Goal: Task Accomplishment & Management: Complete application form

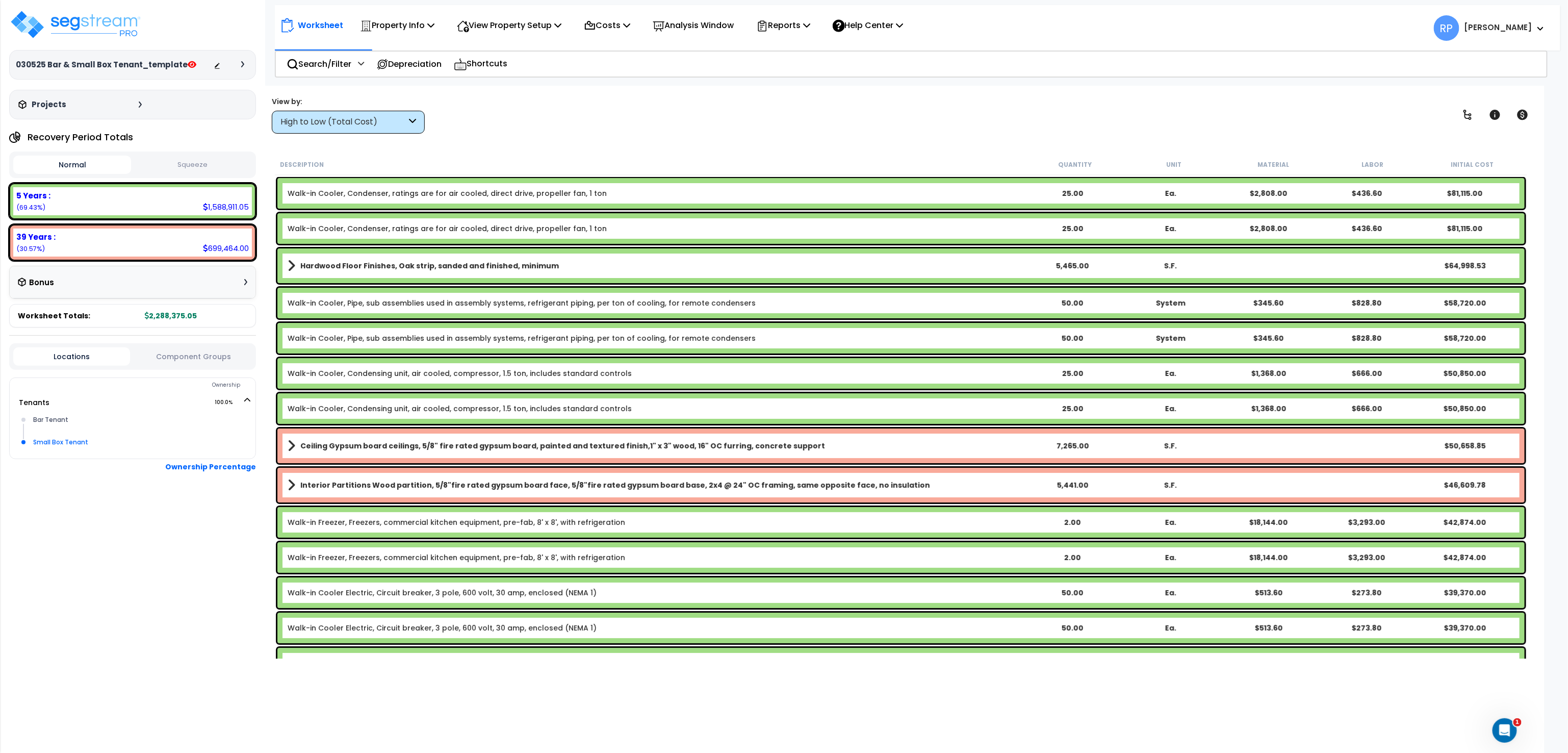
click at [53, 436] on div "Small Box Tenant" at bounding box center [140, 442] width 220 height 12
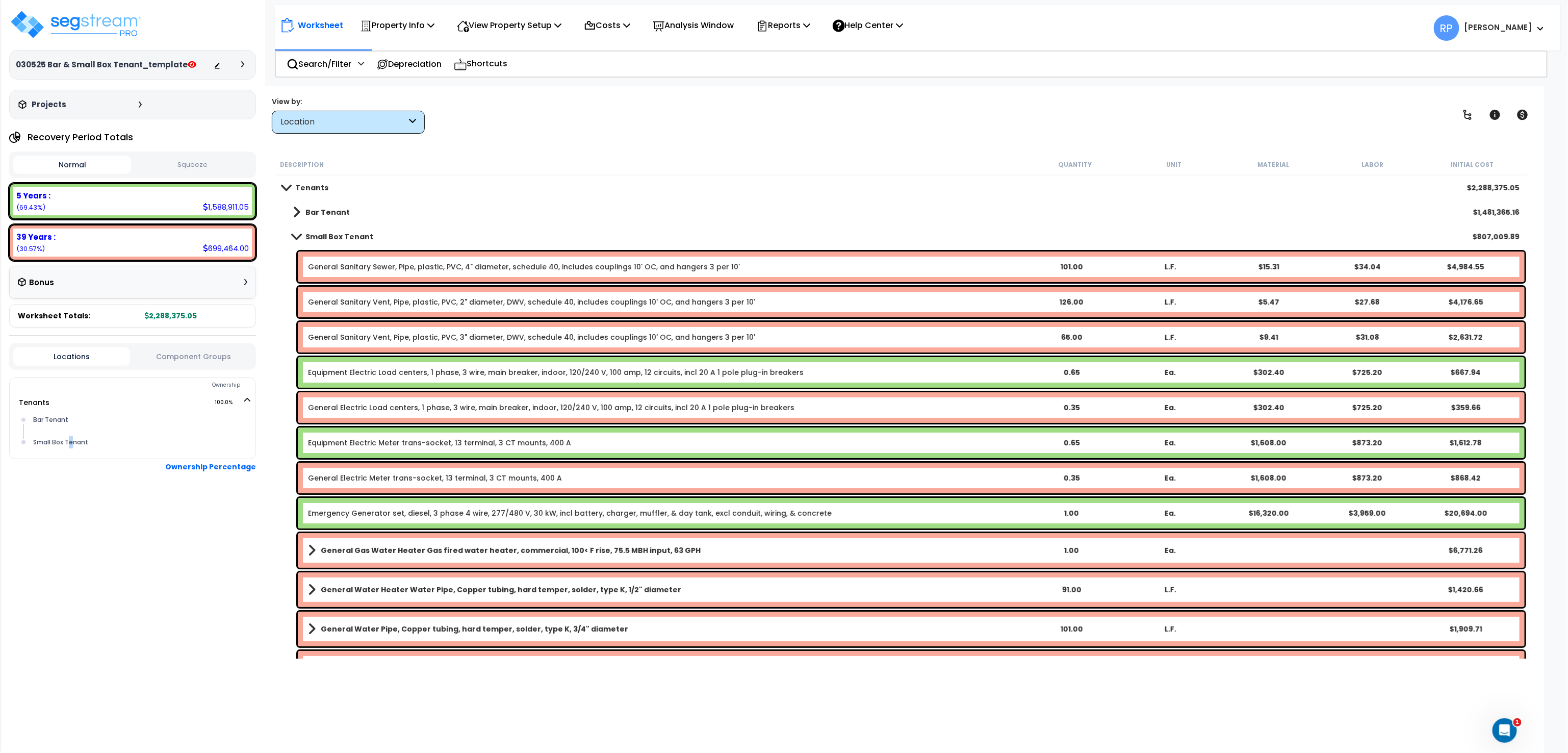
click at [175, 360] on button "Component Groups" at bounding box center [193, 357] width 117 height 11
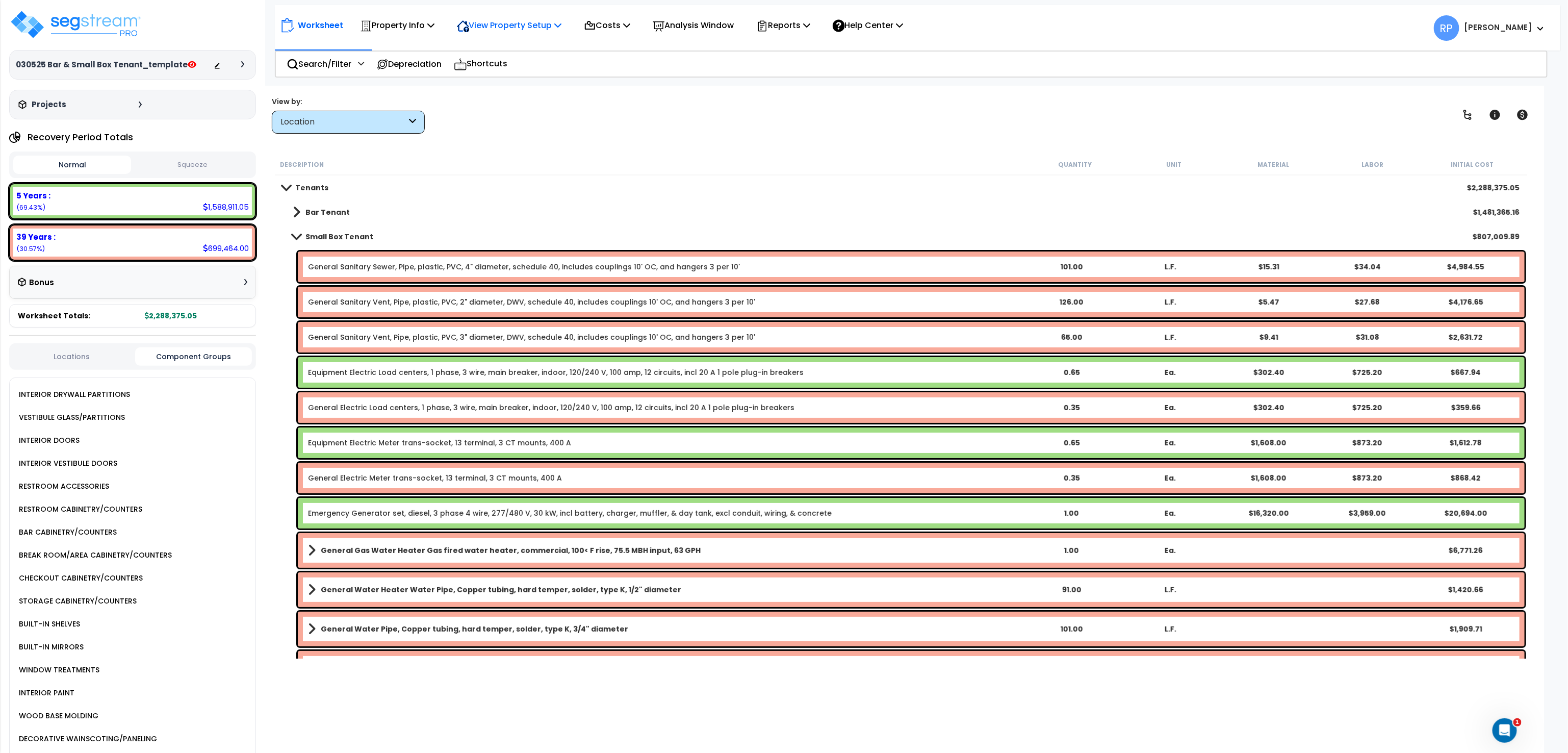
click at [497, 21] on p "View Property Setup" at bounding box center [510, 25] width 105 height 14
click at [501, 67] on link "View Questionnaire" at bounding box center [502, 70] width 101 height 20
click at [507, 29] on p "View Property Setup" at bounding box center [510, 25] width 105 height 14
click at [404, 21] on p "Property Info" at bounding box center [397, 25] width 75 height 14
click at [405, 97] on link "Template property" at bounding box center [405, 91] width 101 height 20
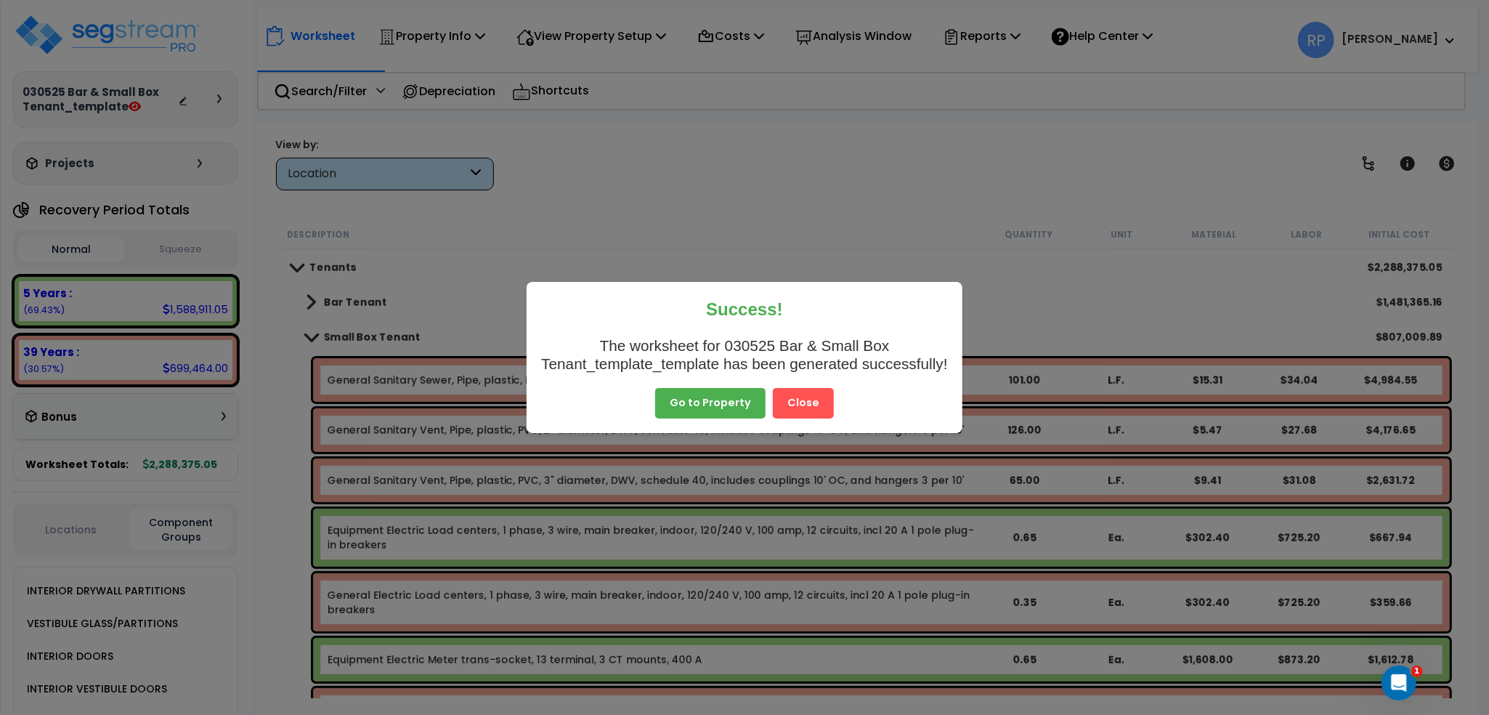
click at [799, 399] on button "Close" at bounding box center [803, 403] width 61 height 30
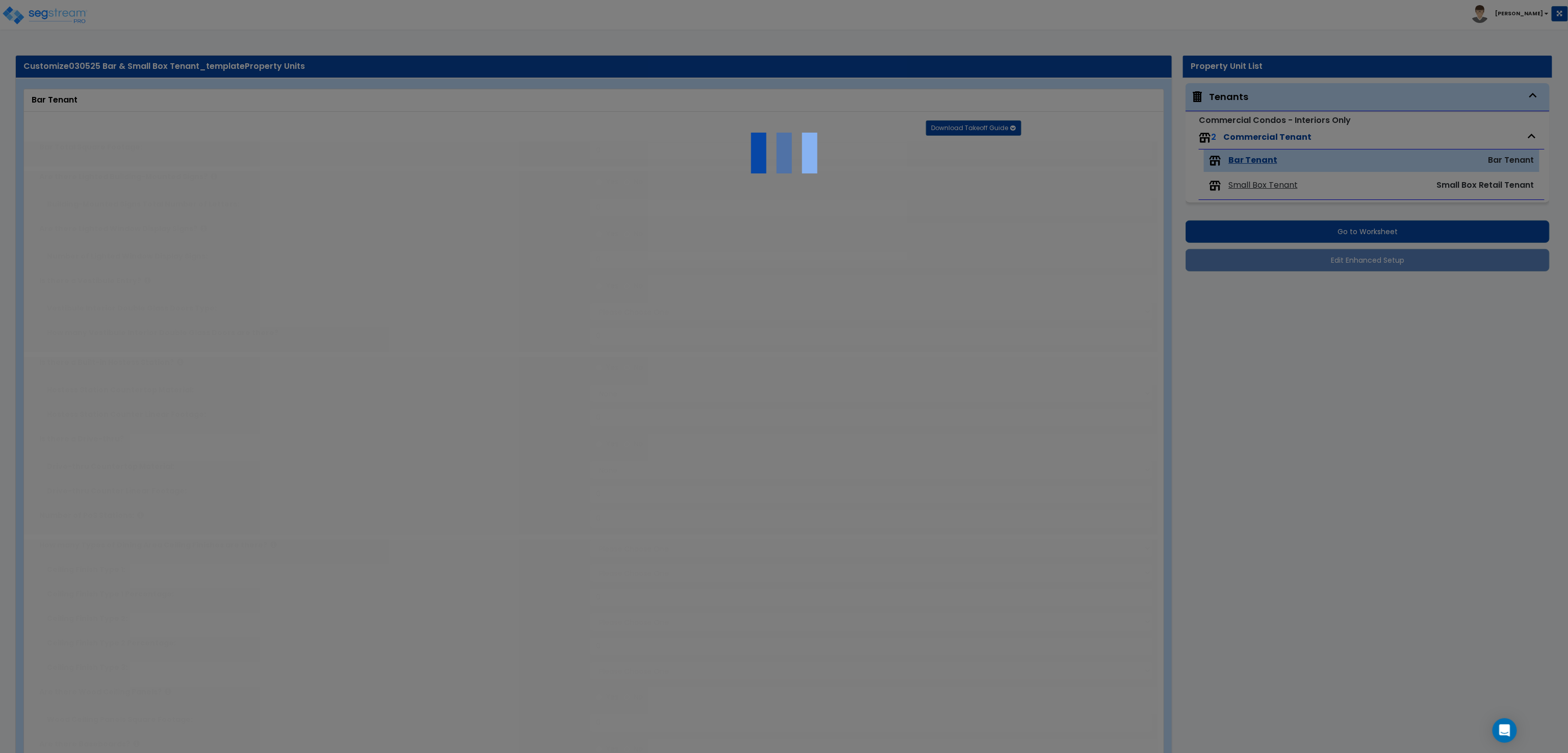
type input "5000"
radio input "true"
type input "5"
radio input "true"
type input "5"
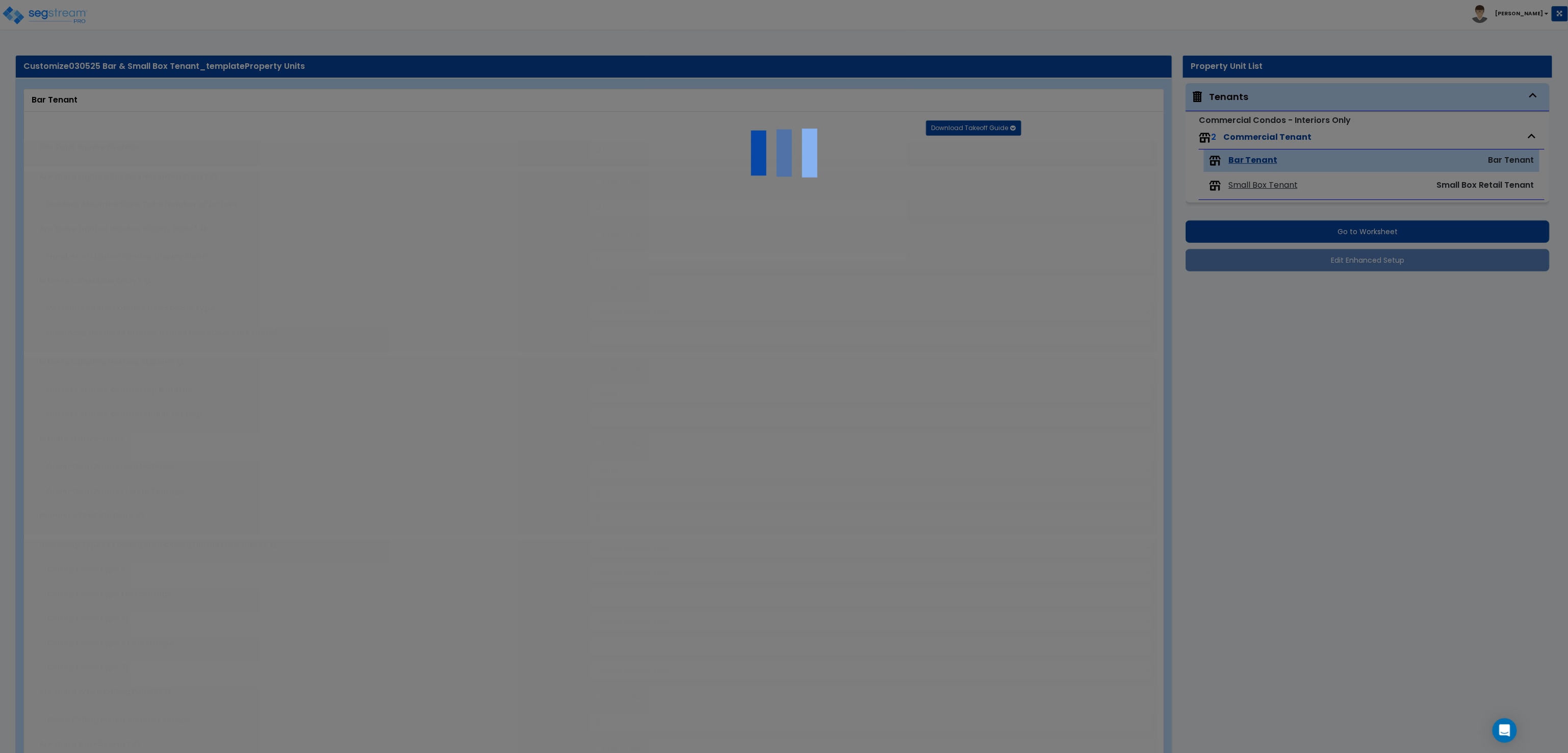
radio input "true"
select select "1"
type input "2"
radio input "true"
type input "5"
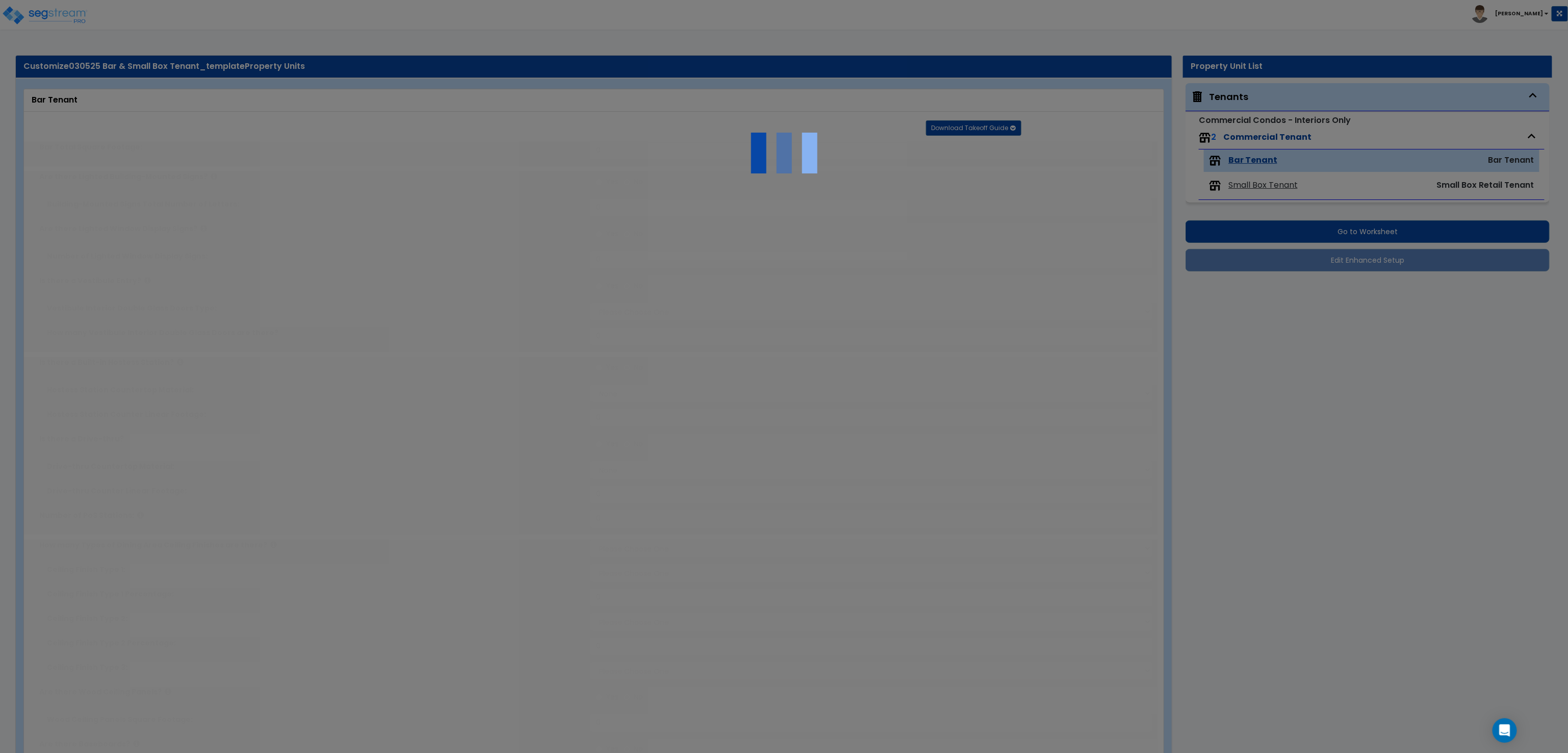
radio input "true"
type input "1"
type input "2"
select select "1"
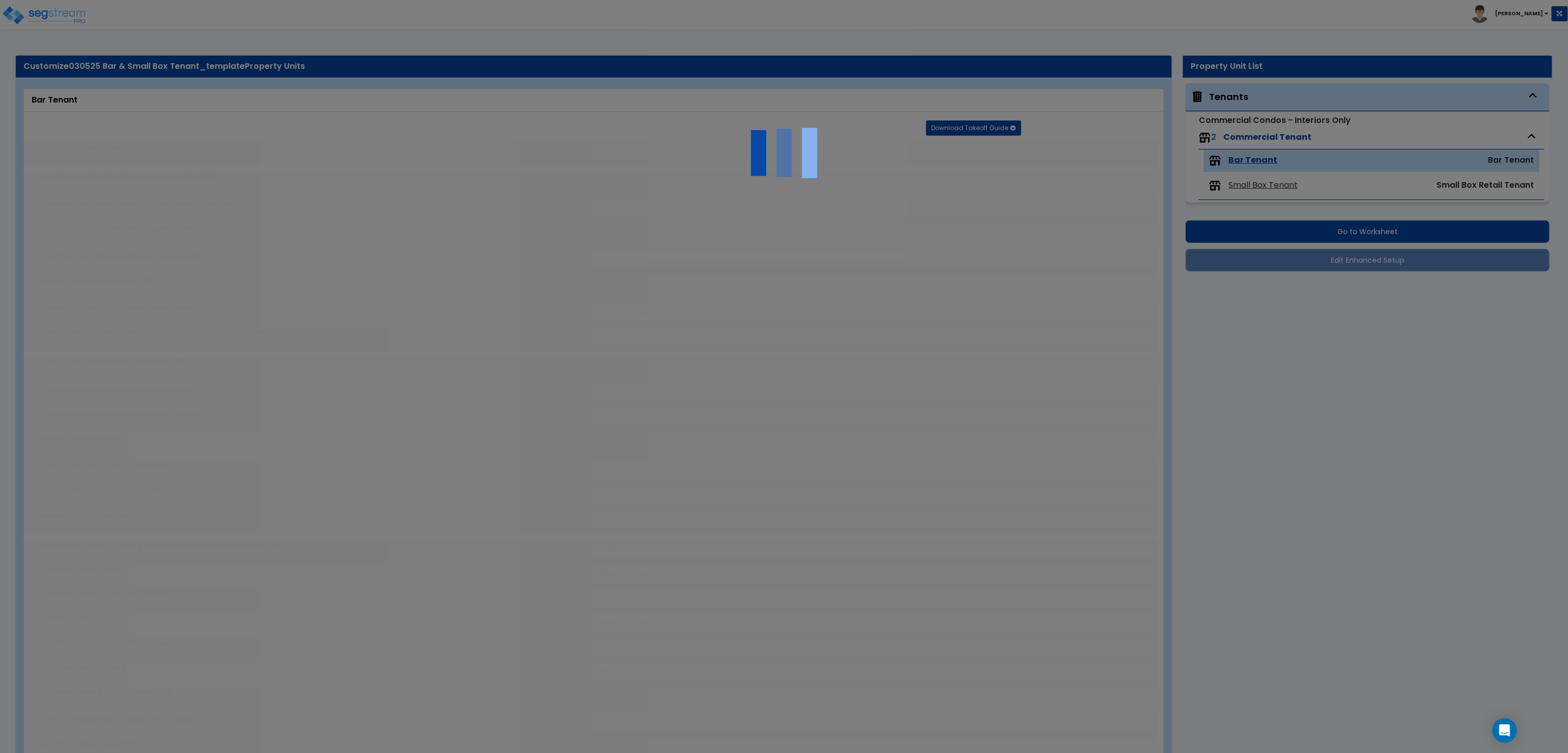
radio input "true"
type input "100"
radio input "true"
select select "1"
radio input "true"
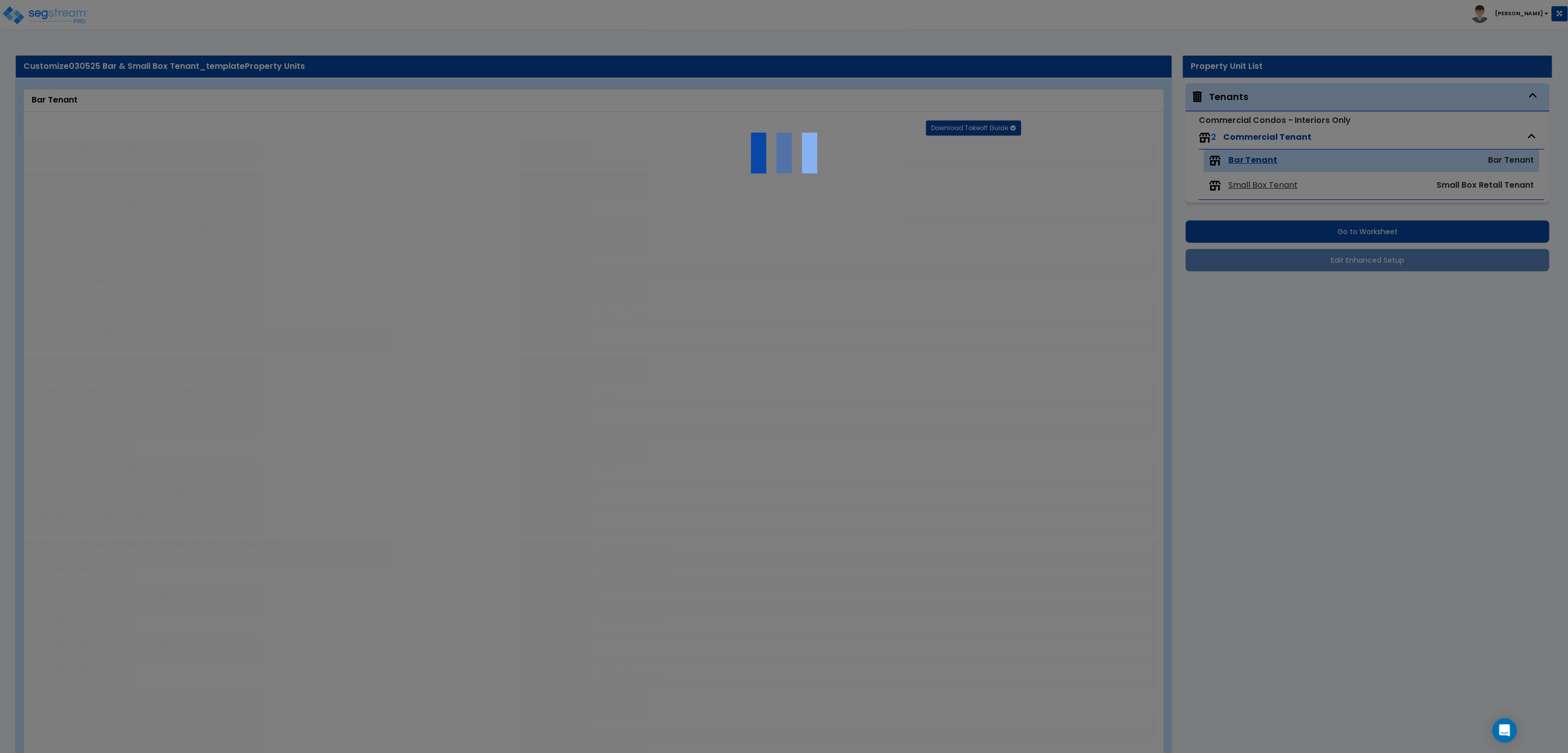
radio input "true"
select select "5"
type input "100"
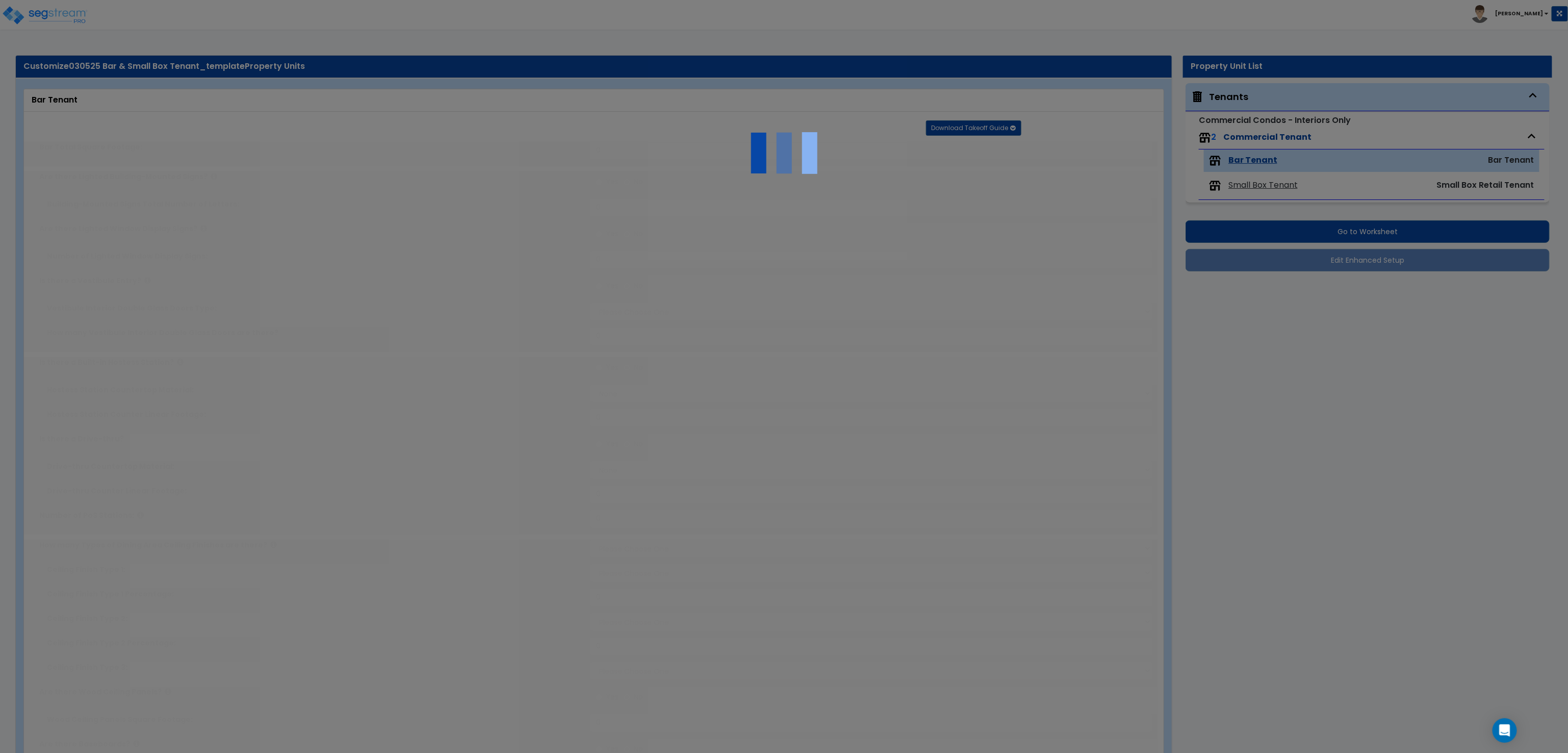
radio input "true"
select select "5"
type input "100"
radio input "true"
type input "100"
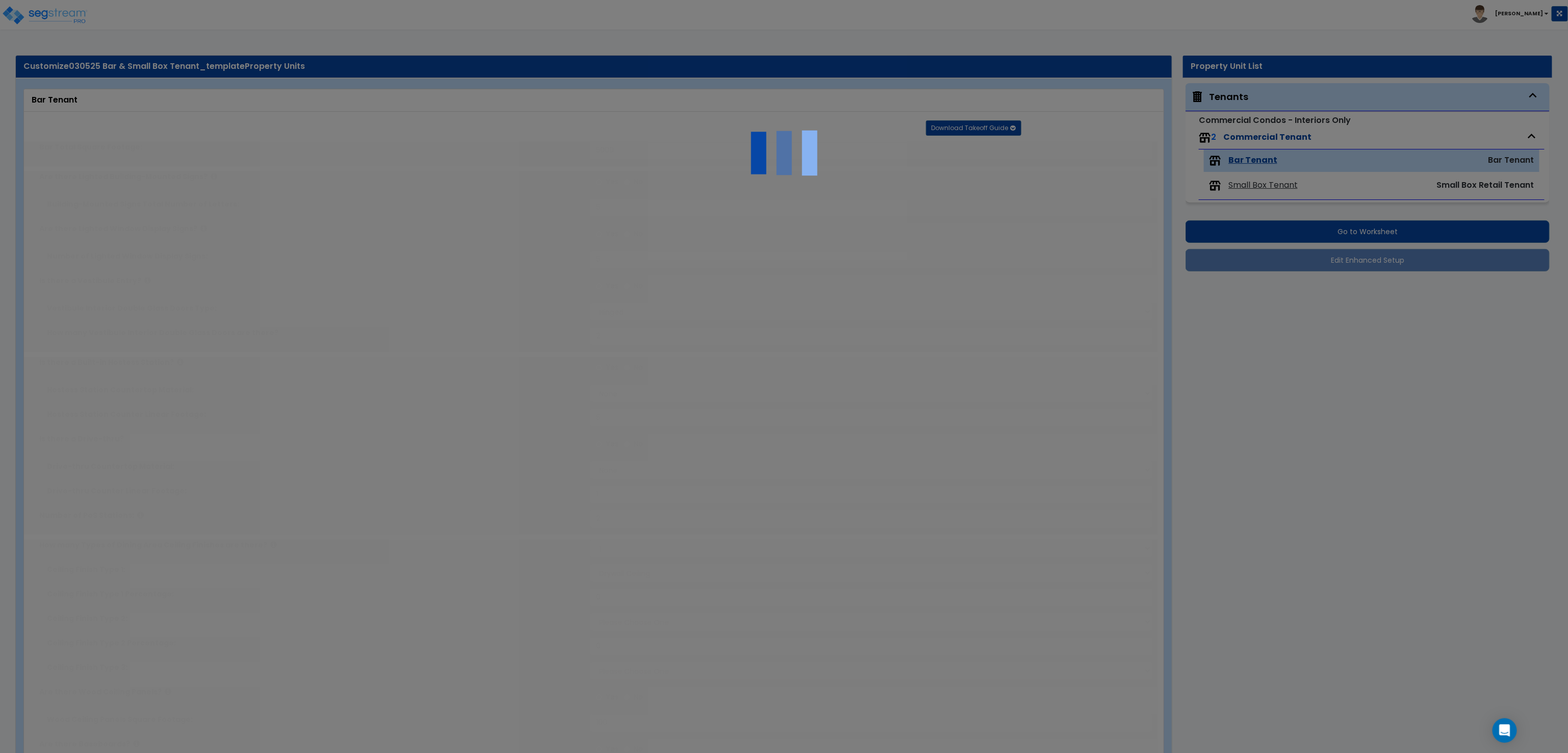
radio input "true"
select select "6"
type input "100"
radio input "true"
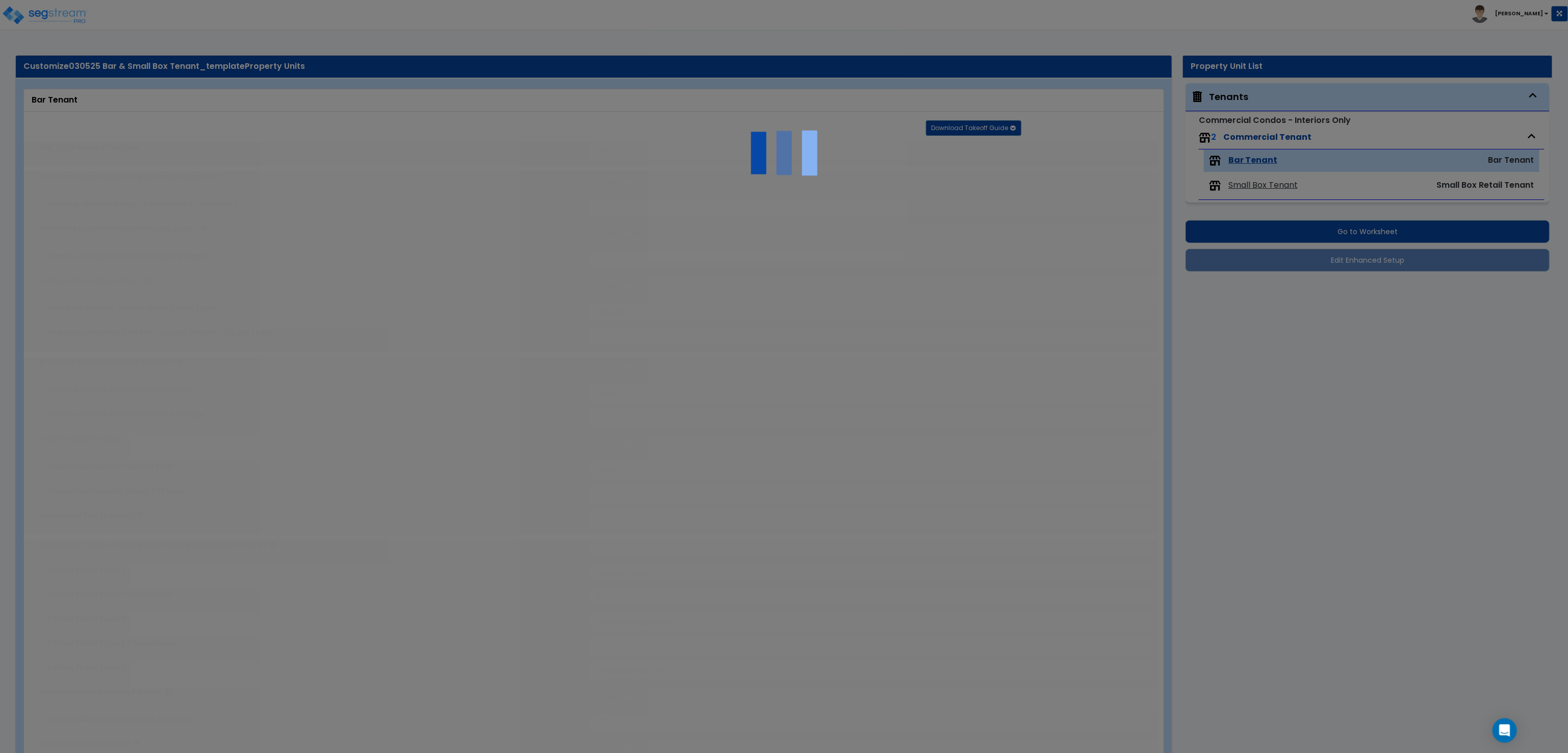
type input "100"
radio input "true"
type input "100"
select select "4"
radio input "true"
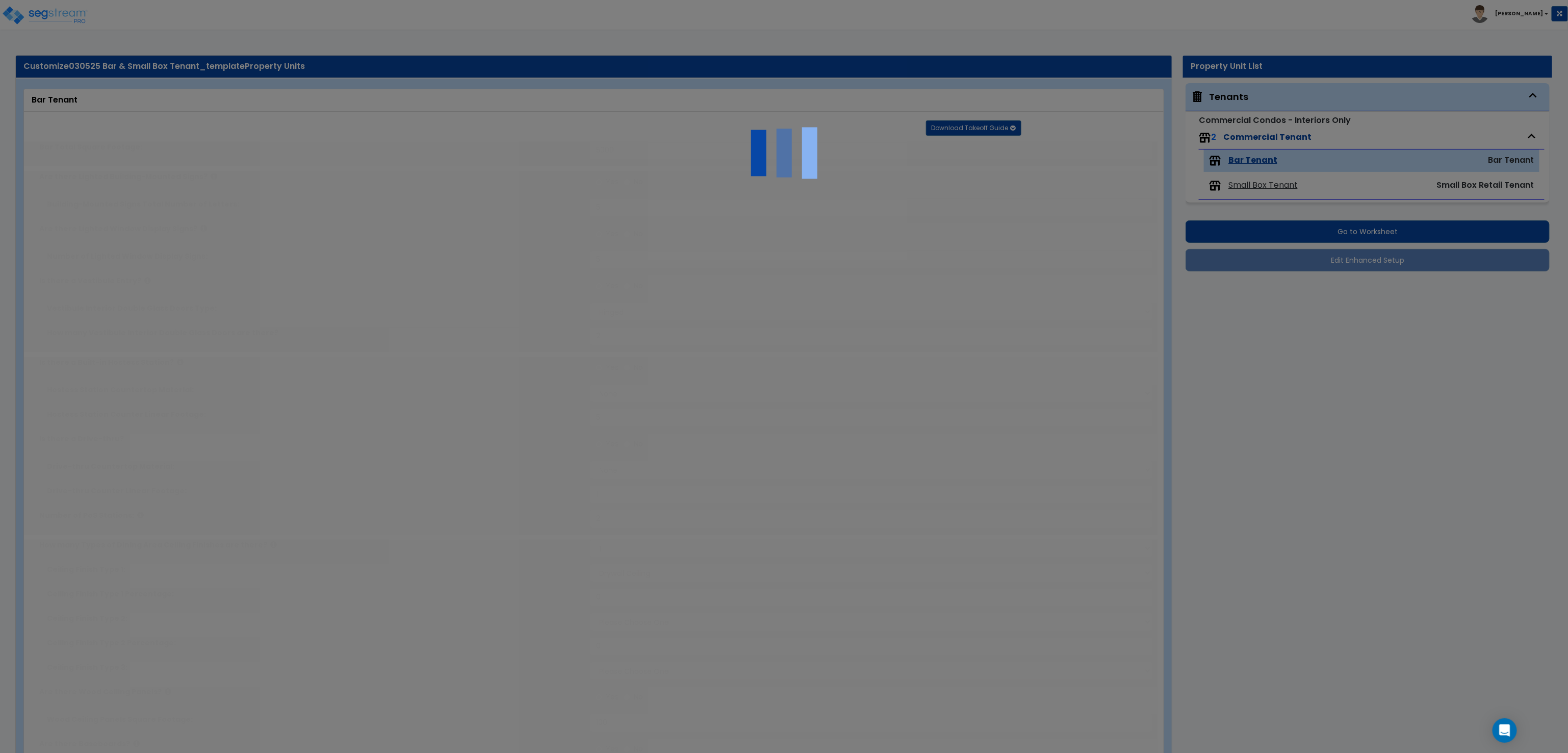
select select "3"
type input "300"
radio input "true"
select select "1"
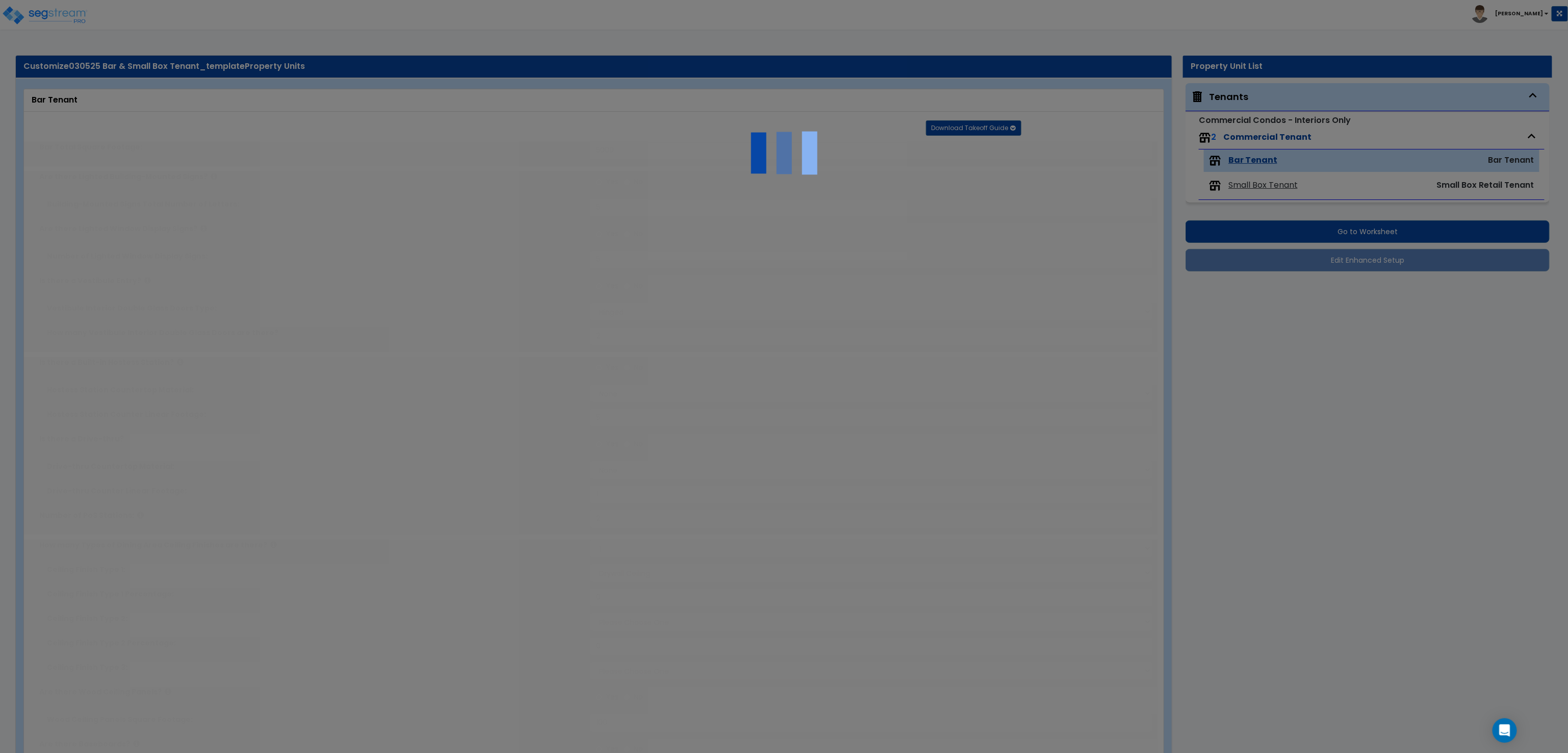
type input "5"
select select "1"
select select "6"
radio input "true"
type input "10"
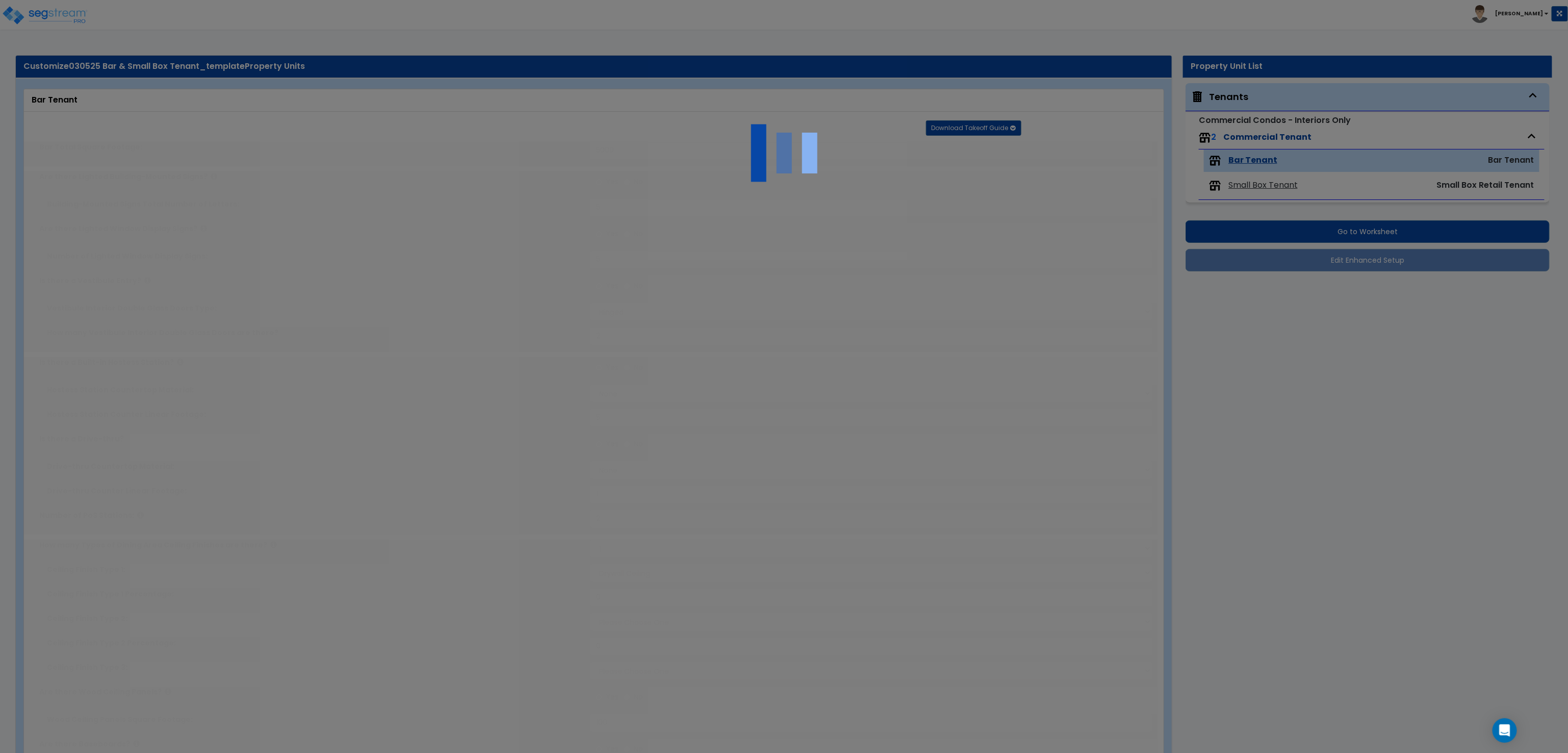
type input "5"
type input "1"
radio input "true"
type input "5"
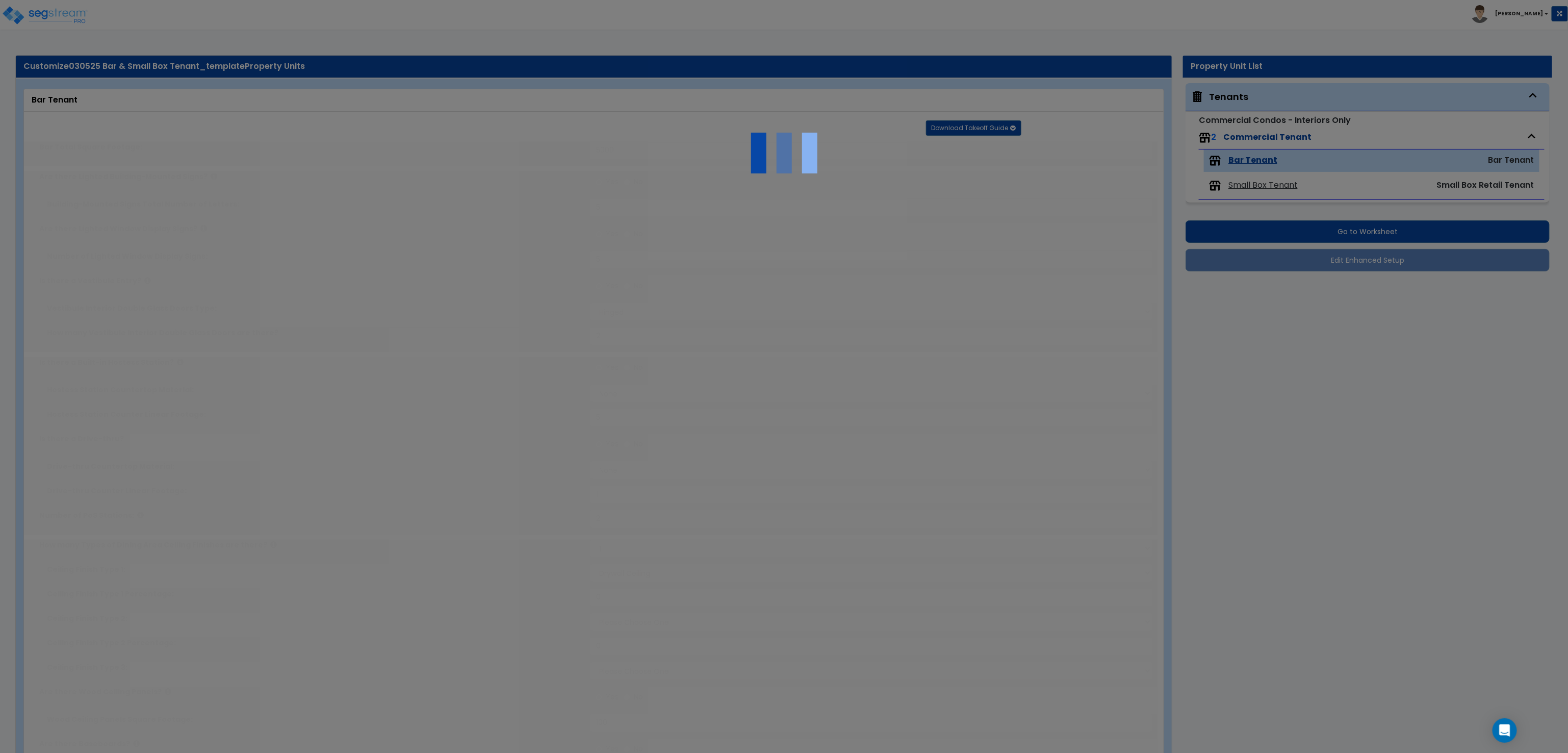
type input "5"
radio input "true"
type input "5"
radio input "true"
type input "2"
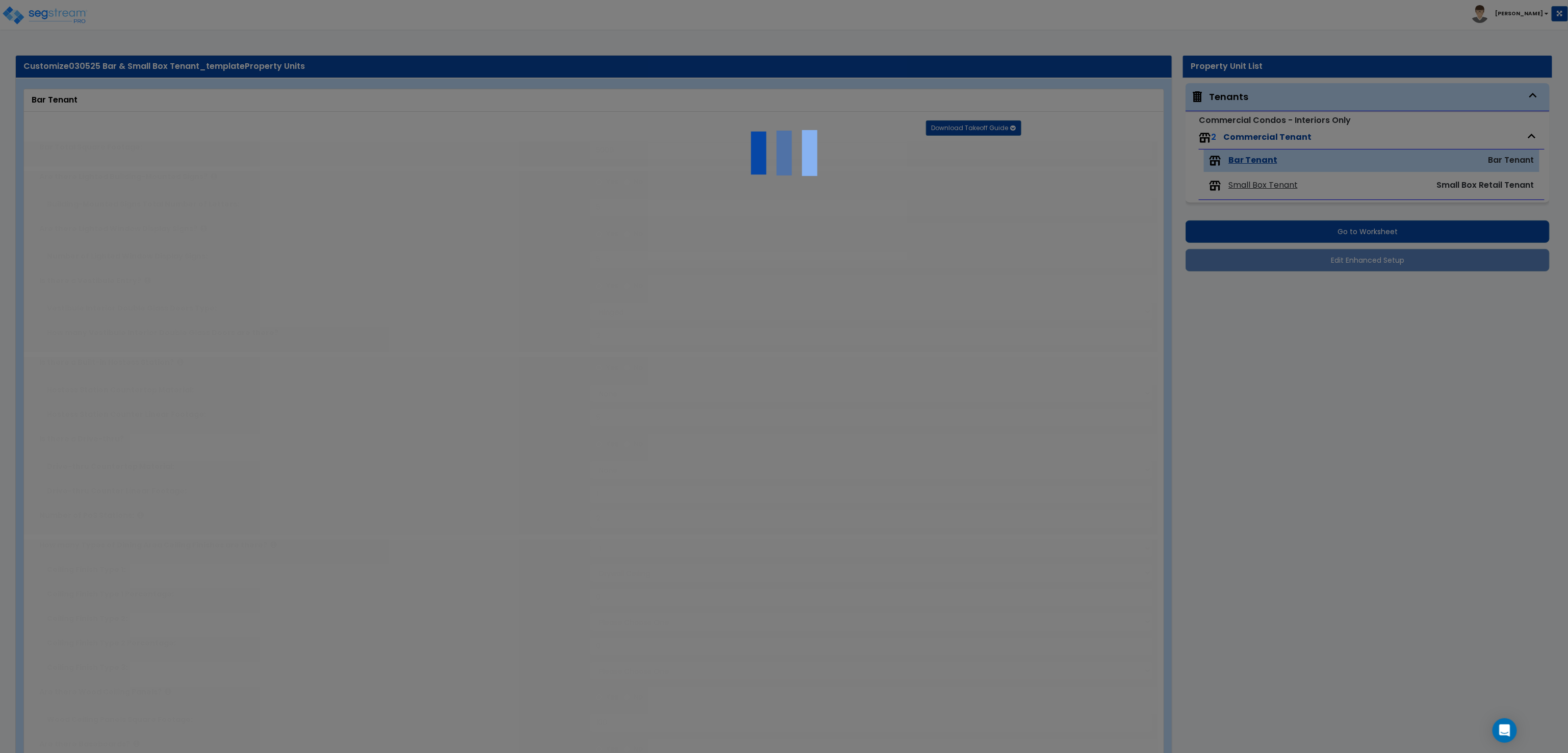
type input "300"
select select "1"
type input "12"
type input "10"
type input "2"
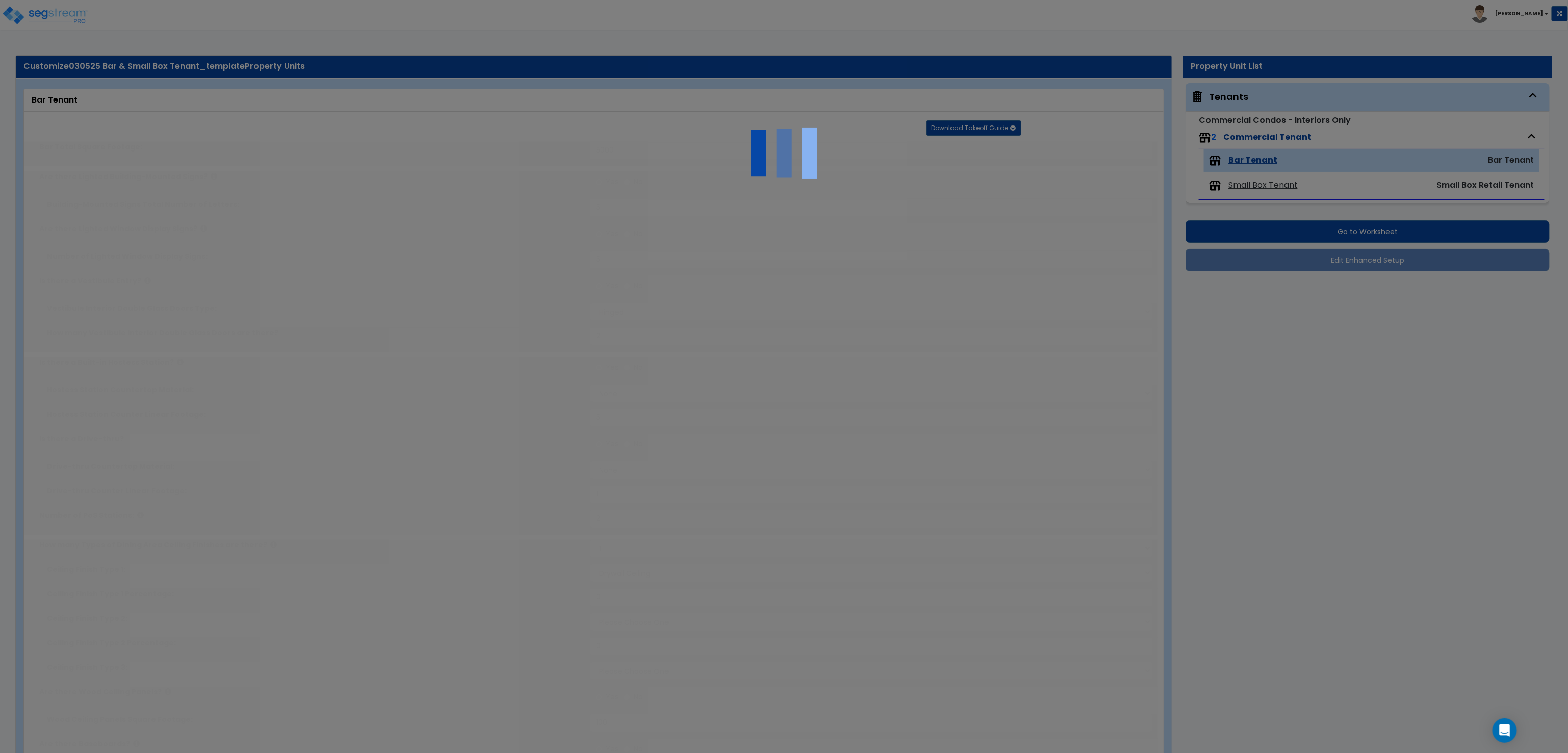
select select "1"
type input "2"
radio input "true"
type input "2"
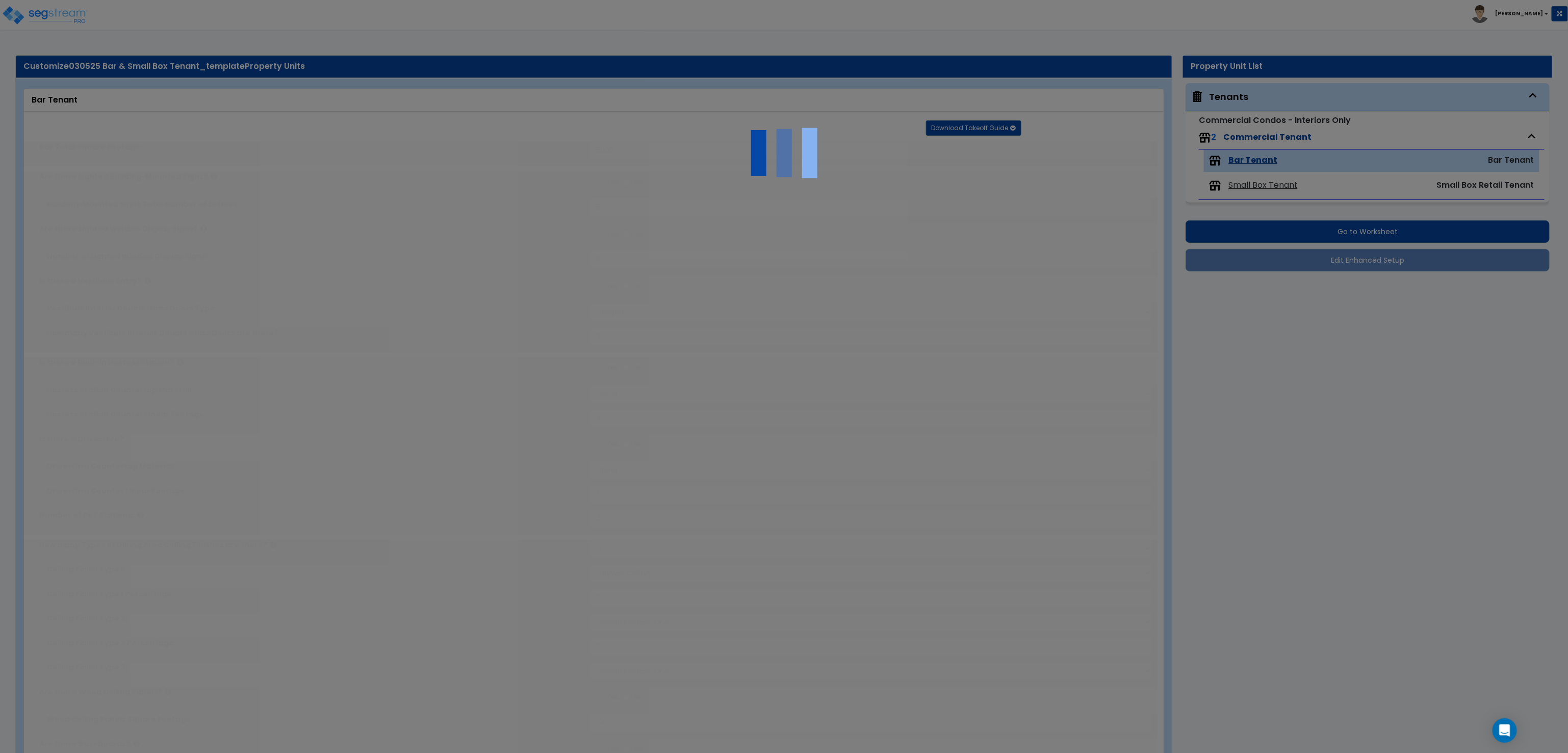
radio input "true"
type input "2"
radio input "true"
type input "2"
radio input "true"
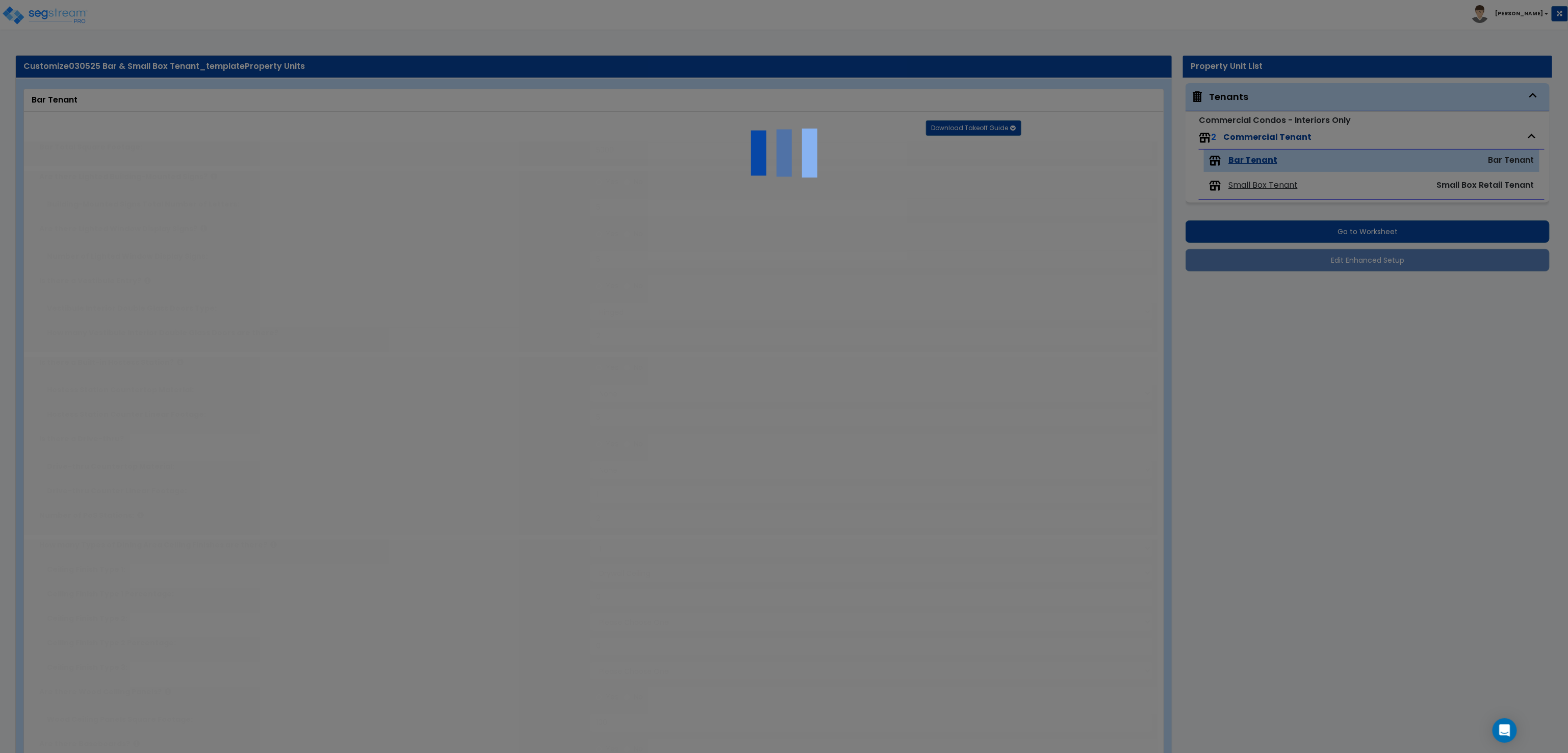
type input "1"
radio input "true"
type input "2"
radio input "true"
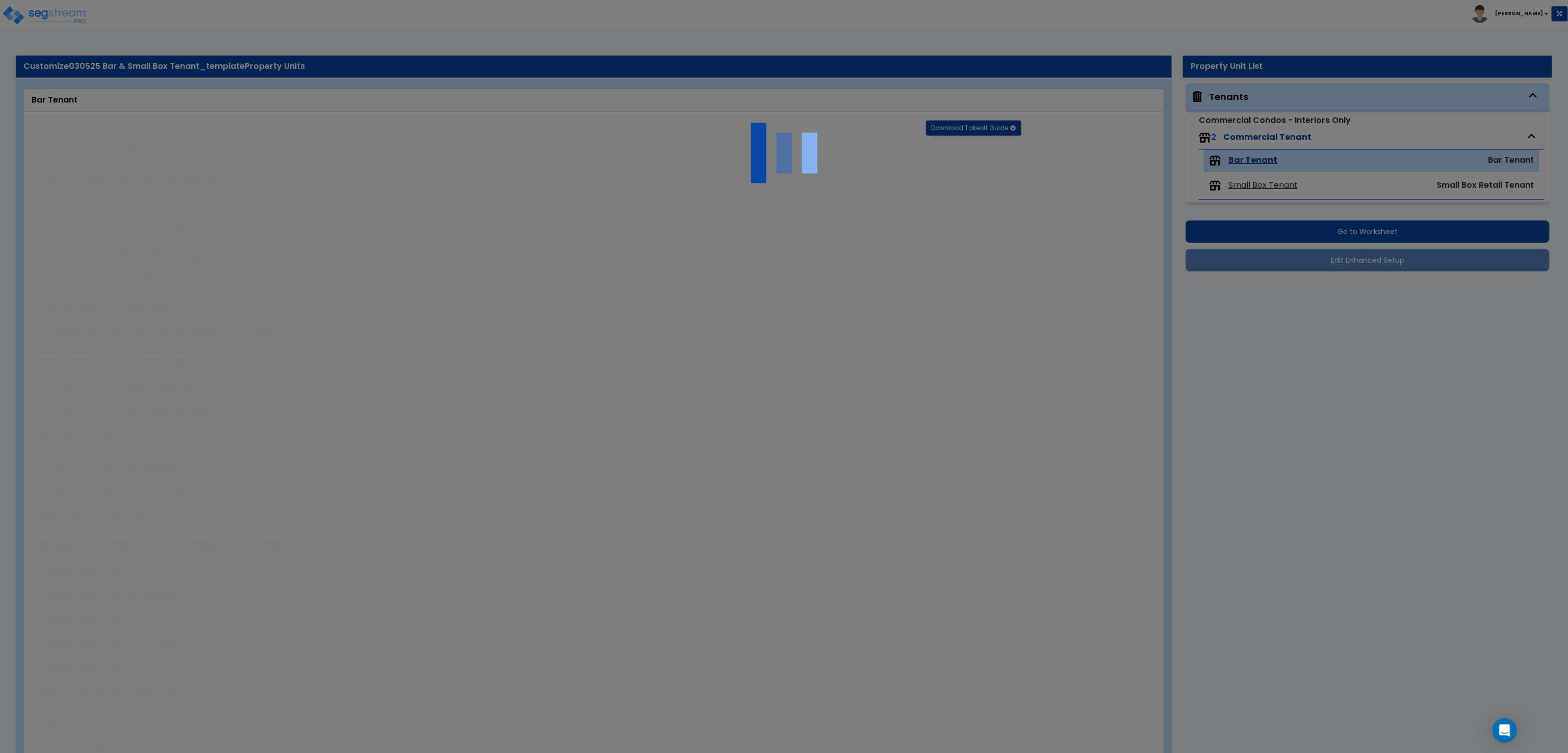
radio input "true"
type input "2"
select select "2"
select select "1"
radio input "true"
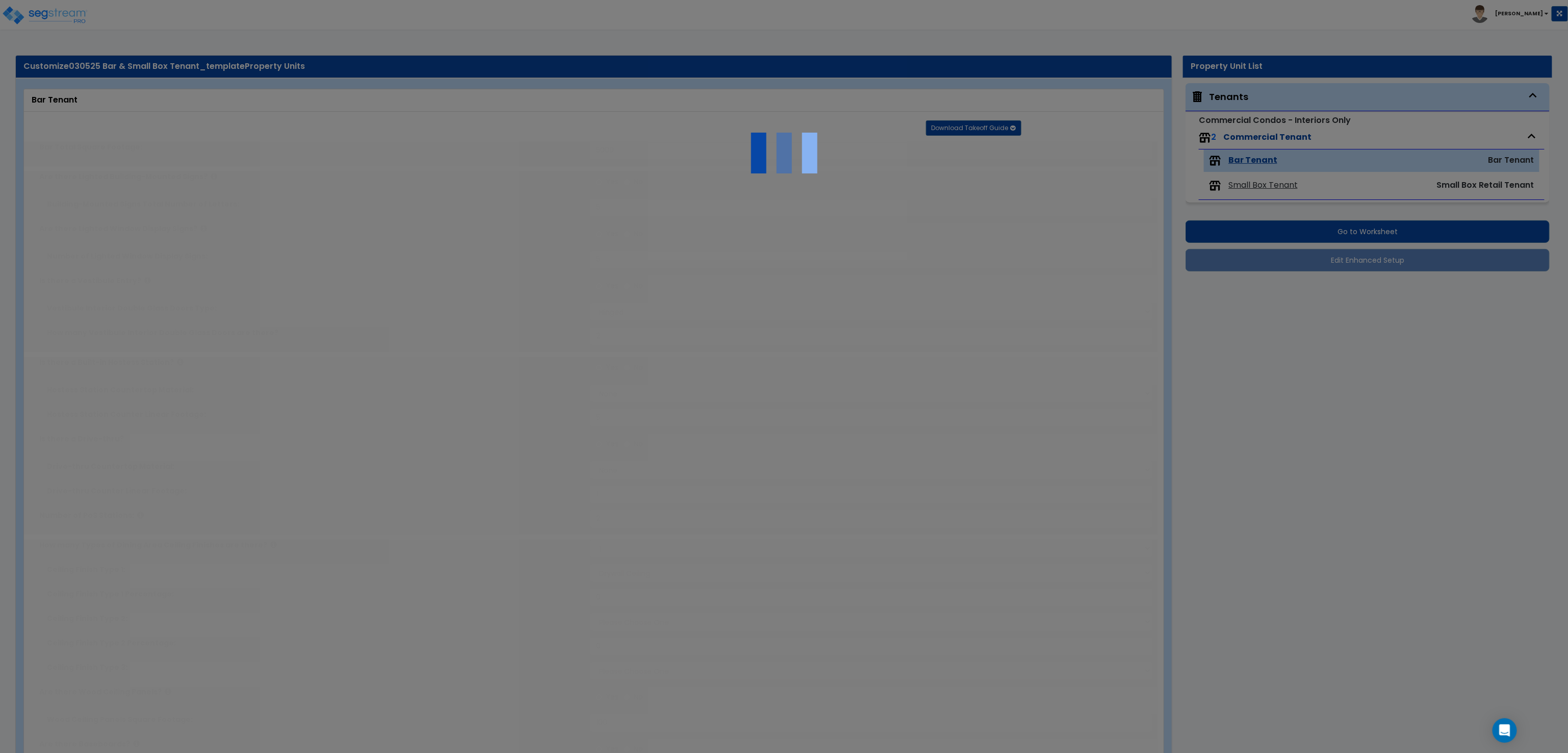
type input "1"
radio input "true"
type input "6"
type input "4"
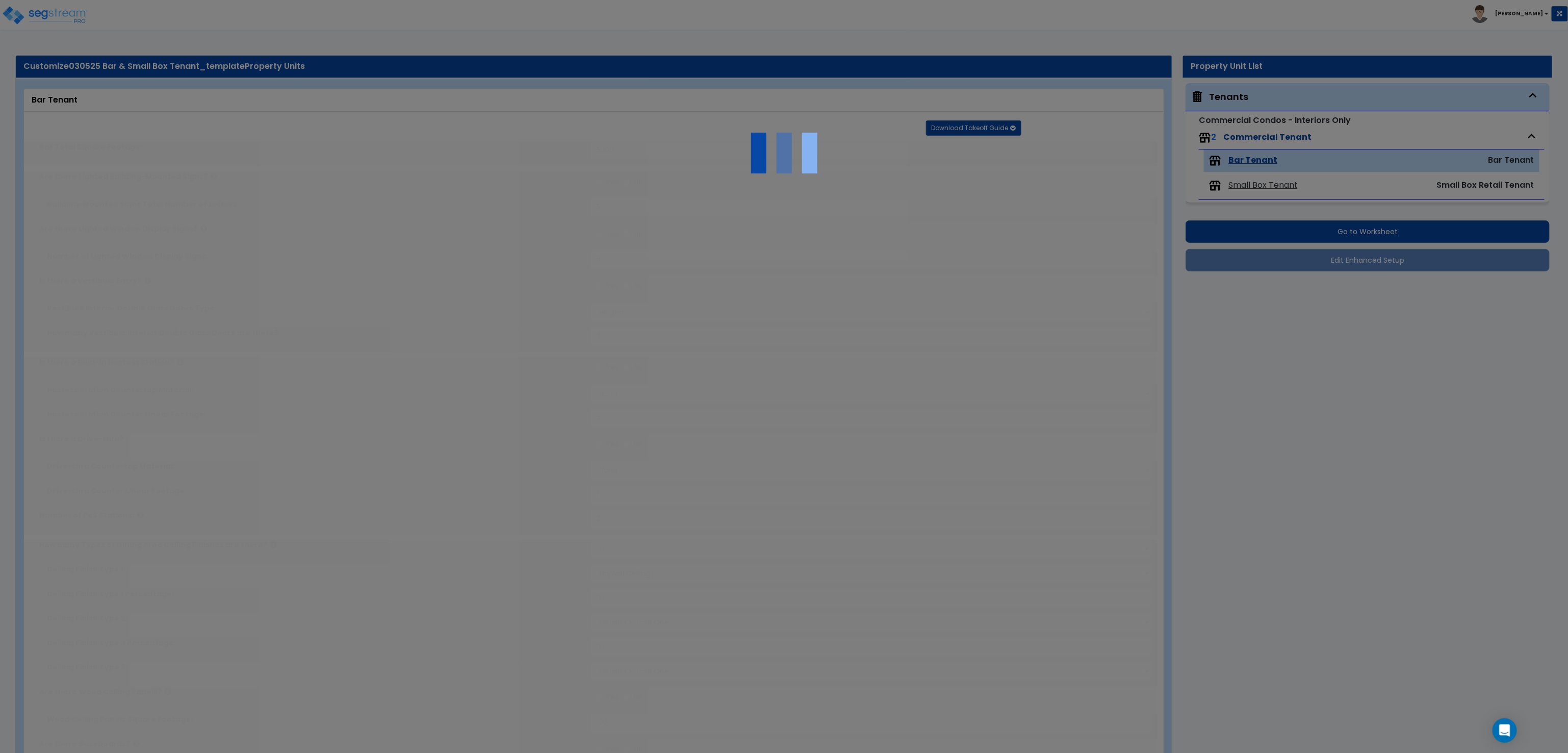
type input "4"
type input "2"
select select "1"
radio input "true"
select select "1"
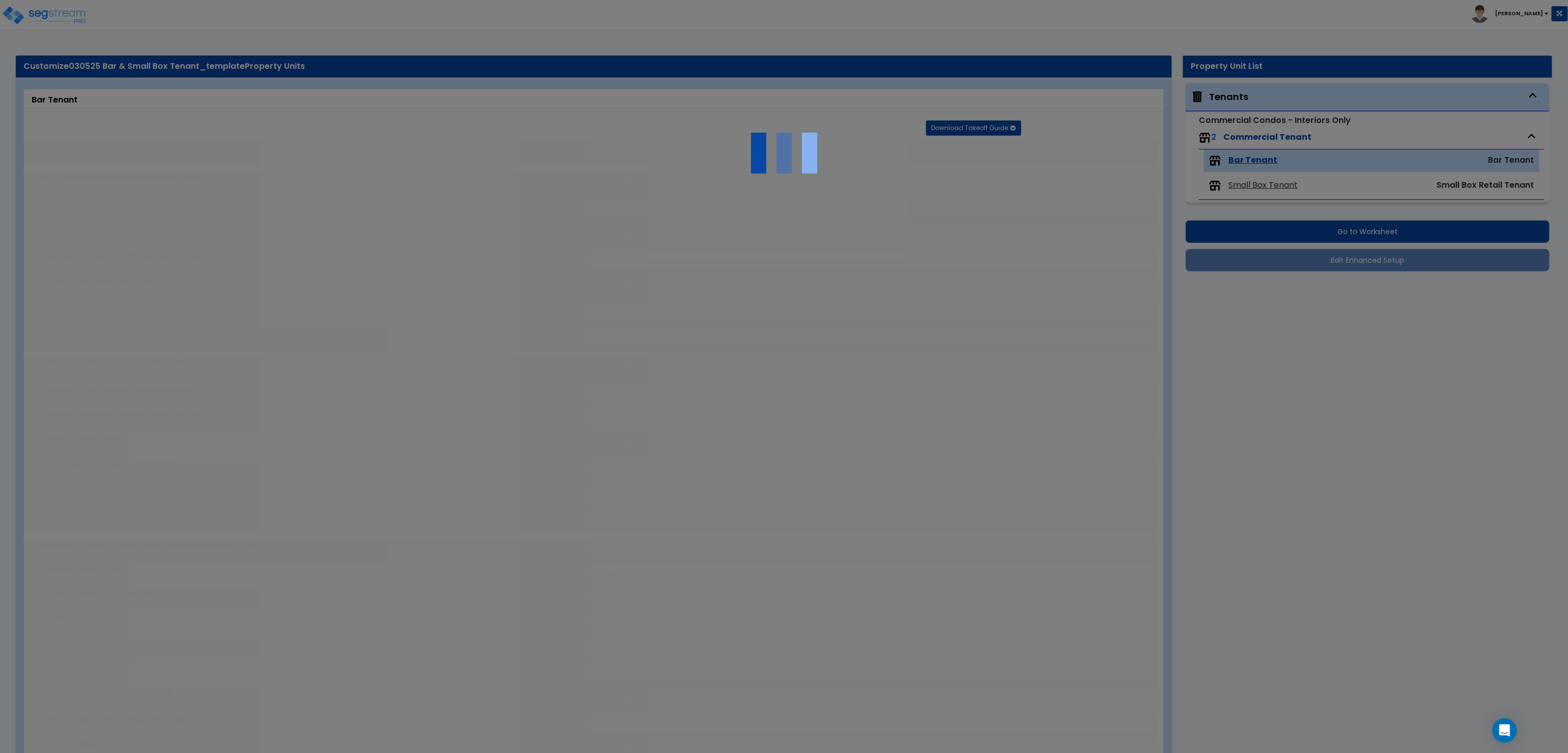
type input "2"
radio input "true"
type input "2"
radio input "true"
select select "4"
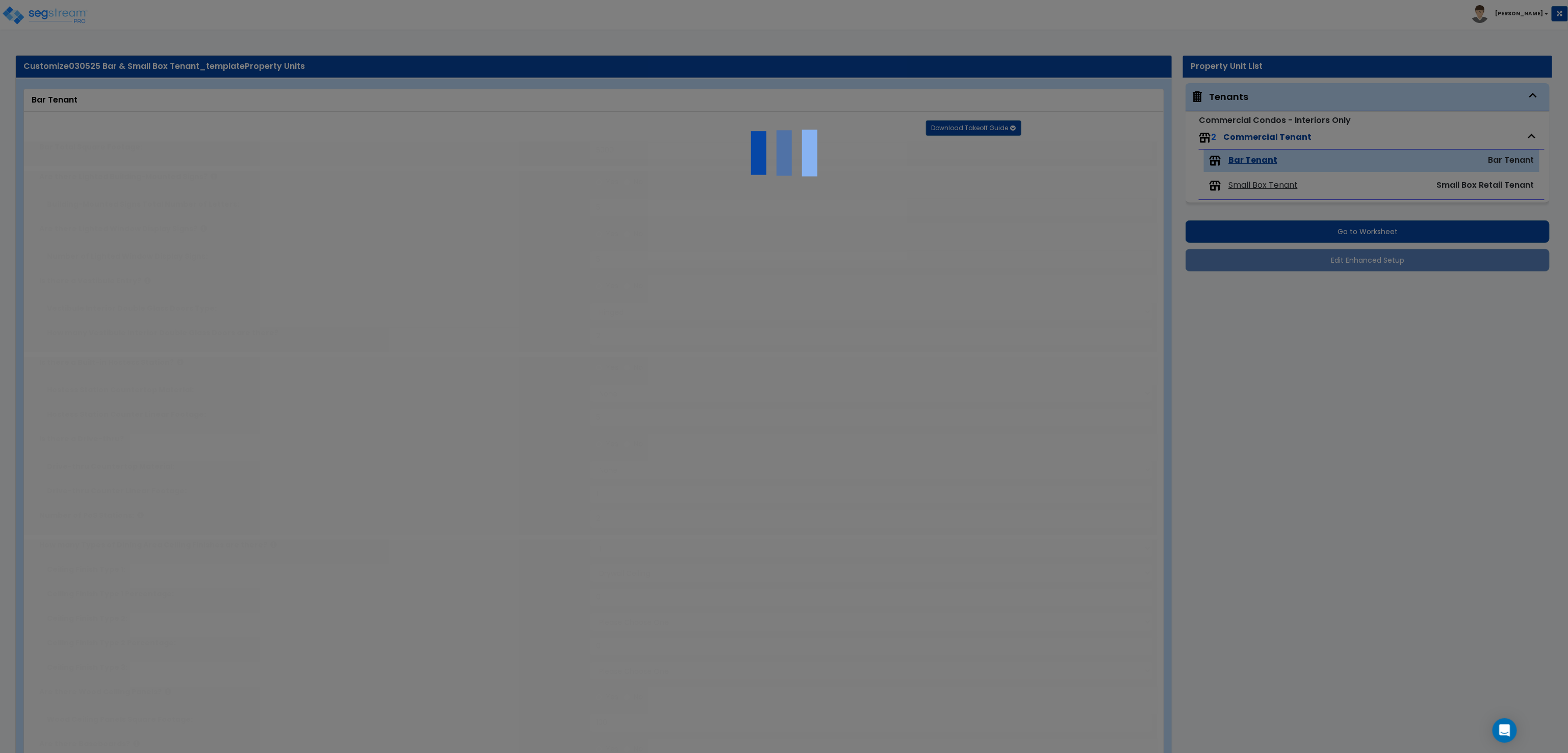
type input "10"
select select "1"
type input "10"
select select "1"
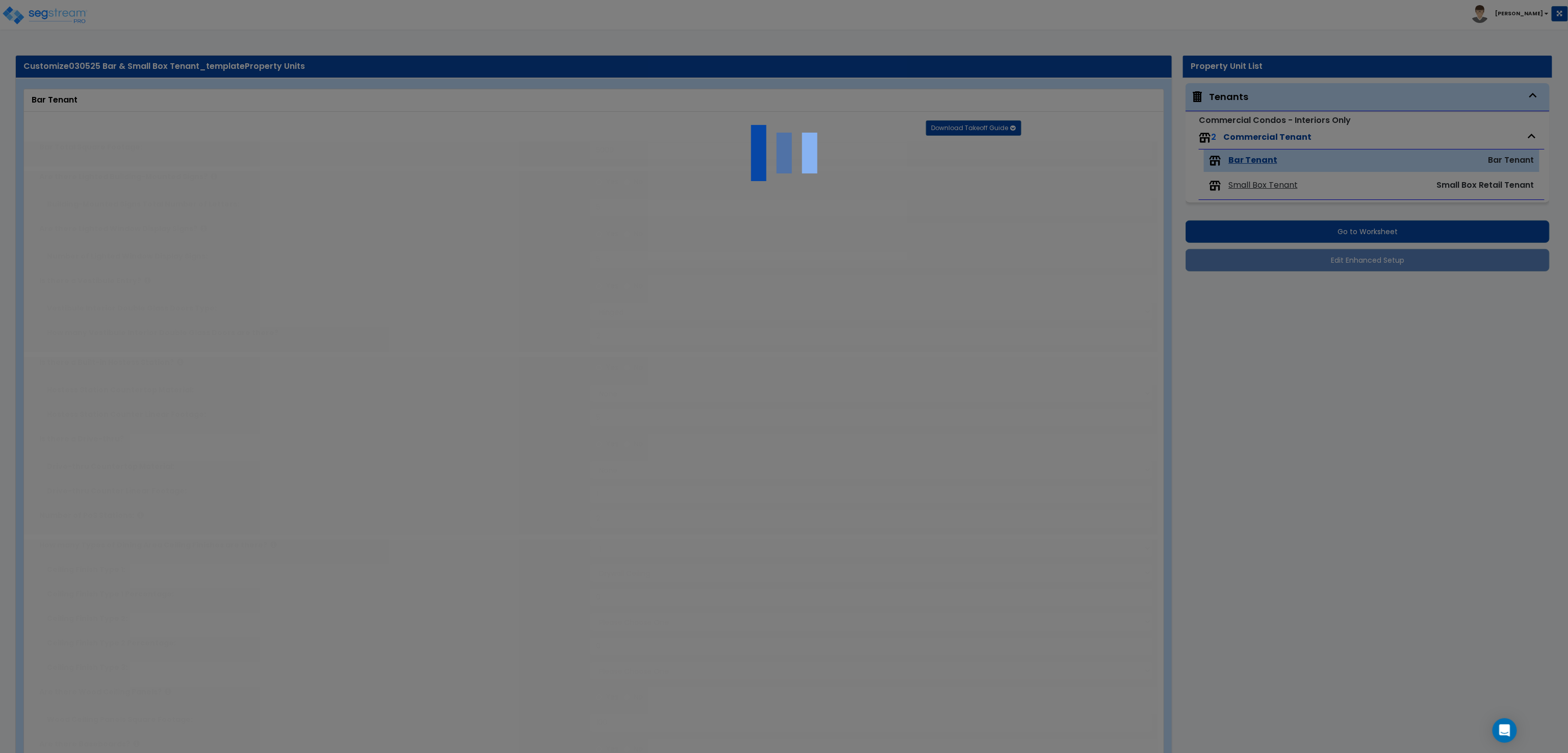
radio input "true"
type input "10"
radio input "true"
type input "1"
radio input "true"
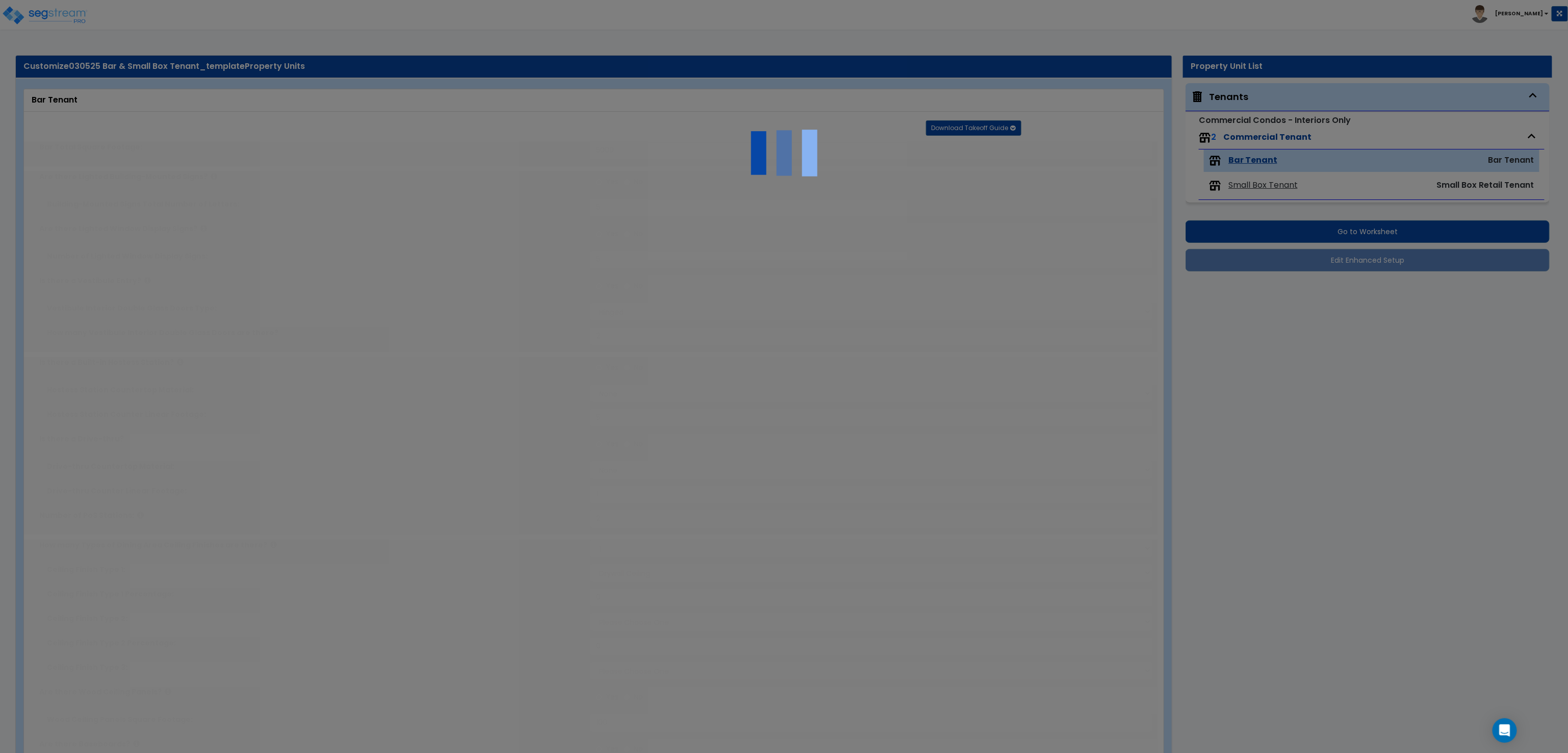
radio input "true"
select select "5"
select select "1"
select select "7"
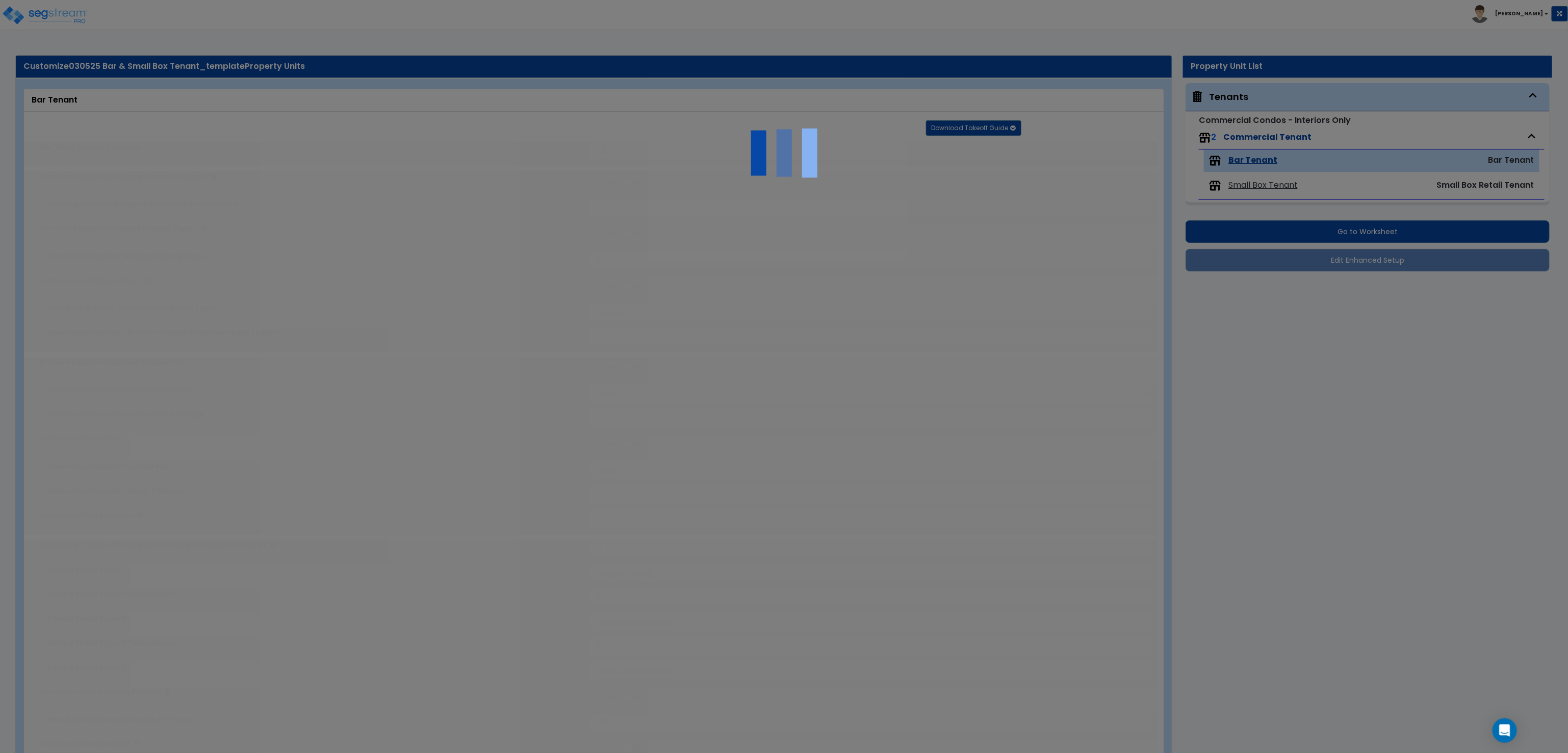
radio input "true"
type input "2"
radio input "true"
type input "2"
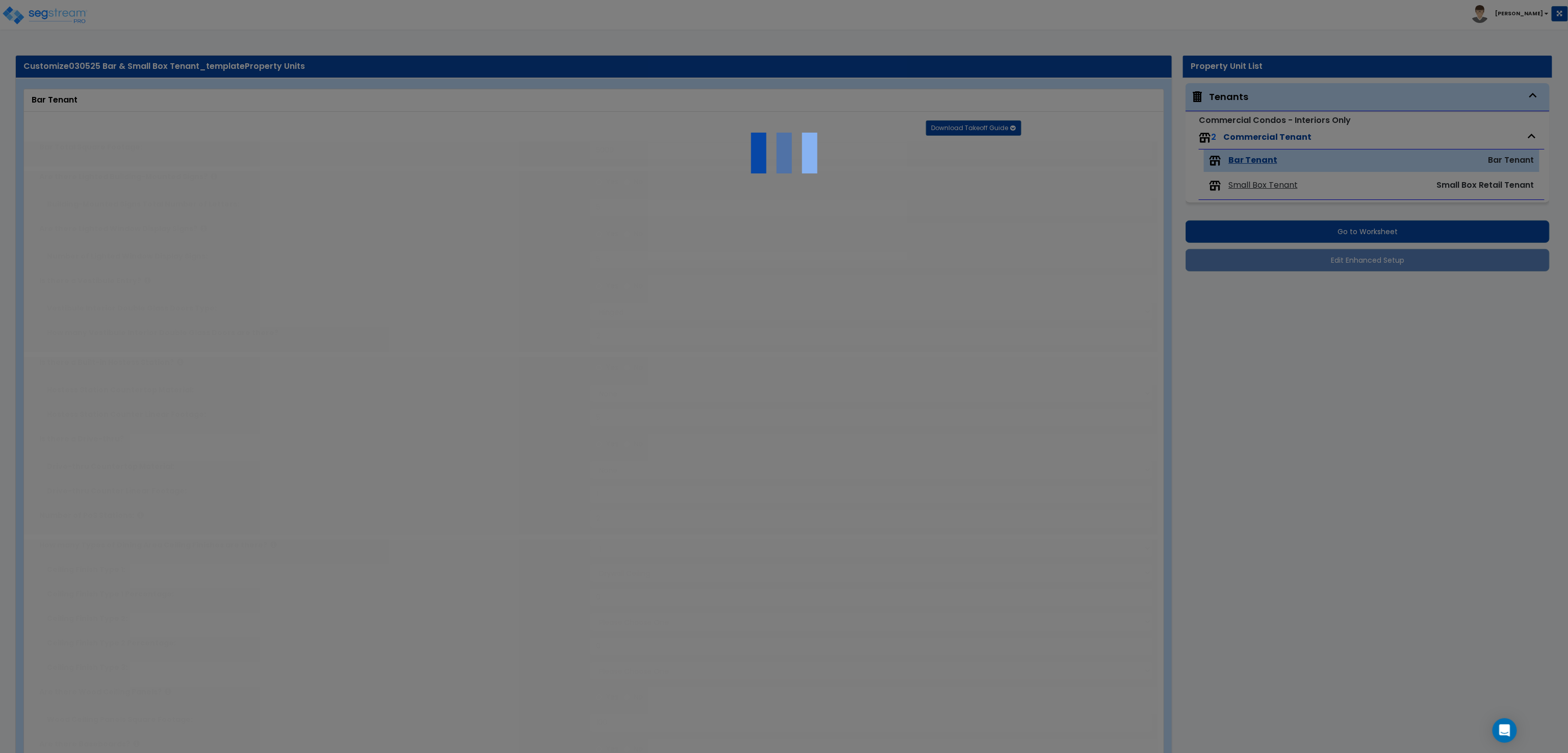
radio input "true"
type input "2"
radio input "true"
type input "2"
radio input "true"
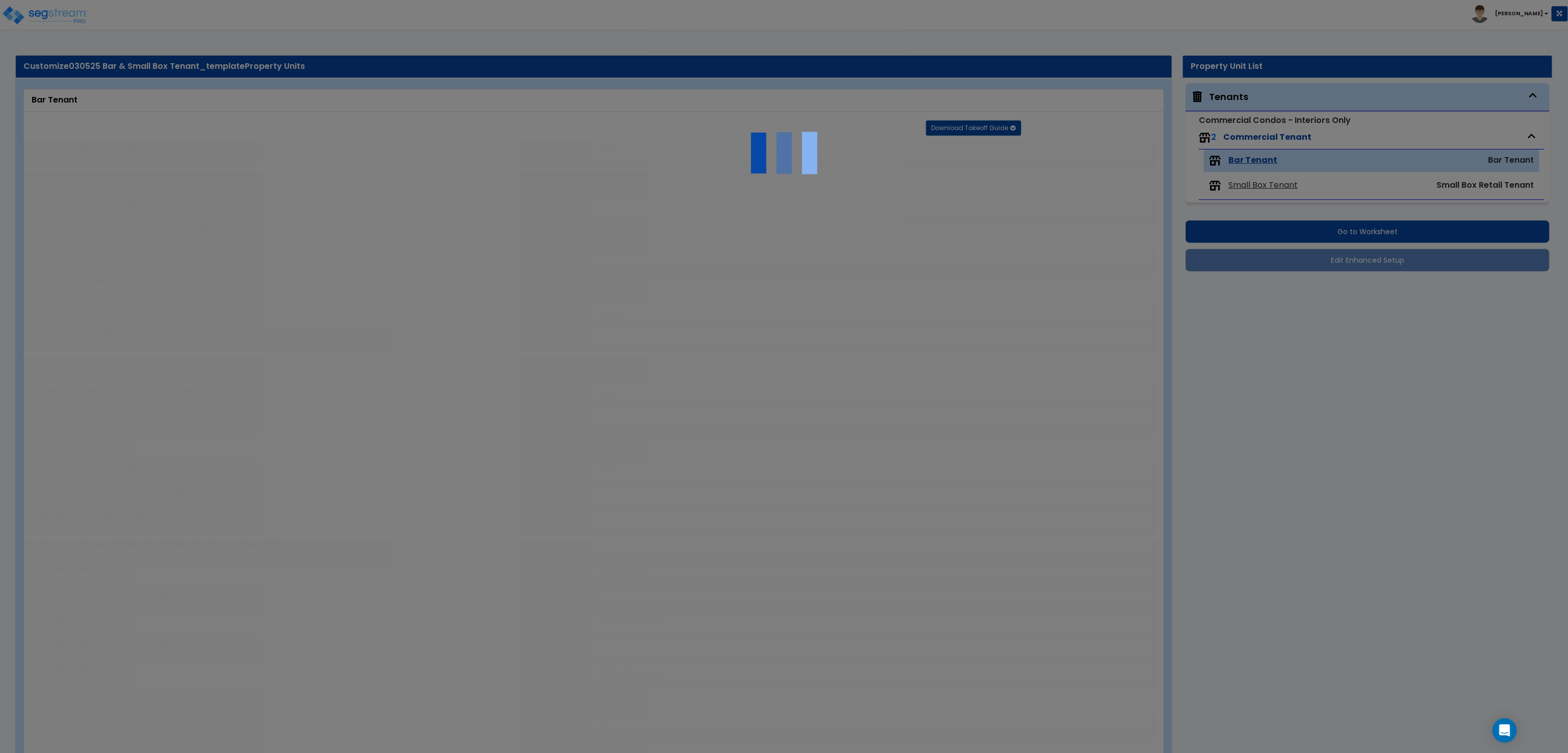
type input "2"
radio input "true"
type input "2"
radio input "true"
type input "2"
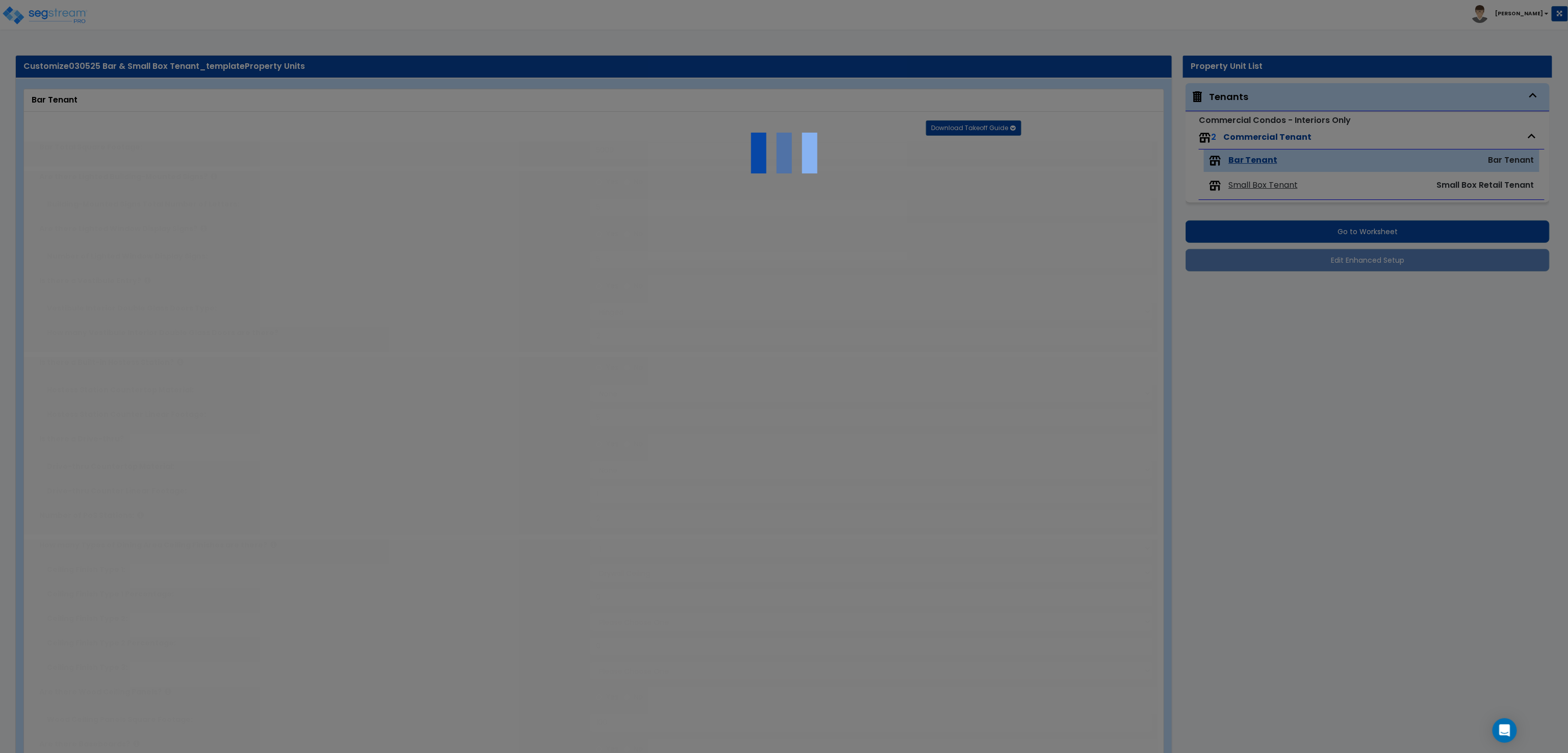
radio input "true"
select select "2"
select select "1"
type input "2"
select select "5"
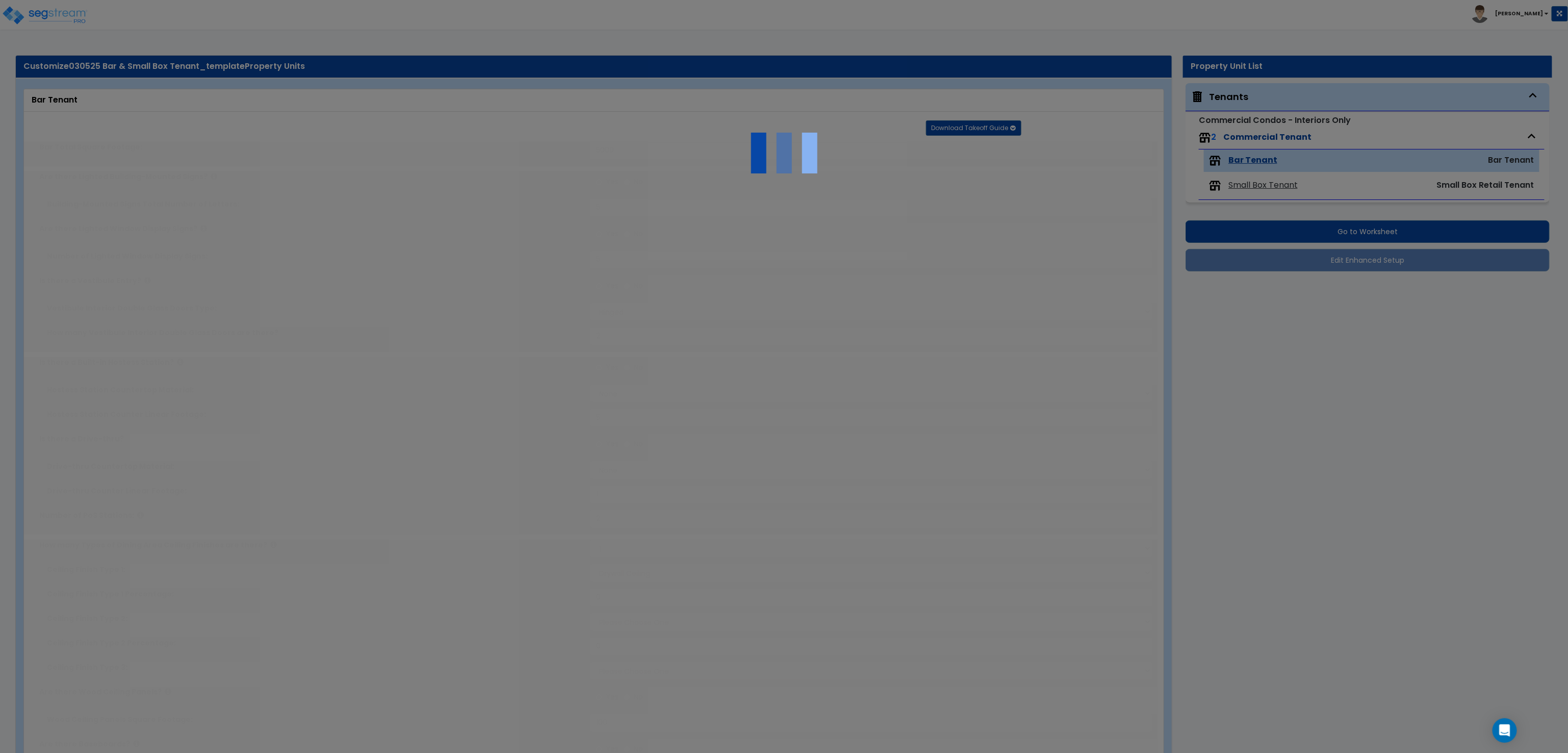
type input "50"
type input "2"
radio input "true"
select select "1"
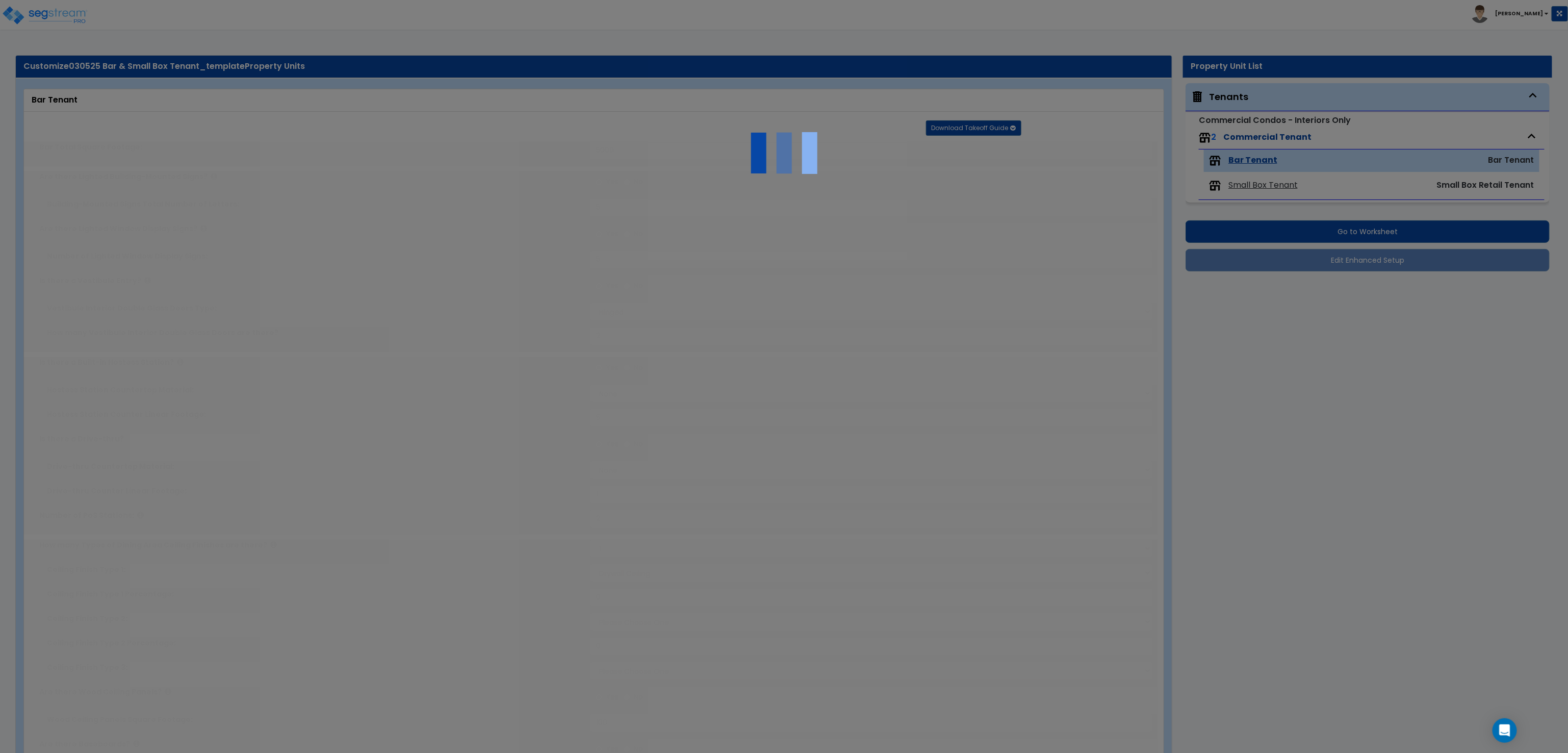
type input "2"
radio input "true"
type input "1"
select select "1"
type input "6"
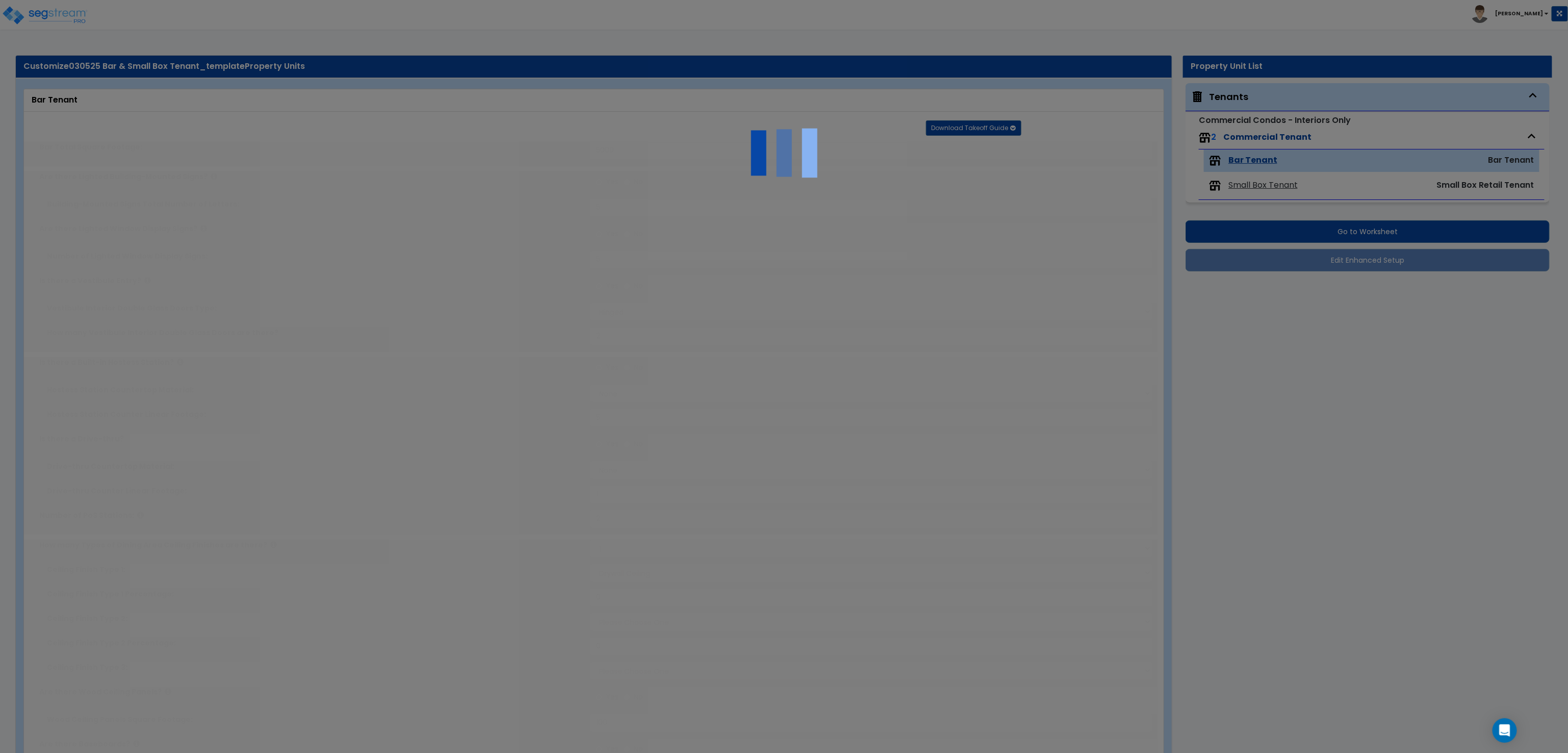
radio input "true"
type input "1"
radio input "true"
type input "1"
radio input "true"
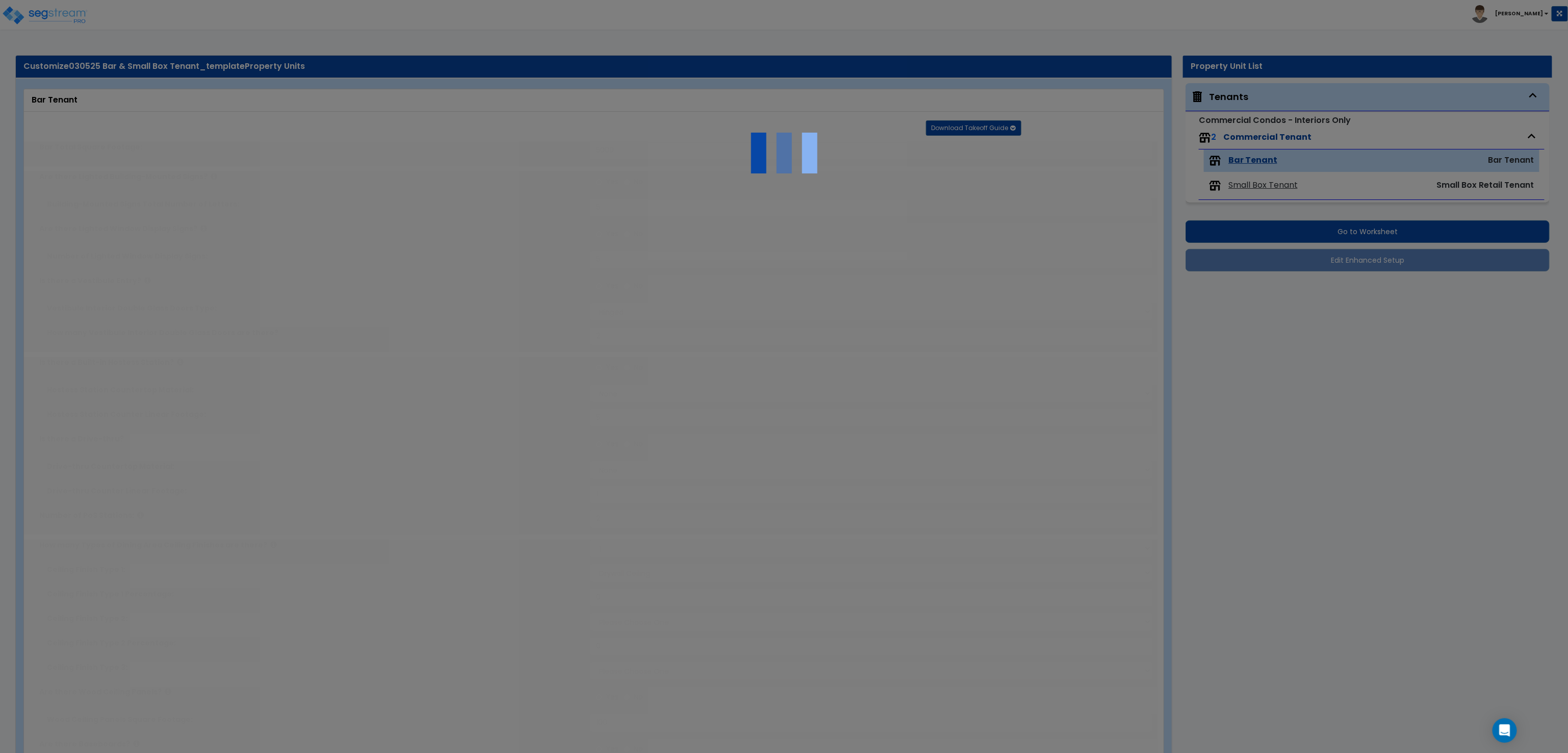
radio input "true"
type input "2"
radio input "true"
select select "2"
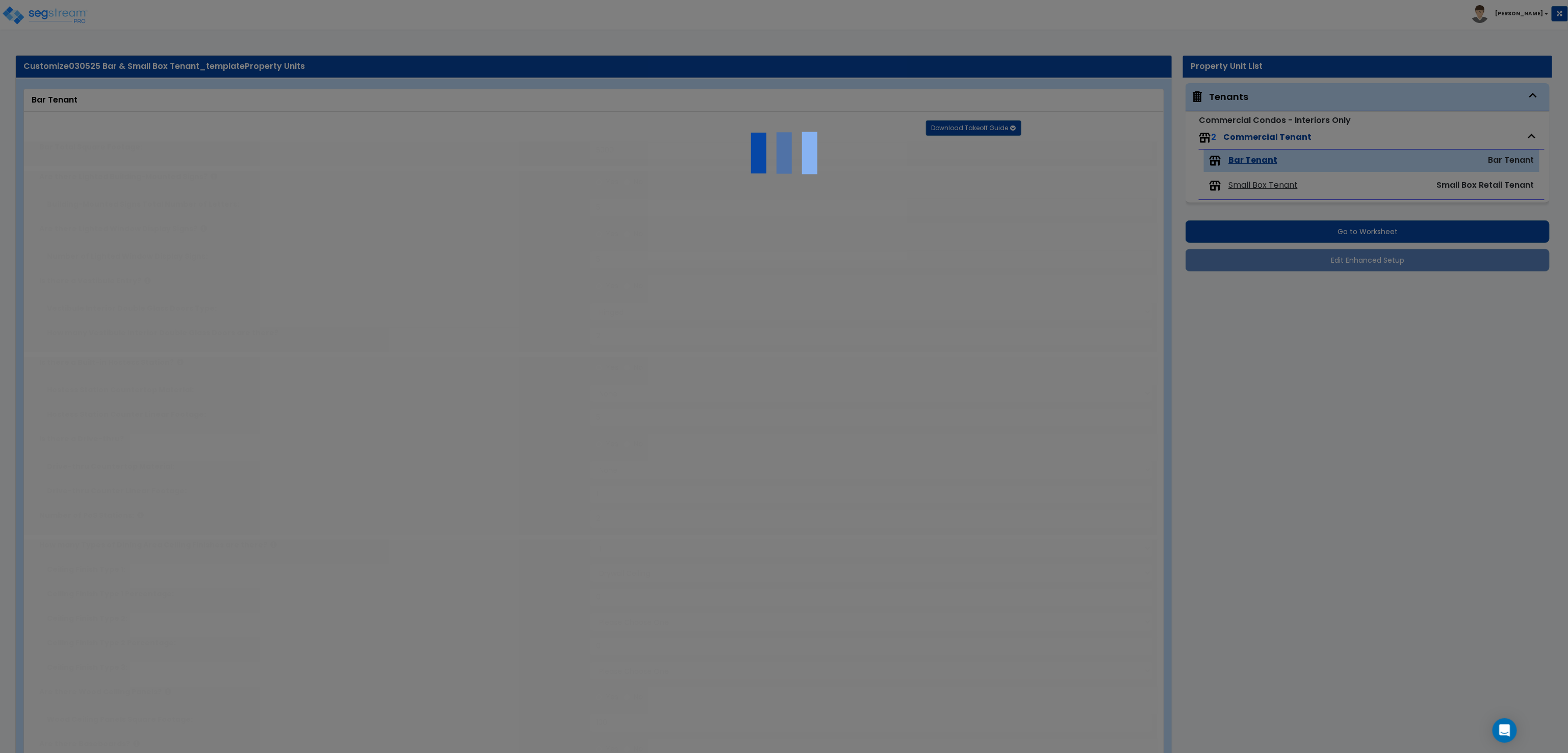
type input "1"
type input "2"
type input "1"
radio input "true"
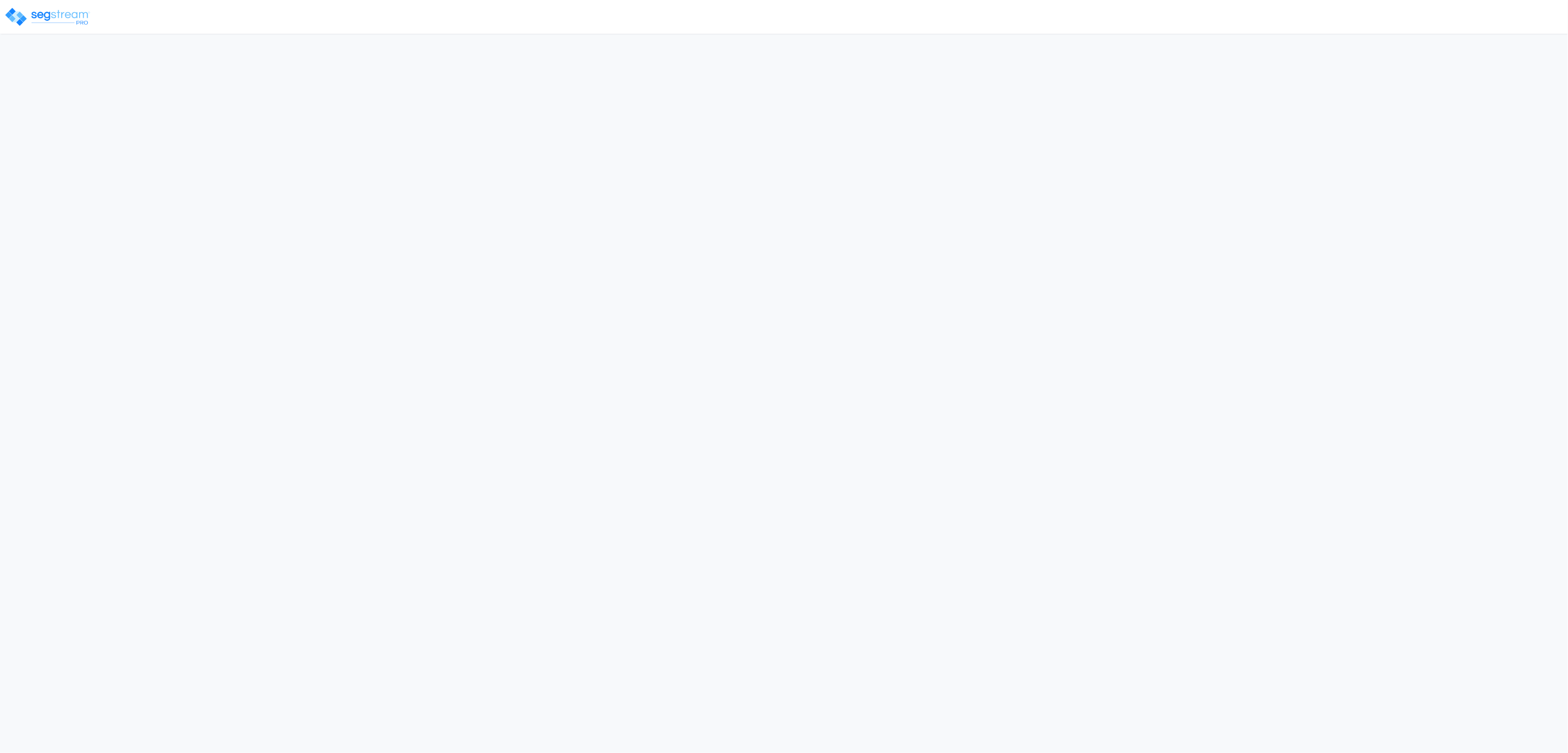
select select "2025"
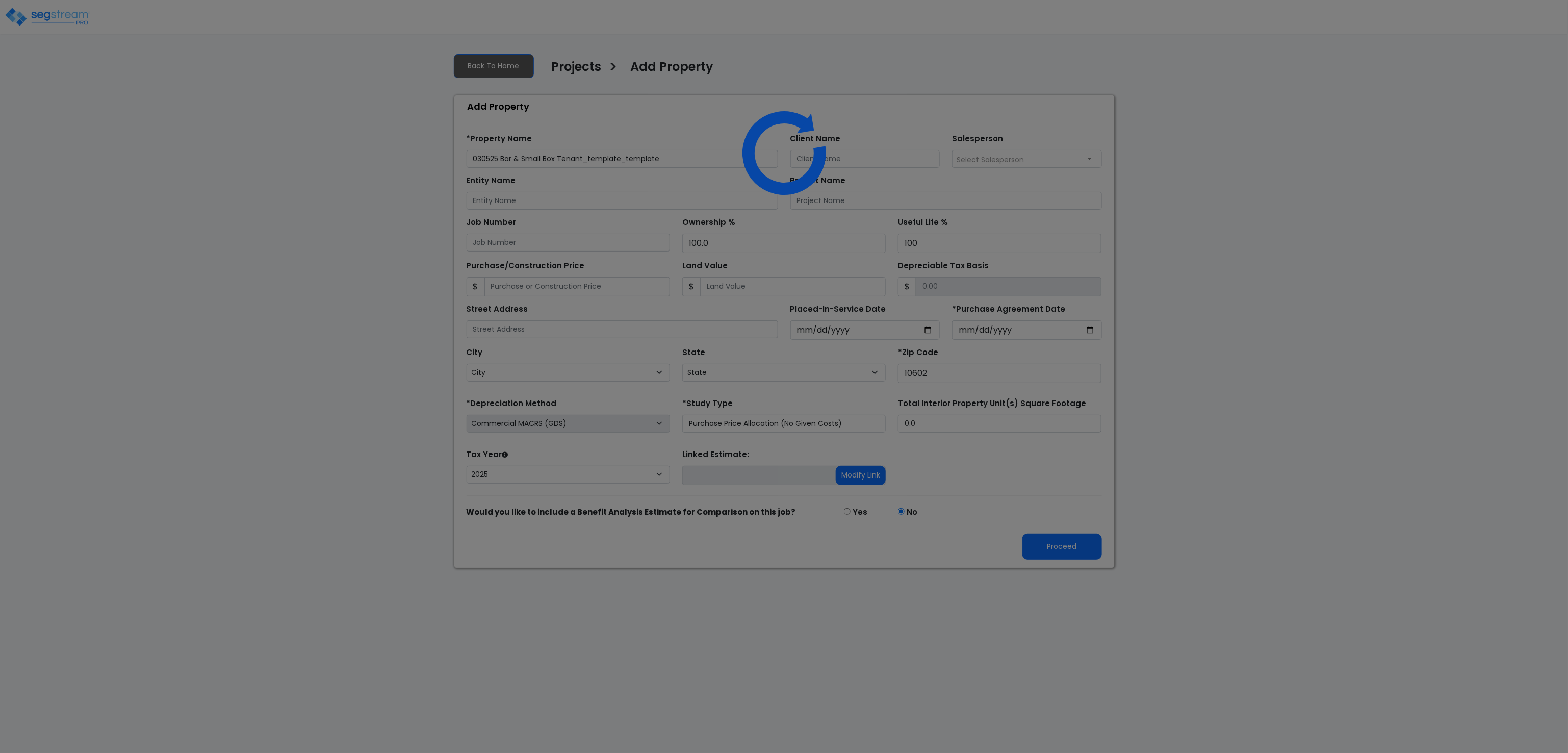
select select "NY"
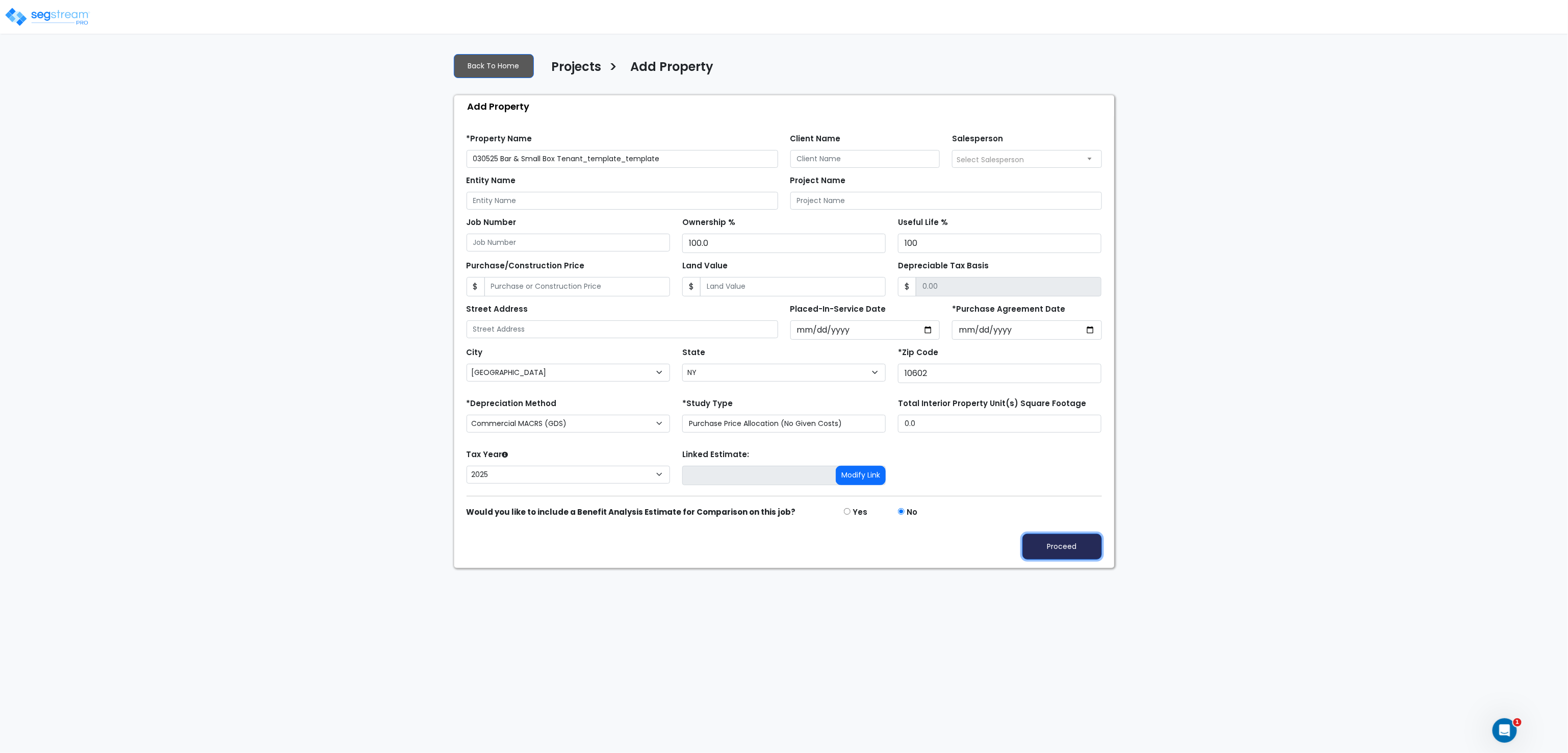
click at [1062, 553] on button "Proceed" at bounding box center [1062, 546] width 79 height 26
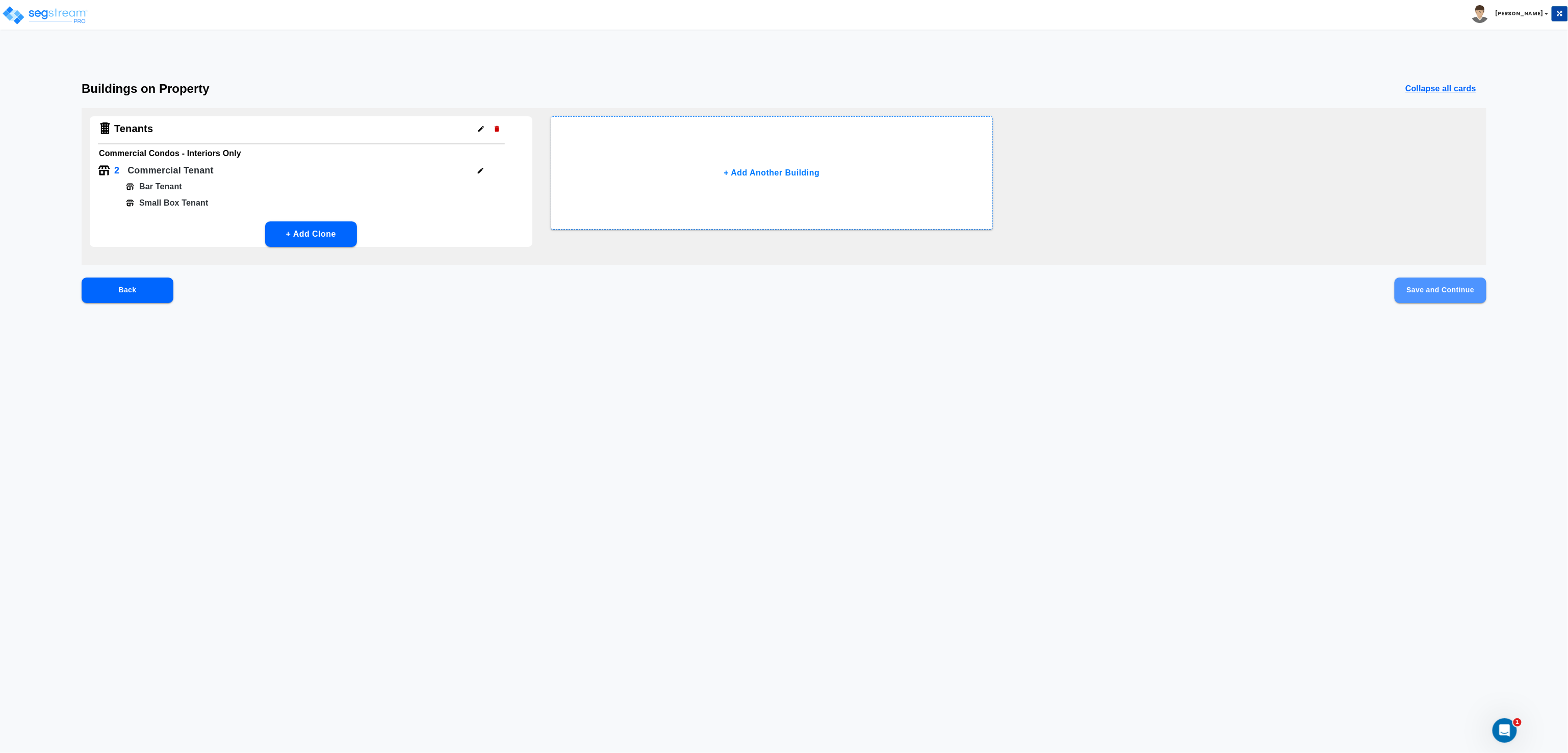
click at [1414, 280] on button "Save and Continue" at bounding box center [1440, 290] width 92 height 25
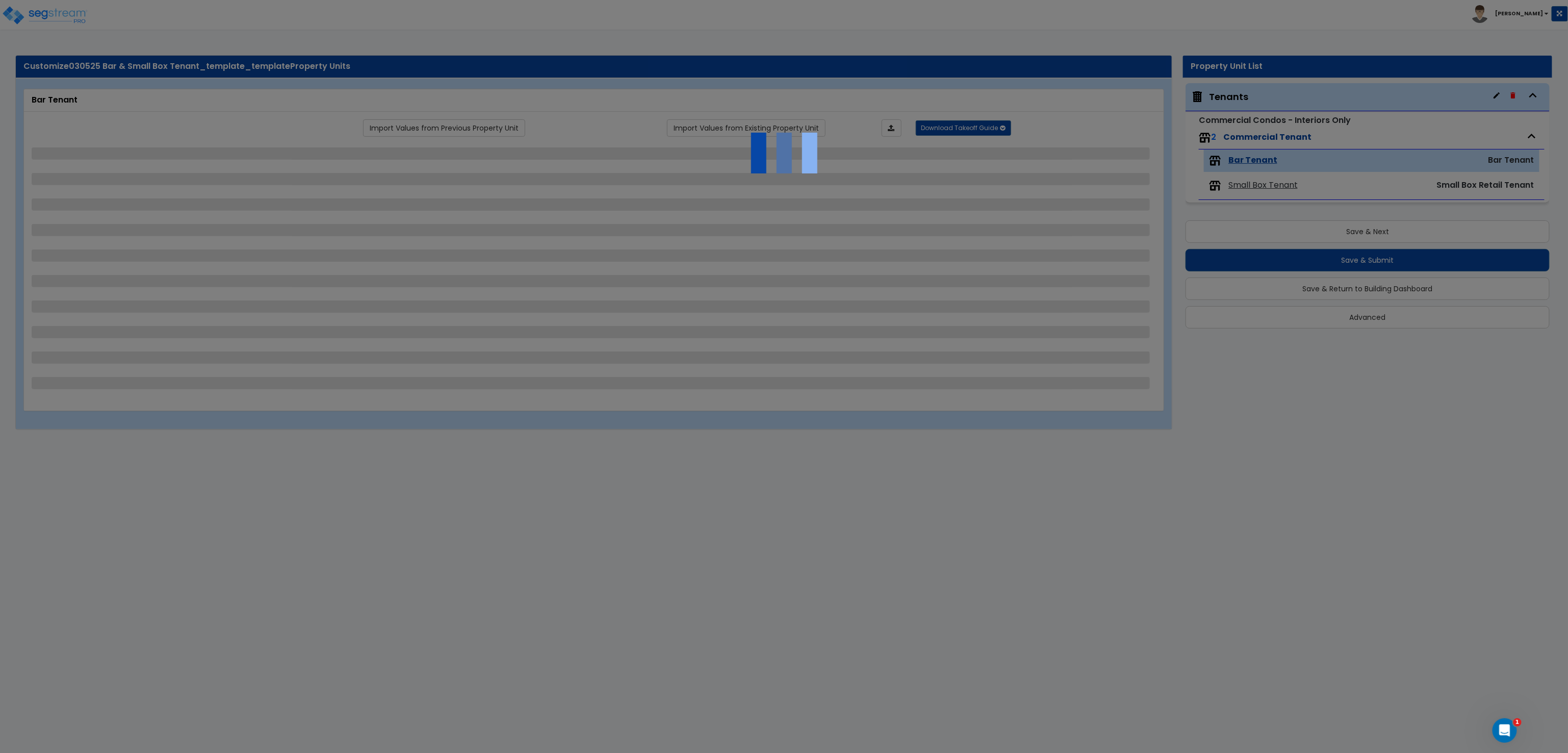
select select "1"
select select "5"
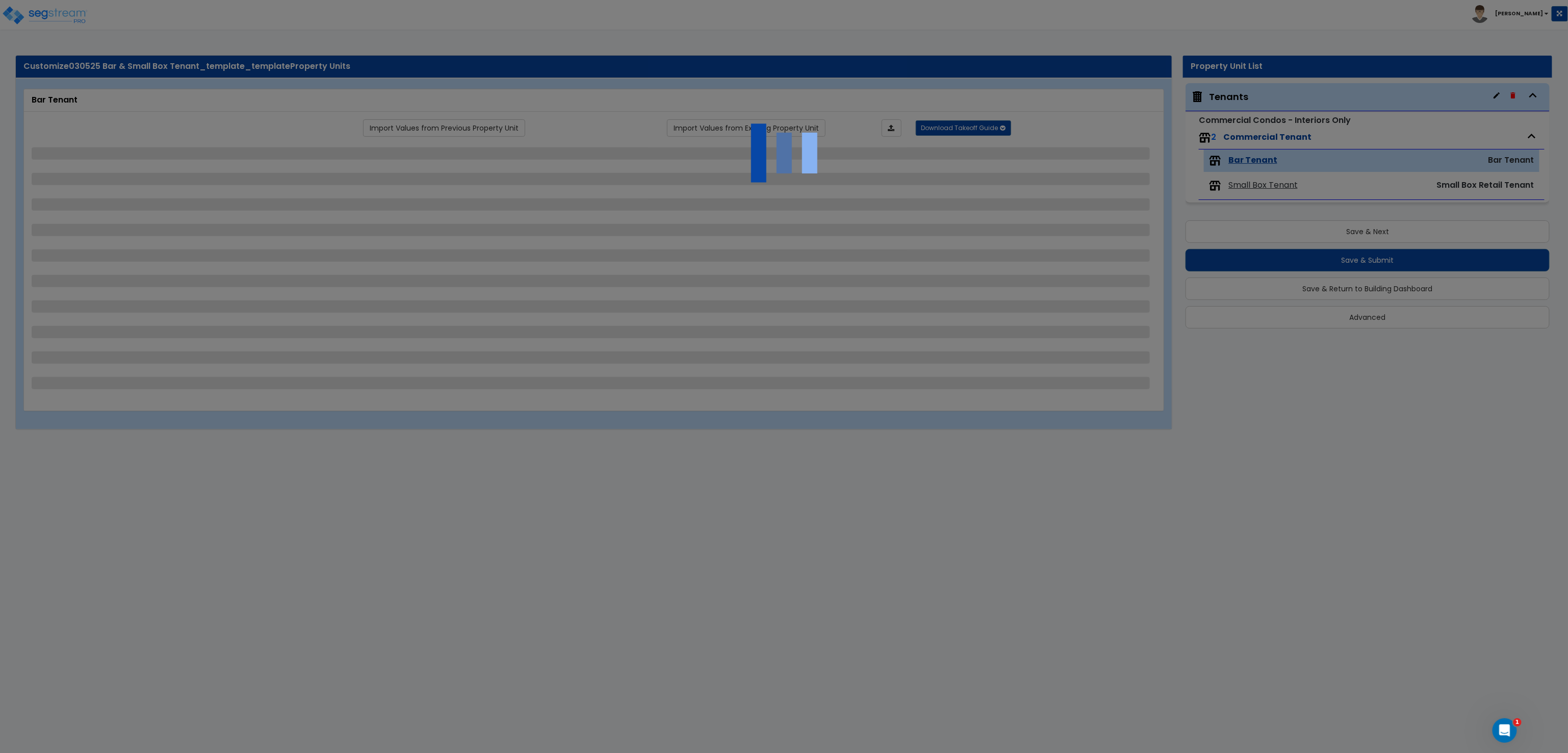
select select "5"
select select "6"
select select "4"
select select "3"
select select "1"
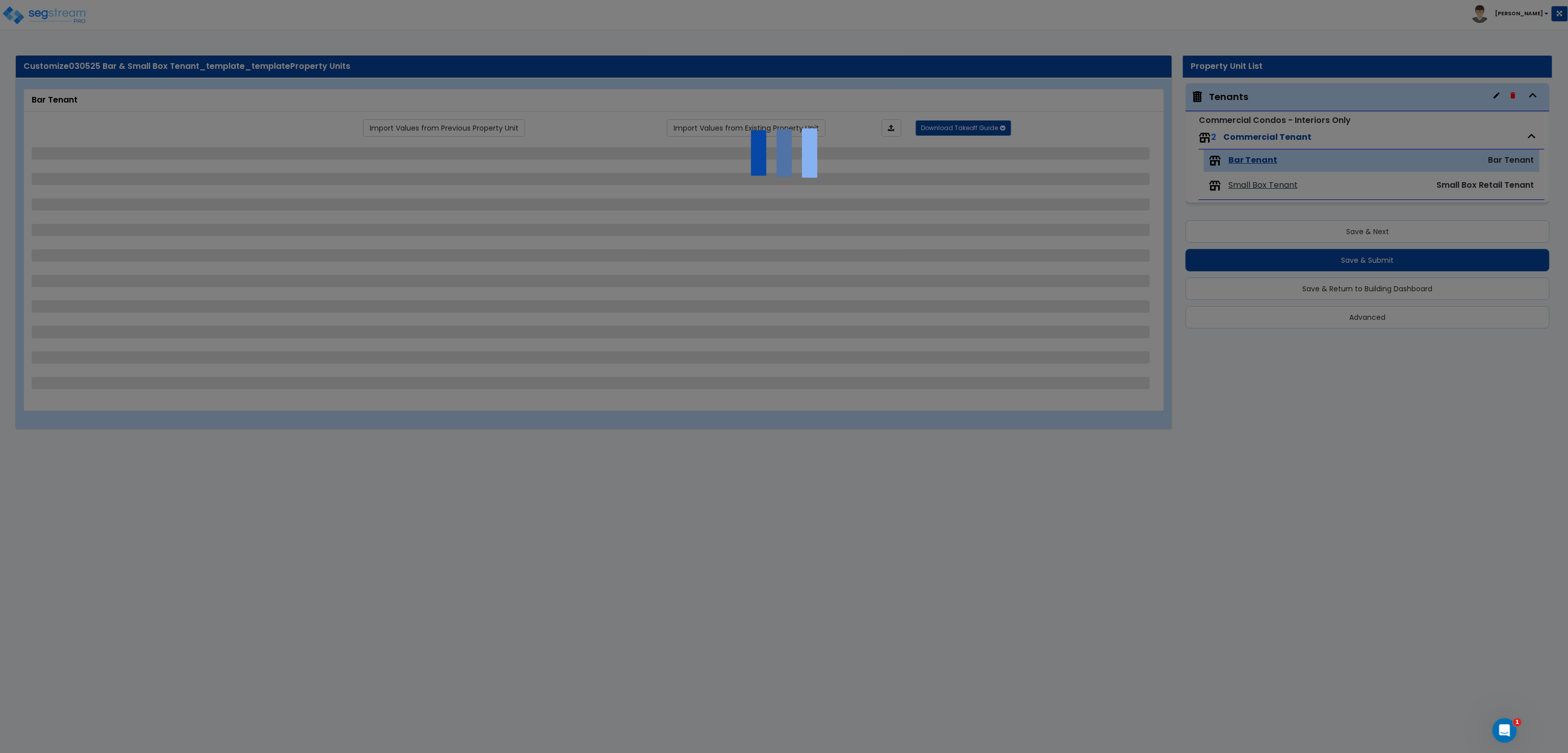
select select "1"
select select "6"
select select "1"
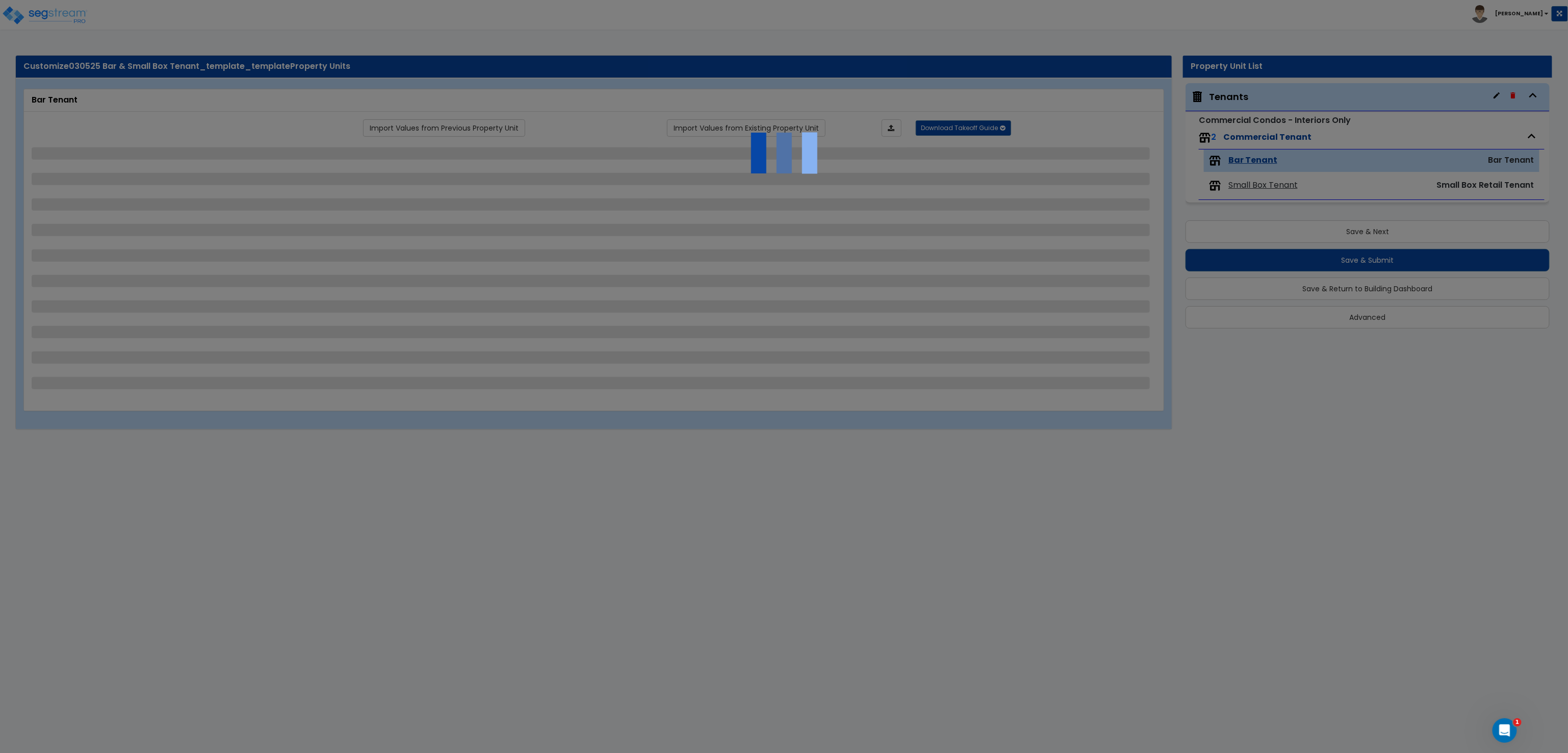
select select "1"
select select "2"
select select "1"
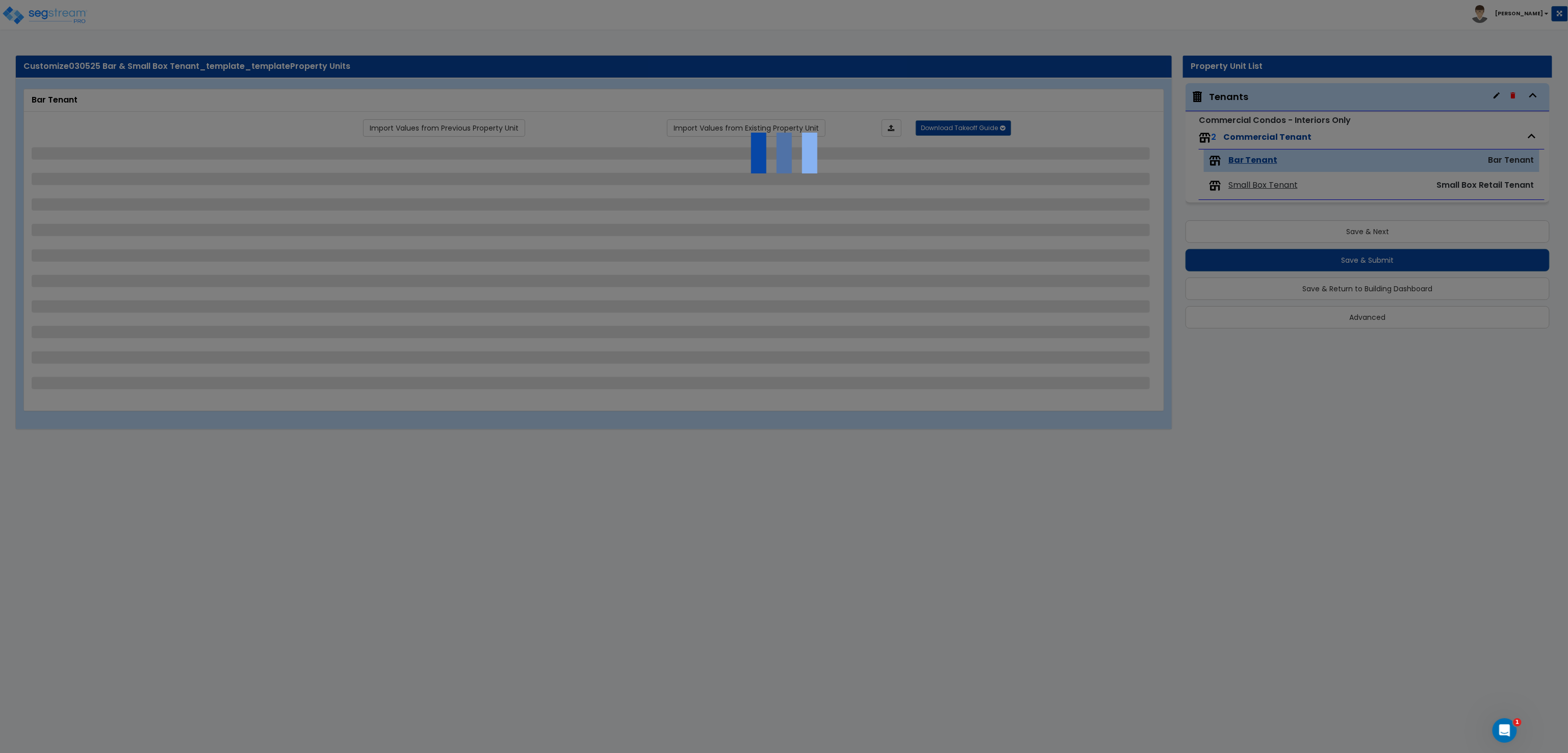
select select "4"
select select "1"
select select "5"
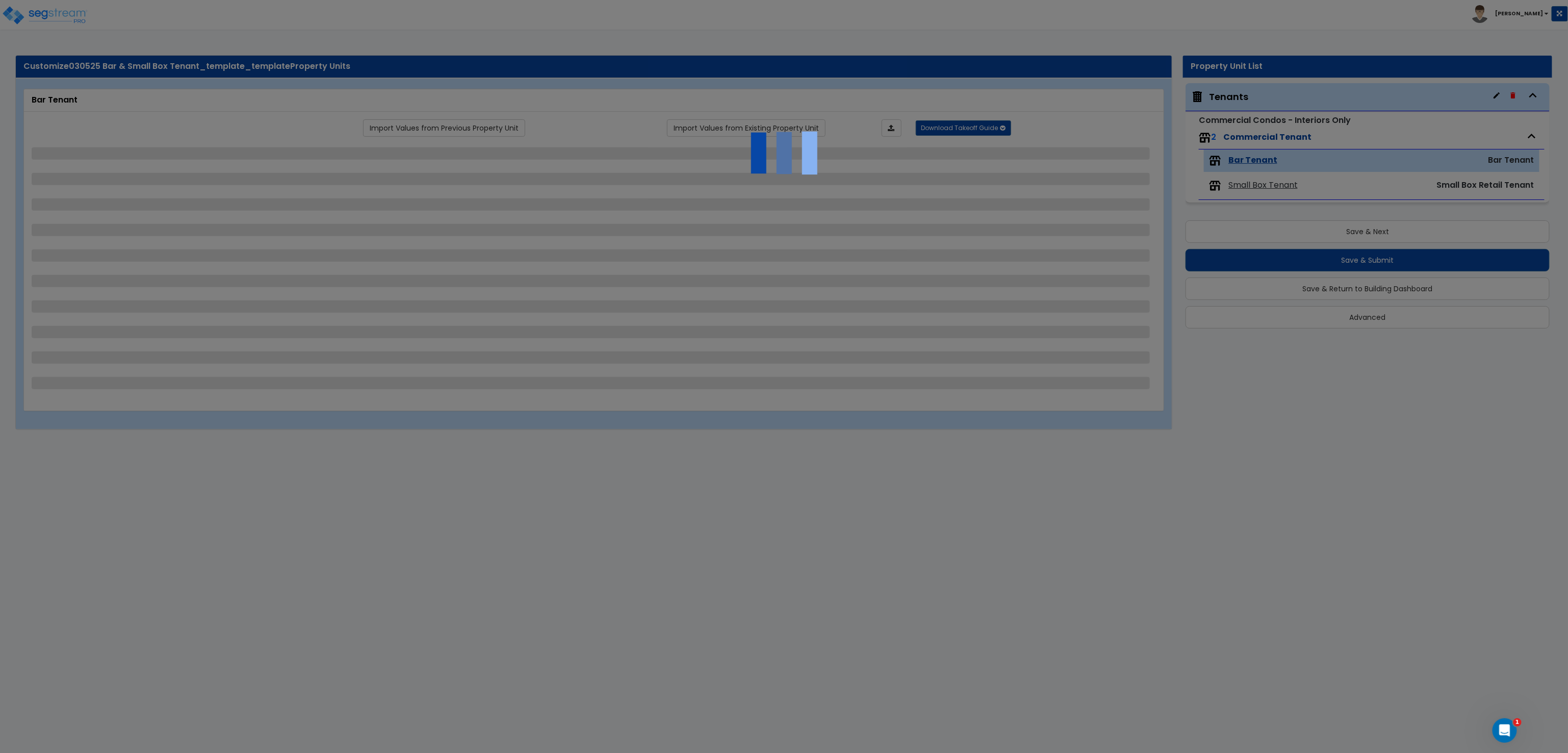
select select "1"
select select "7"
select select "2"
select select "1"
select select "5"
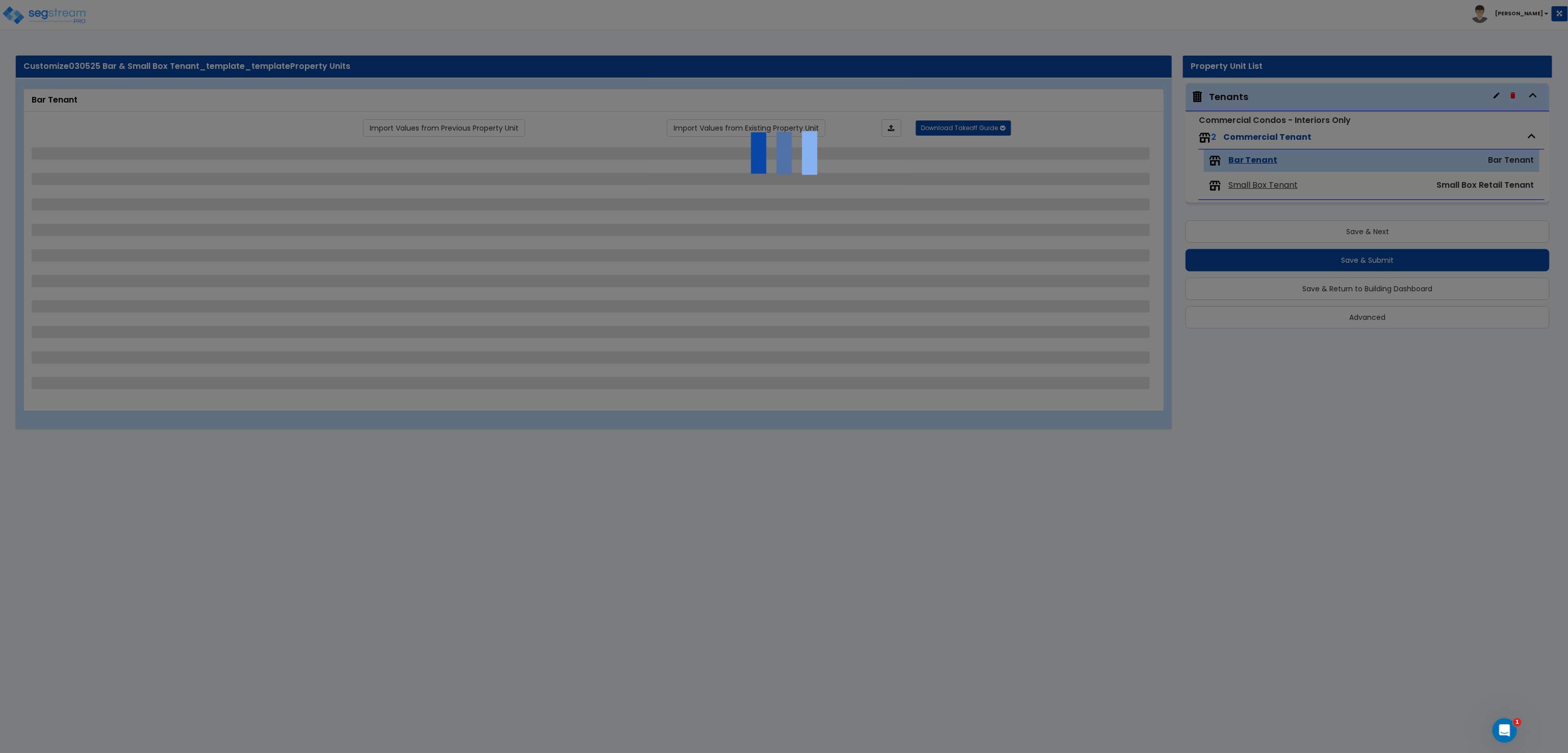
select select "1"
select select "2"
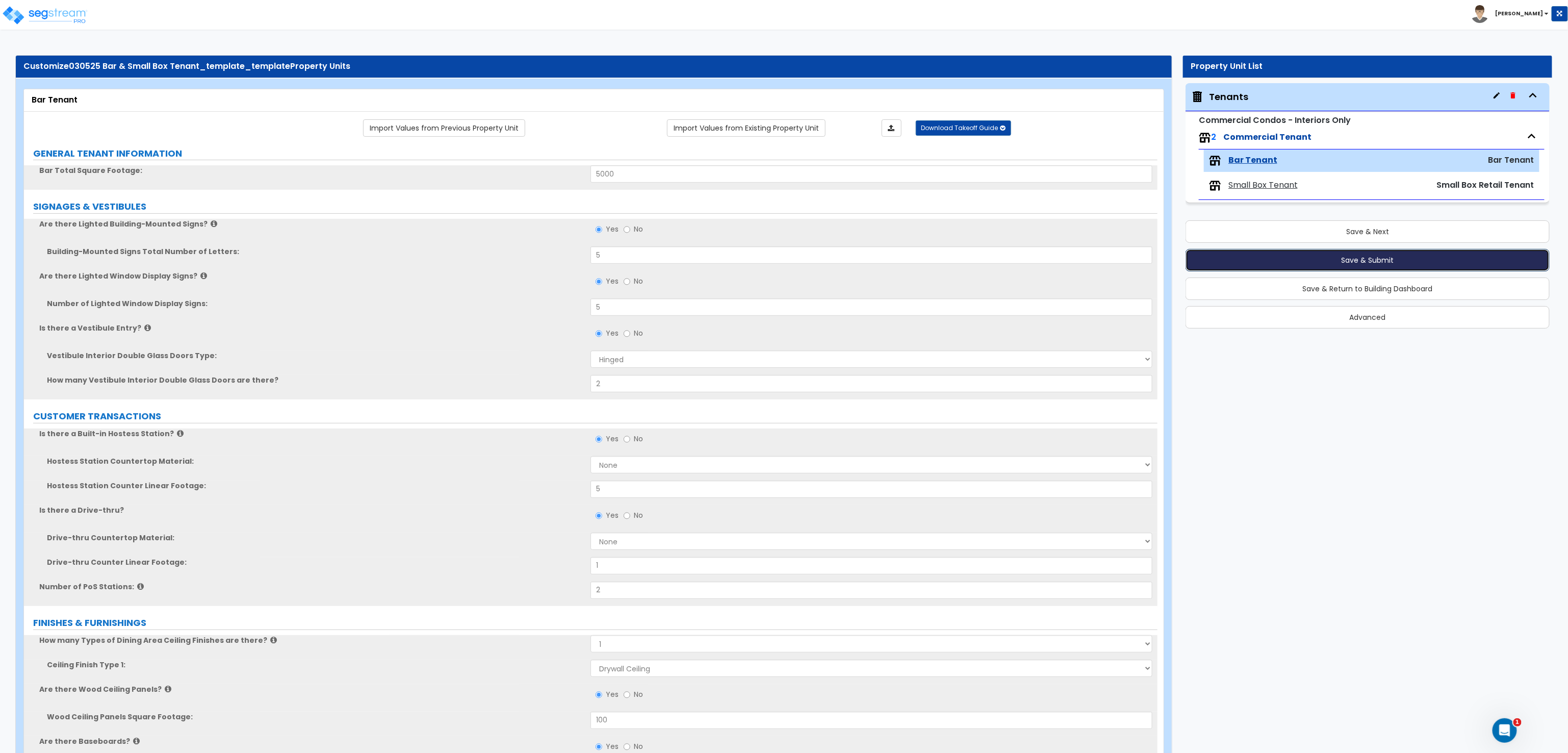
click at [1392, 265] on button "Save & Submit" at bounding box center [1367, 260] width 364 height 22
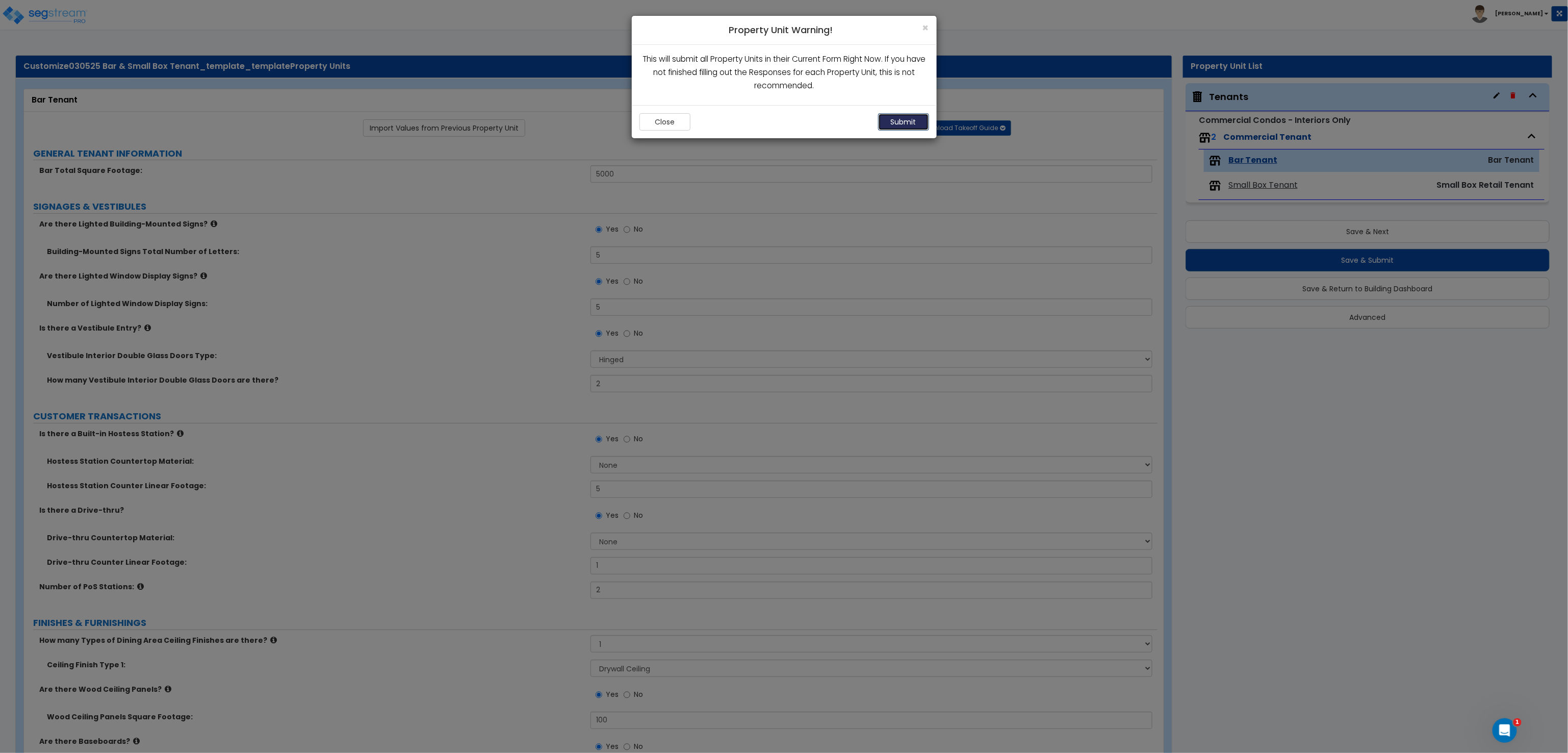
click at [879, 122] on button "Submit" at bounding box center [903, 122] width 51 height 18
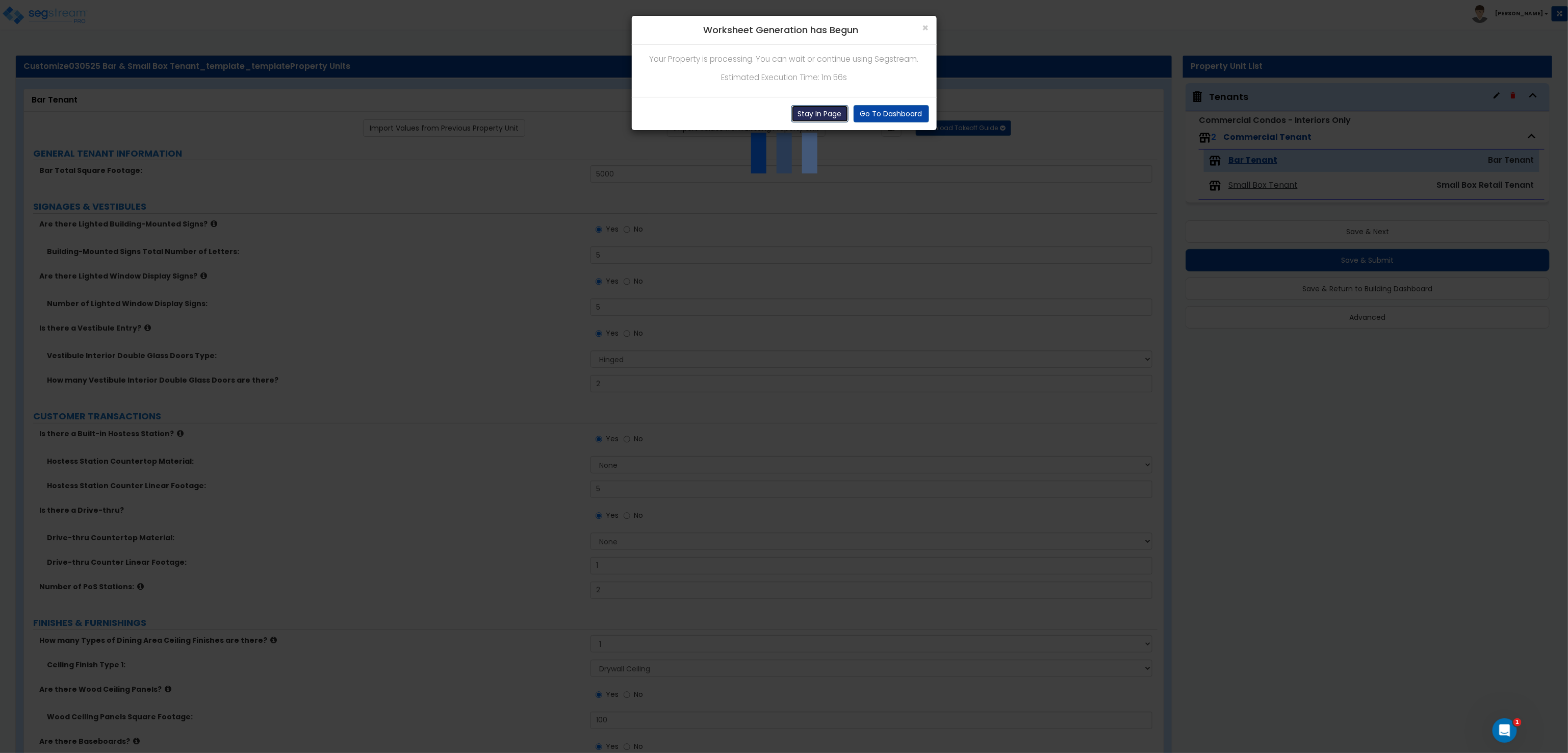
click at [827, 114] on button "Stay In Page" at bounding box center [819, 114] width 57 height 18
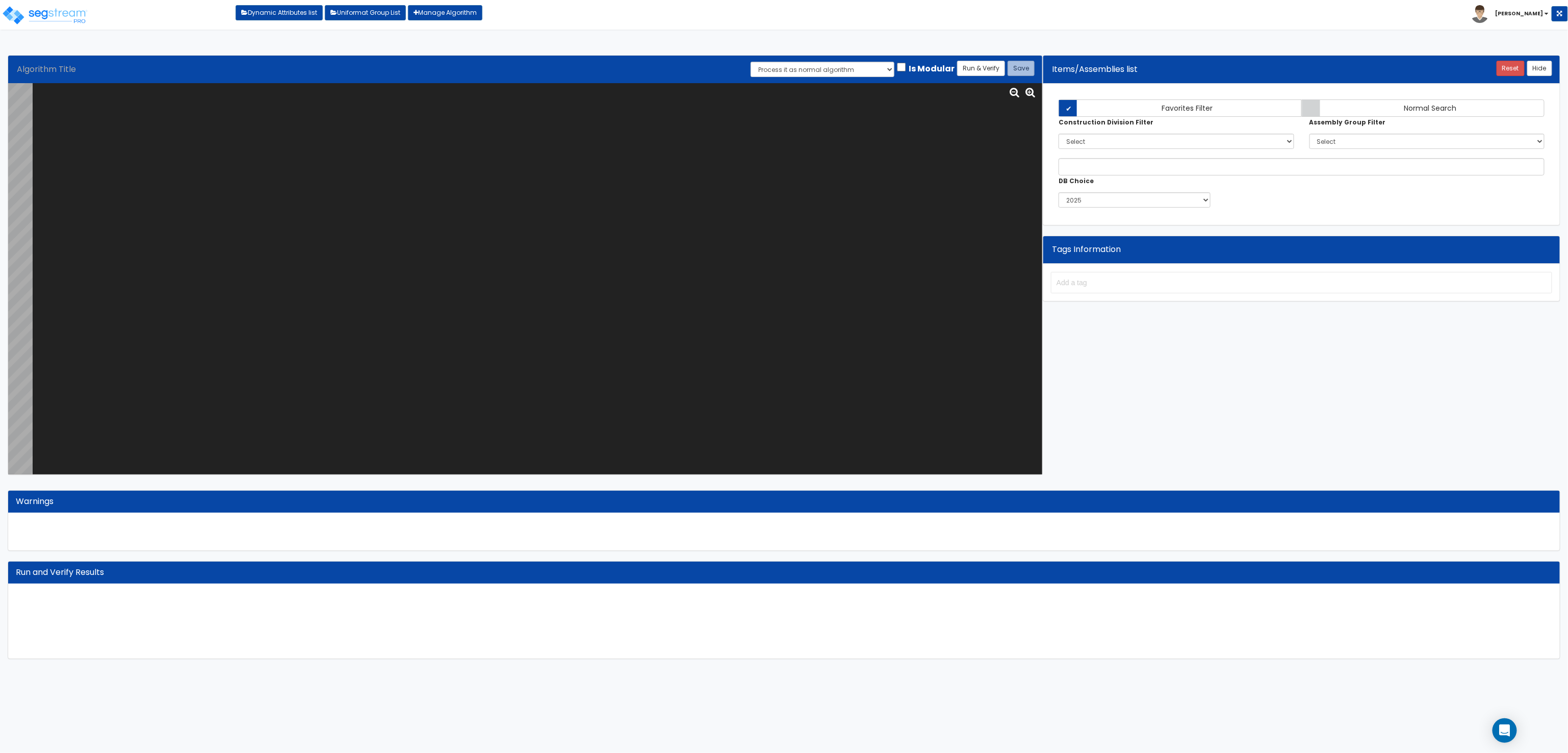
click at [702, 223] on textarea at bounding box center [537, 279] width 1010 height 392
paste textarea "calc SmkDtNum=roundup(number=(MinFxn(x=(TENANTFP_SF/900))), nearest=1);"
paste textarea "function MinFxn(x) { if (x==0) { 0 } else if (x<1 and x>0) { 1 } else { x } }"
click at [174, 178] on textarea "function MinFxn(x) { if (x==0) { 0 } else if (x<1 and x>0) { 1 } else { x } } c…" at bounding box center [537, 279] width 1010 height 392
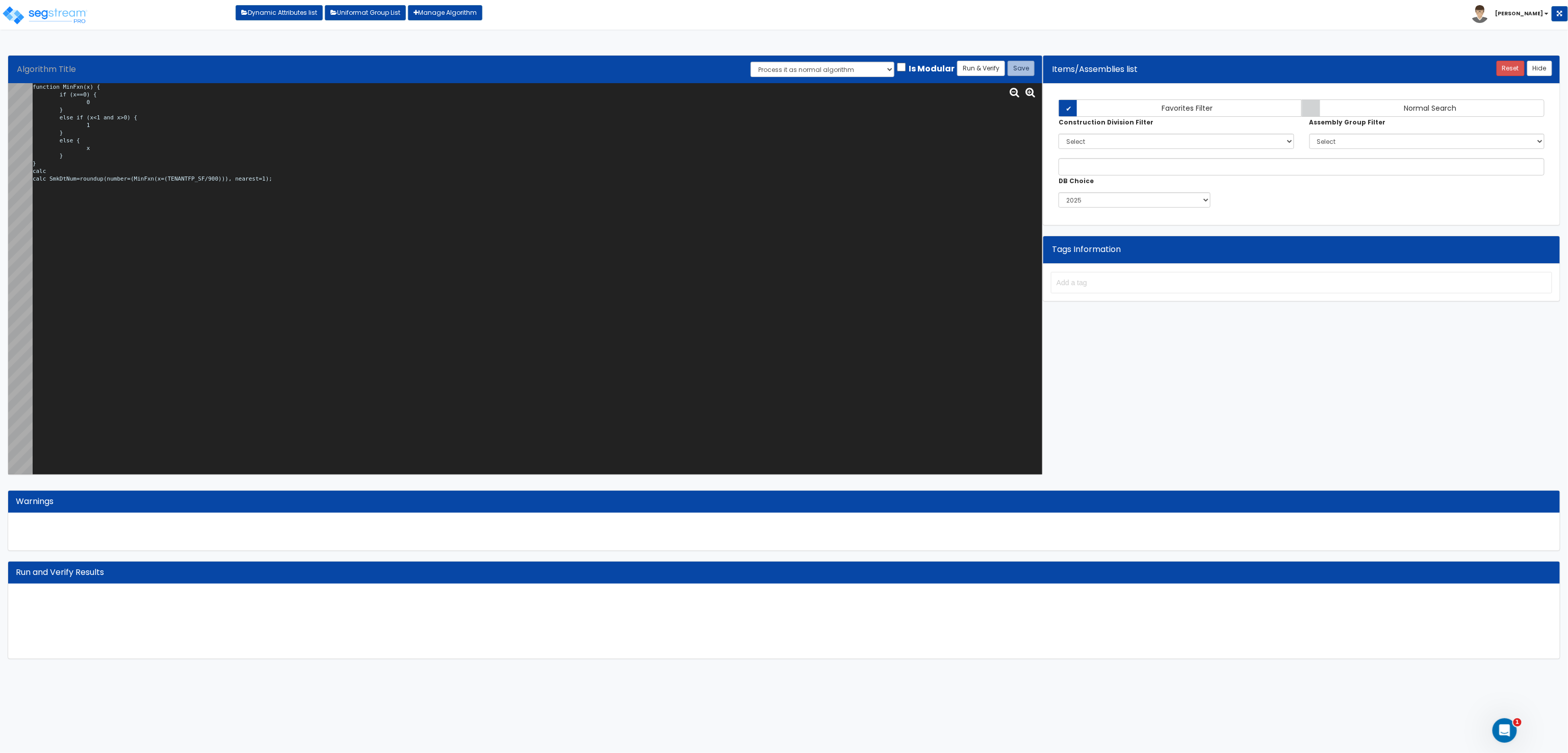
click at [105, 173] on textarea "function MinFxn(x) { if (x==0) { 0 } else if (x<1 and x>0) { 1 } else { x } } c…" at bounding box center [537, 279] width 1010 height 392
paste textarea "TENANTFP_SF"
type textarea "function MinFxn(x) { if (x==0) { 0 } else if (x<1 and x>0) { 1 } else { x } } c…"
click at [980, 72] on button "Run & Verify" at bounding box center [981, 68] width 48 height 15
click at [1520, 641] on button "Validate Values" at bounding box center [1506, 636] width 68 height 18
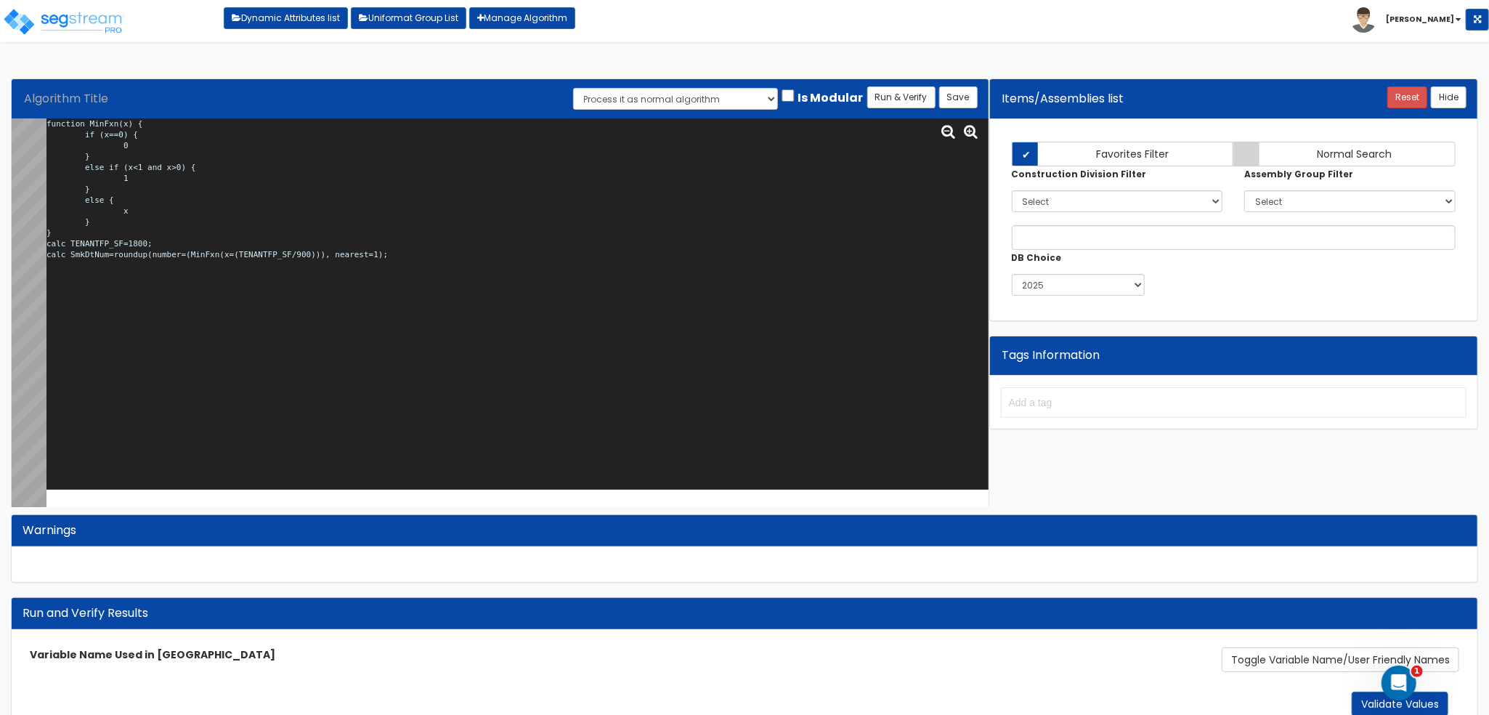
click at [979, 134] on div at bounding box center [960, 131] width 42 height 20
click at [969, 131] on icon at bounding box center [971, 132] width 21 height 22
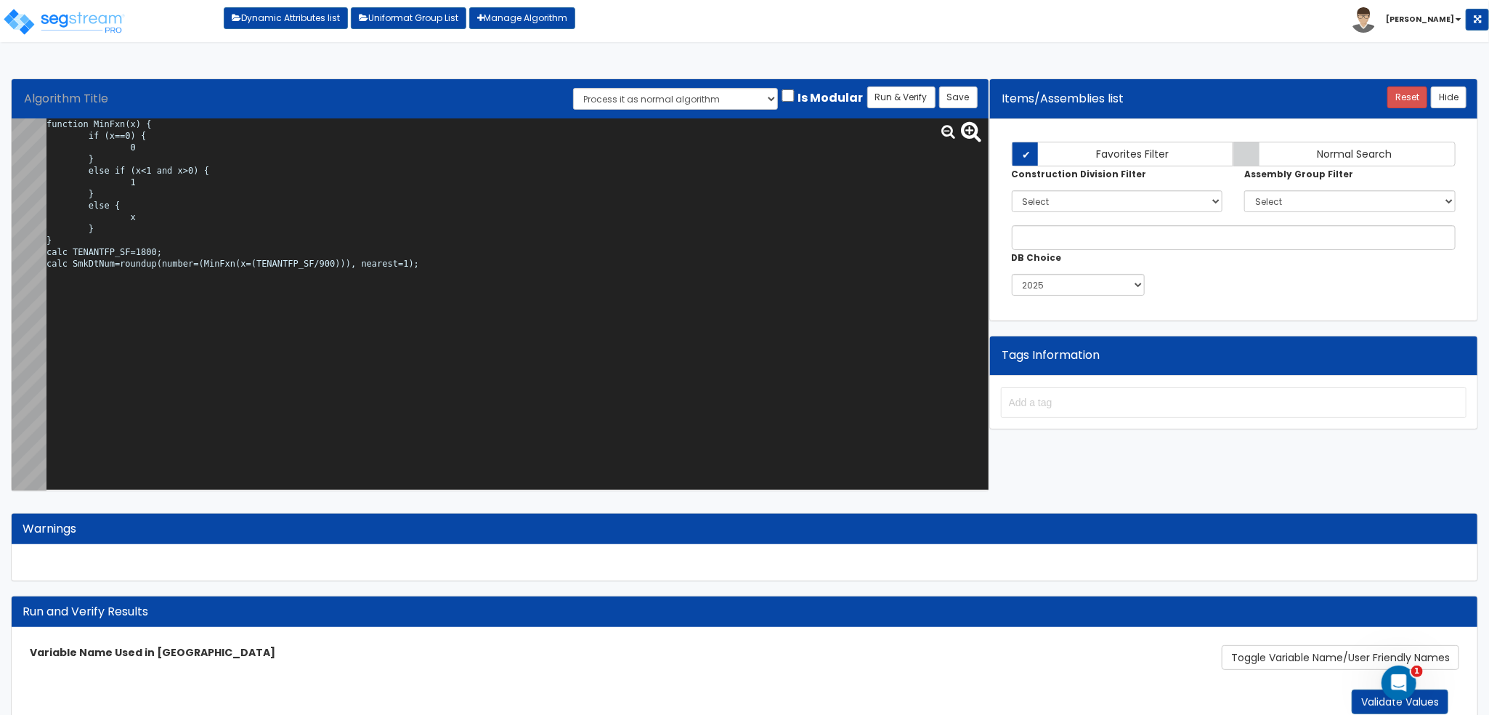
click at [969, 131] on icon at bounding box center [971, 132] width 21 height 22
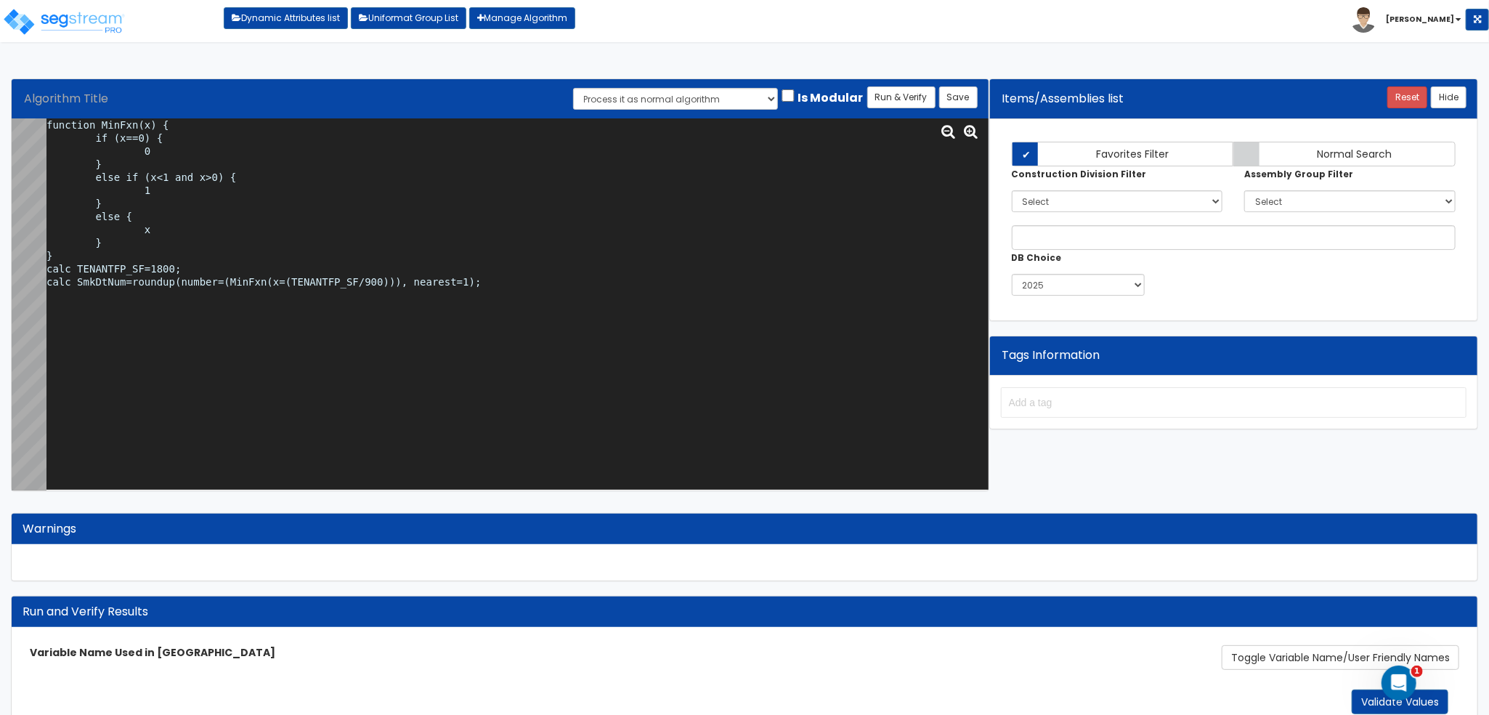
click at [158, 266] on textarea "function MinFxn(x) { if (x==0) { 0 } else if (x<1 and x>0) { 1 } else { x } } c…" at bounding box center [517, 304] width 942 height 372
type textarea "function MinFxn(x) { if (x==0) { 0 } else if (x<1 and x>0) { 1 } else { x } } c…"
click at [906, 98] on button "Run & Verify" at bounding box center [901, 97] width 68 height 22
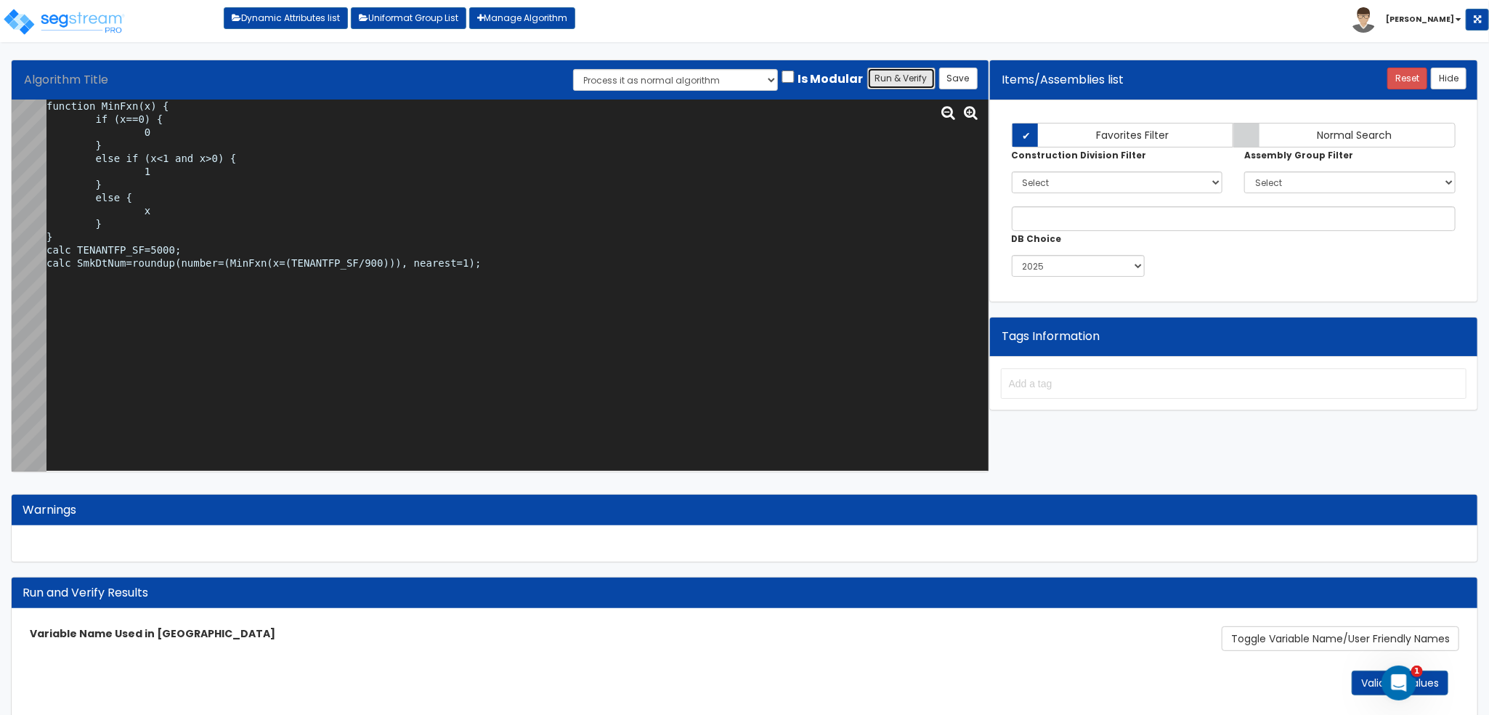
scroll to position [36, 0]
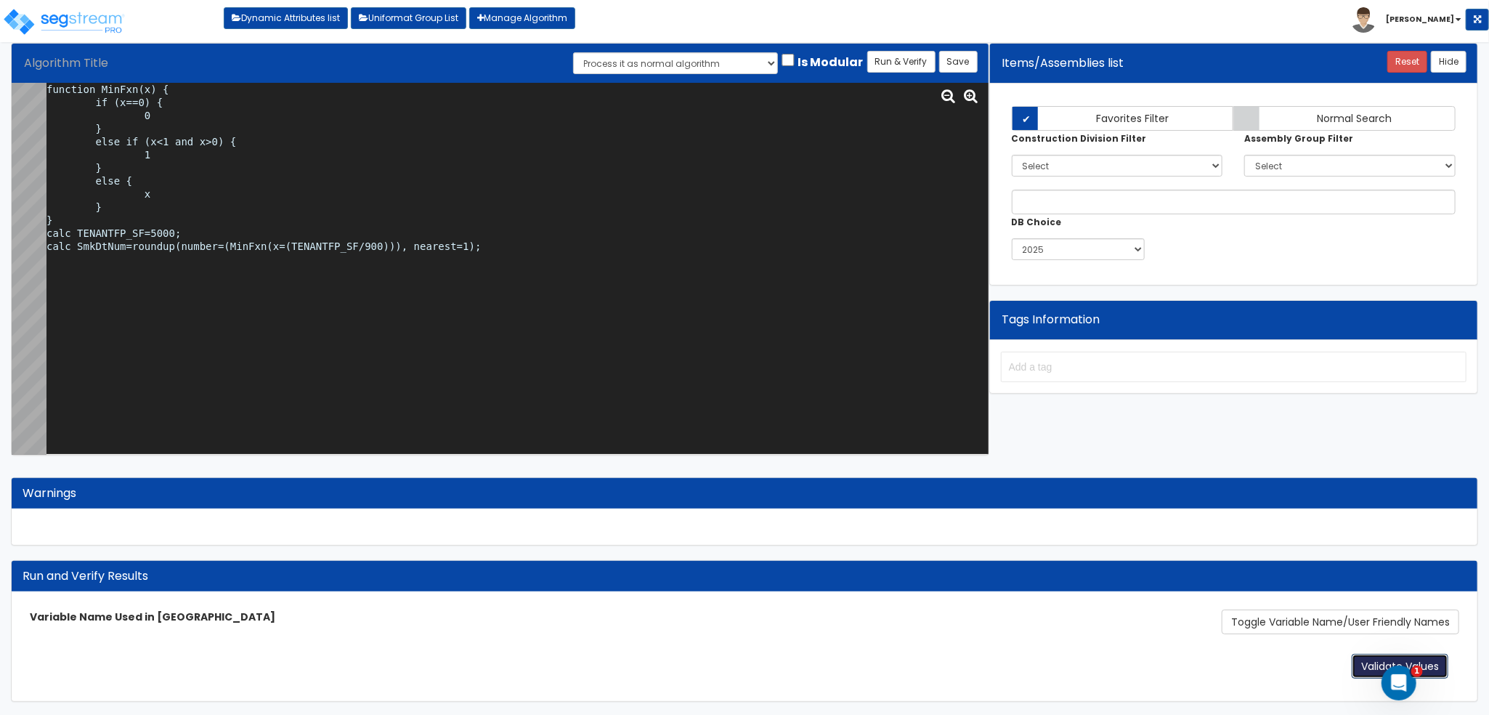
click at [1362, 661] on button "Validate Values" at bounding box center [1399, 666] width 97 height 25
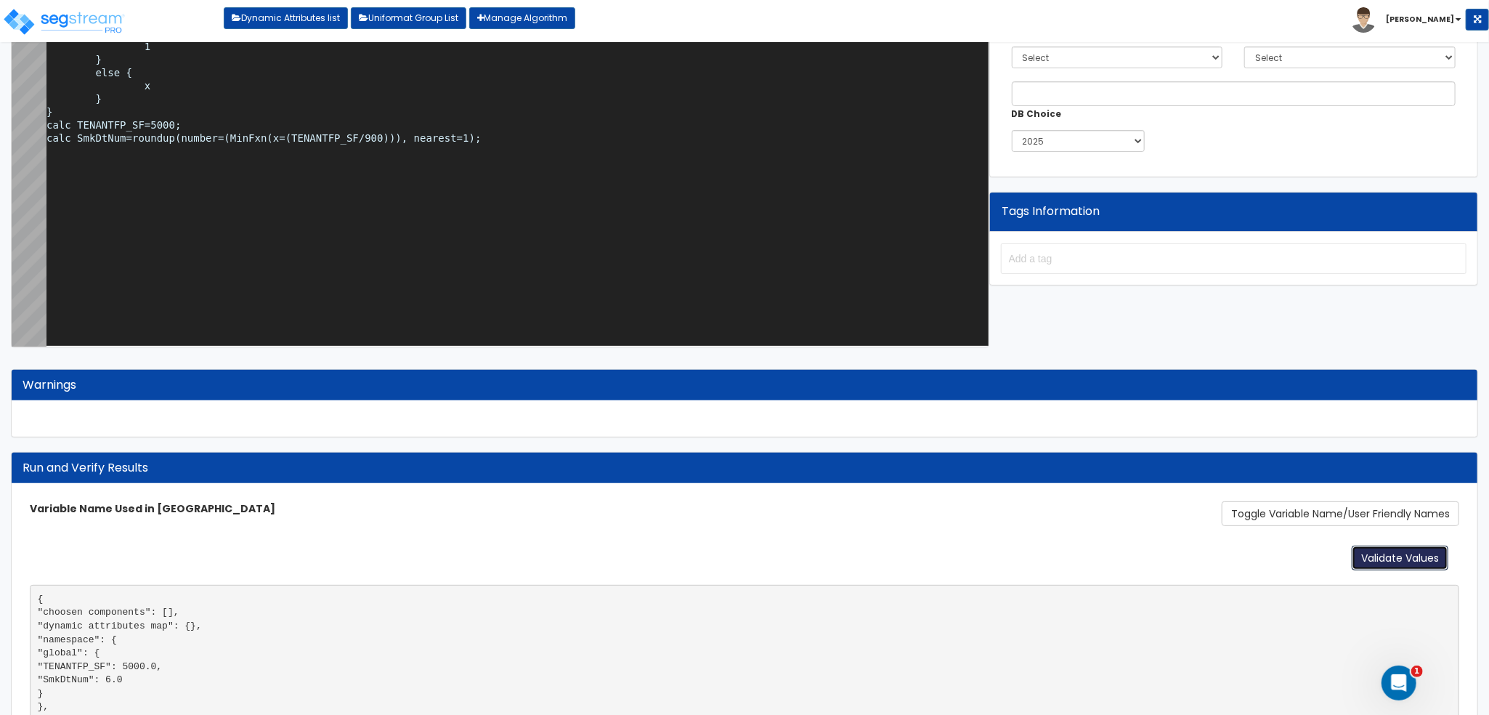
scroll to position [246, 0]
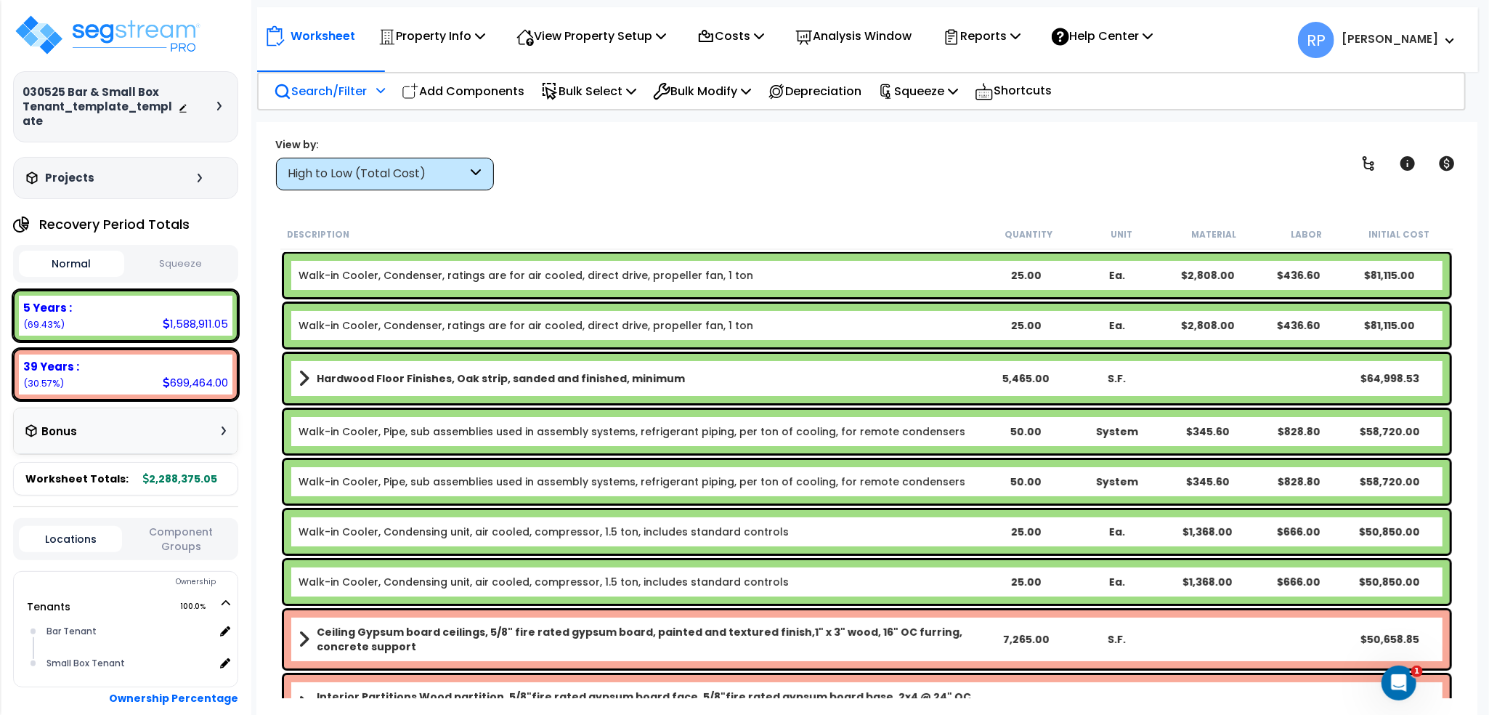
click at [343, 88] on p "Search/Filter" at bounding box center [320, 91] width 93 height 20
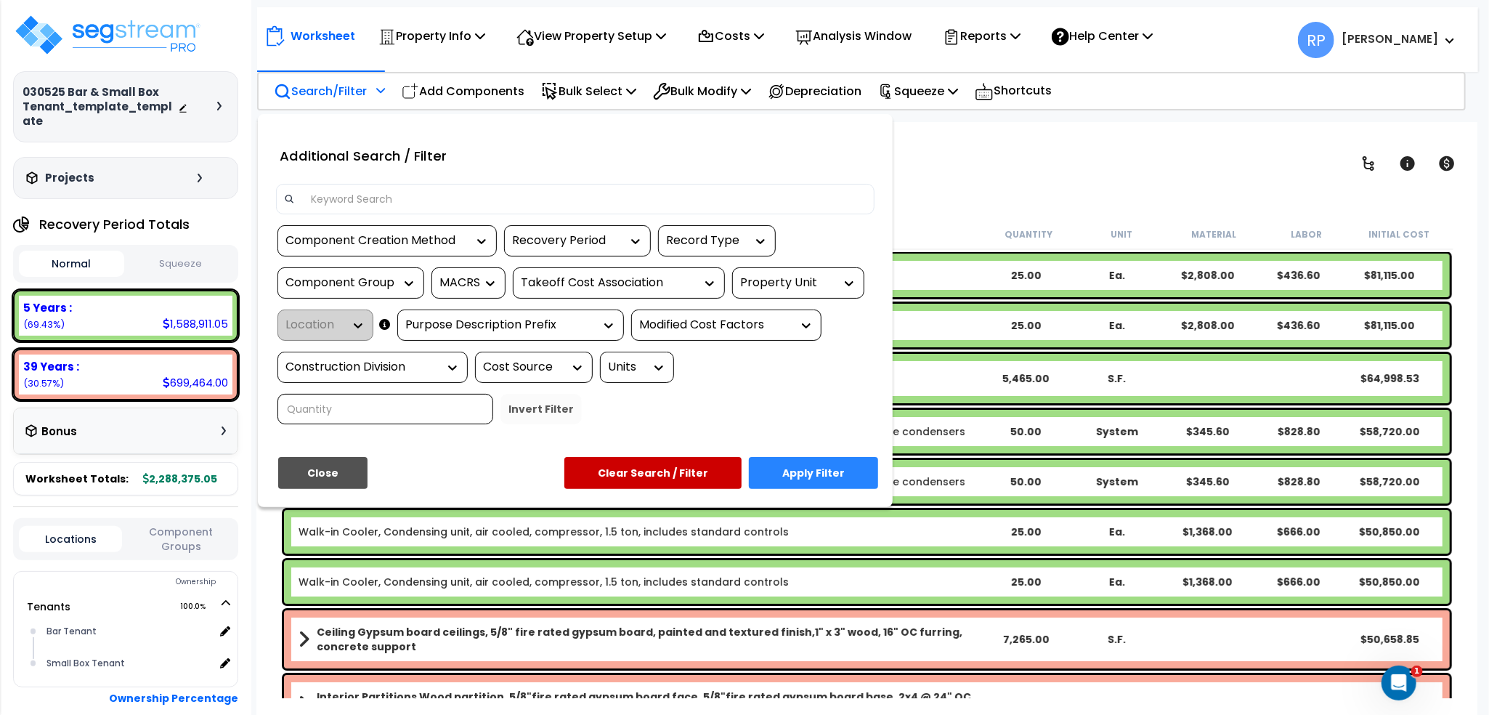
click at [454, 206] on input at bounding box center [584, 199] width 564 height 22
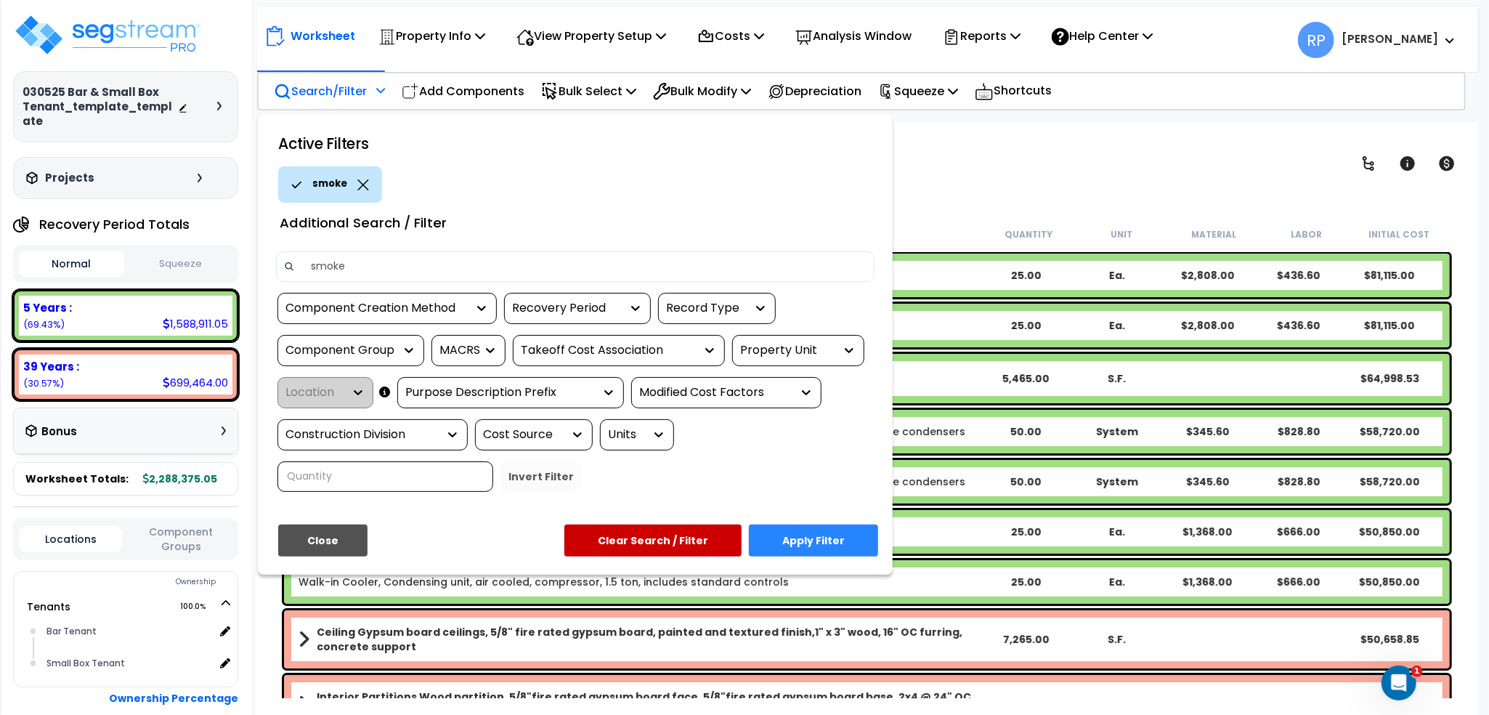
type input "smoke"
click at [776, 547] on button "Apply Filter" at bounding box center [813, 540] width 129 height 32
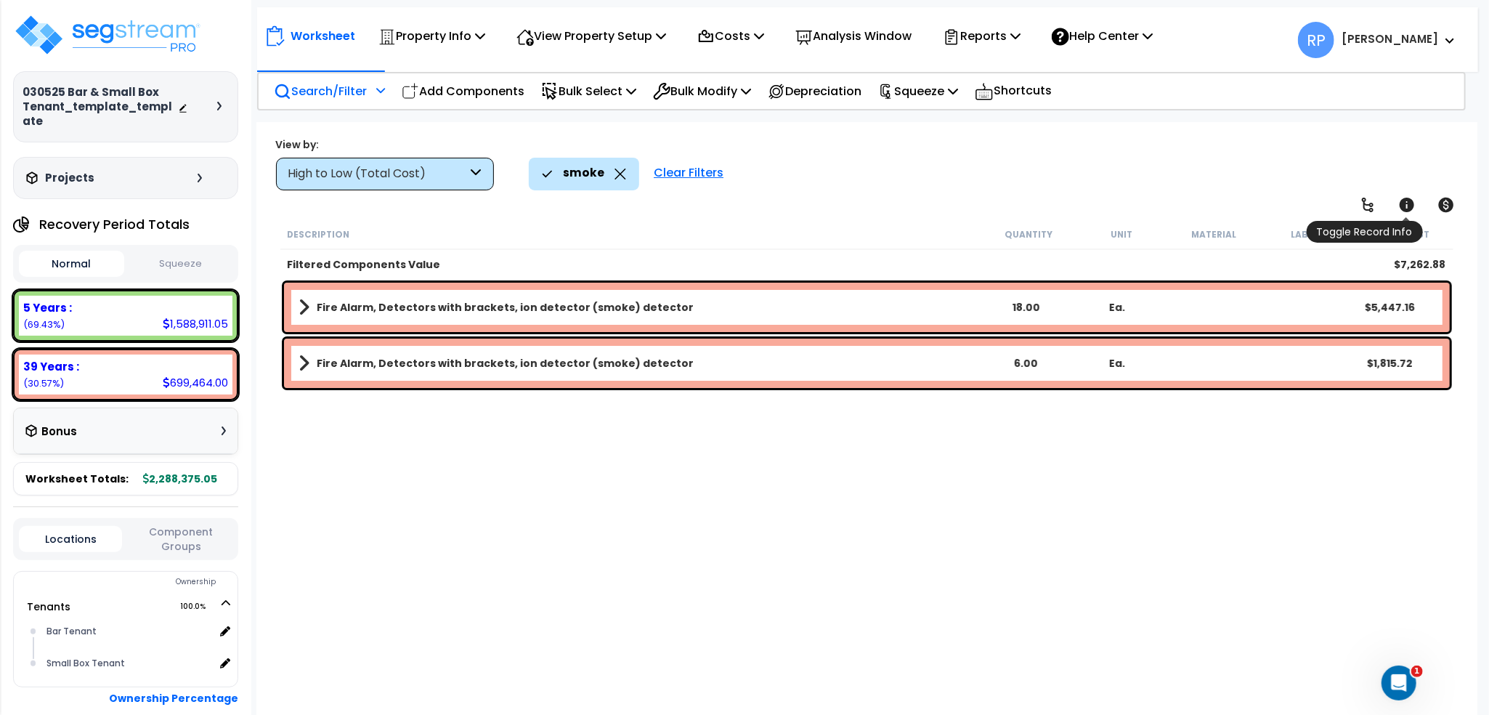
click at [1399, 203] on icon at bounding box center [1406, 204] width 17 height 17
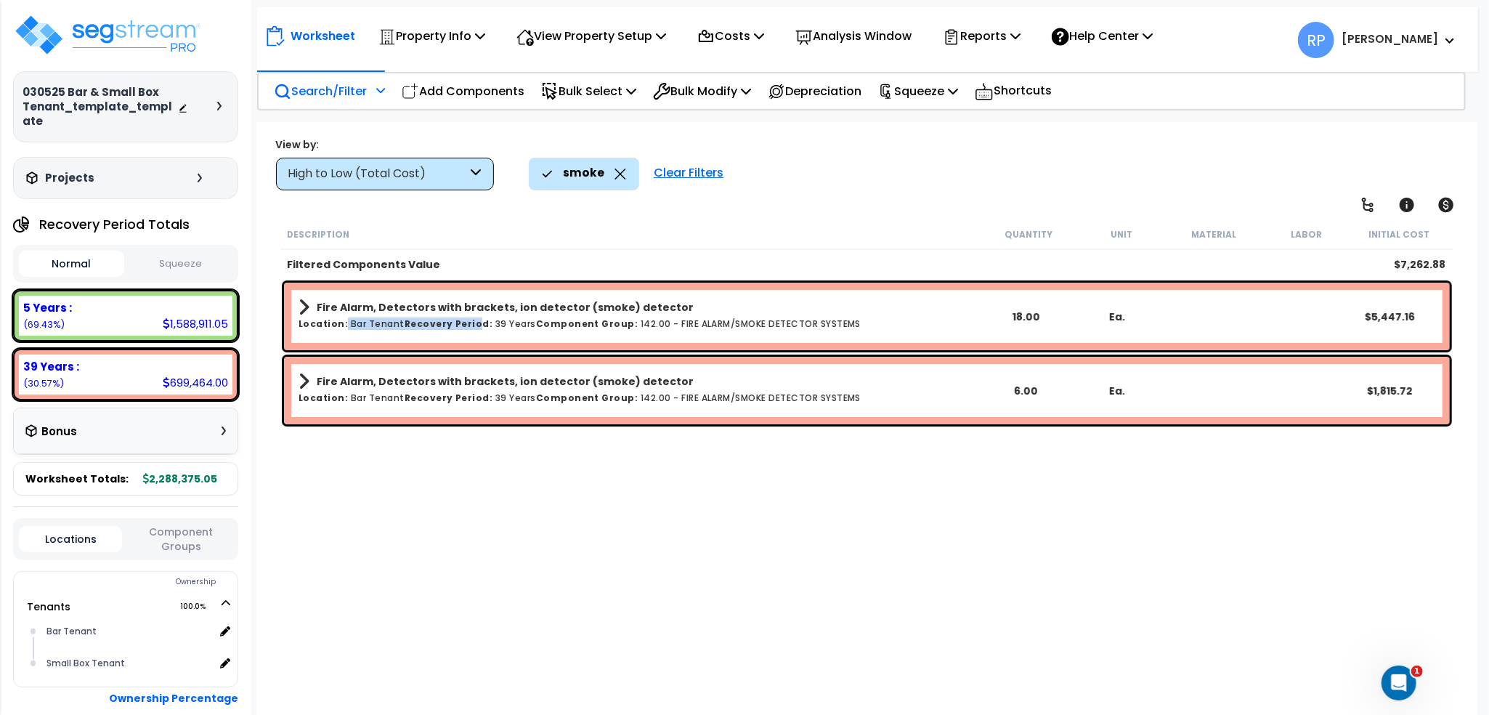
drag, startPoint x: 342, startPoint y: 325, endPoint x: 460, endPoint y: 334, distance: 118.0
click at [460, 334] on div "Fire Alarm, Detectors with brackets, ion detector (smoke) detector Location: Ba…" at bounding box center [639, 316] width 682 height 38
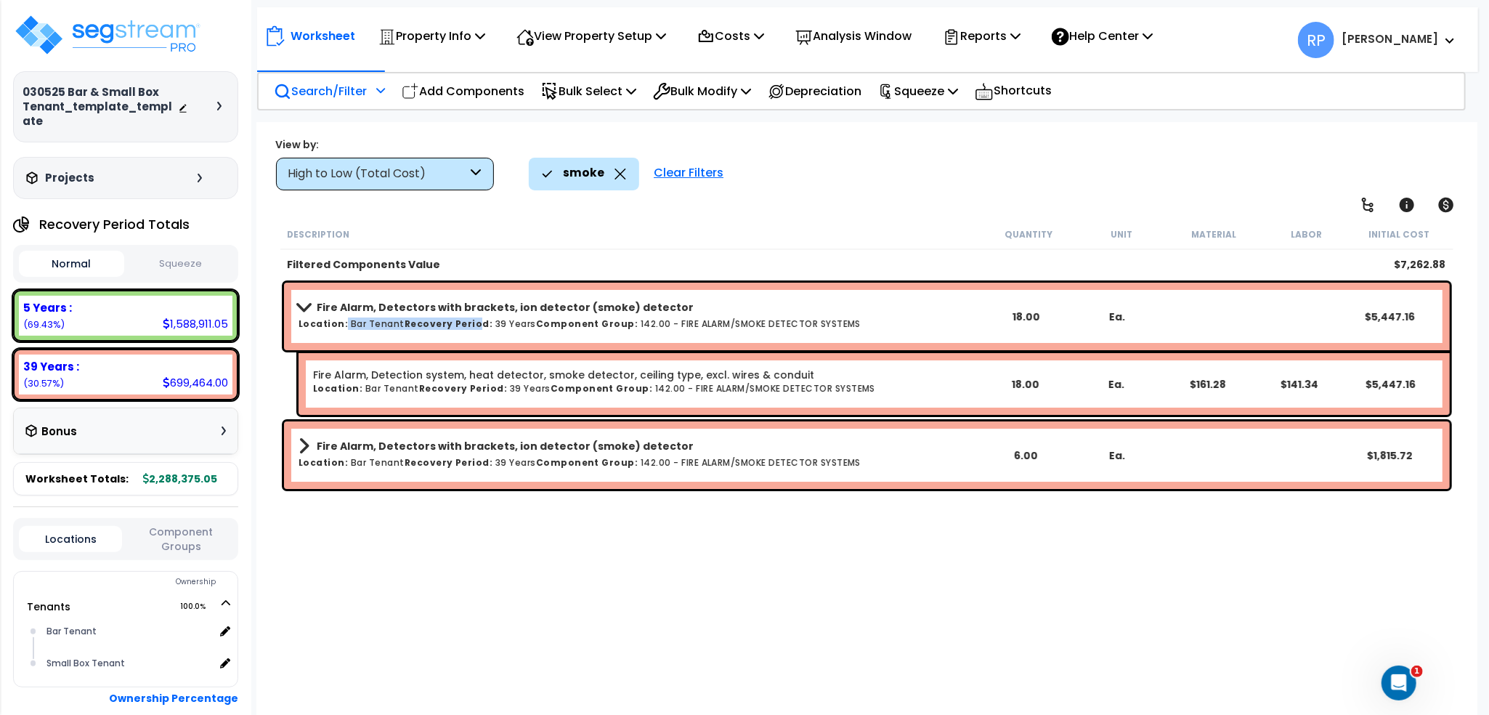
click at [765, 319] on h6 "Location: Bar Tenant Recovery Period: 39 Years Component Group: 142.00 - FIRE A…" at bounding box center [639, 323] width 682 height 9
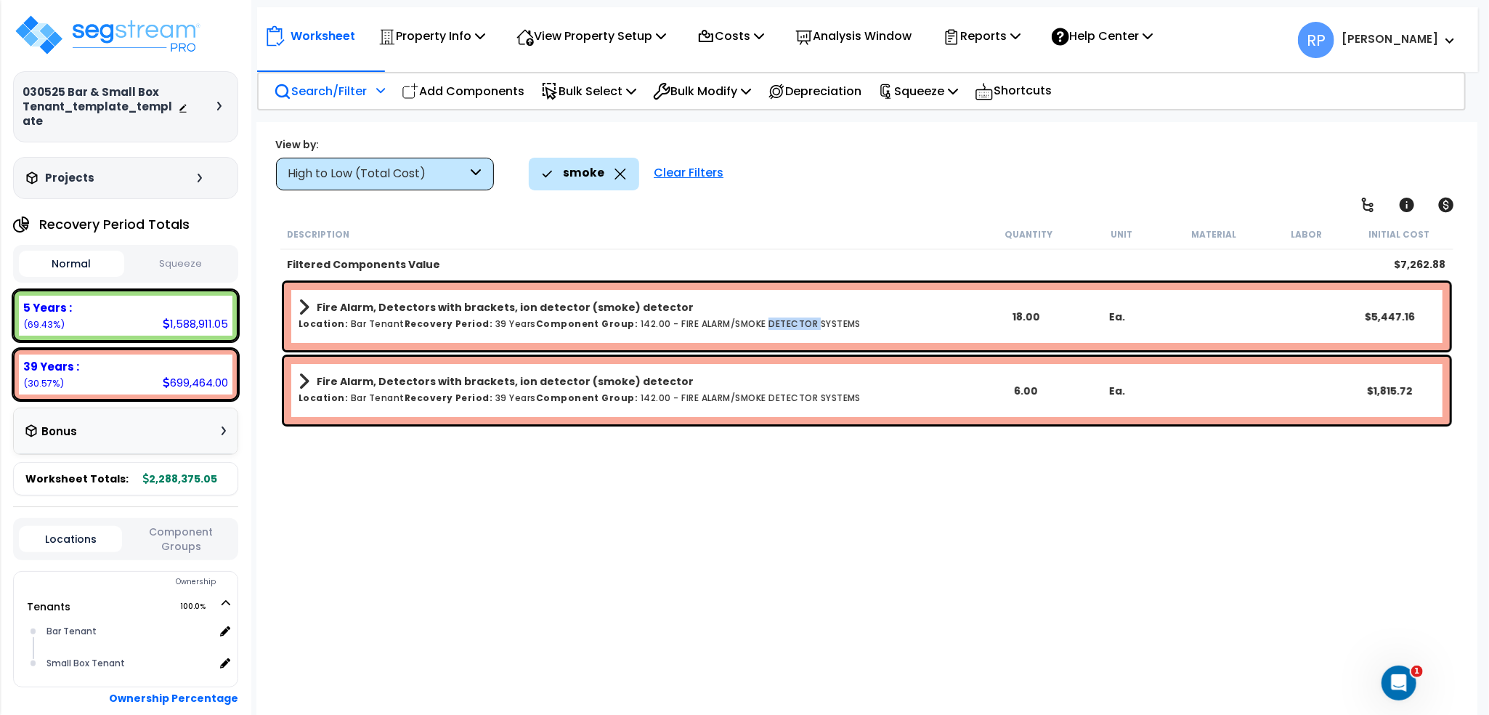
click at [765, 319] on h6 "Location: Bar Tenant Recovery Period: 39 Years Component Group: 142.00 - FIRE A…" at bounding box center [639, 323] width 682 height 9
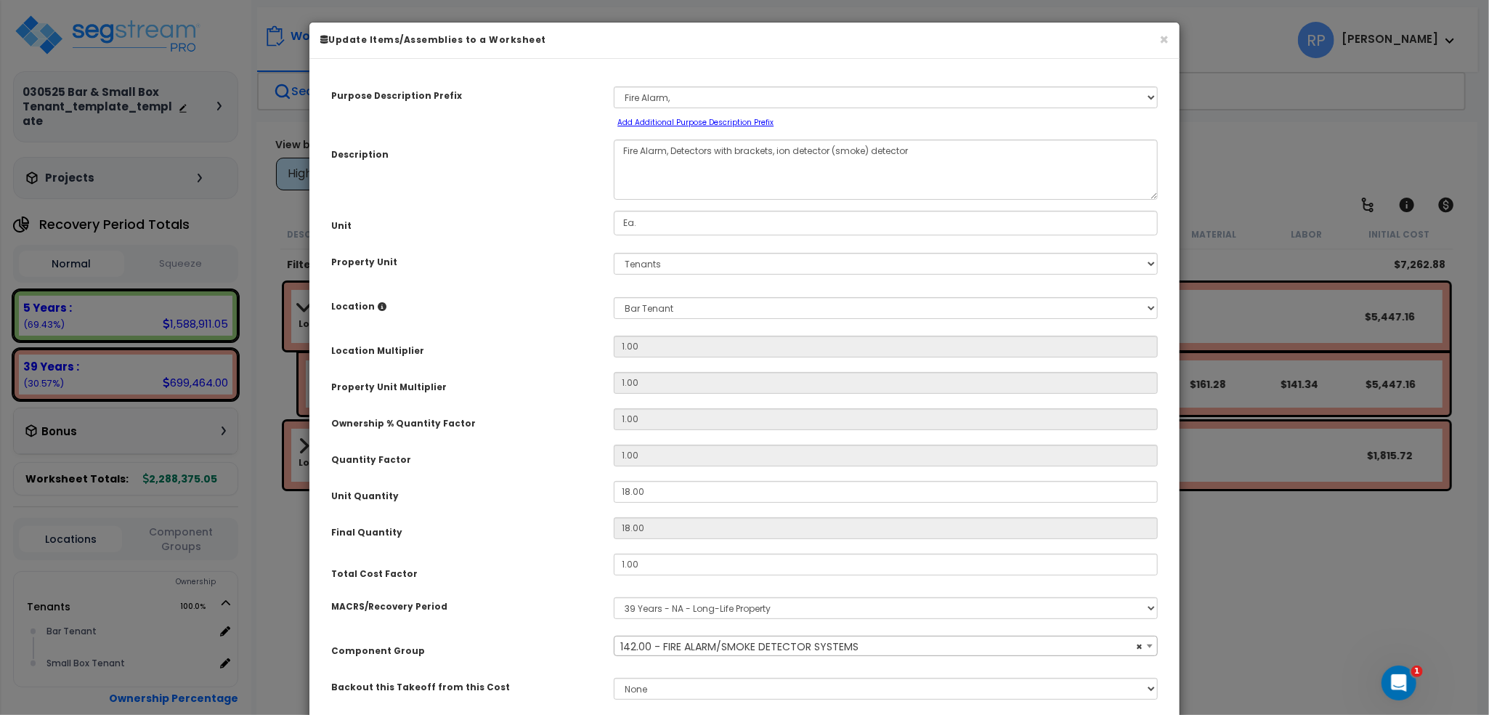
select select "16010"
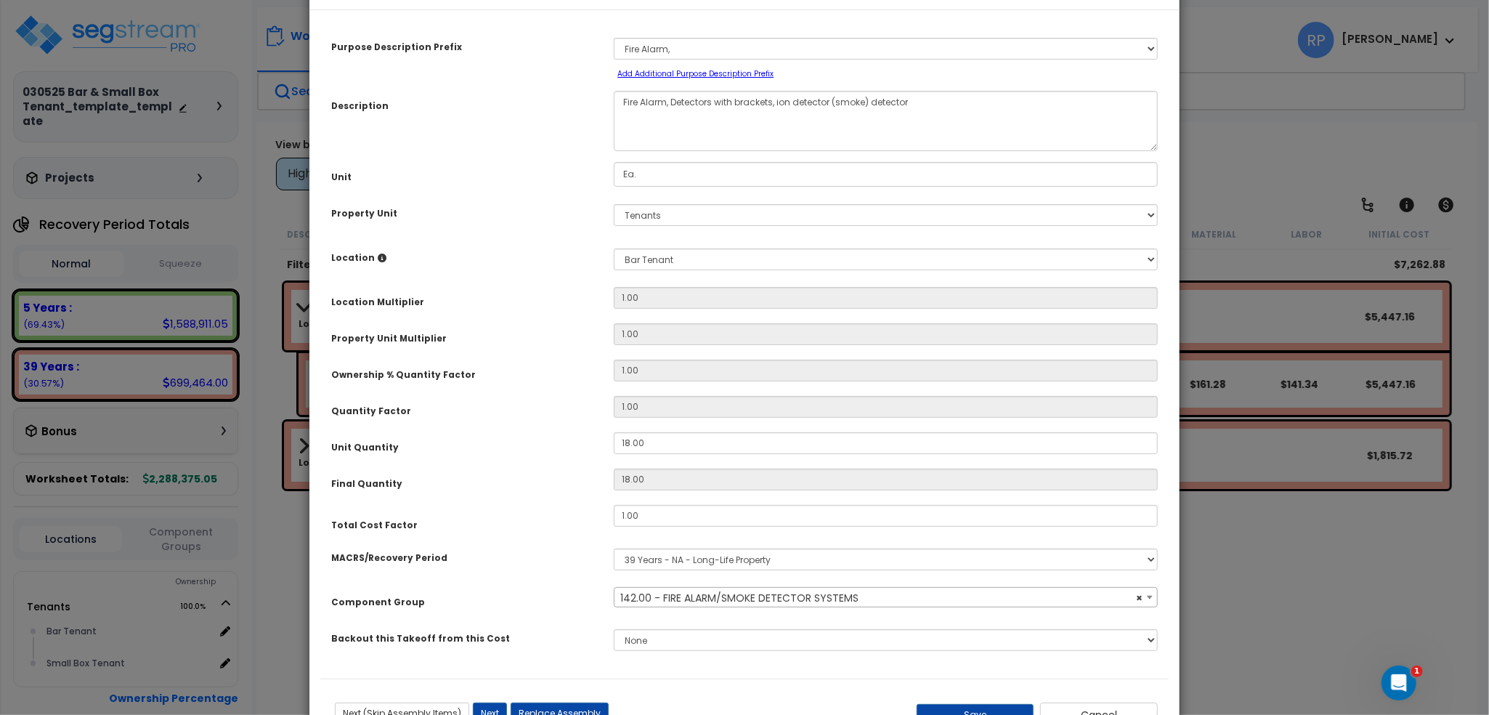
scroll to position [104, 0]
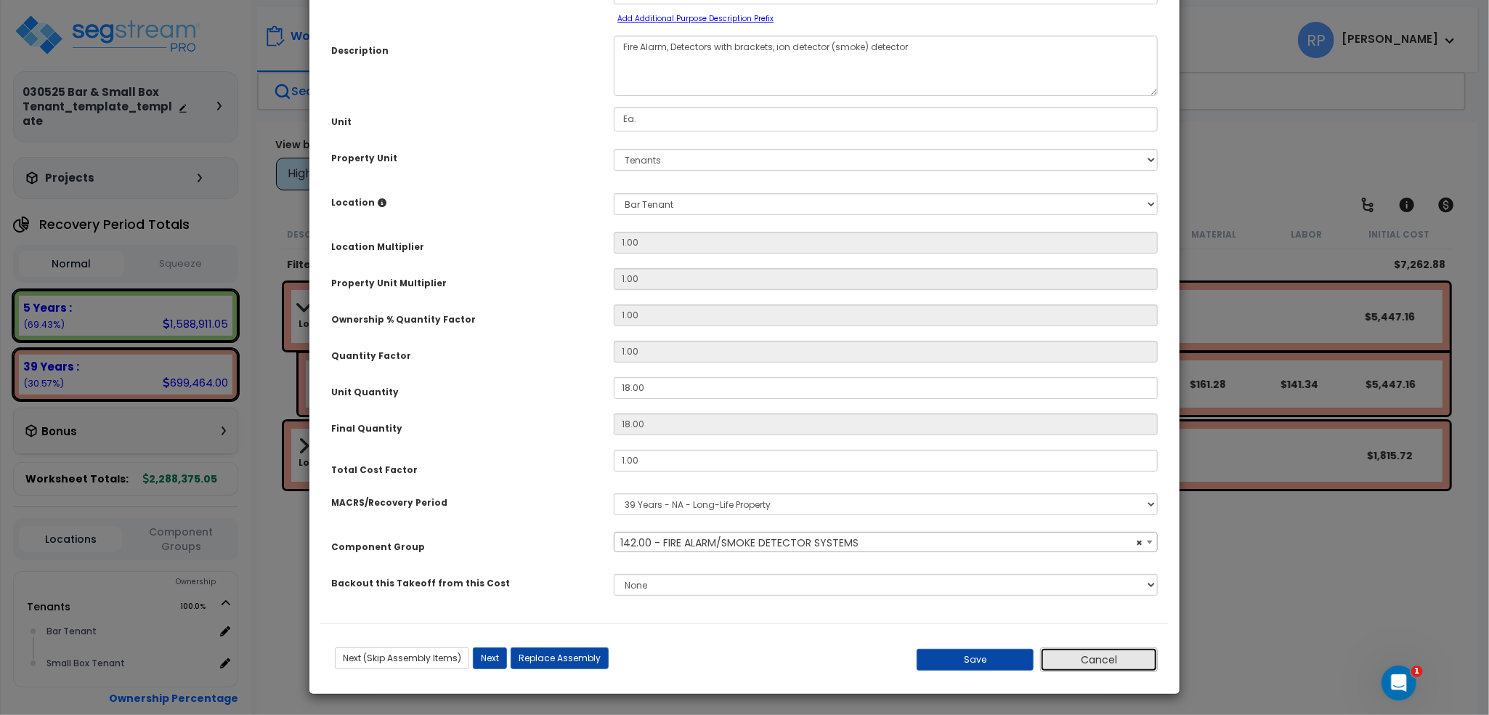
click at [1115, 656] on button "Cancel" at bounding box center [1099, 659] width 118 height 25
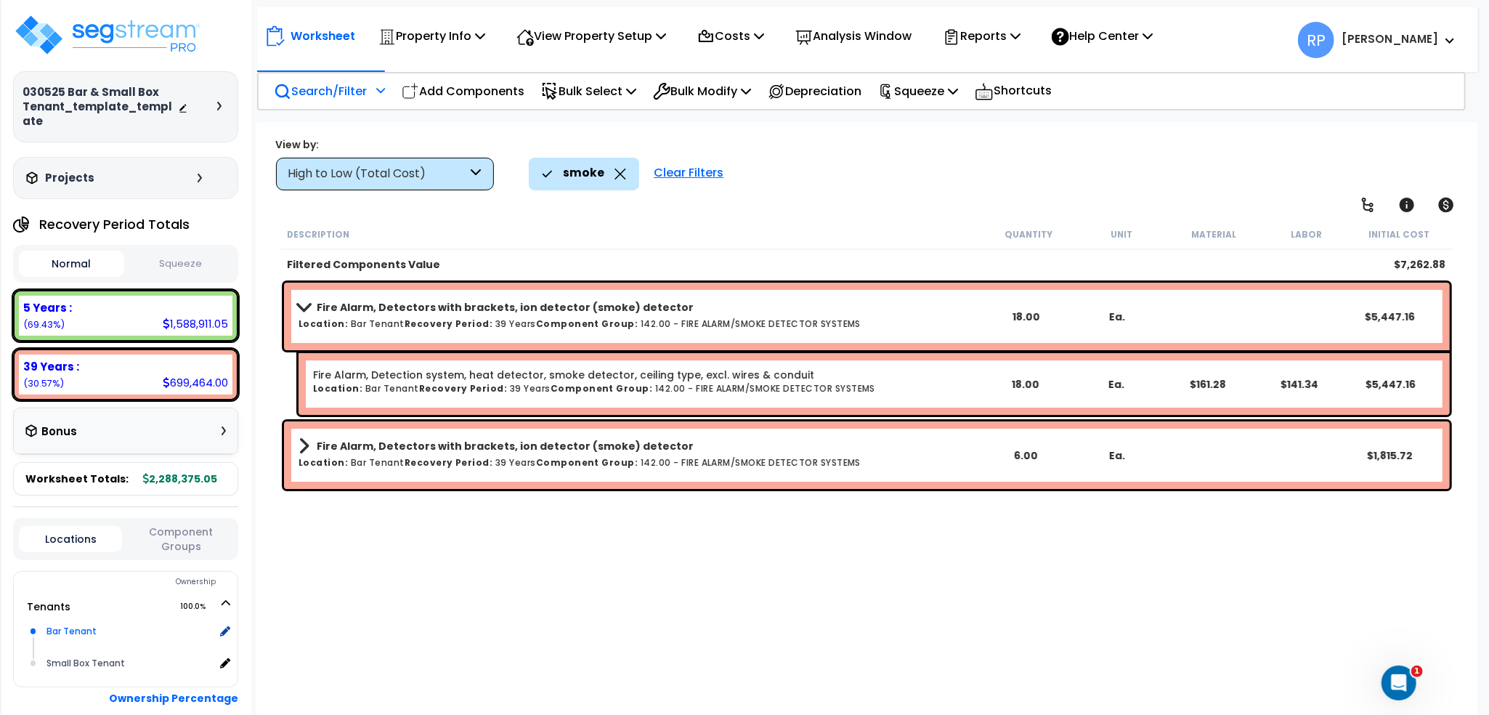
click at [85, 633] on div "Bar Tenant" at bounding box center [128, 630] width 171 height 17
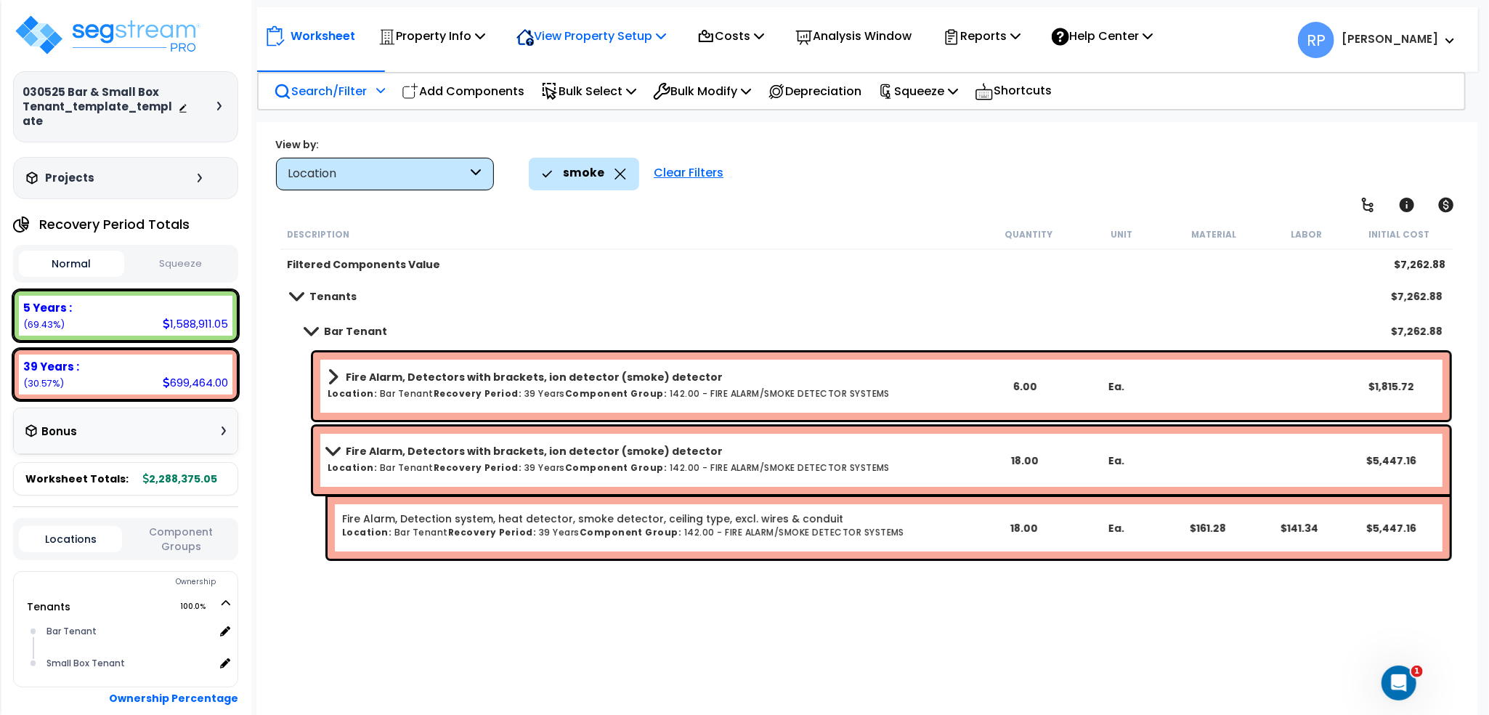
click at [582, 47] on div "View Property Setup" at bounding box center [591, 36] width 150 height 34
click at [587, 74] on link "Building Setup" at bounding box center [581, 68] width 144 height 29
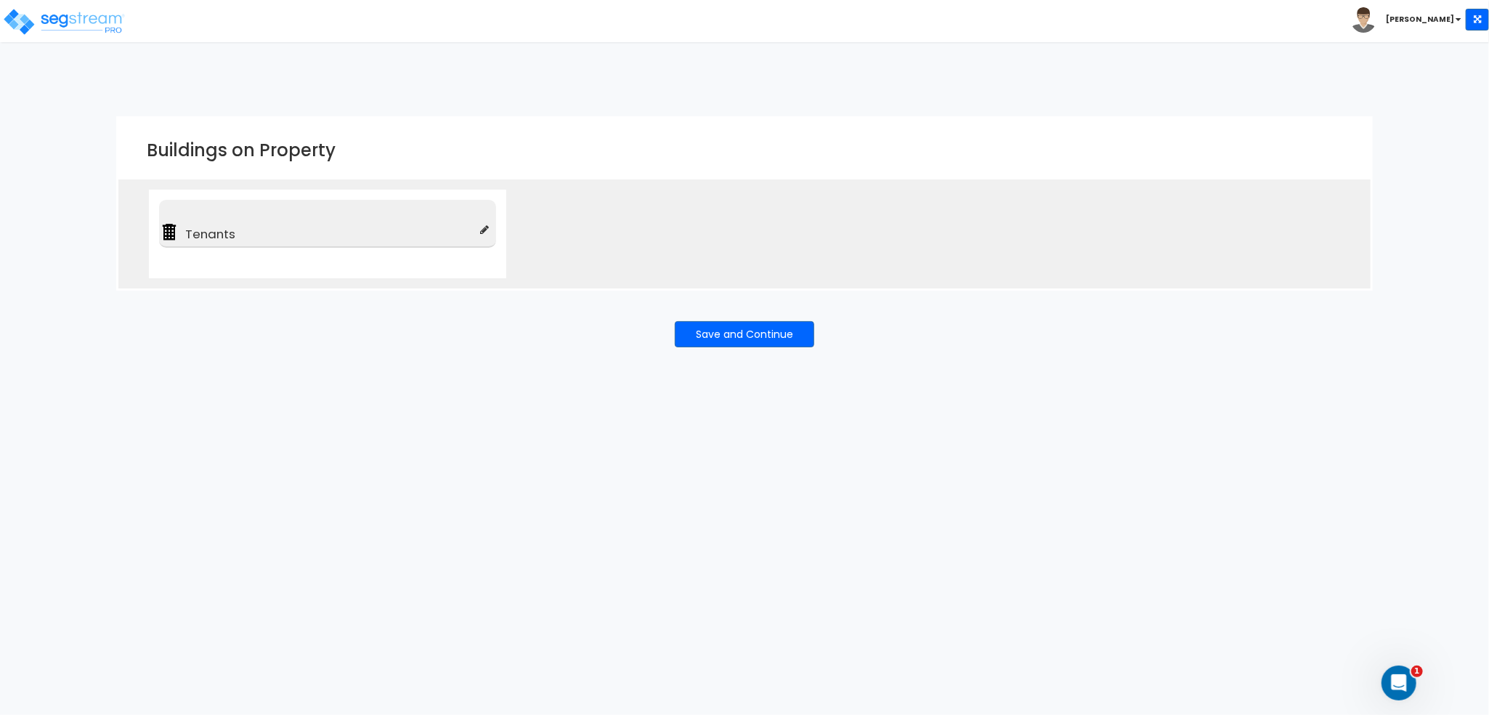
click at [488, 232] on icon at bounding box center [484, 229] width 9 height 10
type input "Tenants"
type input "Commercial Condos - Interiors Only"
checkbox input "true"
type input "100"
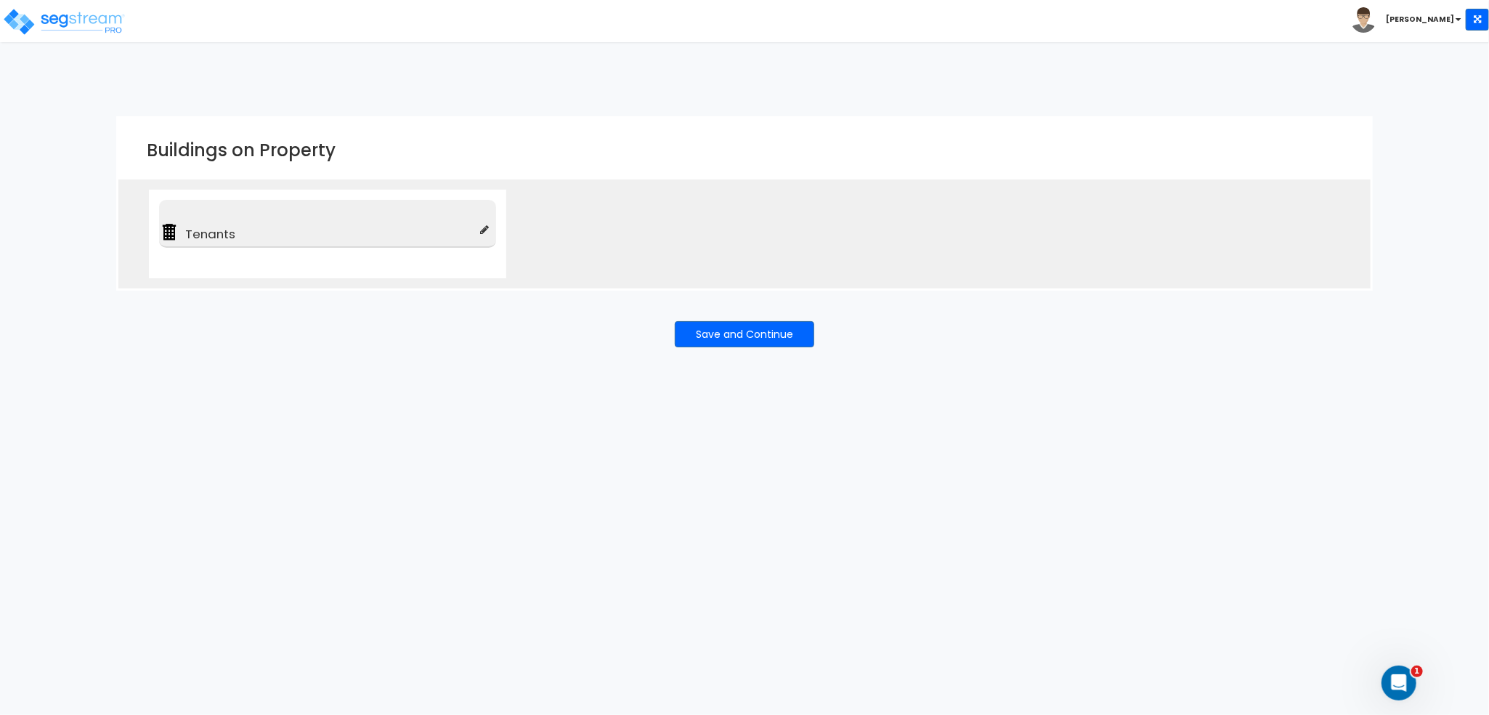
type input "100"
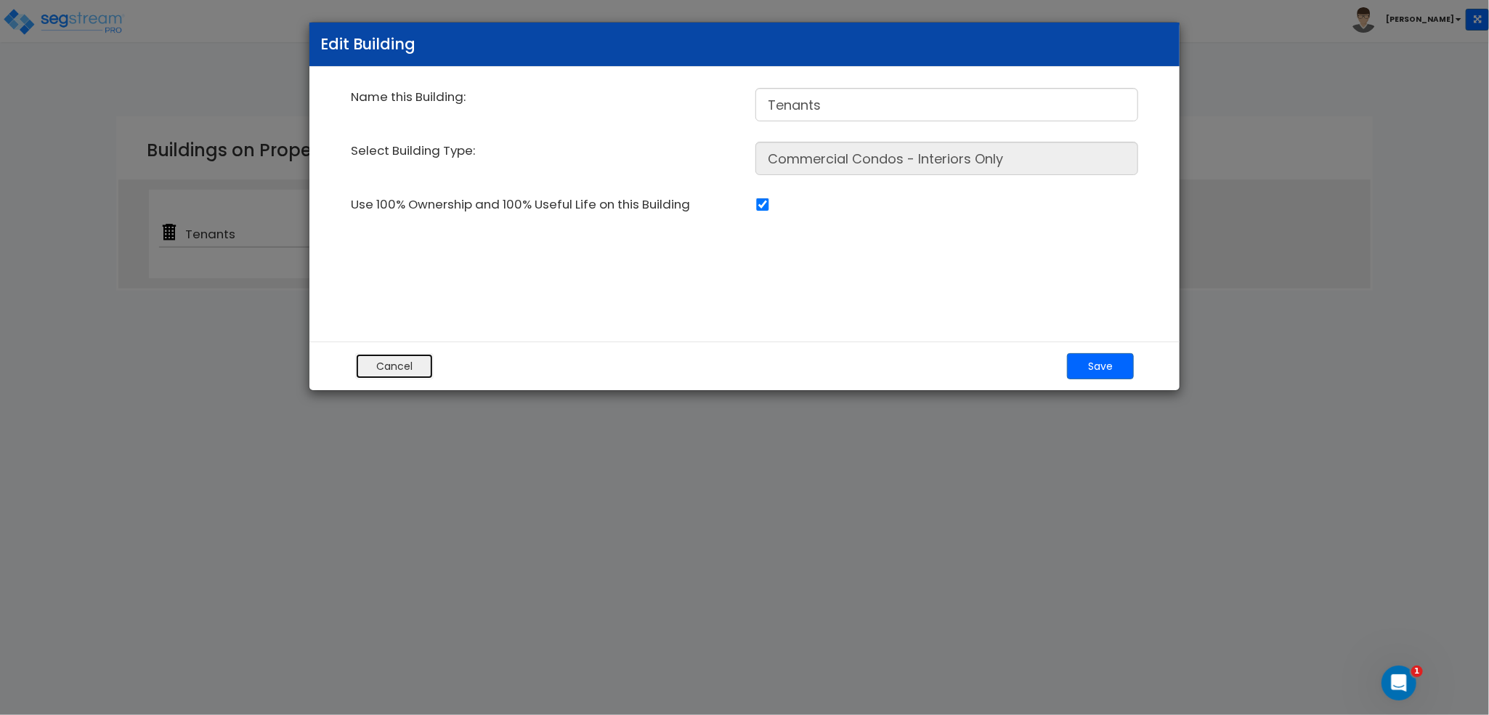
click at [367, 363] on button "Cancel" at bounding box center [394, 366] width 78 height 26
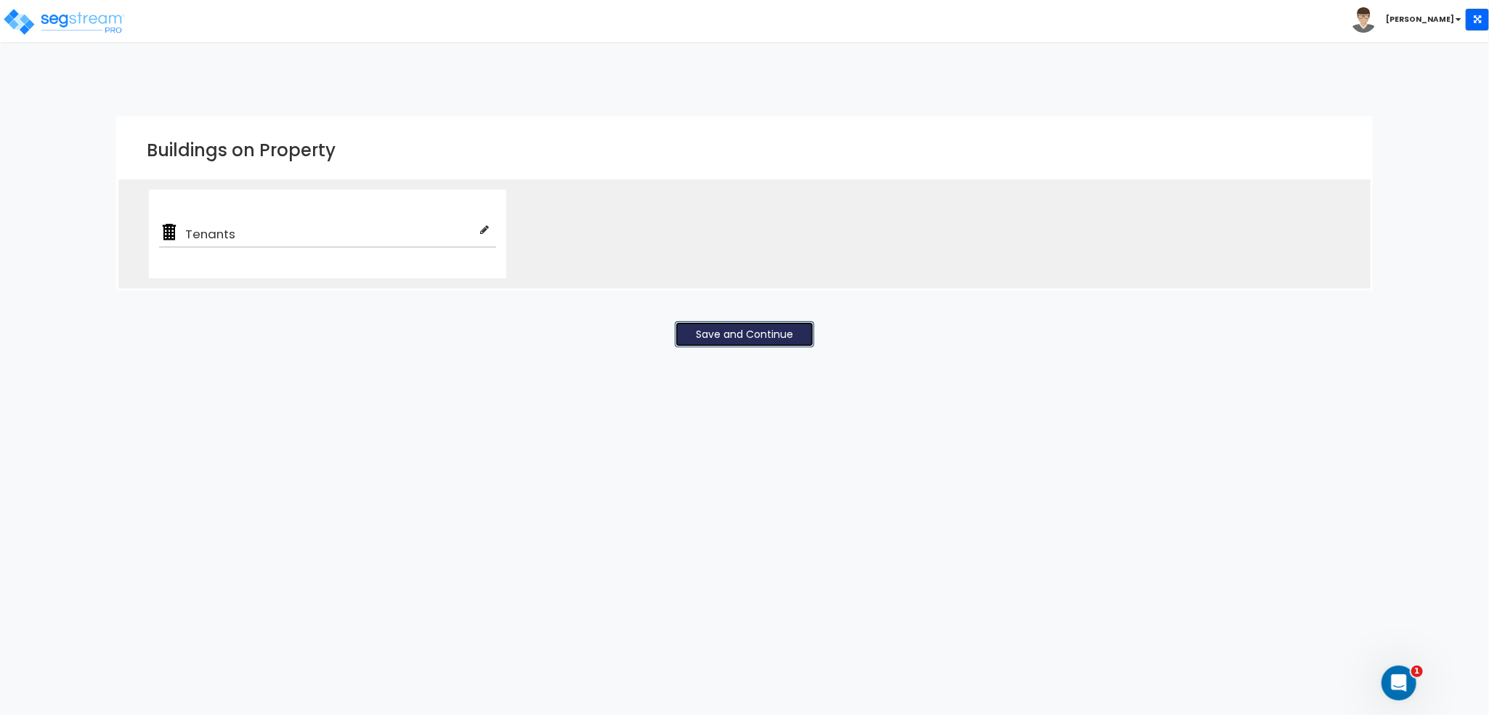
click at [726, 332] on button "Save and Continue" at bounding box center [744, 334] width 139 height 26
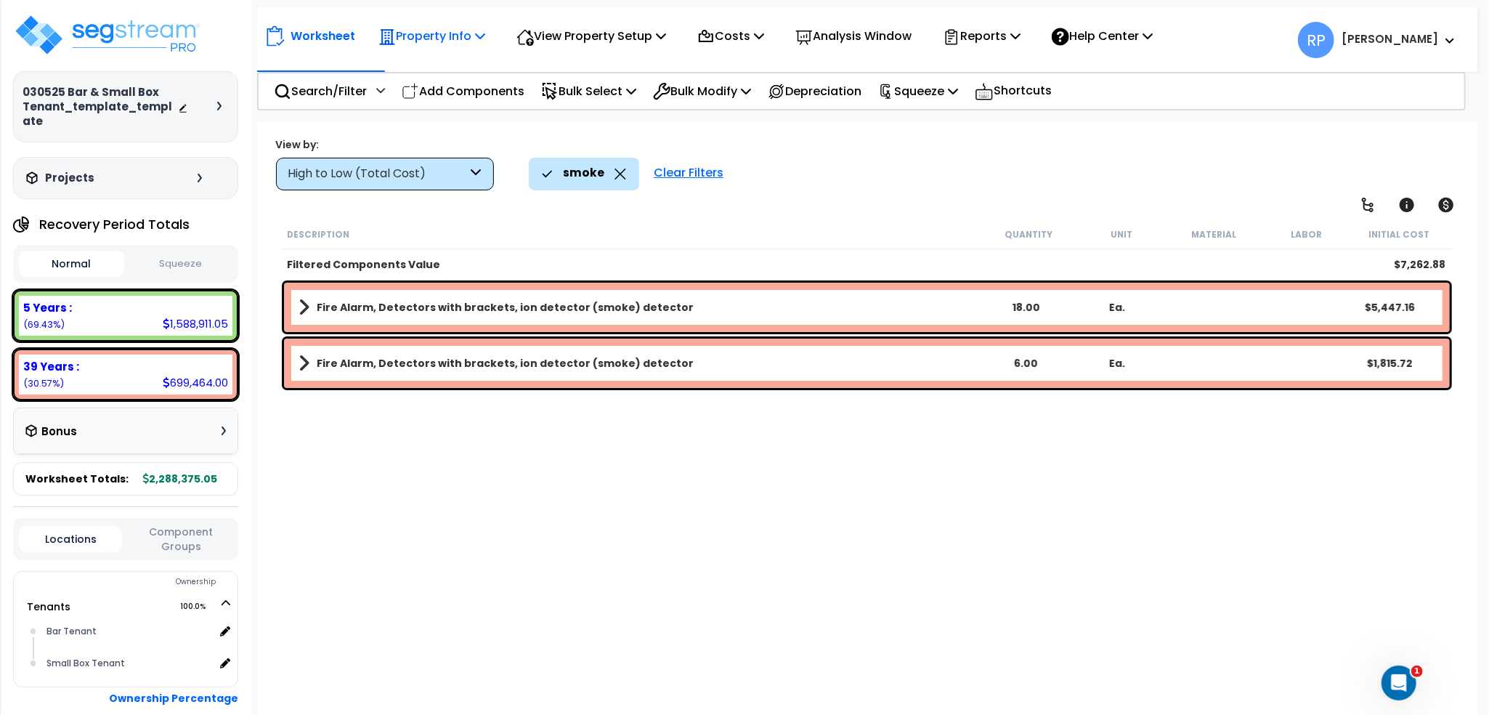
click at [453, 33] on p "Property Info" at bounding box center [431, 36] width 107 height 20
click at [459, 70] on link "Property Setup" at bounding box center [443, 68] width 144 height 29
click at [589, 49] on div "View Property Setup" at bounding box center [591, 36] width 150 height 34
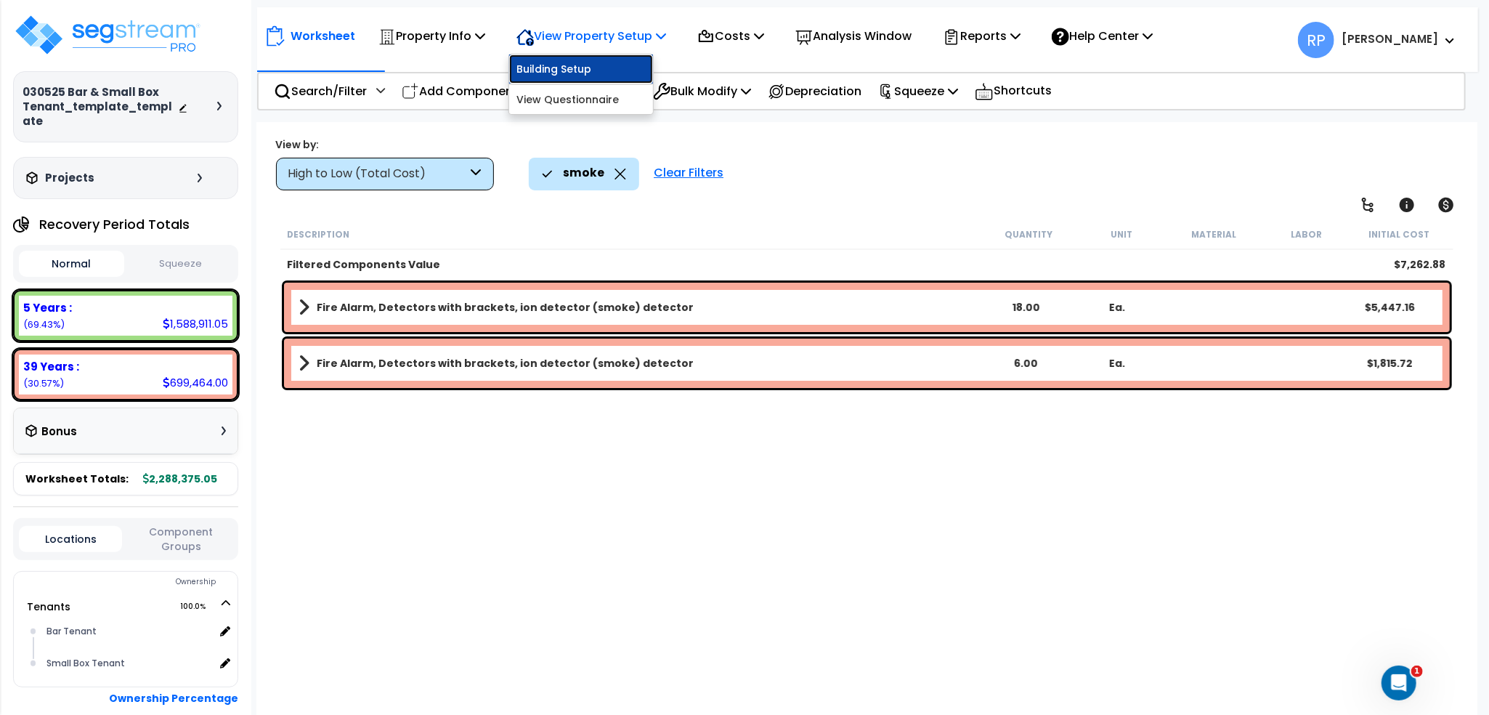
click at [593, 67] on link "Building Setup" at bounding box center [581, 68] width 144 height 29
click at [605, 47] on div "View Property Setup" at bounding box center [591, 36] width 150 height 34
click at [582, 102] on link "View Questionnaire" at bounding box center [581, 99] width 144 height 29
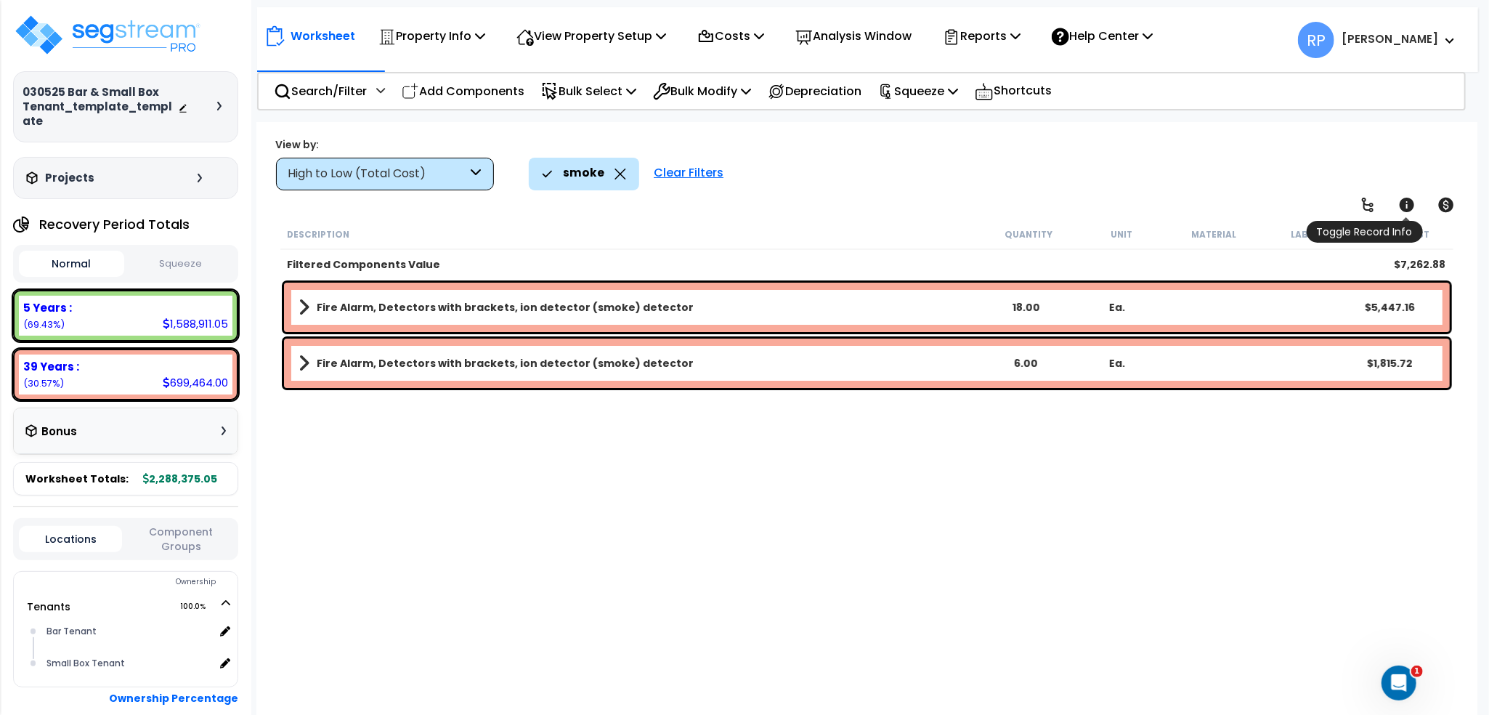
click at [1403, 204] on icon at bounding box center [1406, 205] width 15 height 15
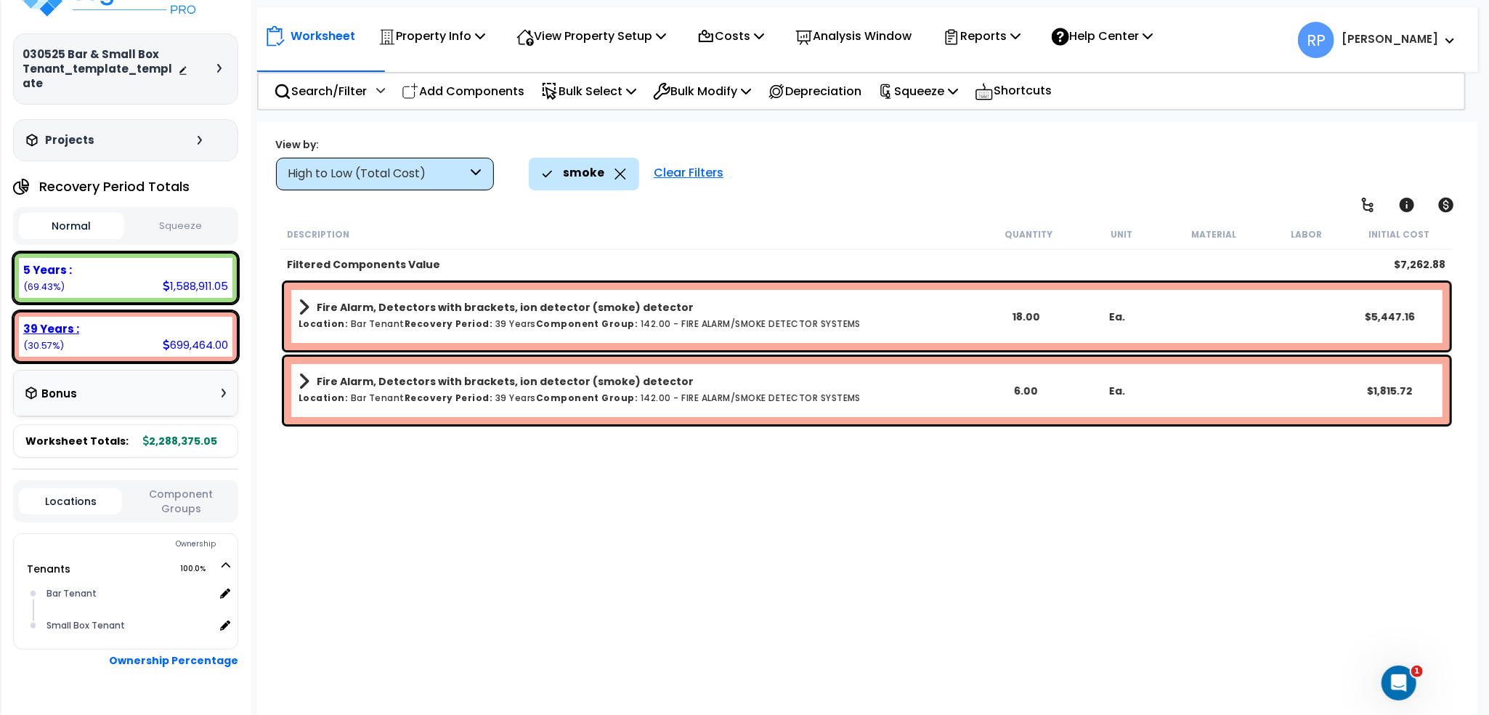
scroll to position [73, 0]
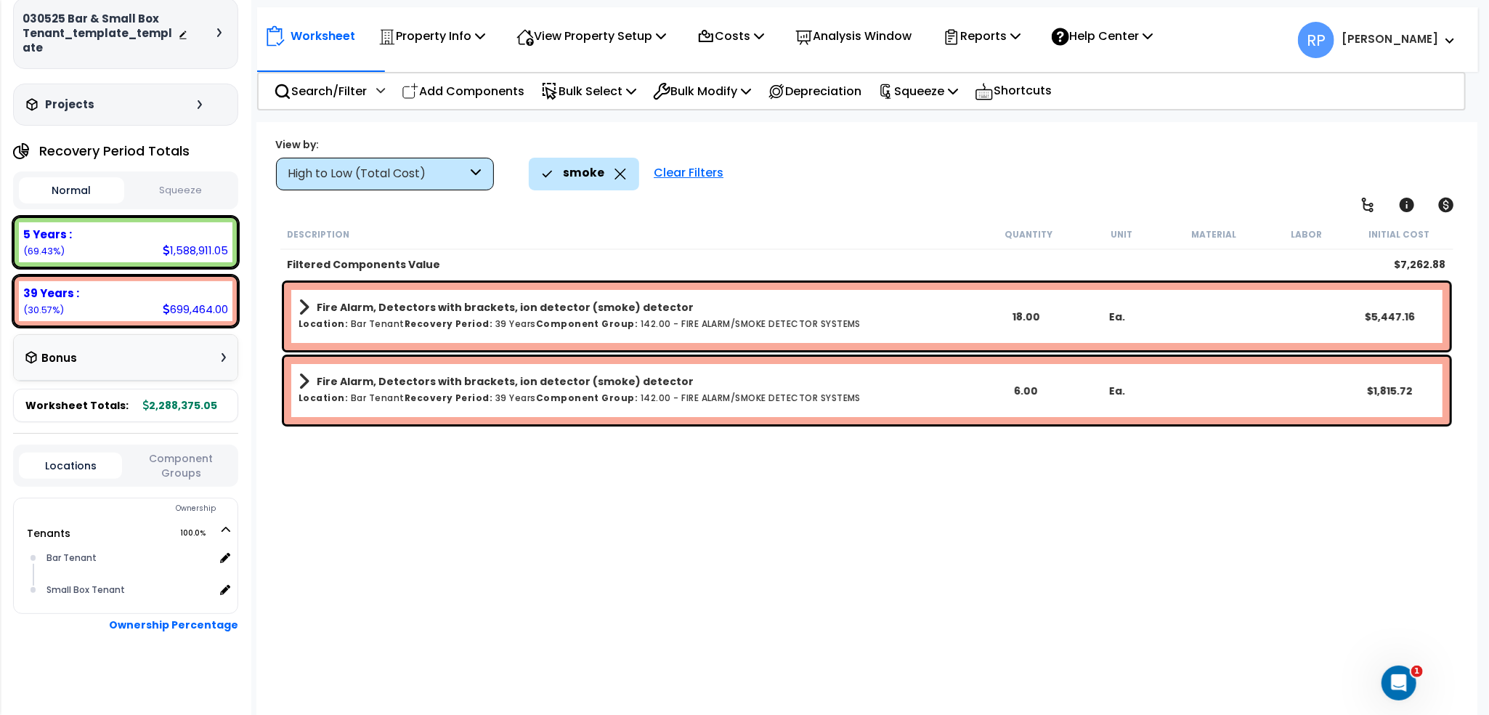
click at [201, 460] on button "Component Groups" at bounding box center [180, 465] width 103 height 30
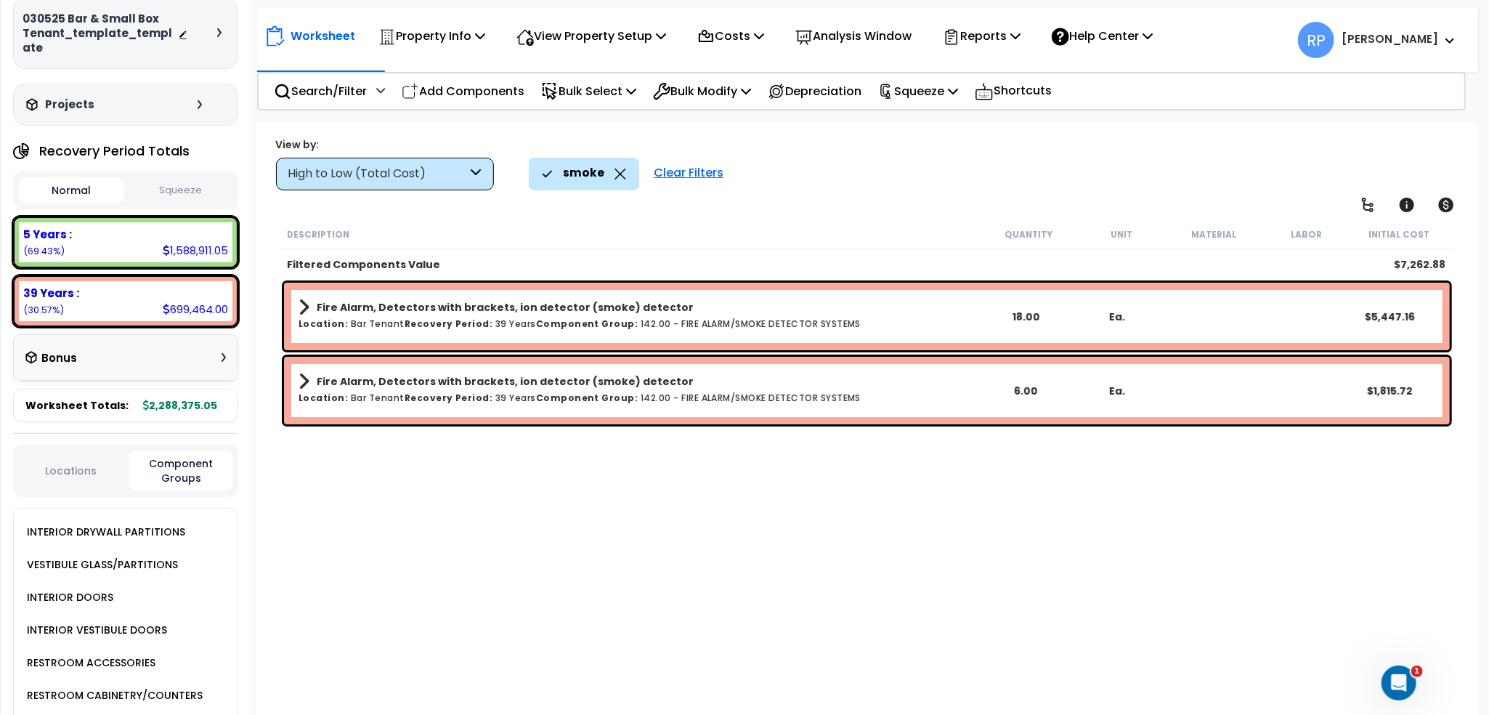
click at [109, 473] on button "Locations" at bounding box center [70, 471] width 103 height 16
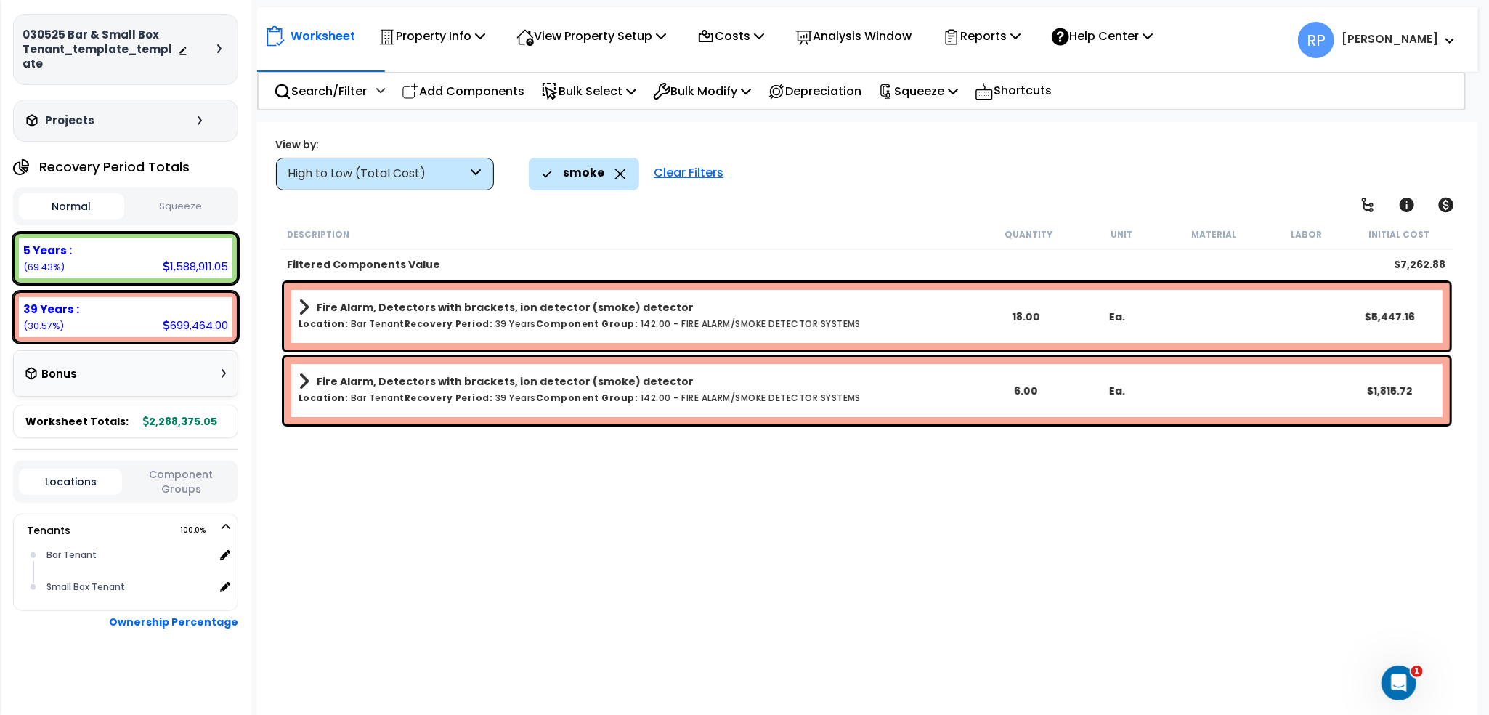
scroll to position [55, 0]
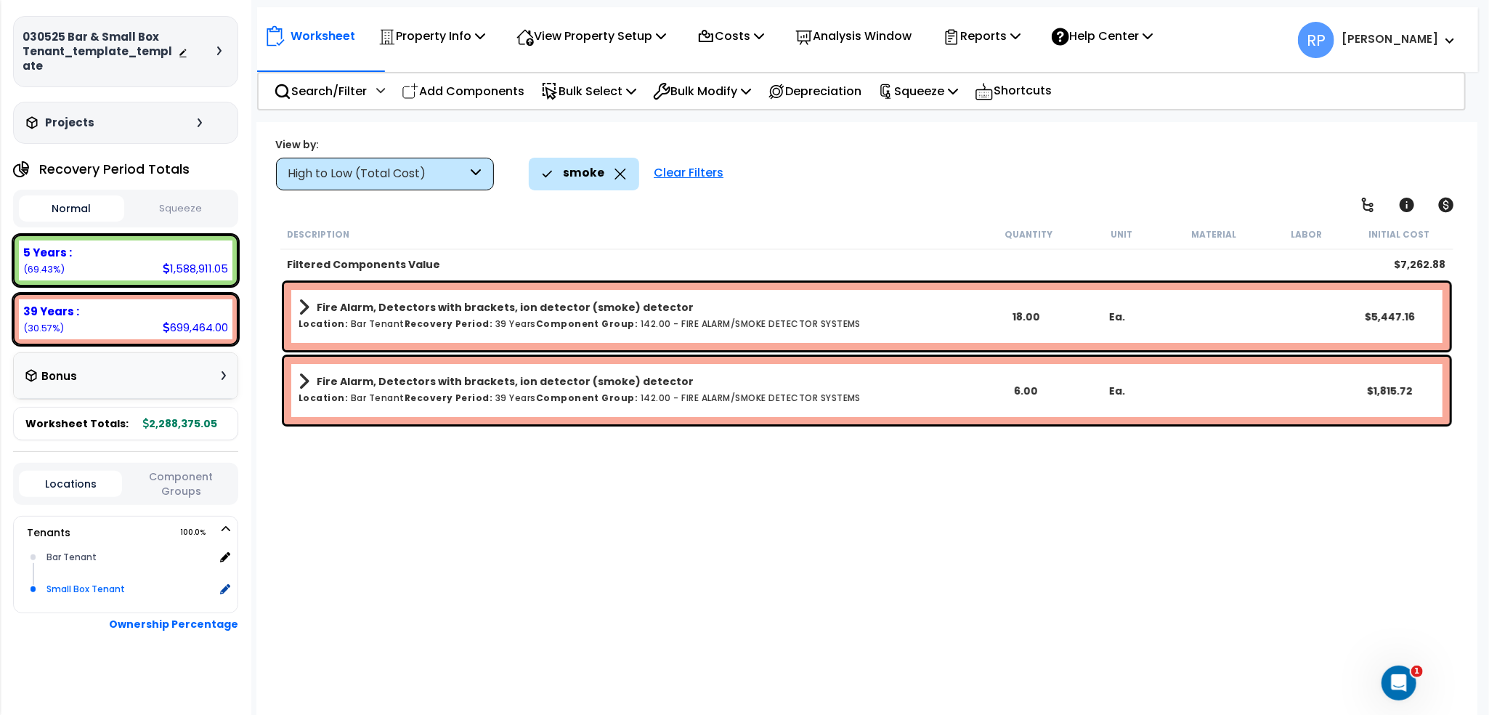
click at [76, 584] on div "Small Box Tenant" at bounding box center [128, 588] width 171 height 17
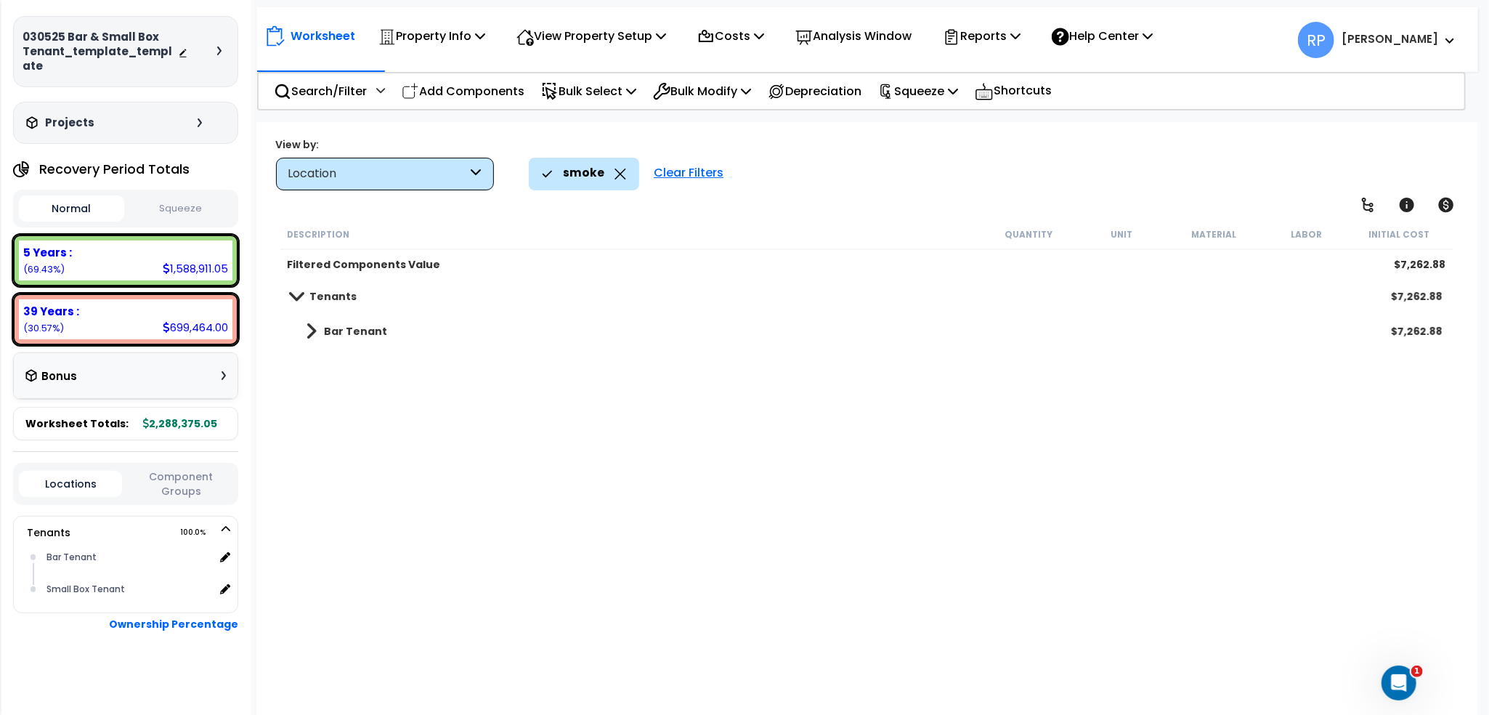
scroll to position [64, 0]
click at [317, 335] on link "Bar Tenant" at bounding box center [339, 331] width 96 height 20
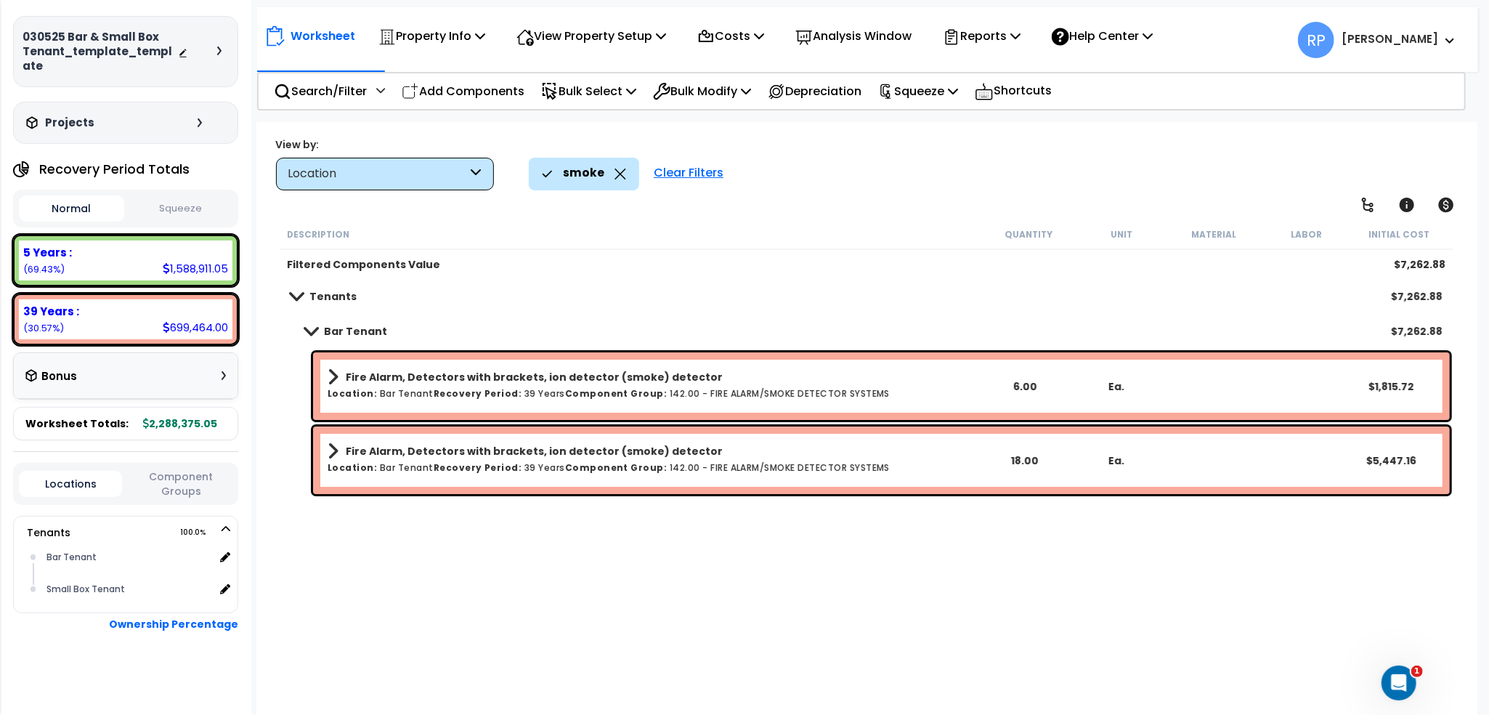
click at [619, 173] on icon at bounding box center [620, 173] width 11 height 11
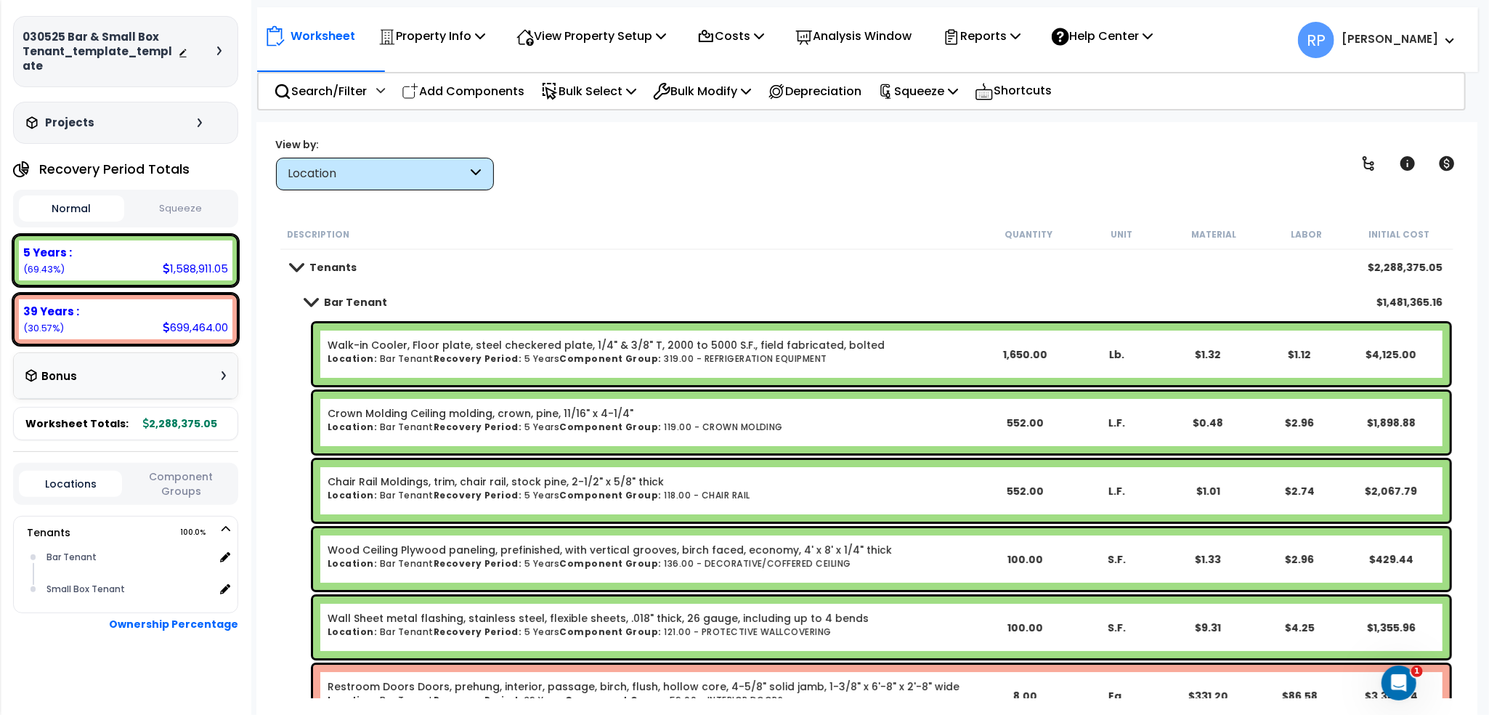
click at [340, 307] on b "Bar Tenant" at bounding box center [355, 302] width 63 height 15
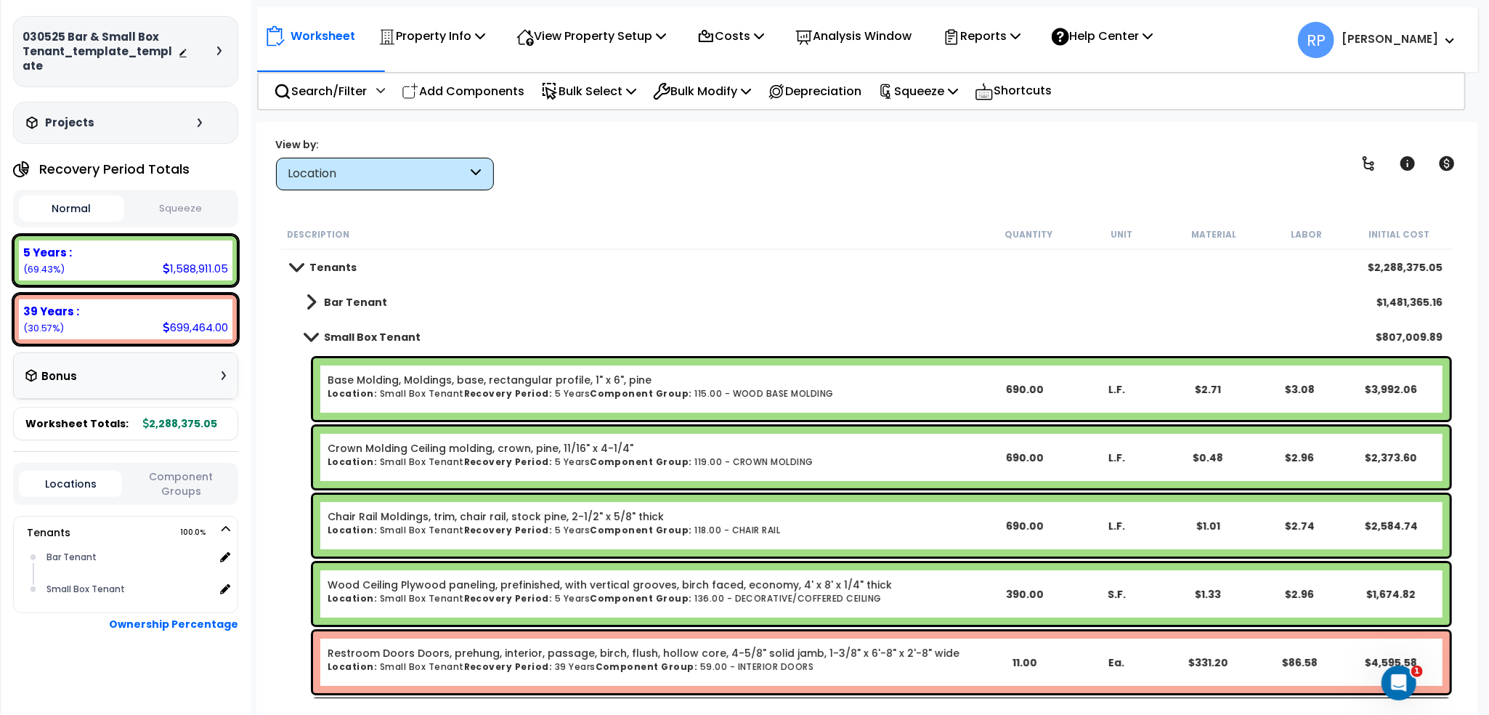
click at [340, 327] on div "Small Box Tenant $807,009.89" at bounding box center [866, 337] width 1165 height 35
click at [341, 330] on b "Small Box Tenant" at bounding box center [372, 337] width 97 height 15
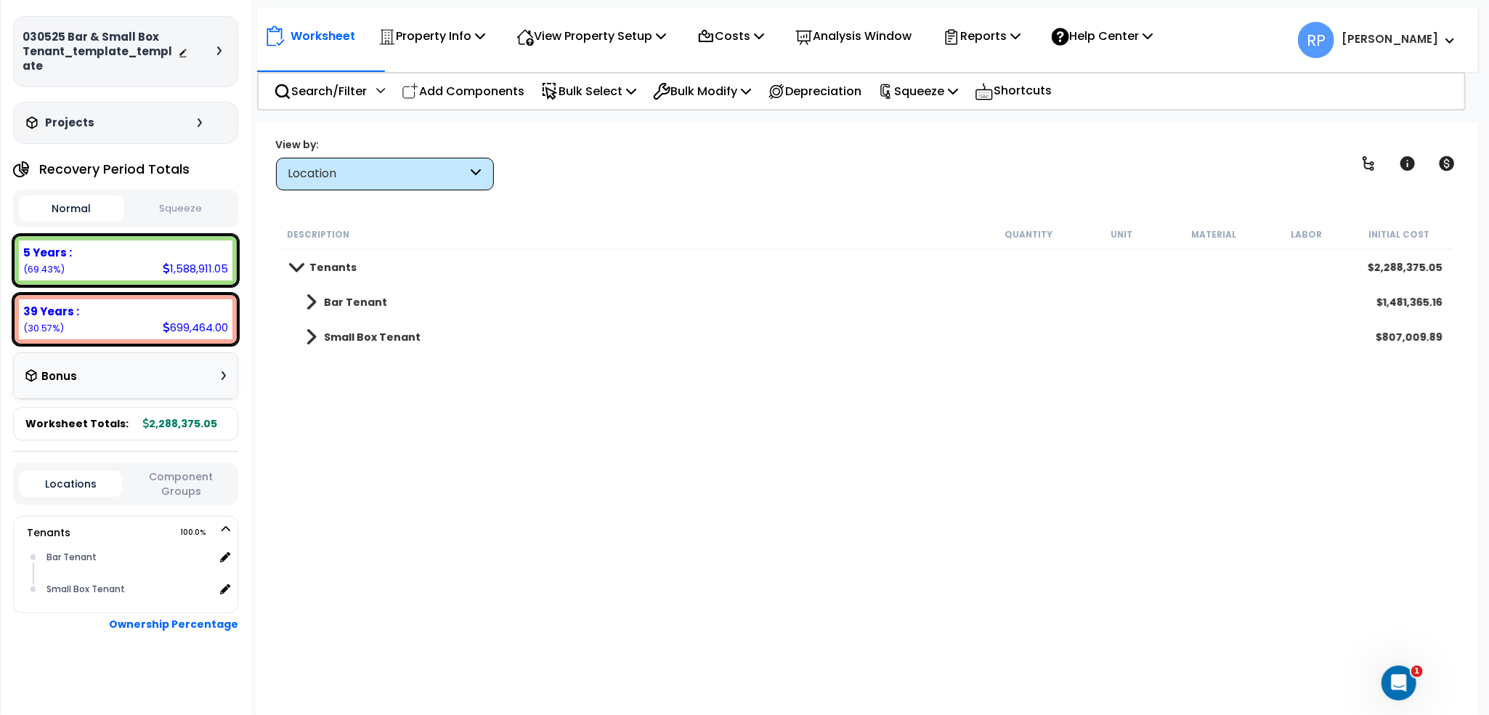
click at [163, 468] on button "Component Groups" at bounding box center [180, 483] width 103 height 30
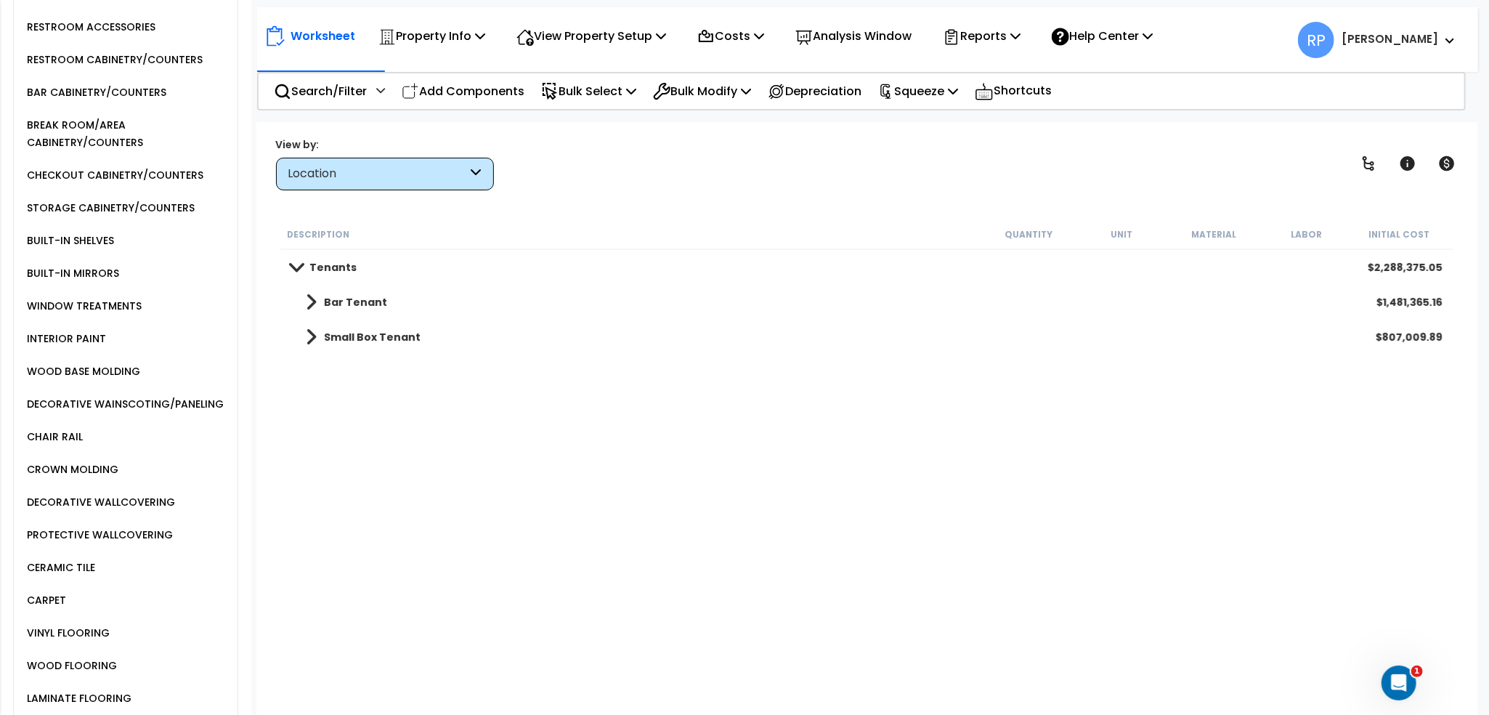
scroll to position [1142, 0]
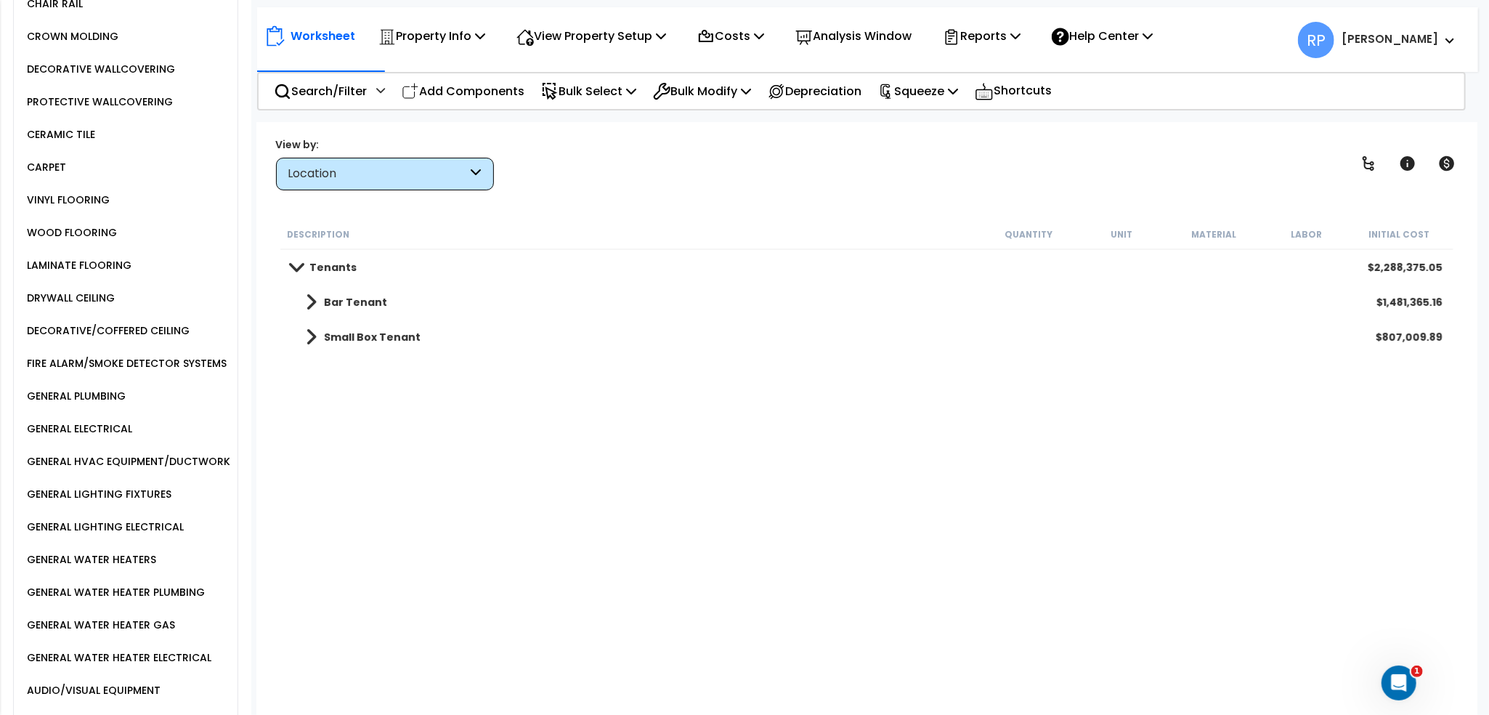
click at [145, 354] on div "FIRE ALARM/SMOKE DETECTOR SYSTEMS" at bounding box center [124, 362] width 203 height 17
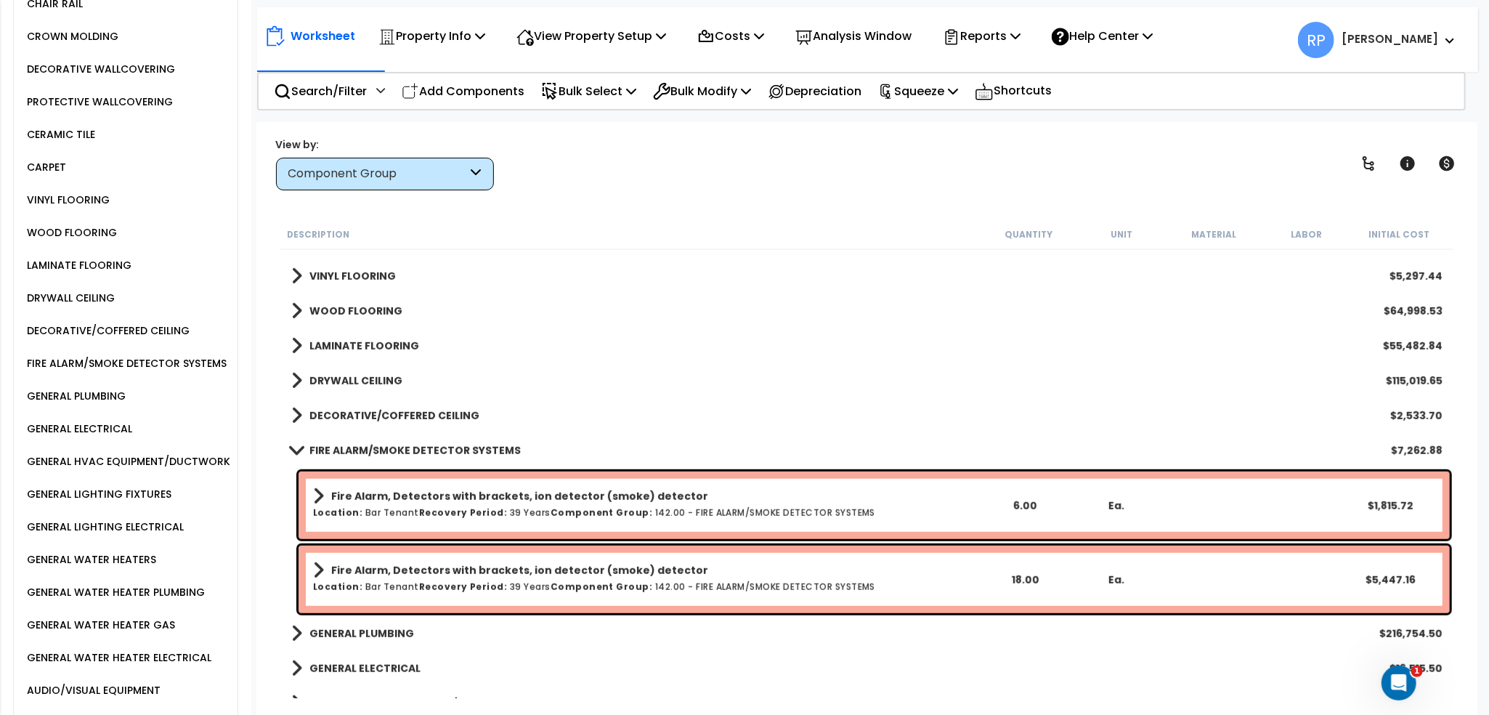
scroll to position [799, 0]
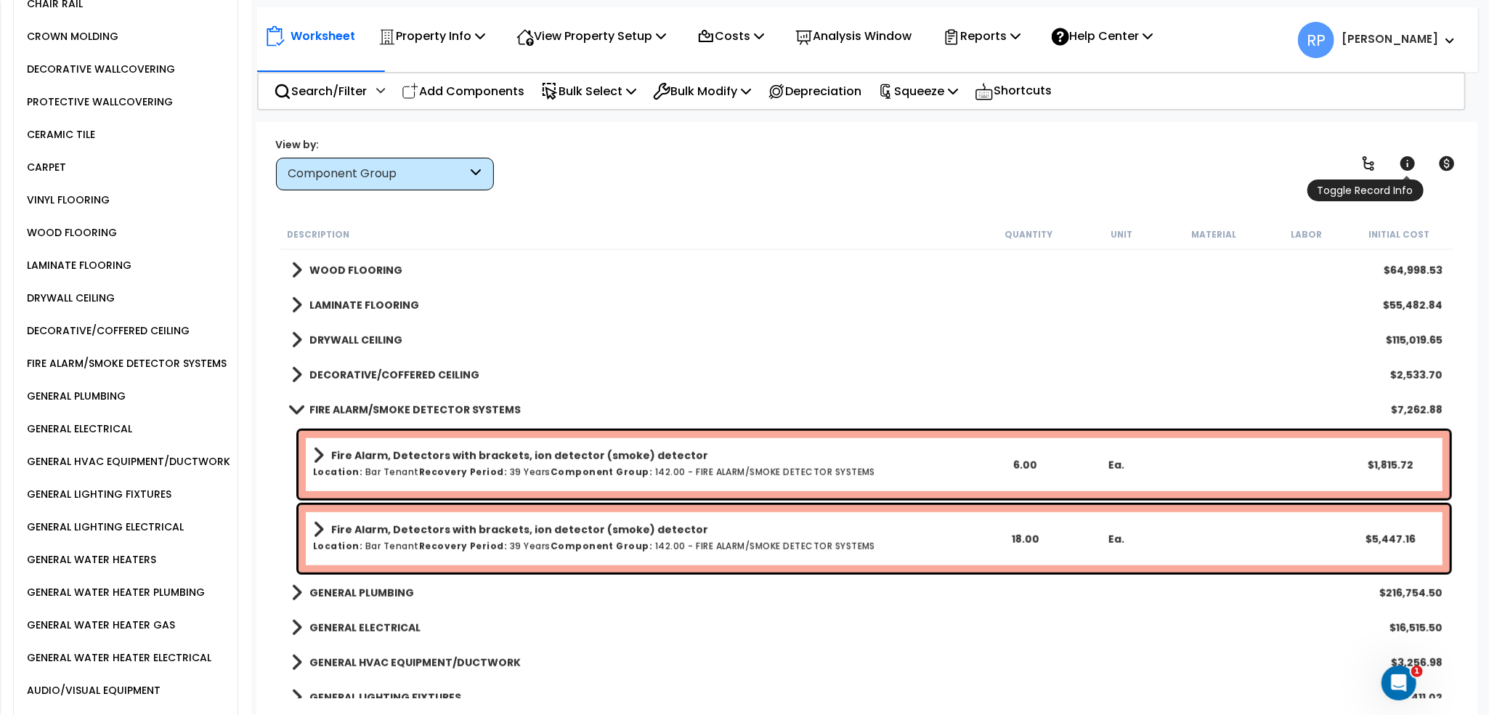
click at [1417, 161] on link at bounding box center [1407, 163] width 32 height 32
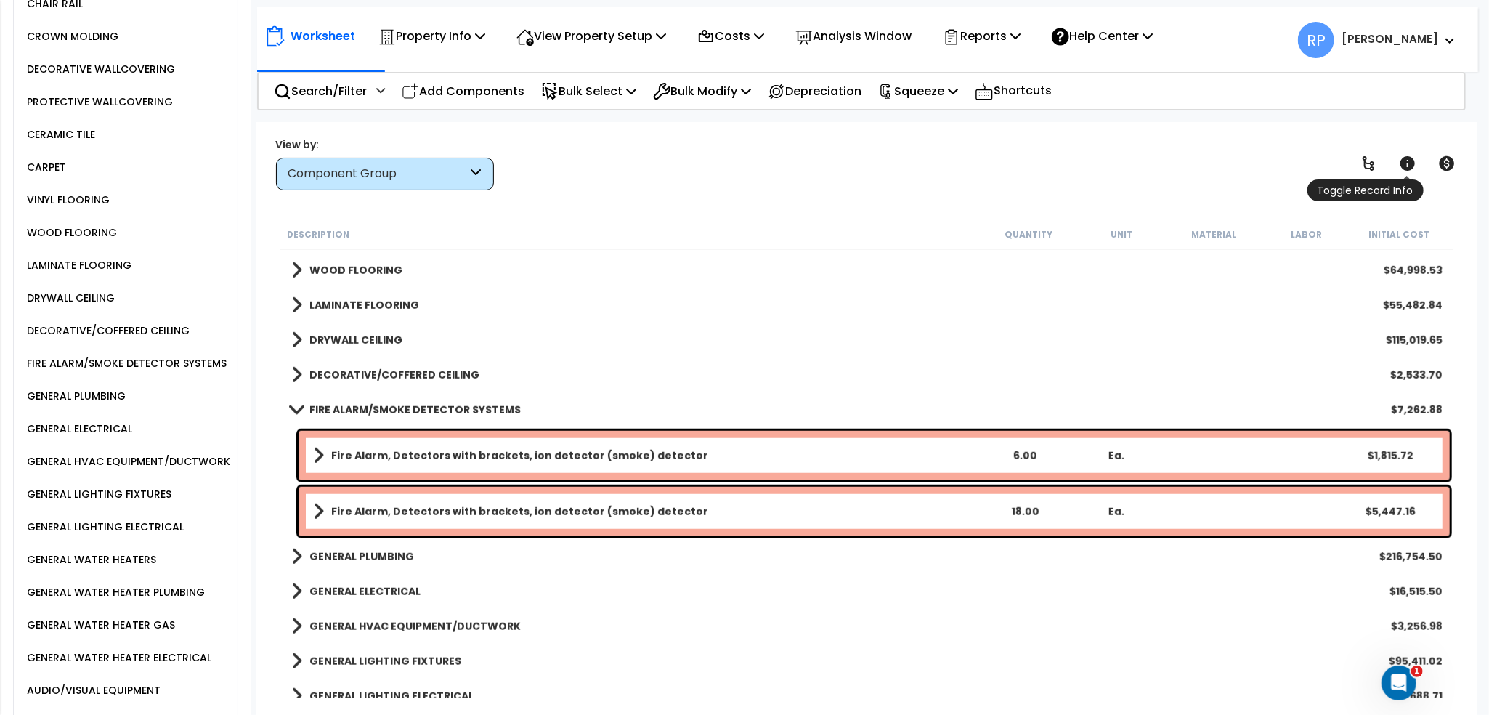
click at [1417, 161] on link at bounding box center [1407, 163] width 32 height 32
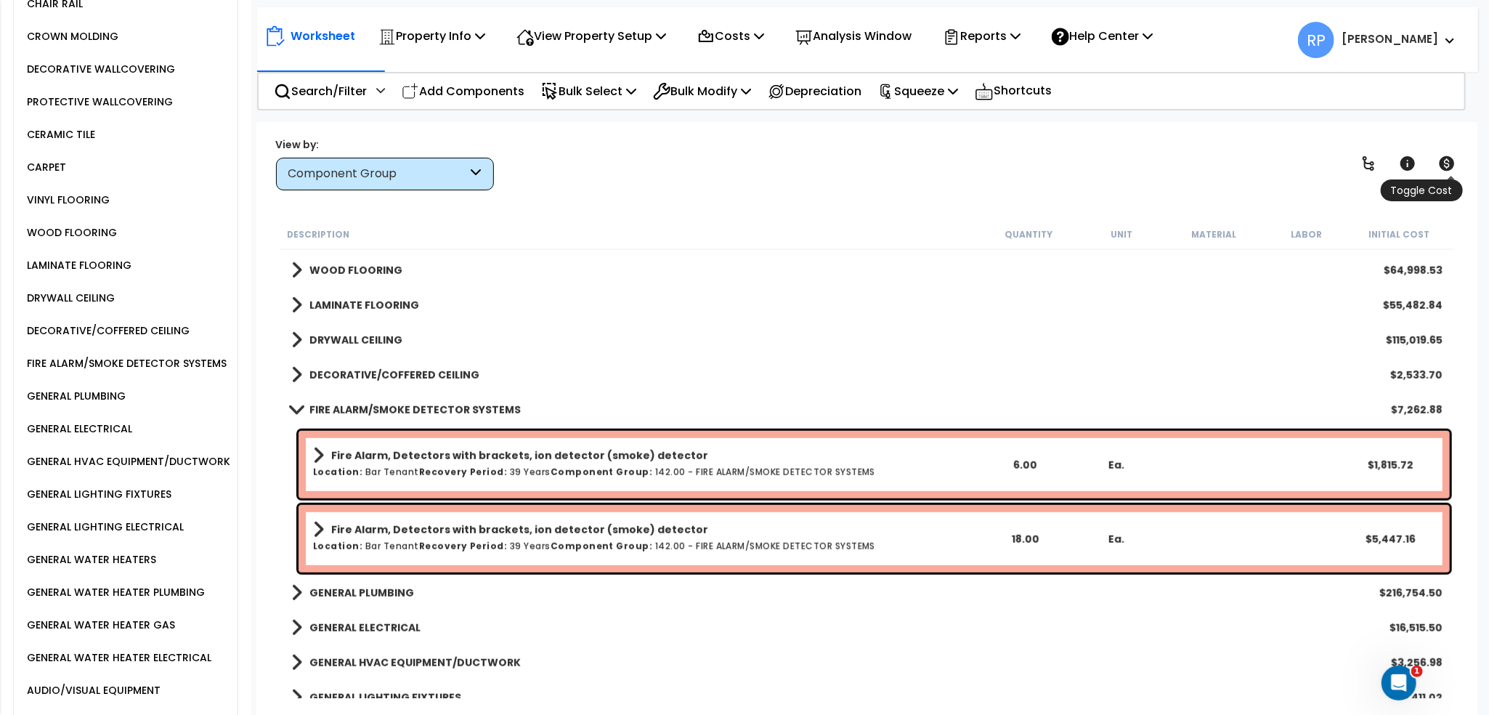
click at [1441, 163] on icon at bounding box center [1446, 163] width 15 height 15
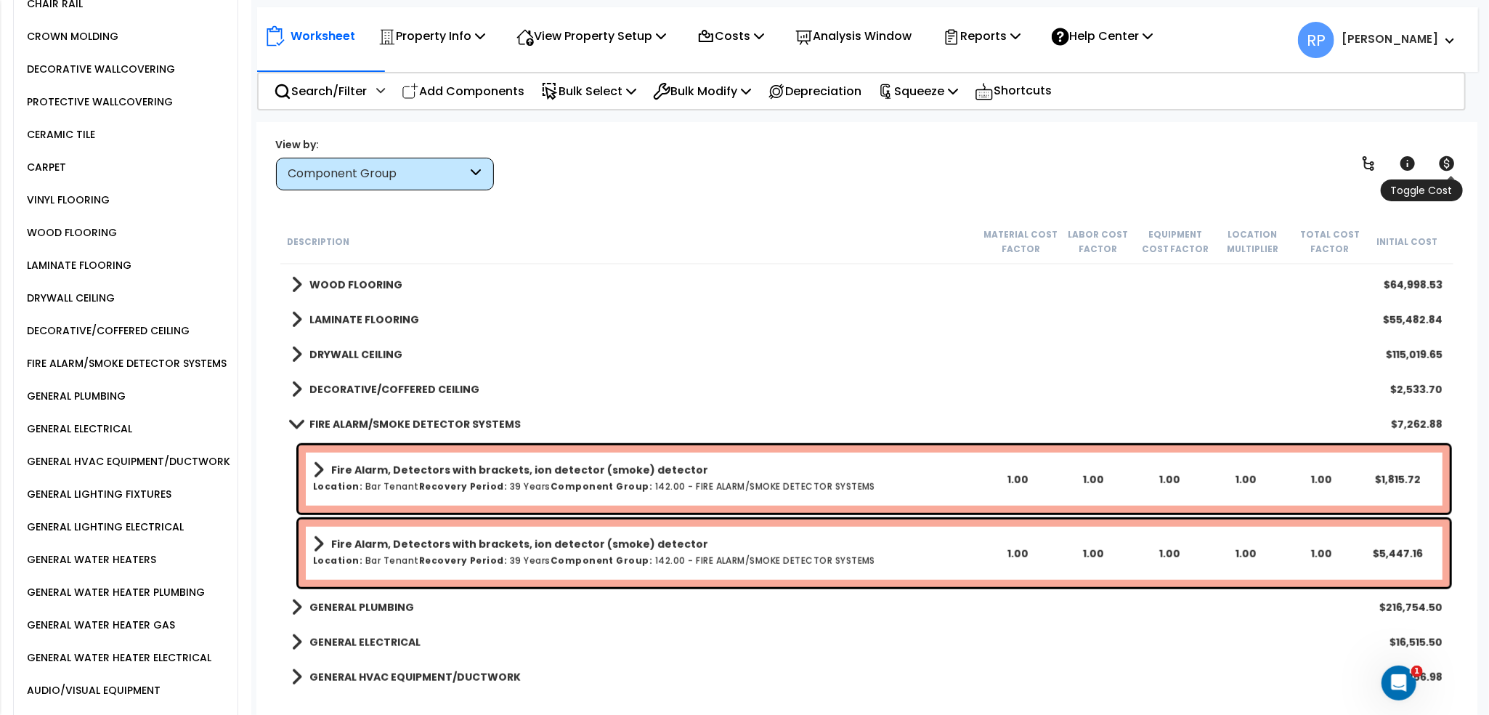
click at [1441, 163] on icon at bounding box center [1446, 163] width 15 height 15
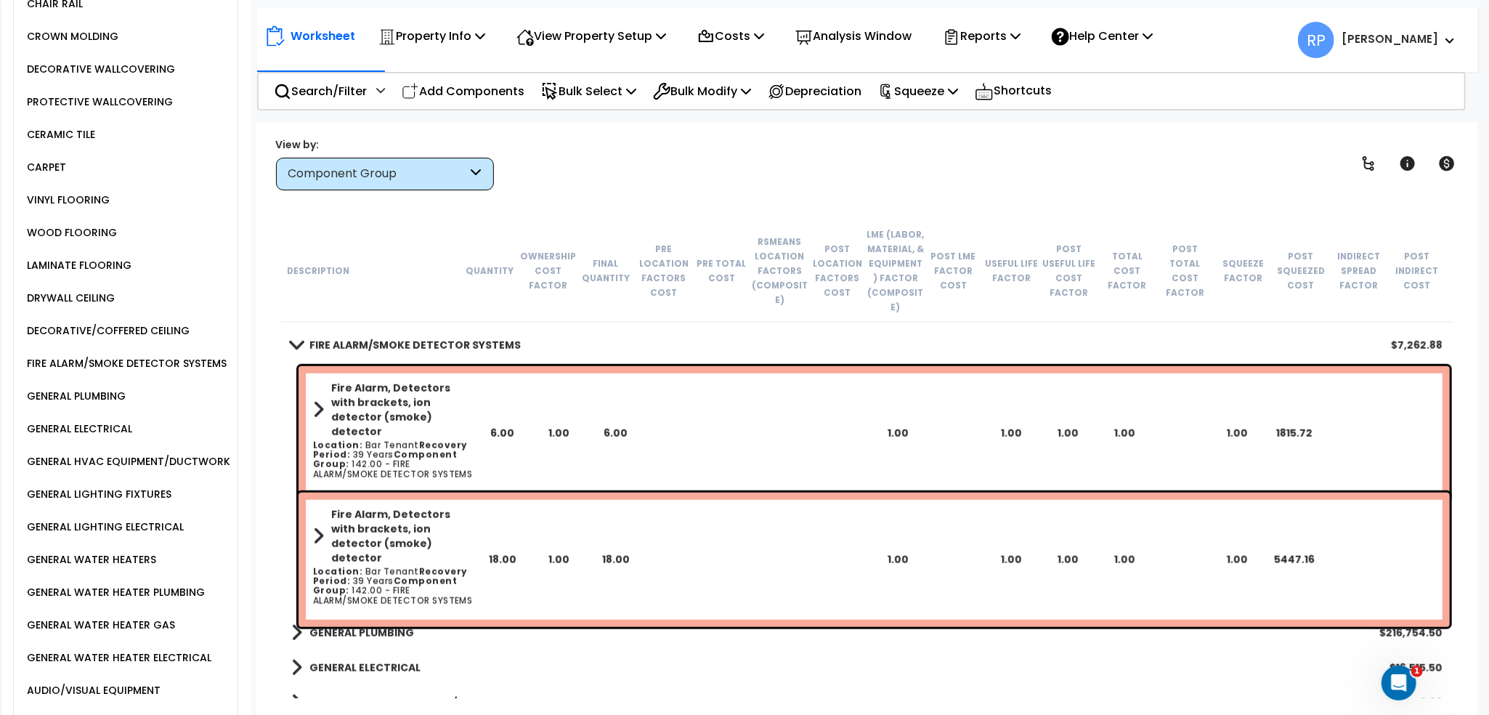
scroll to position [944, 0]
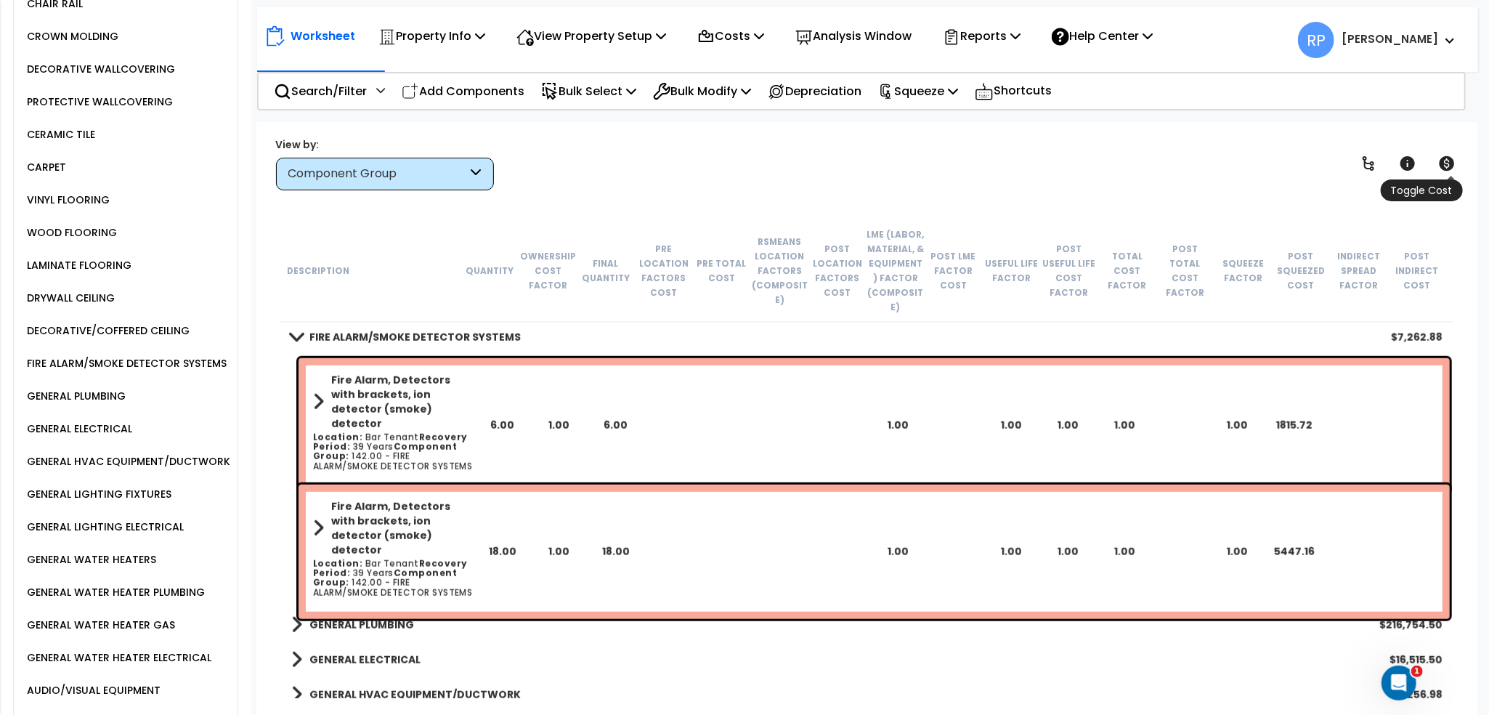
click at [1441, 161] on icon at bounding box center [1446, 163] width 15 height 15
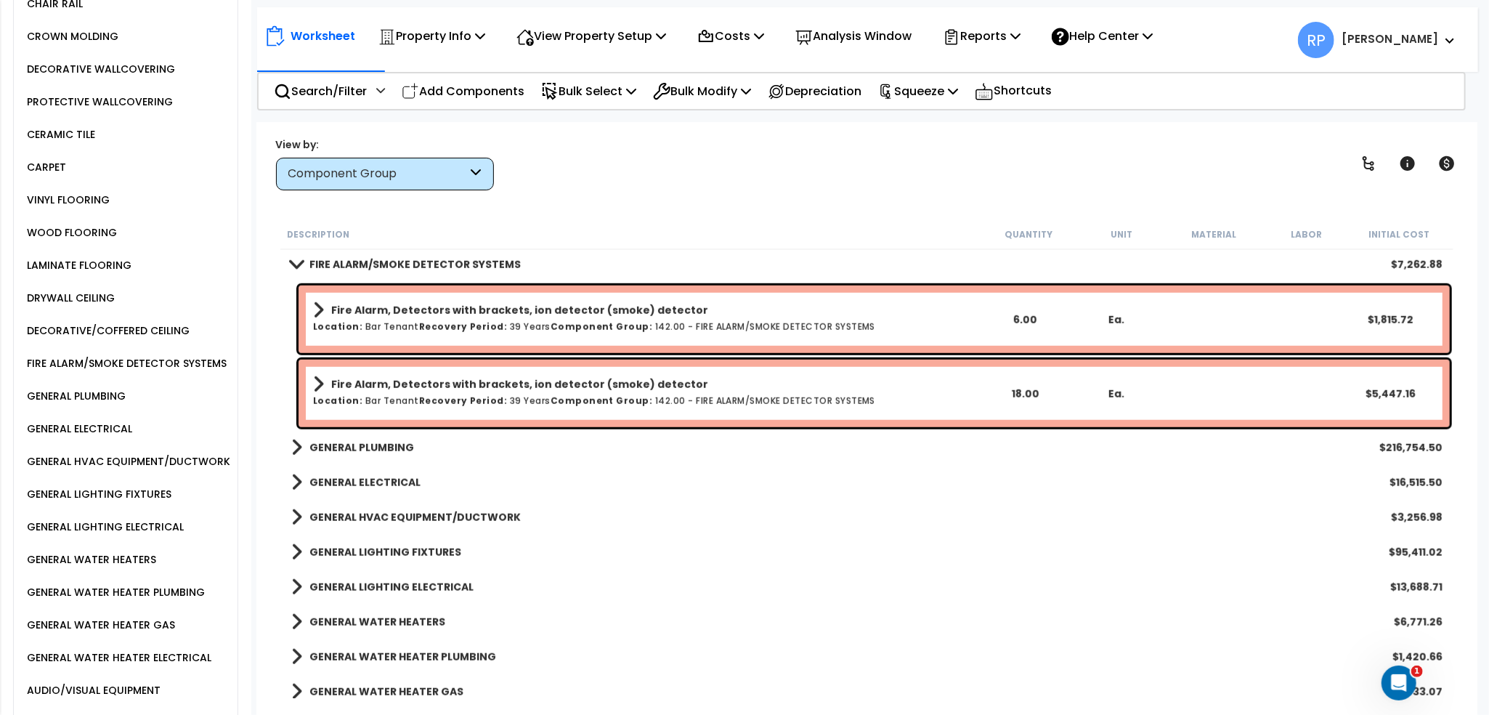
click at [759, 386] on link "Fire Alarm, Detectors with brackets, ion detector (smoke) detector" at bounding box center [646, 384] width 666 height 20
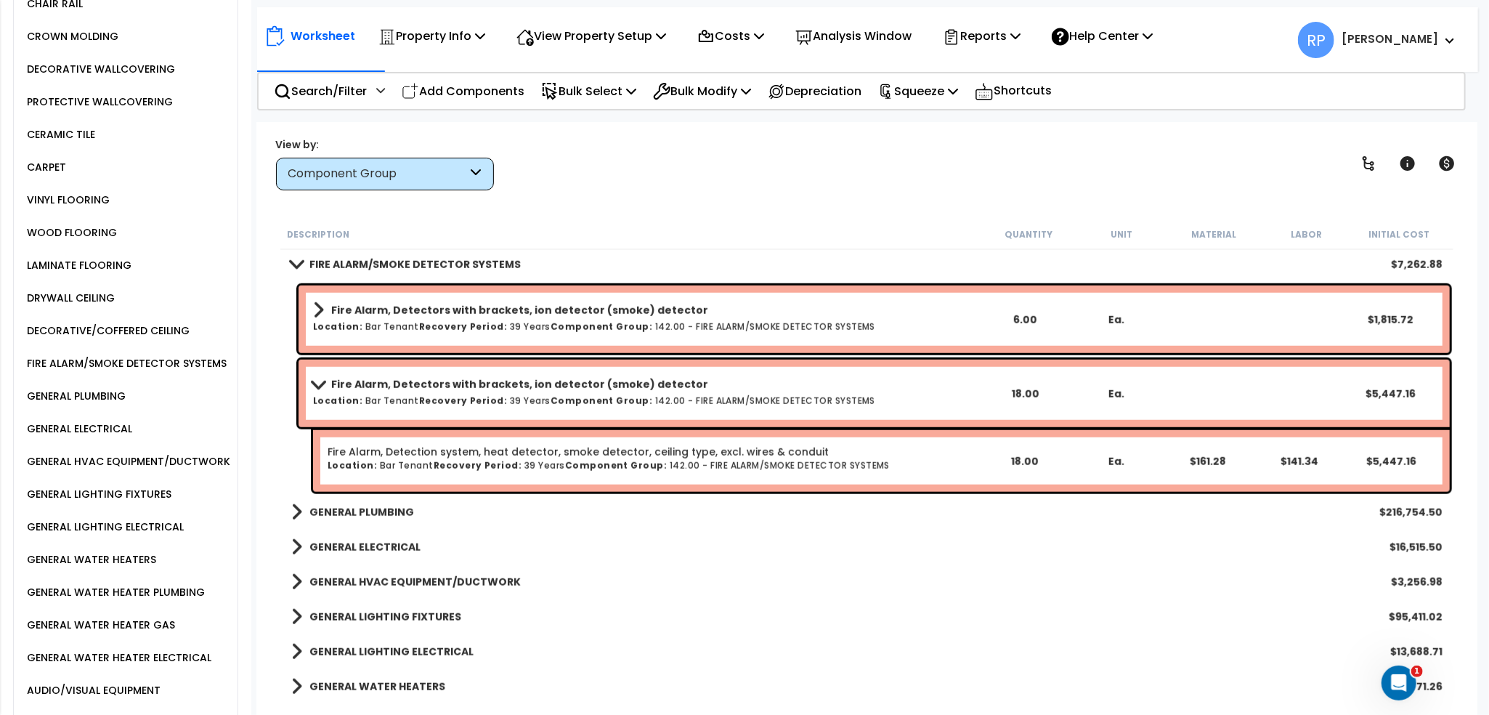
click at [759, 386] on link "Fire Alarm, Detectors with brackets, ion detector (smoke) detector" at bounding box center [646, 384] width 666 height 20
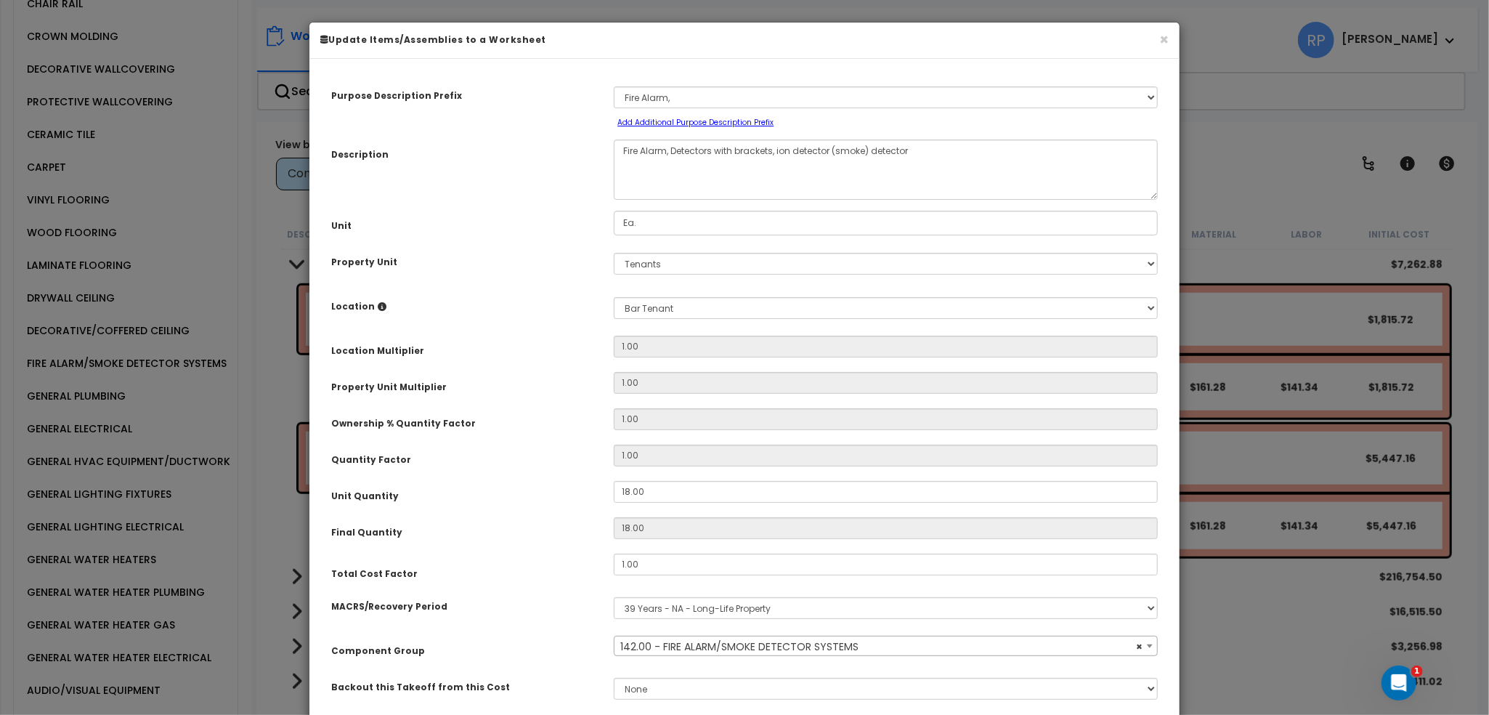
select select "16010"
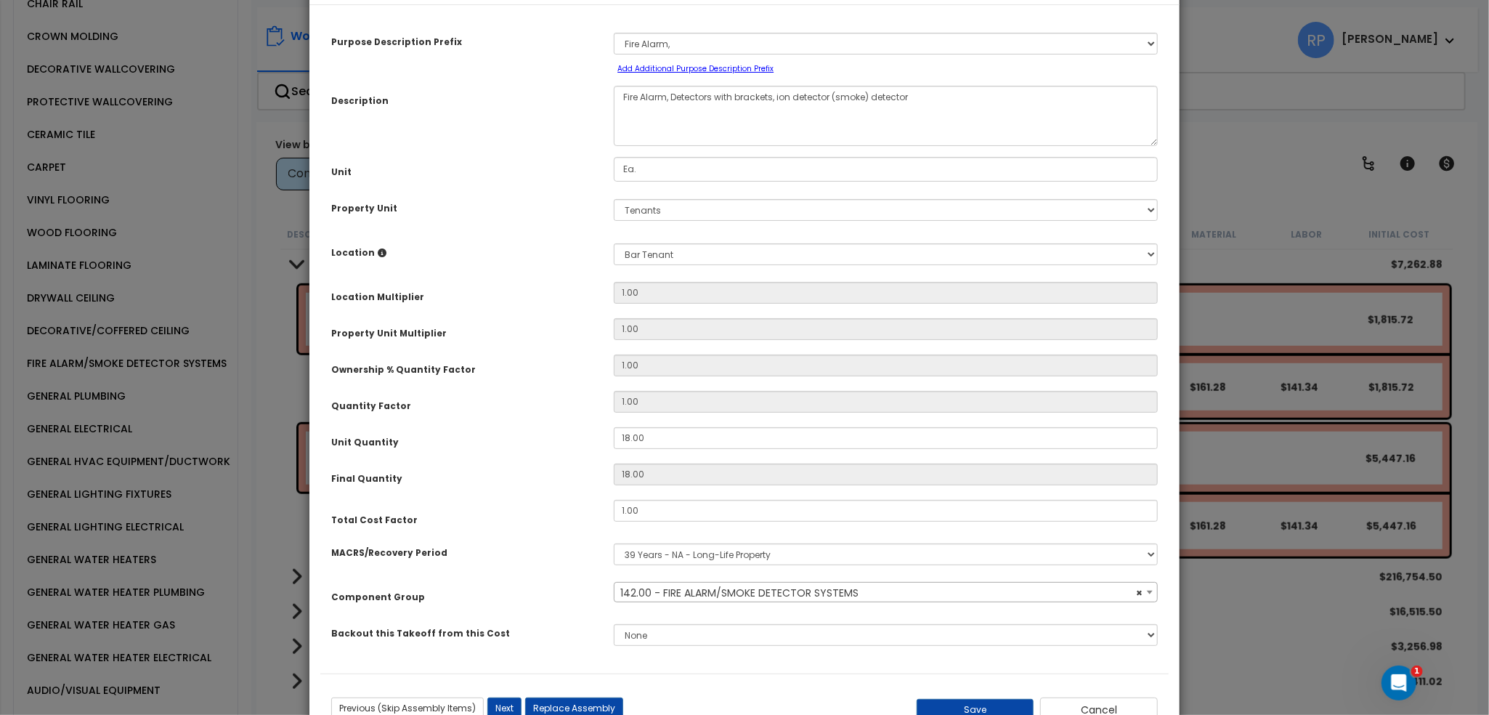
scroll to position [0, 0]
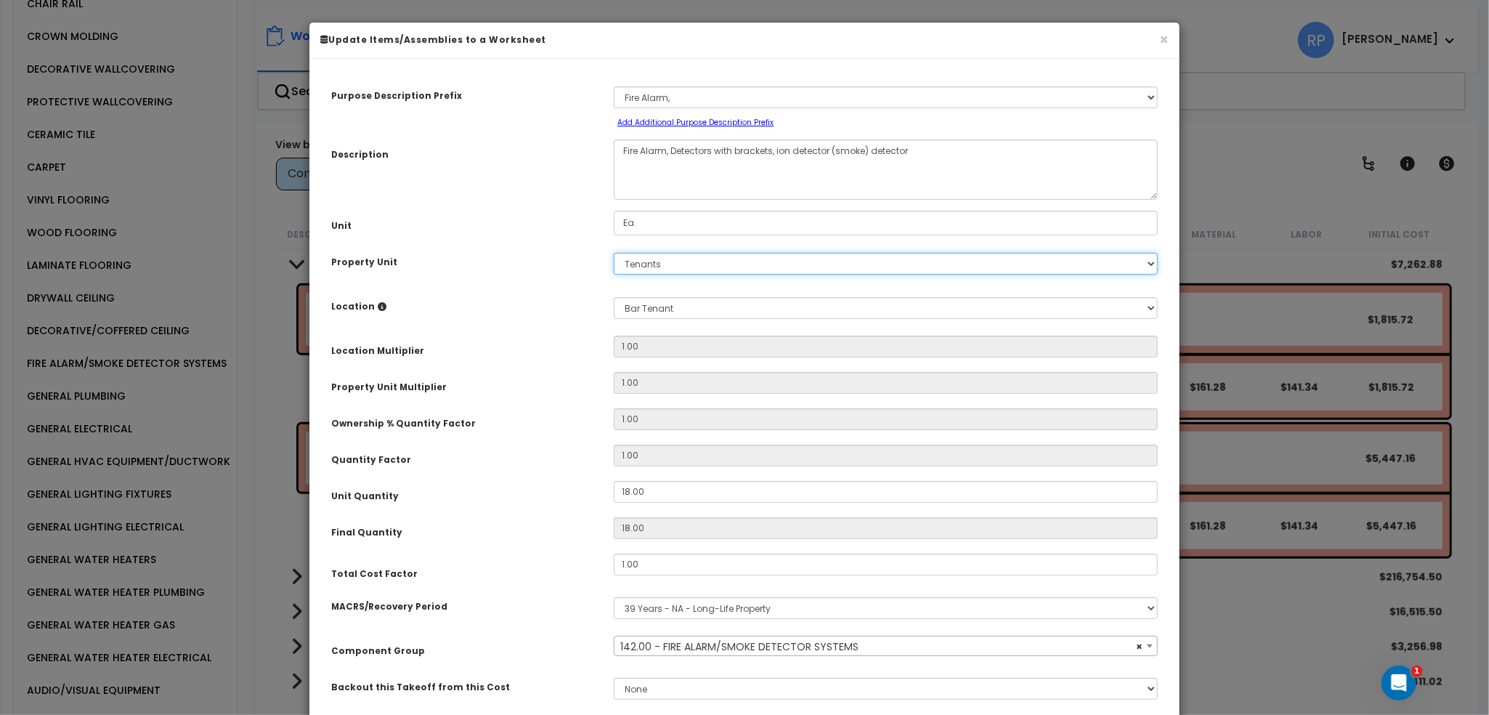
click at [621, 262] on select "Select Tenants" at bounding box center [886, 264] width 544 height 22
click at [646, 262] on select "Select Tenants" at bounding box center [886, 264] width 544 height 22
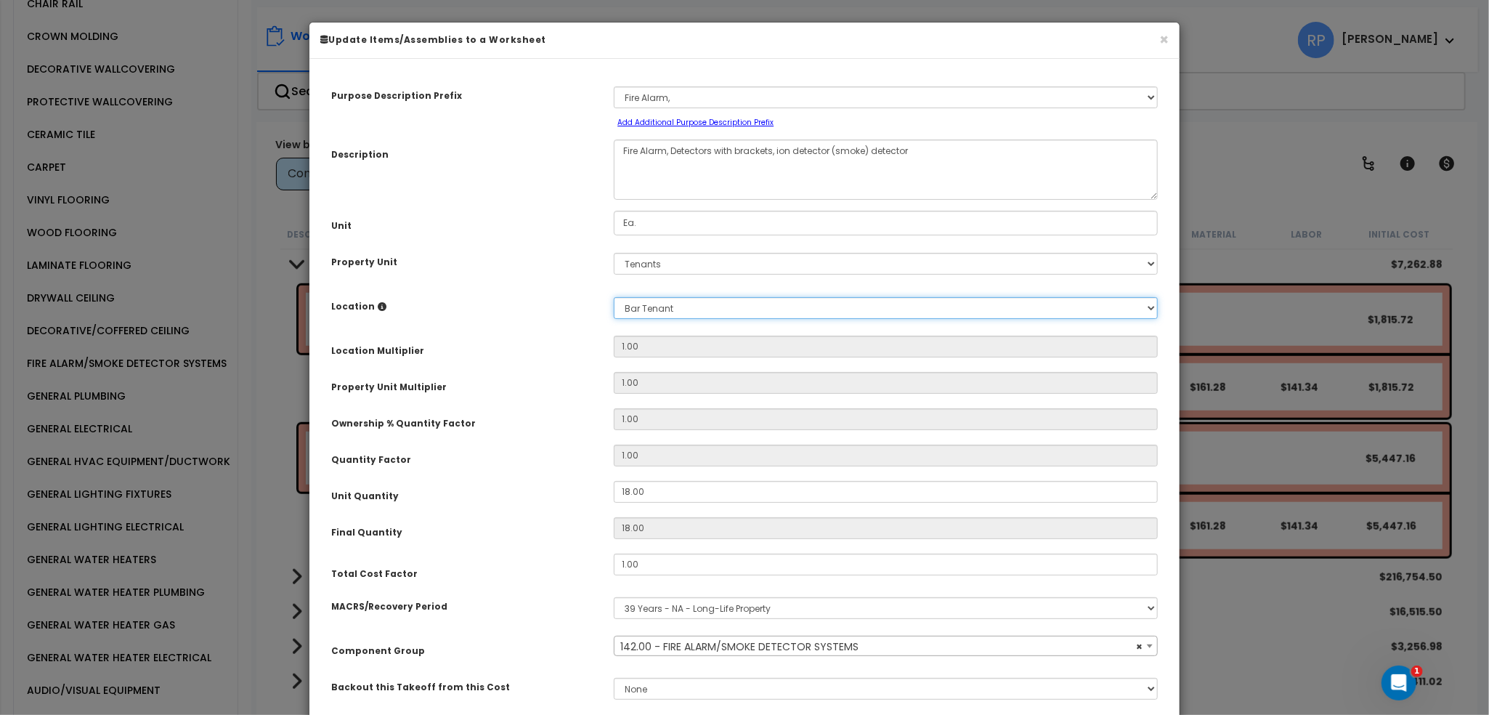
click at [665, 309] on select "Select Bar Tenant Building Building Interior Small Box Tenant Add New Location" at bounding box center [886, 308] width 544 height 22
click at [529, 322] on div "Location Please select Property Unit to enable Location Select Bar Tenant Build…" at bounding box center [744, 307] width 848 height 33
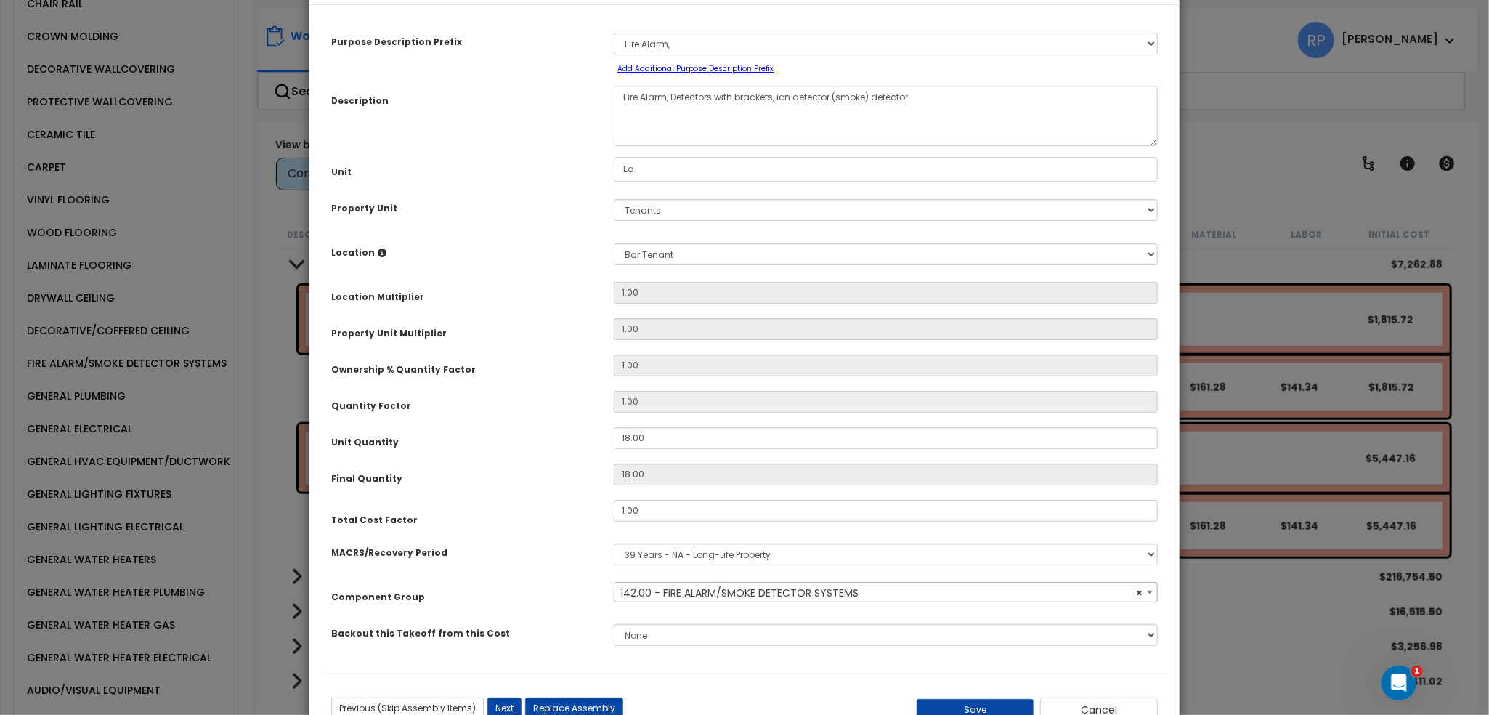
scroll to position [104, 0]
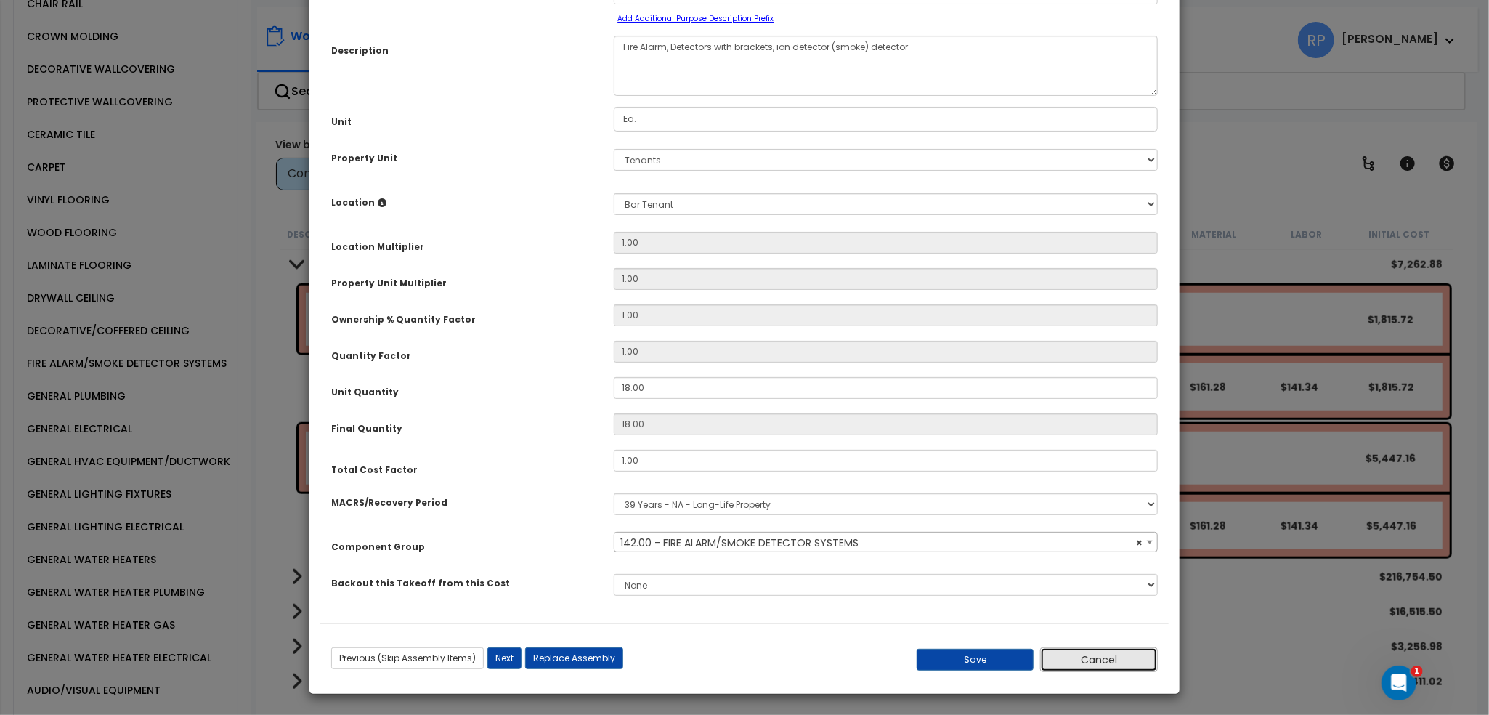
click at [1105, 665] on button "Cancel" at bounding box center [1099, 659] width 118 height 25
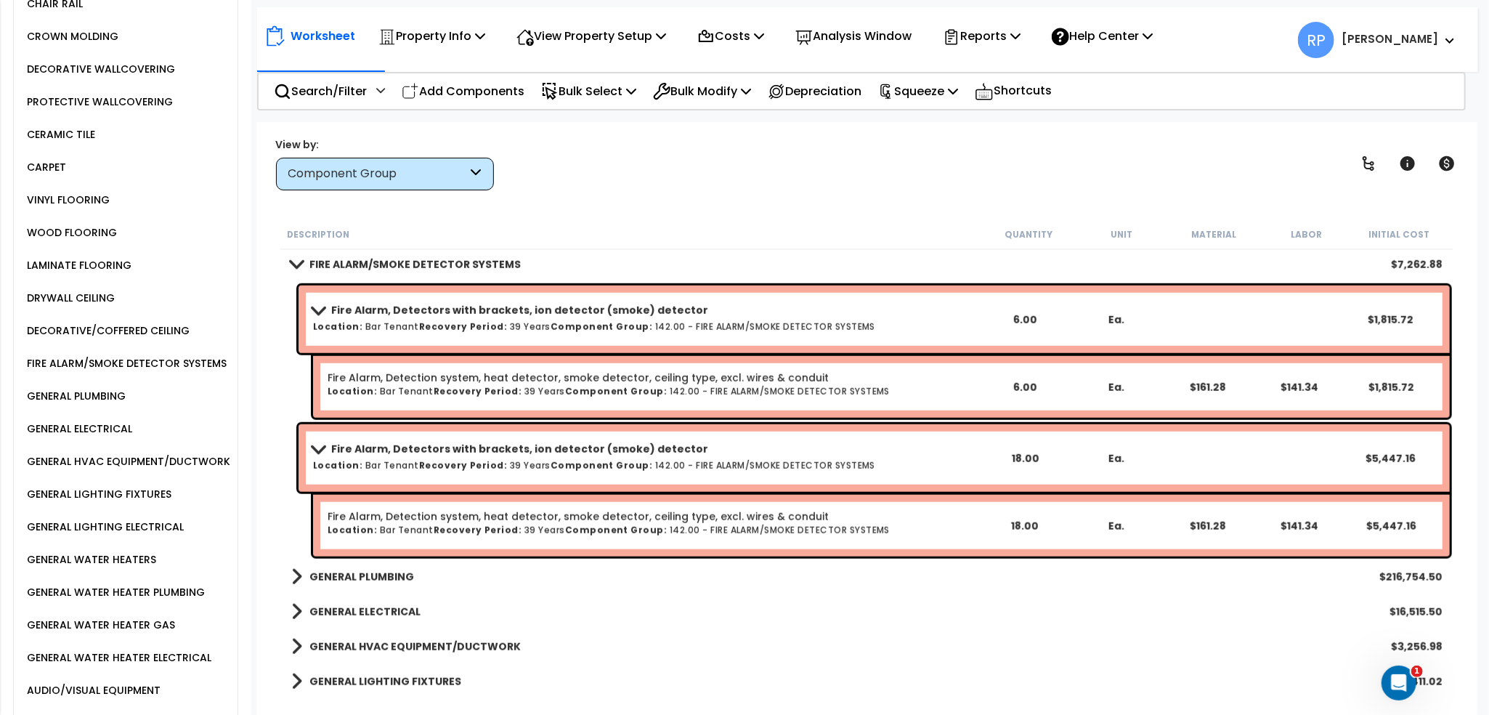
click at [315, 569] on b "GENERAL PLUMBING" at bounding box center [361, 576] width 105 height 15
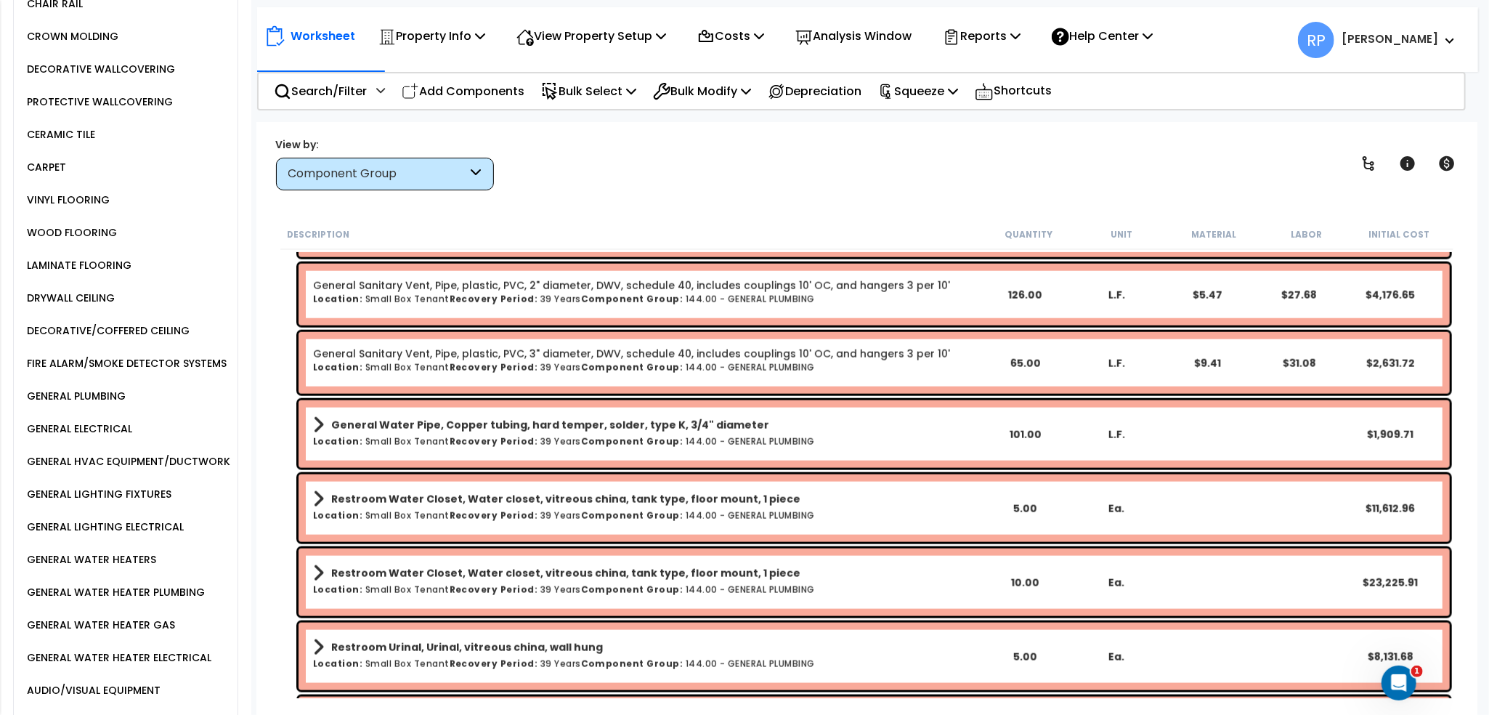
scroll to position [1017, 0]
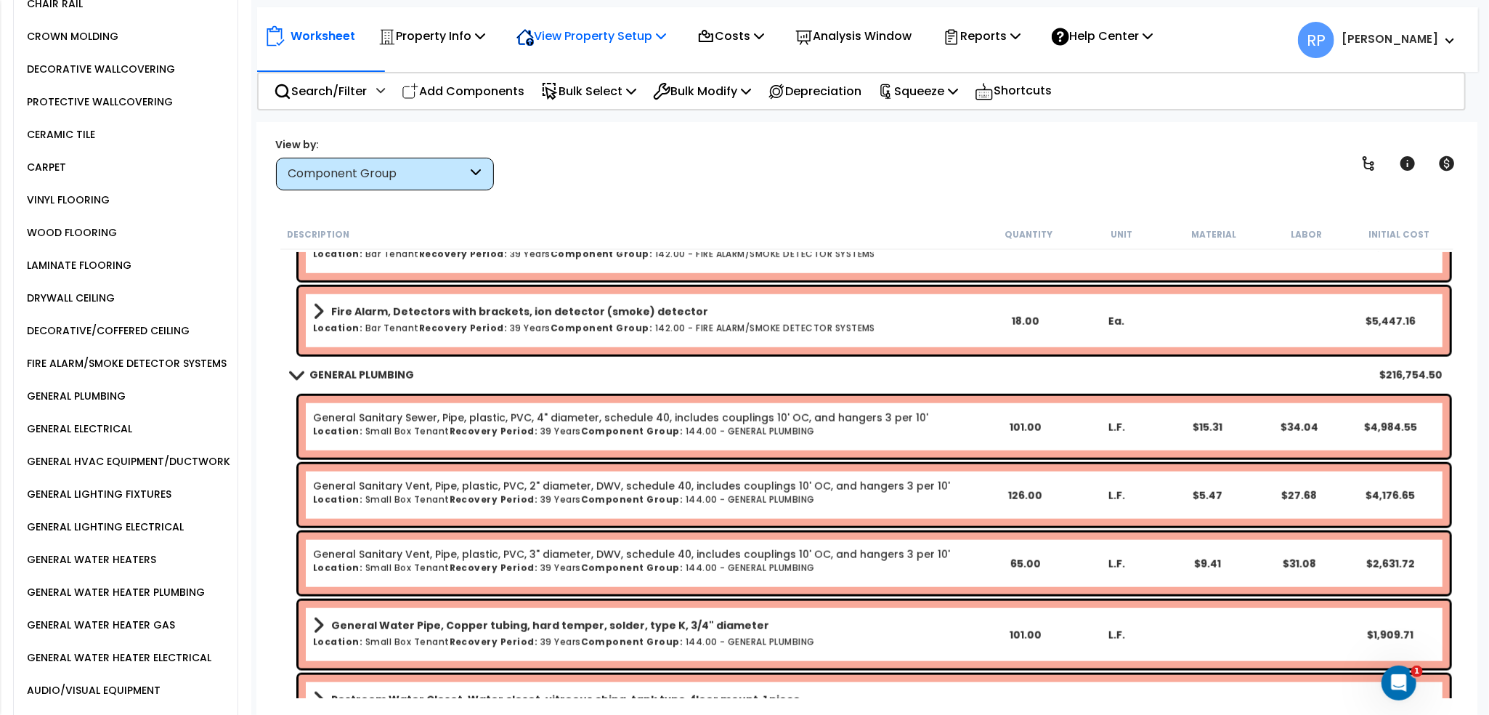
click at [602, 46] on div "View Property Setup" at bounding box center [591, 36] width 150 height 34
click at [609, 110] on link "View Questionnaire" at bounding box center [581, 99] width 144 height 29
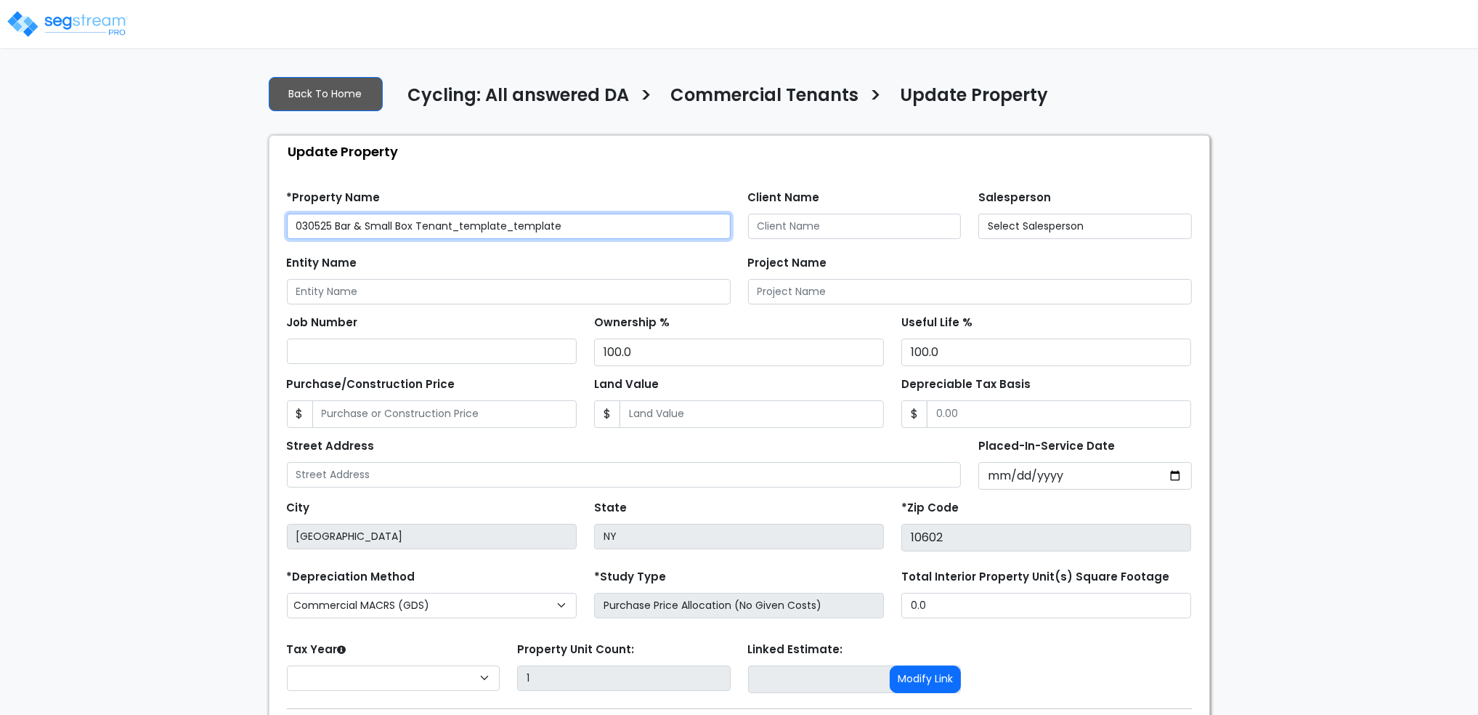
select select "2025"
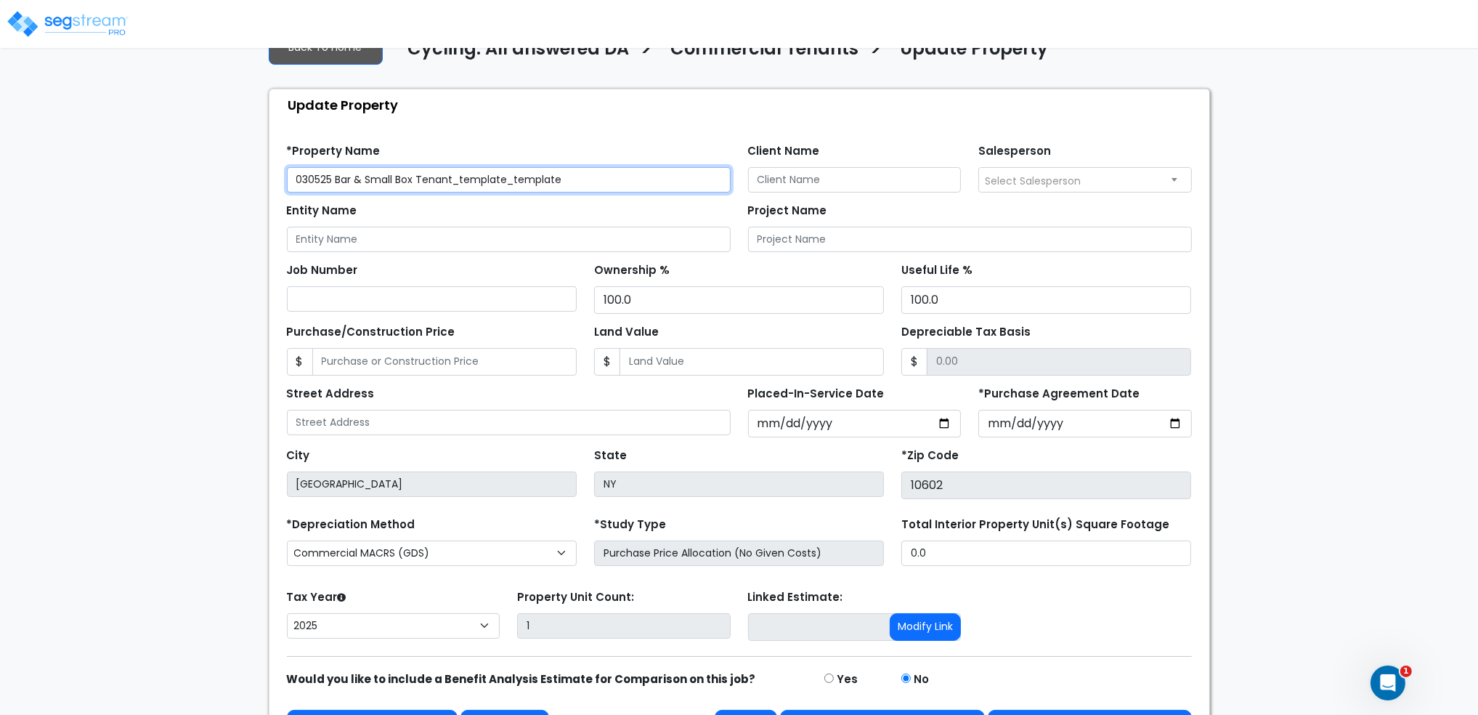
scroll to position [87, 0]
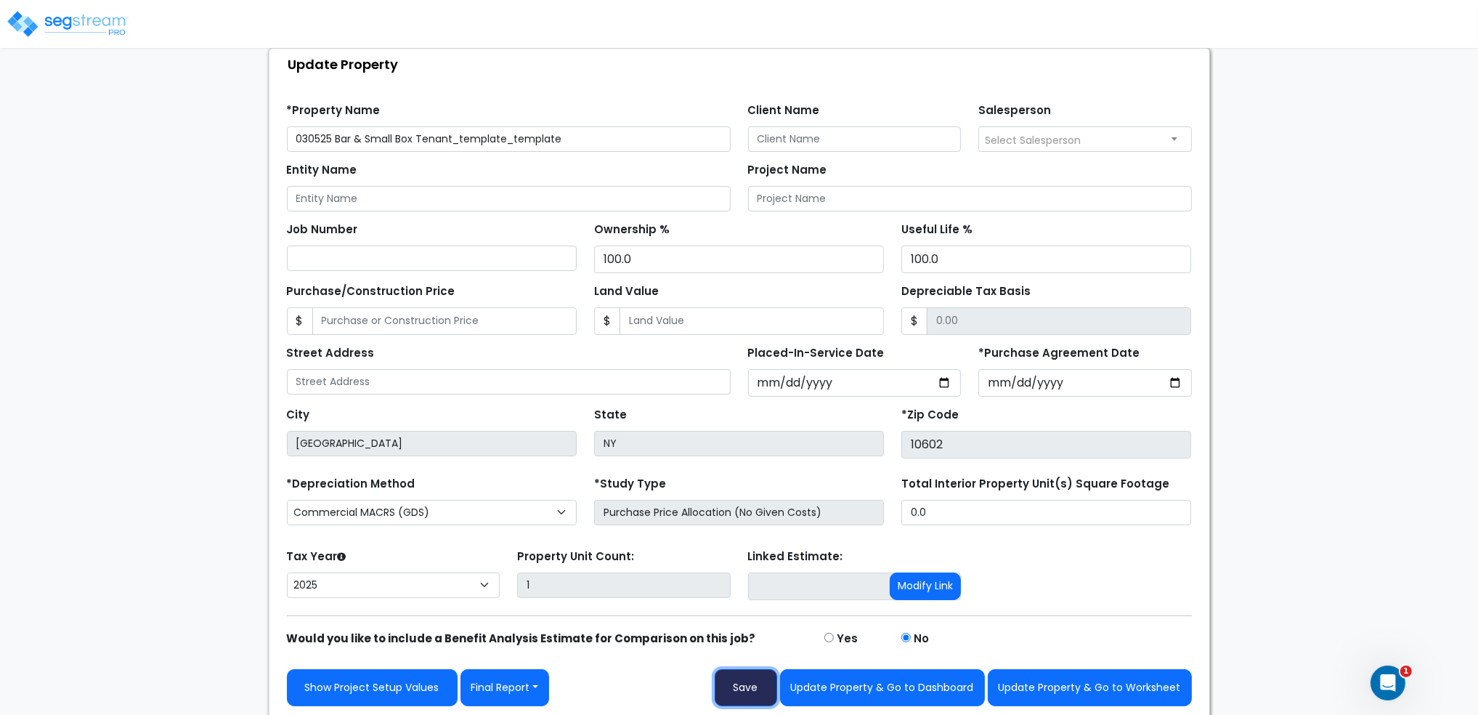
click at [743, 689] on button "Save" at bounding box center [746, 687] width 62 height 37
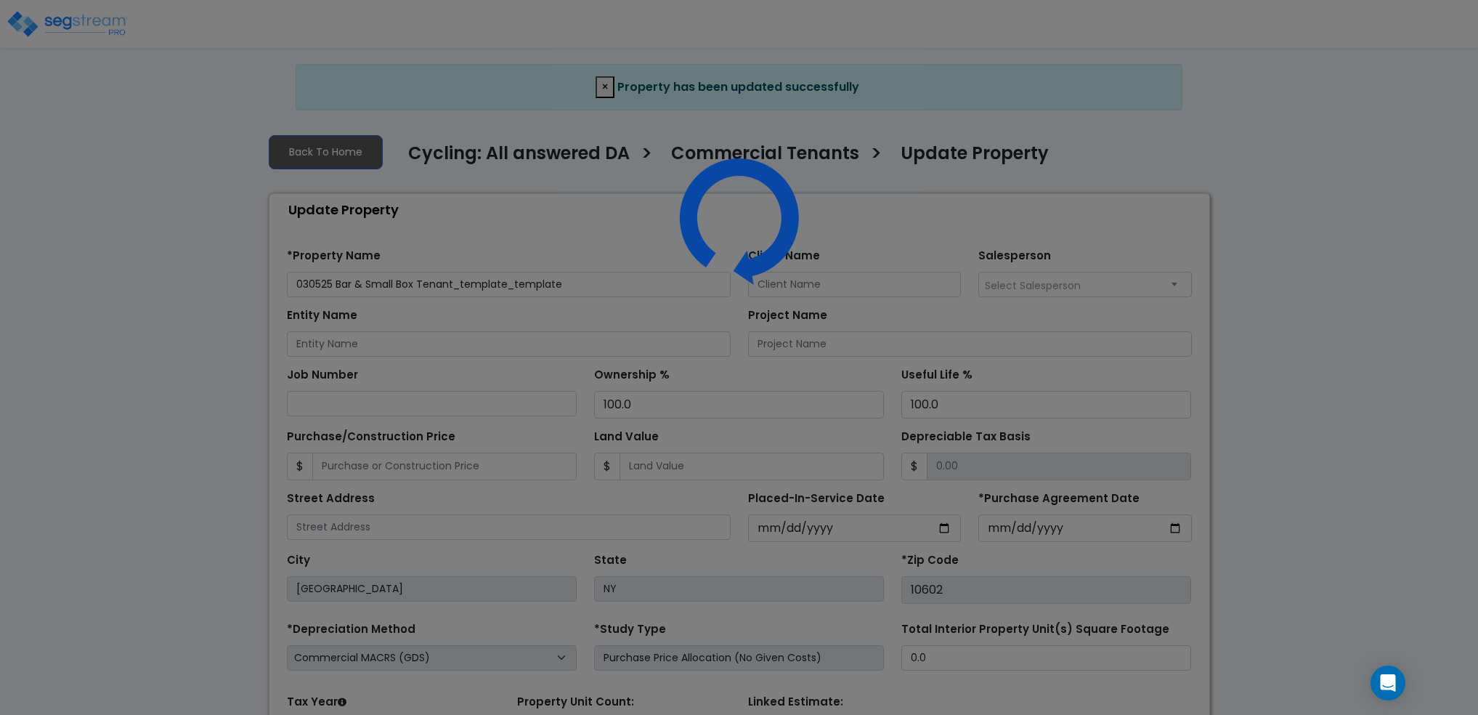
select select "2025"
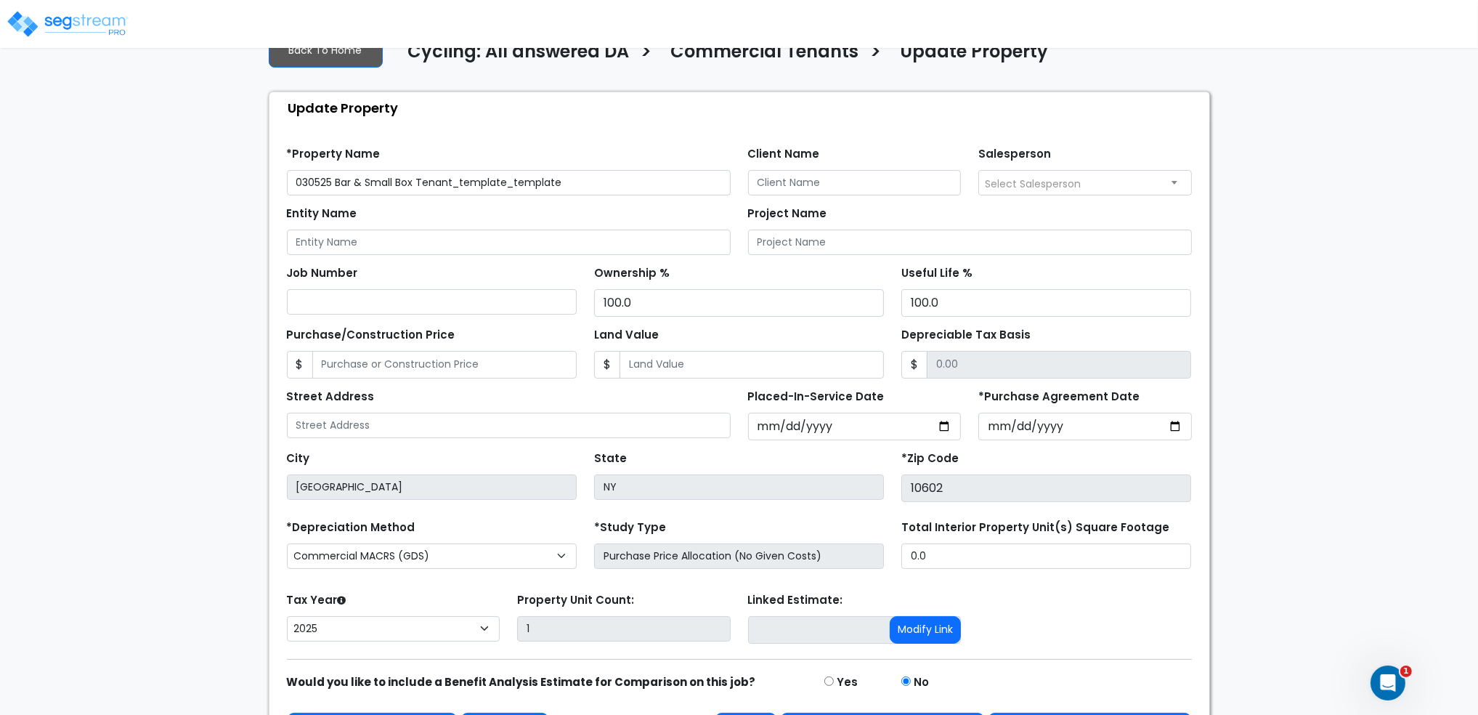
scroll to position [145, 0]
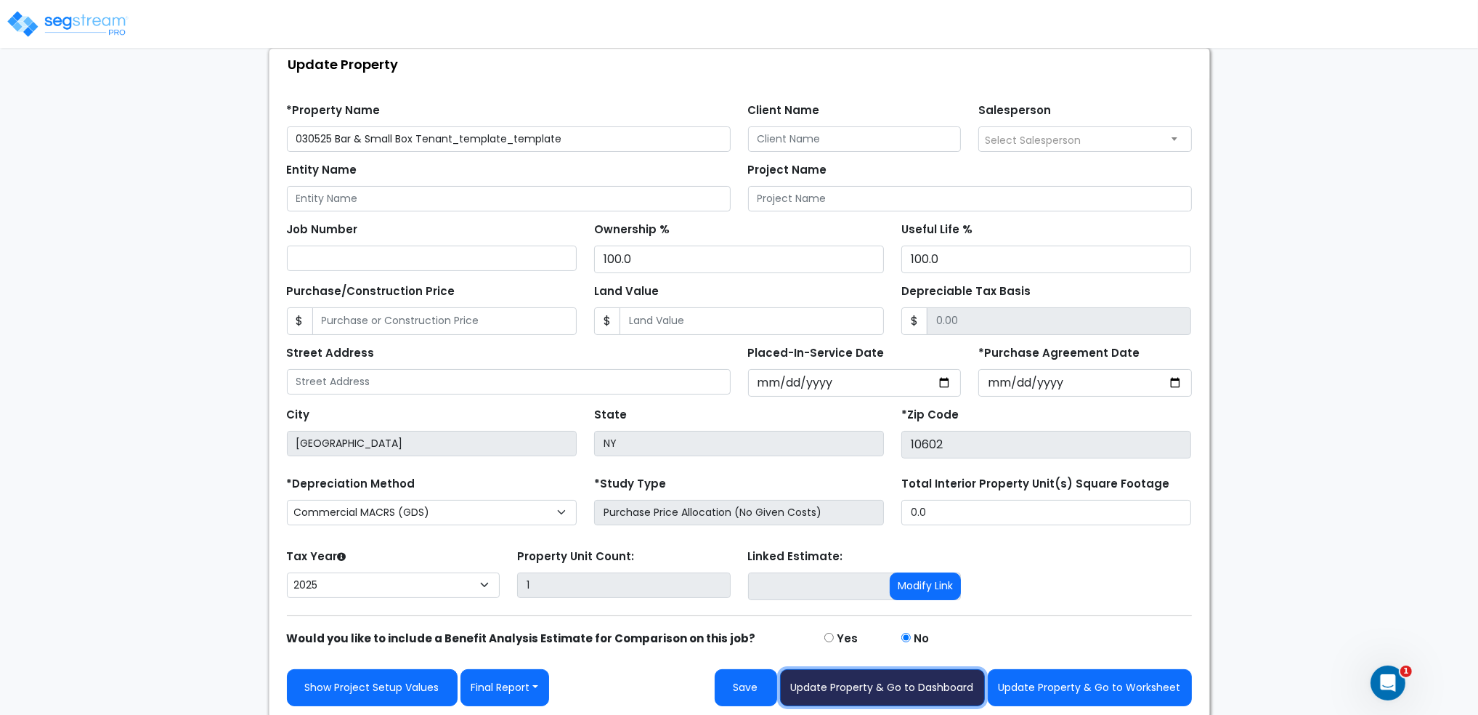
click at [927, 682] on button "Update Property & Go to Dashboard" at bounding box center [882, 687] width 205 height 37
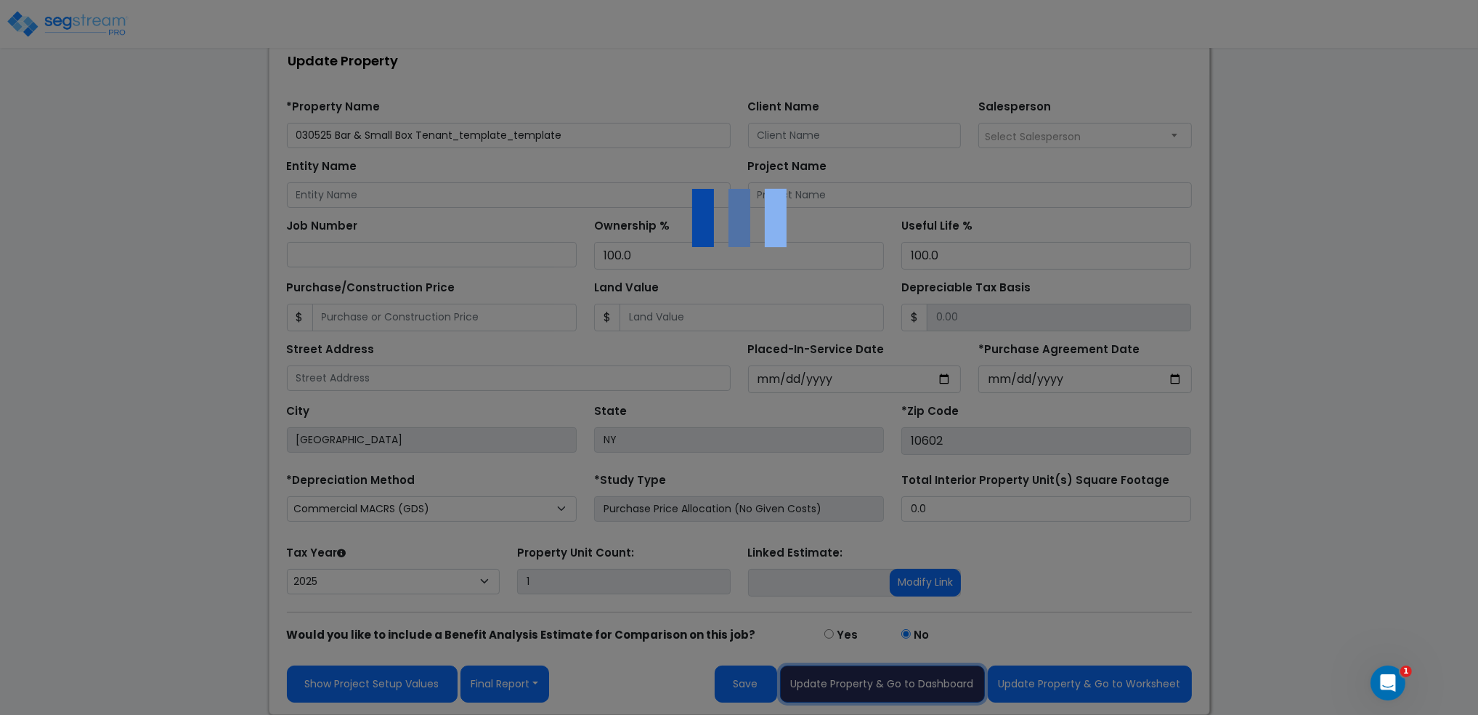
scroll to position [121, 0]
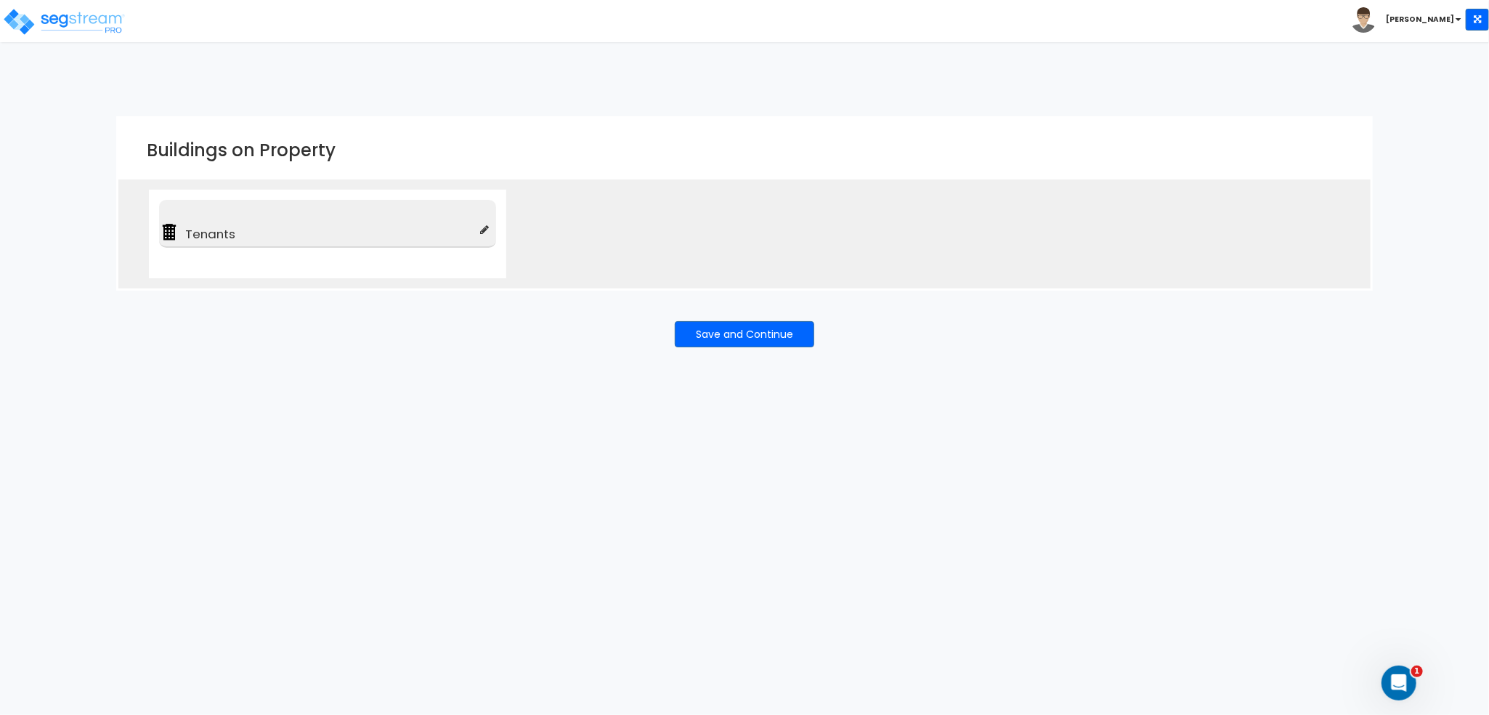
click at [485, 227] on icon at bounding box center [484, 229] width 9 height 10
type input "Tenants"
type input "Commercial Condos - Interiors Only"
checkbox input "true"
type input "100"
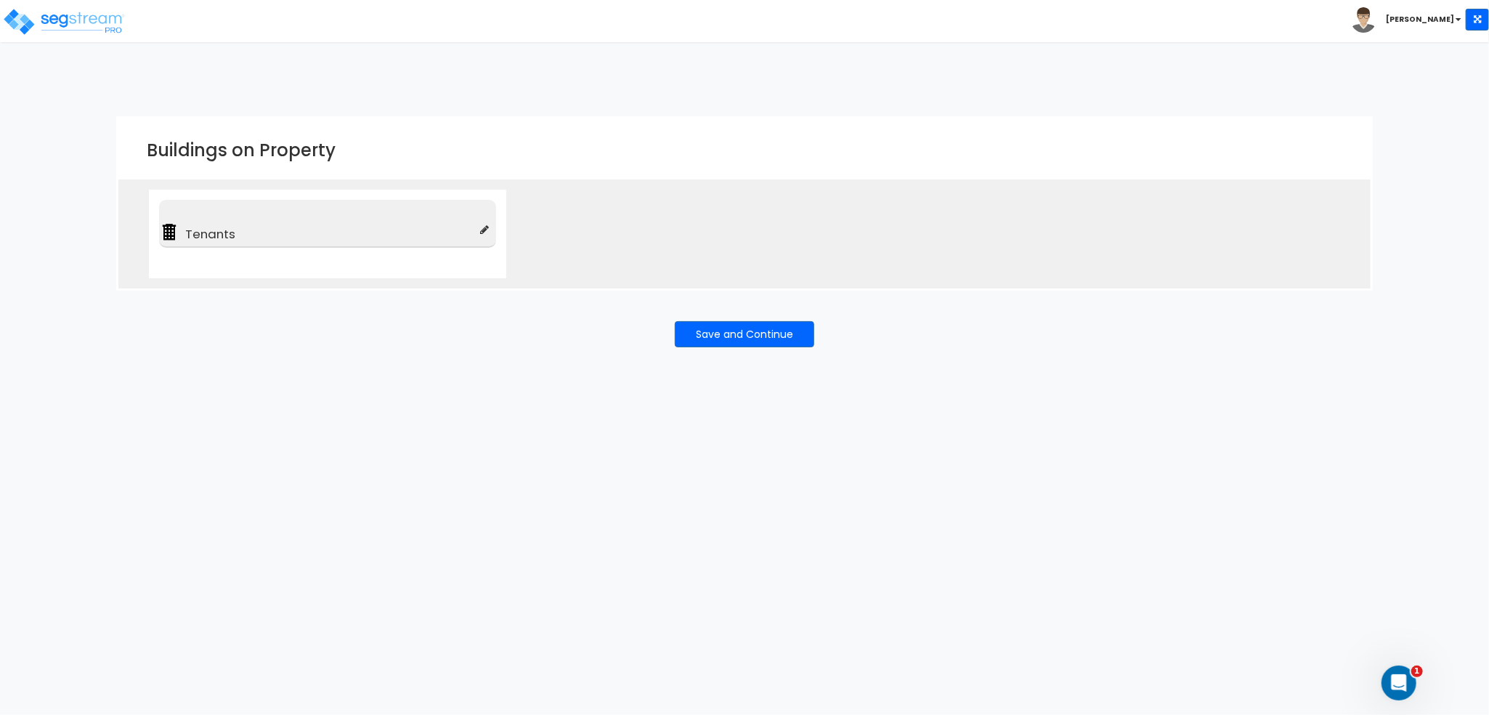
type input "100"
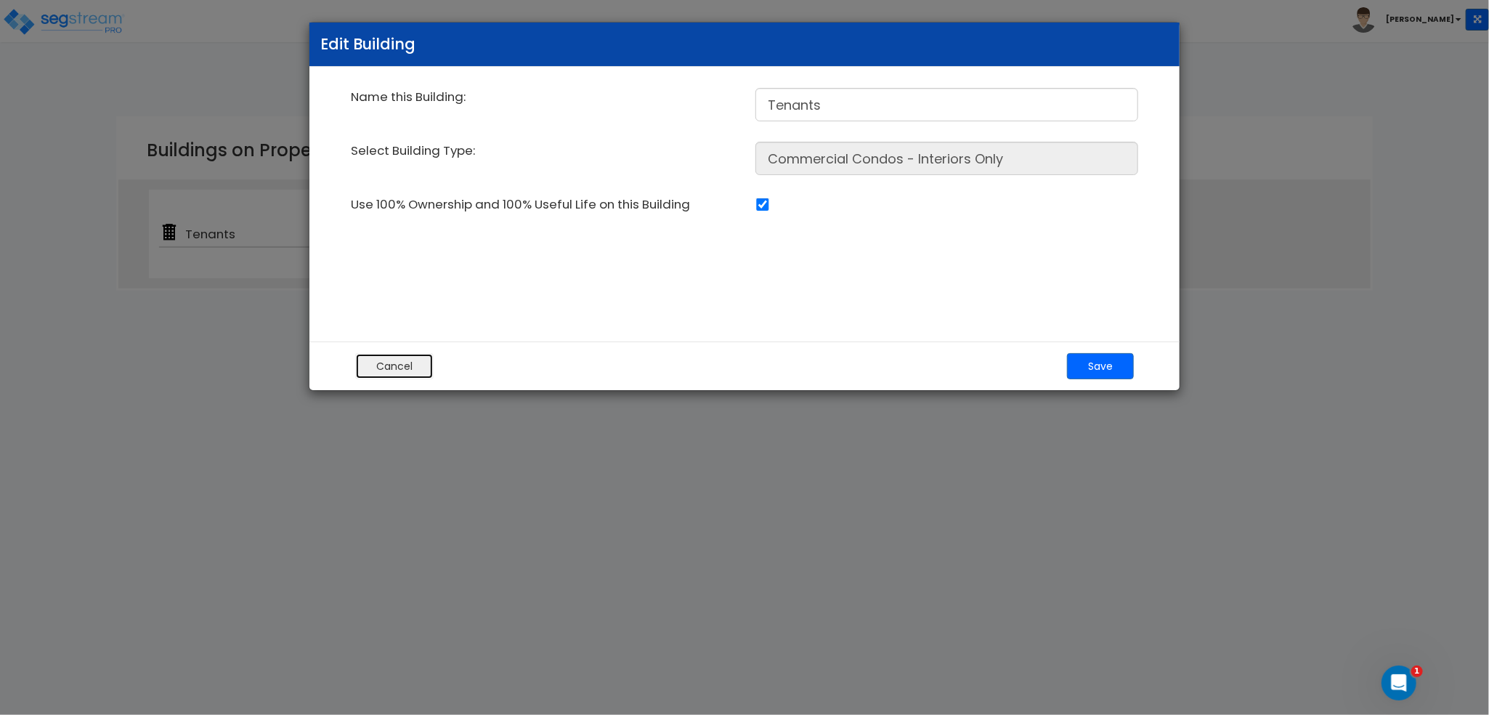
click at [394, 362] on button "Cancel" at bounding box center [394, 366] width 78 height 26
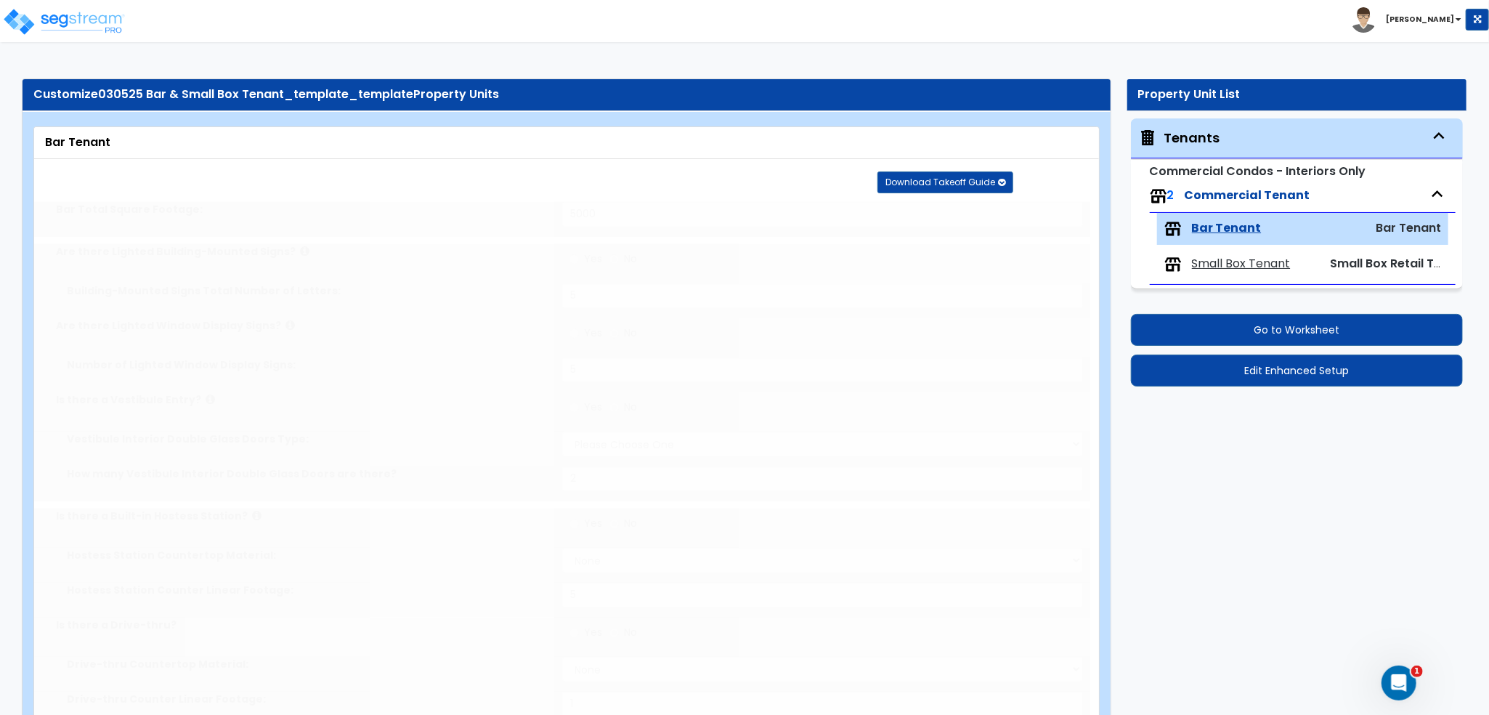
type input "5000"
radio input "true"
type input "5"
radio input "true"
type input "5"
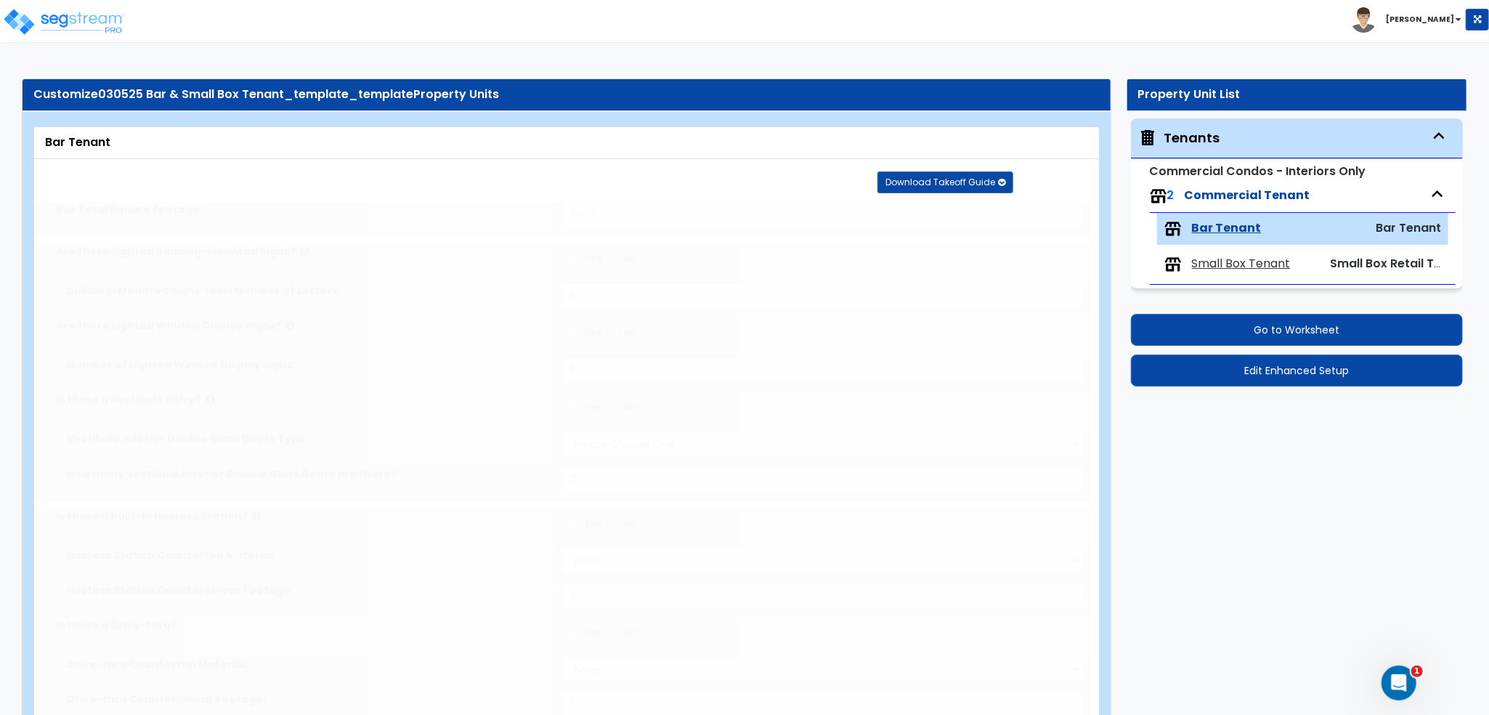
radio input "true"
select select "1"
type input "2"
radio input "true"
type input "5"
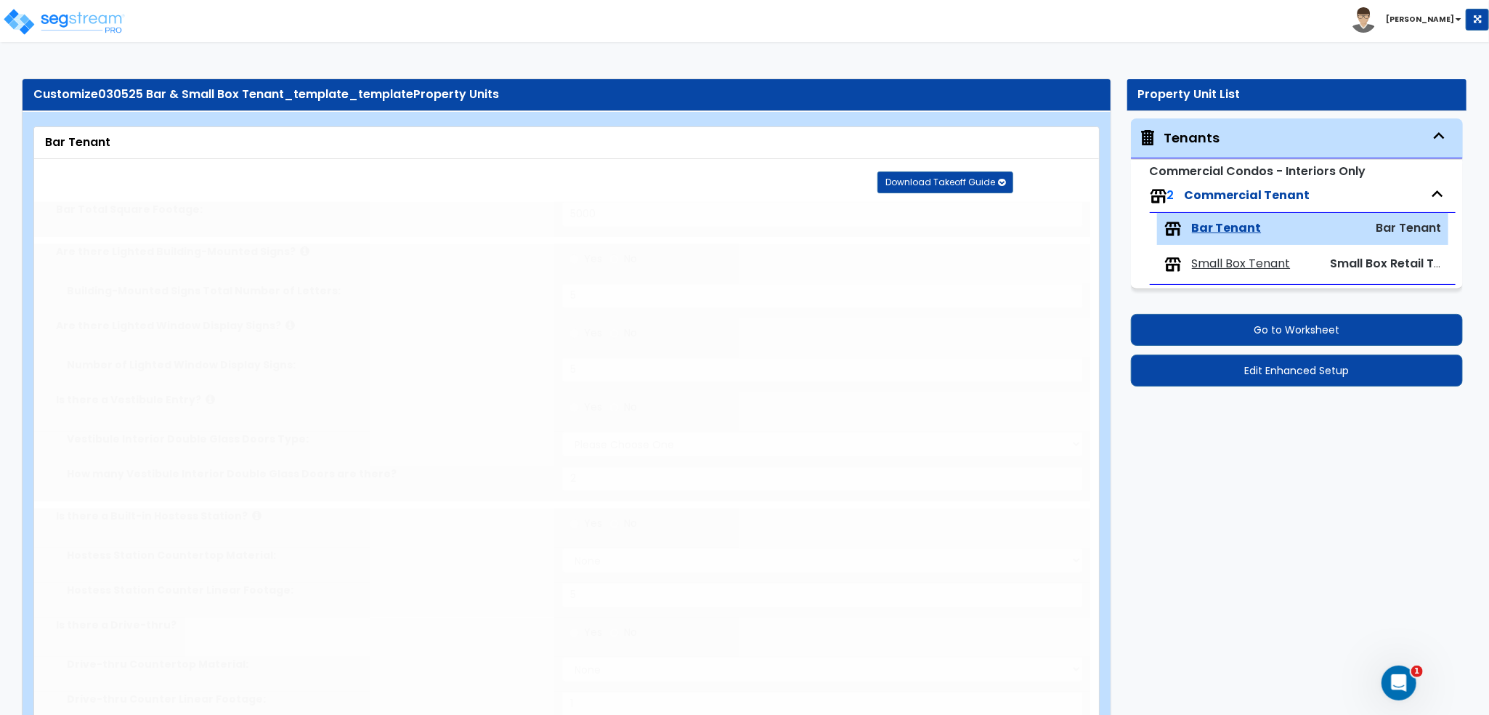
radio input "true"
type input "1"
type input "2"
select select "1"
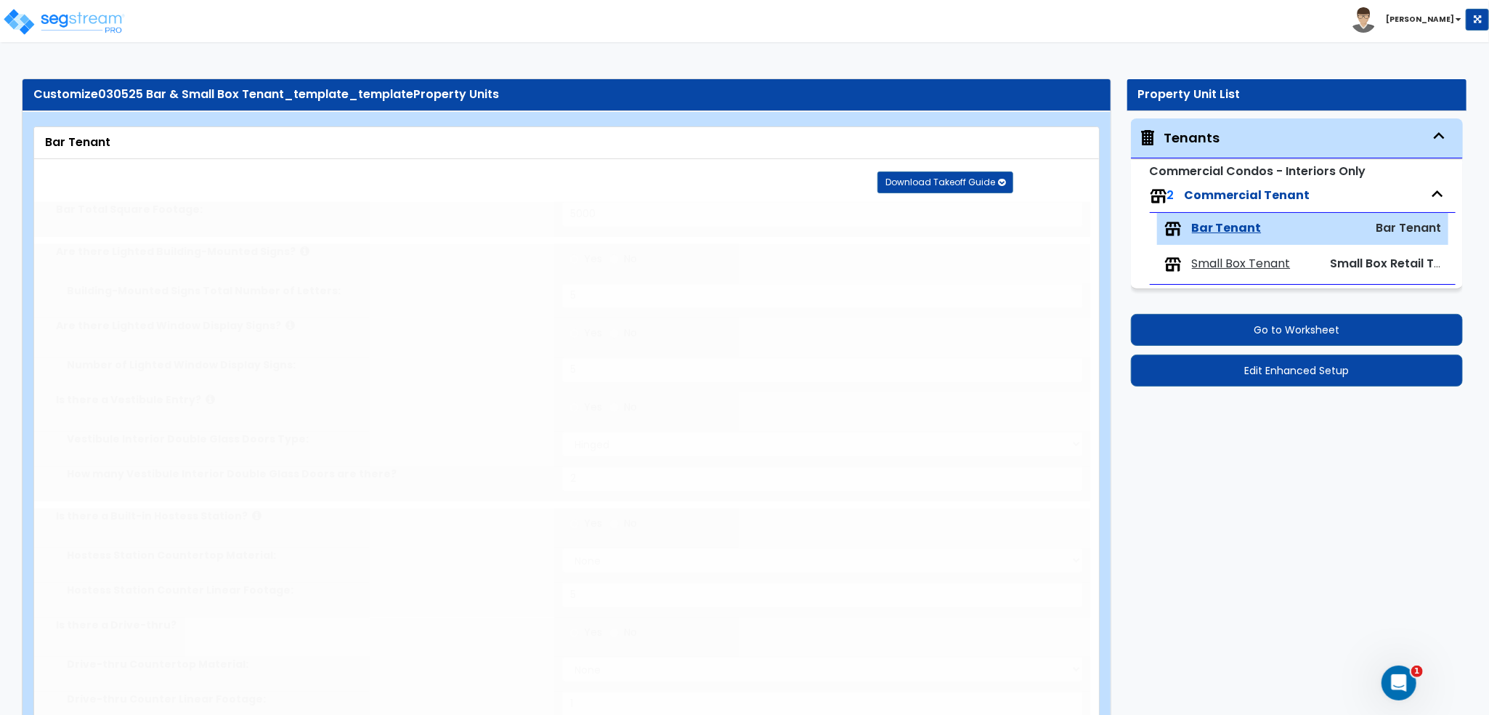
radio input "true"
type input "100"
radio input "true"
select select "1"
radio input "true"
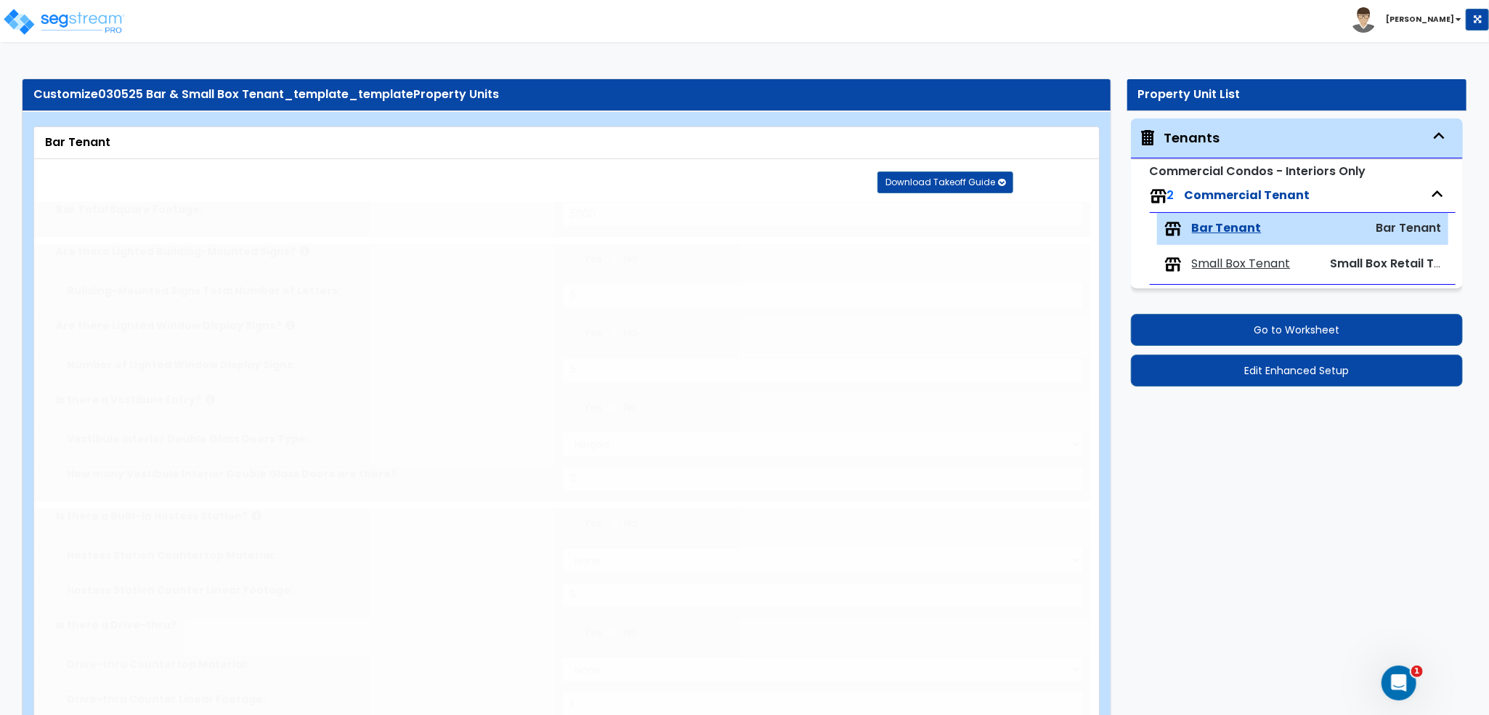
radio input "true"
select select "5"
type input "100"
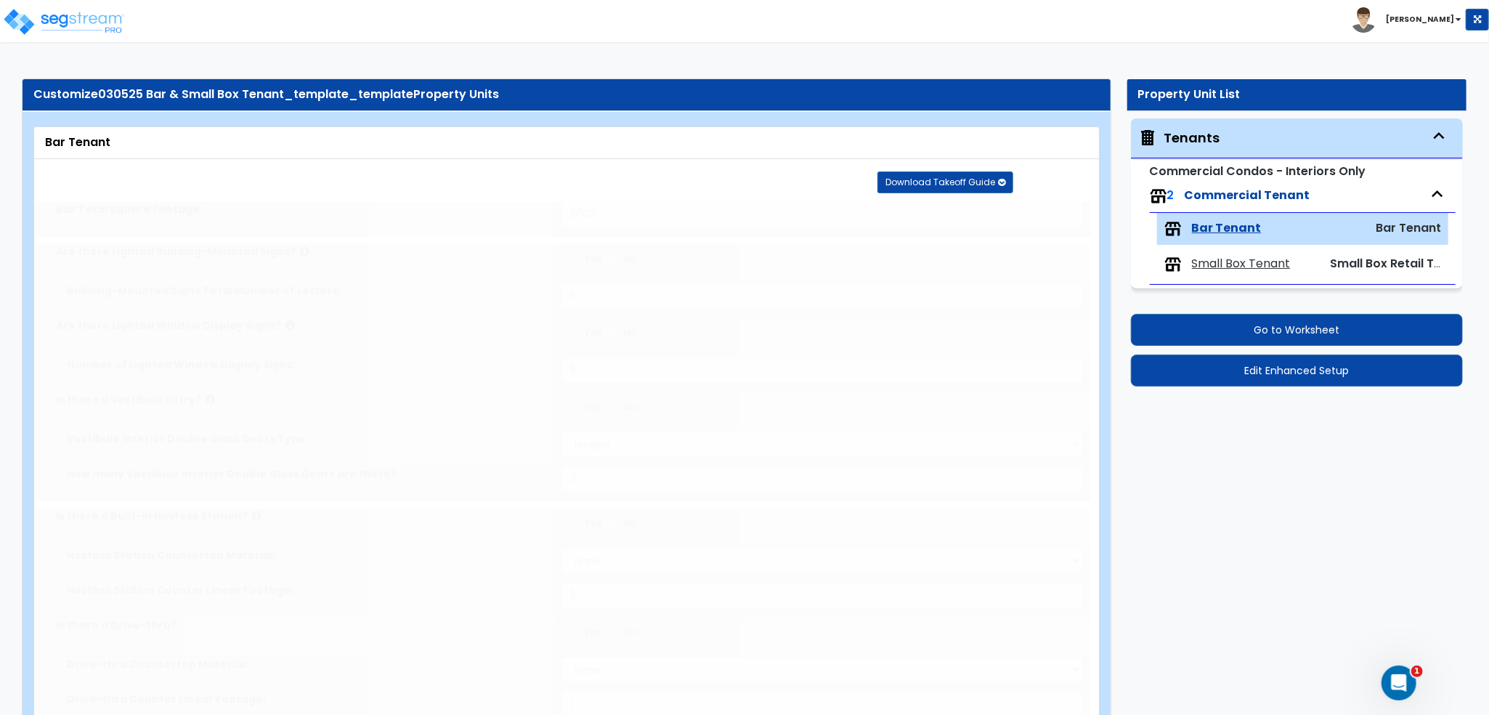
radio input "true"
select select "5"
type input "100"
radio input "true"
type input "100"
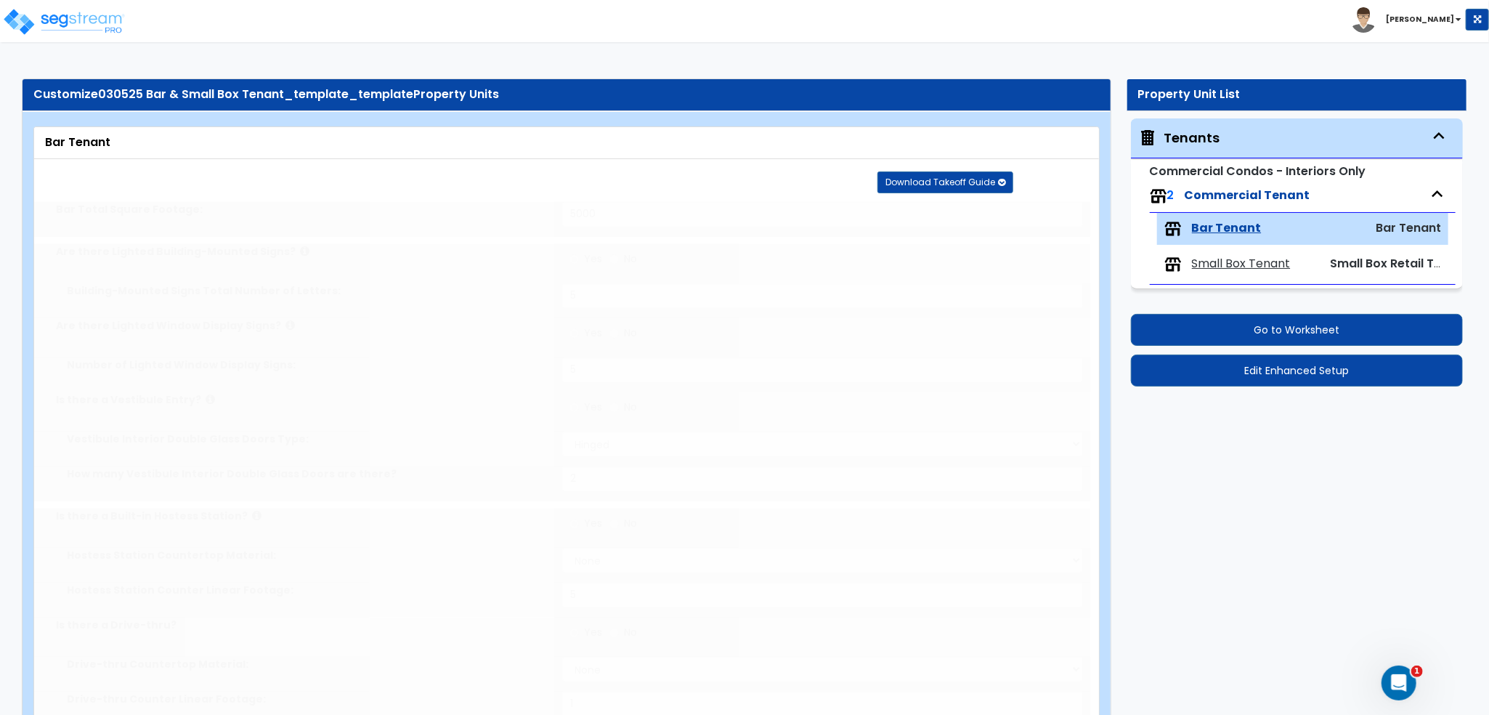
radio input "true"
select select "6"
type input "100"
radio input "true"
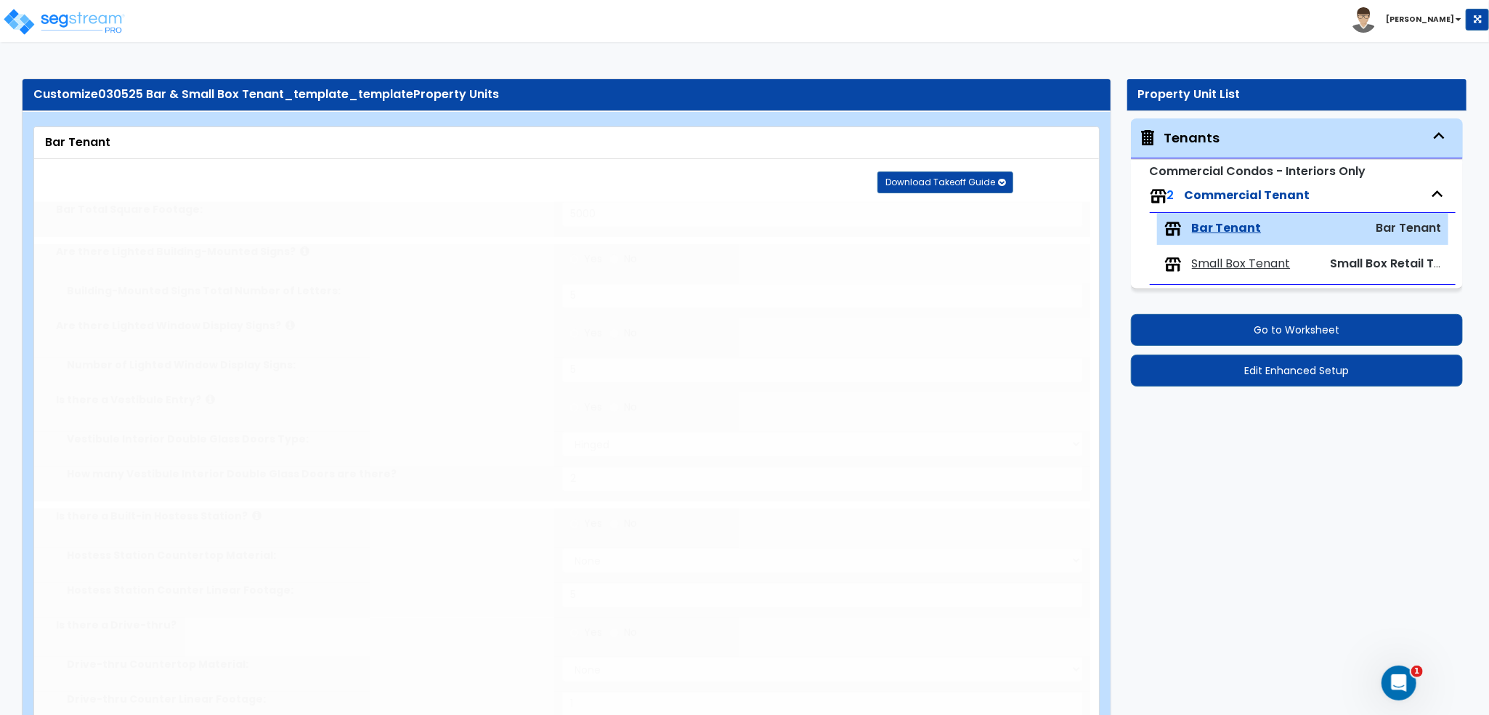
type input "100"
radio input "true"
type input "100"
select select "4"
radio input "true"
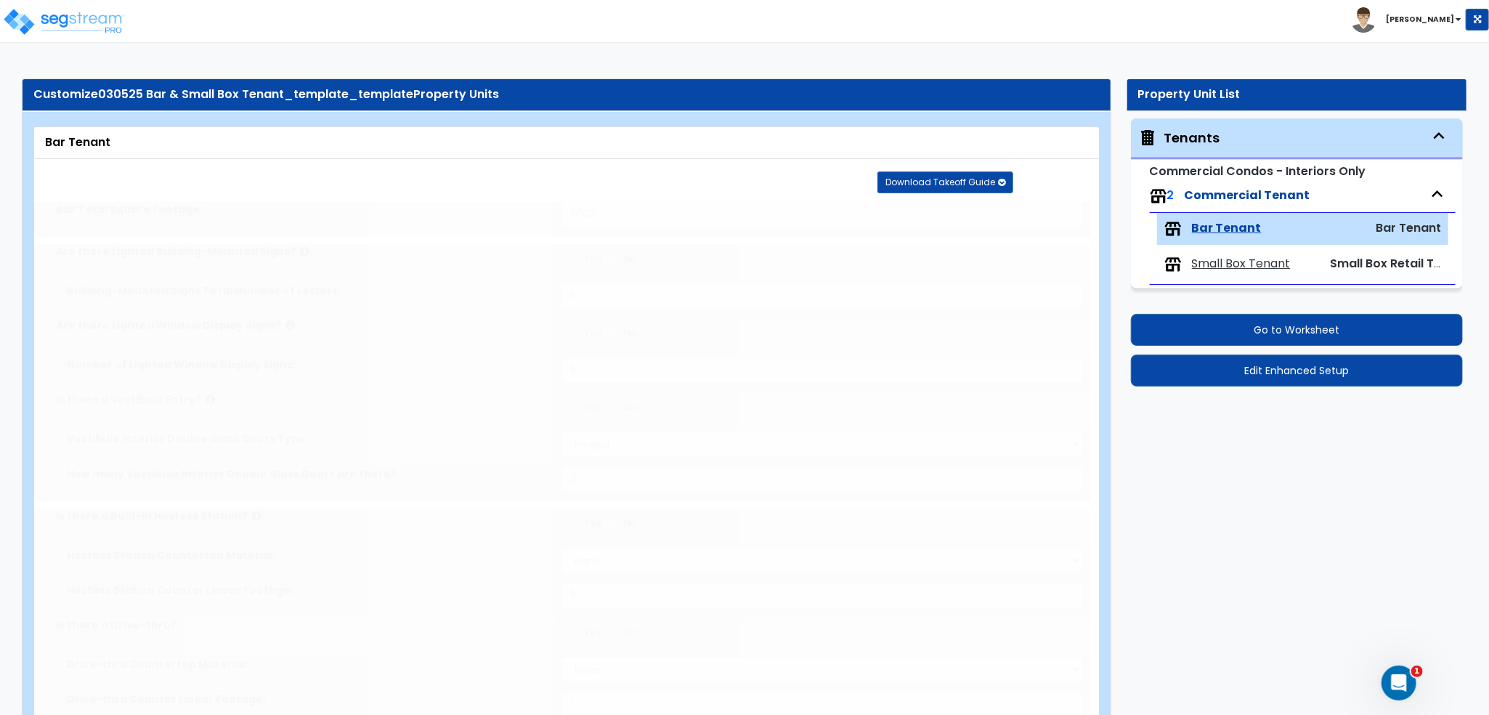
select select "3"
type input "300"
radio input "true"
select select "1"
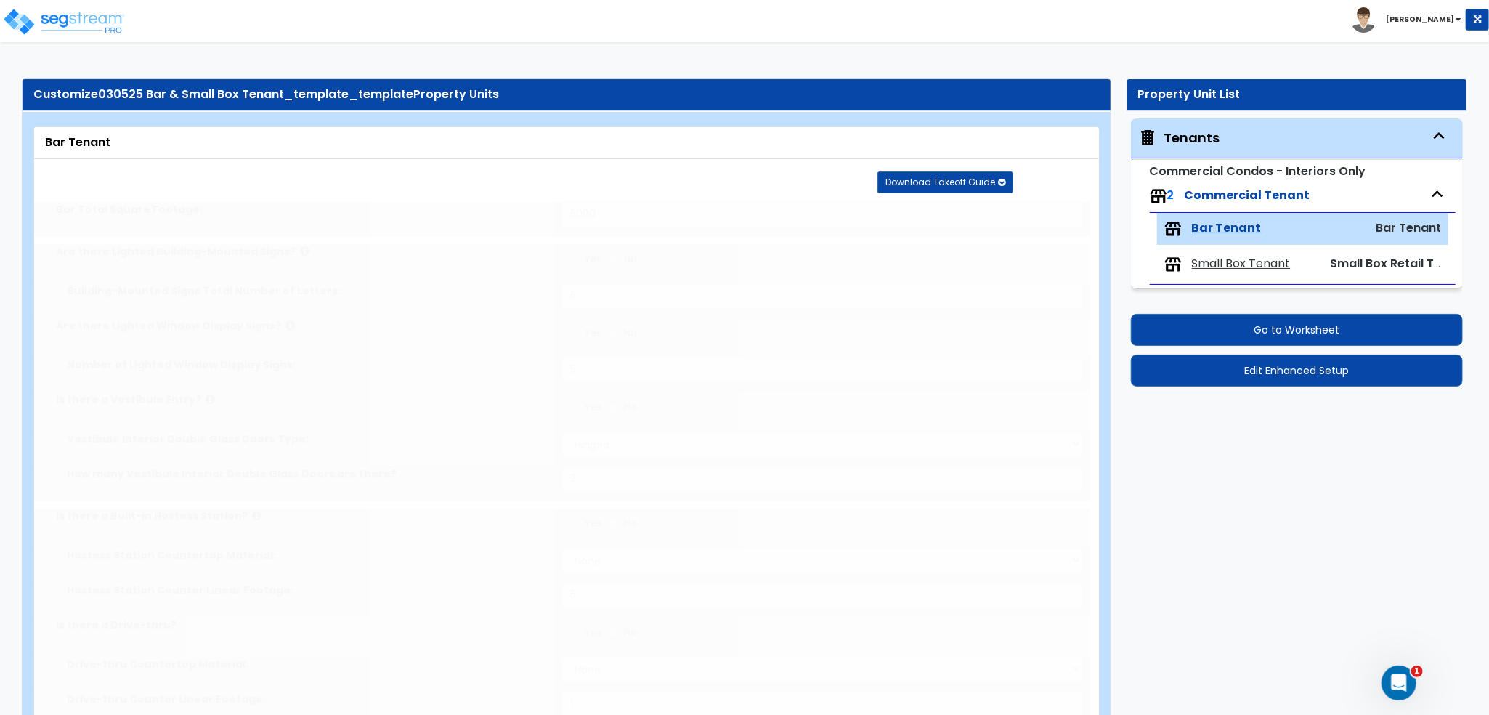
type input "5"
select select "1"
select select "6"
radio input "true"
type input "10"
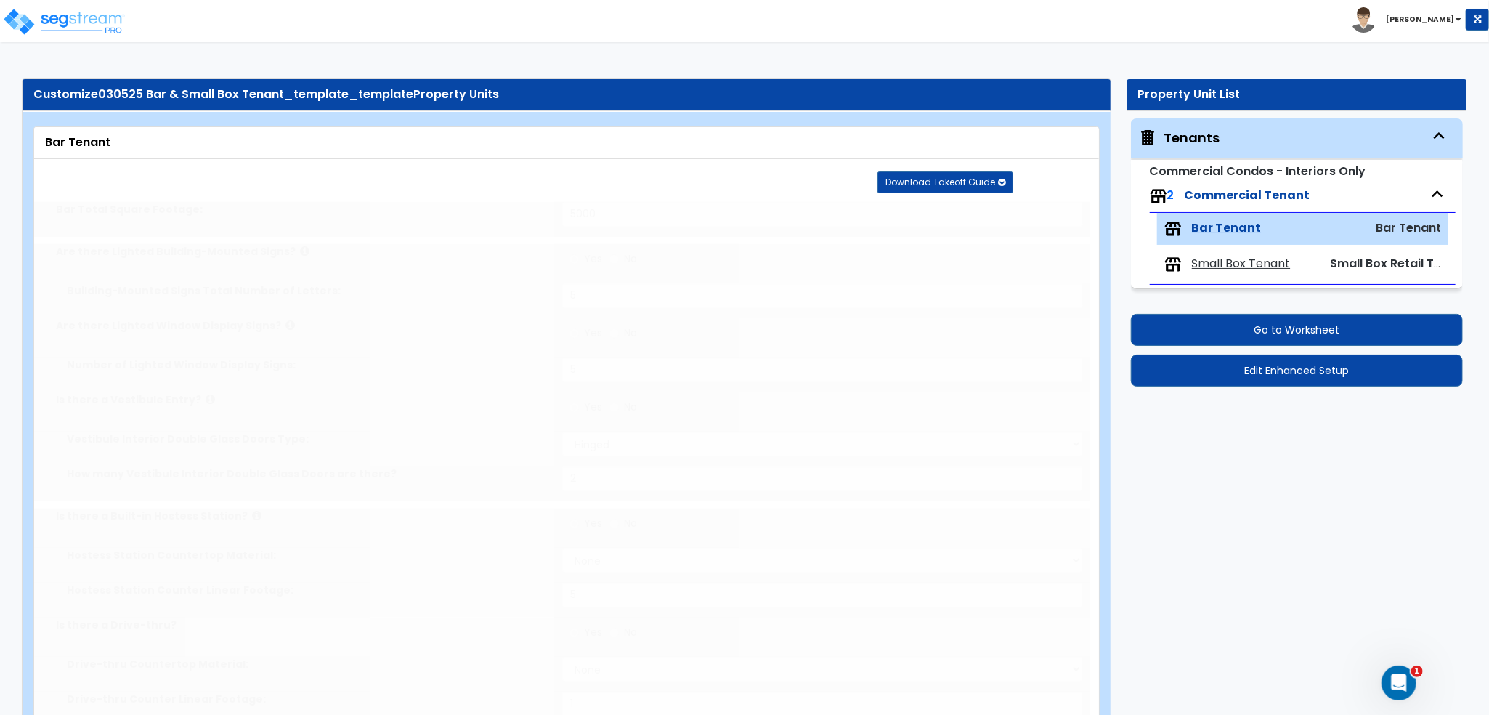
type input "5"
type input "1"
radio input "true"
type input "5"
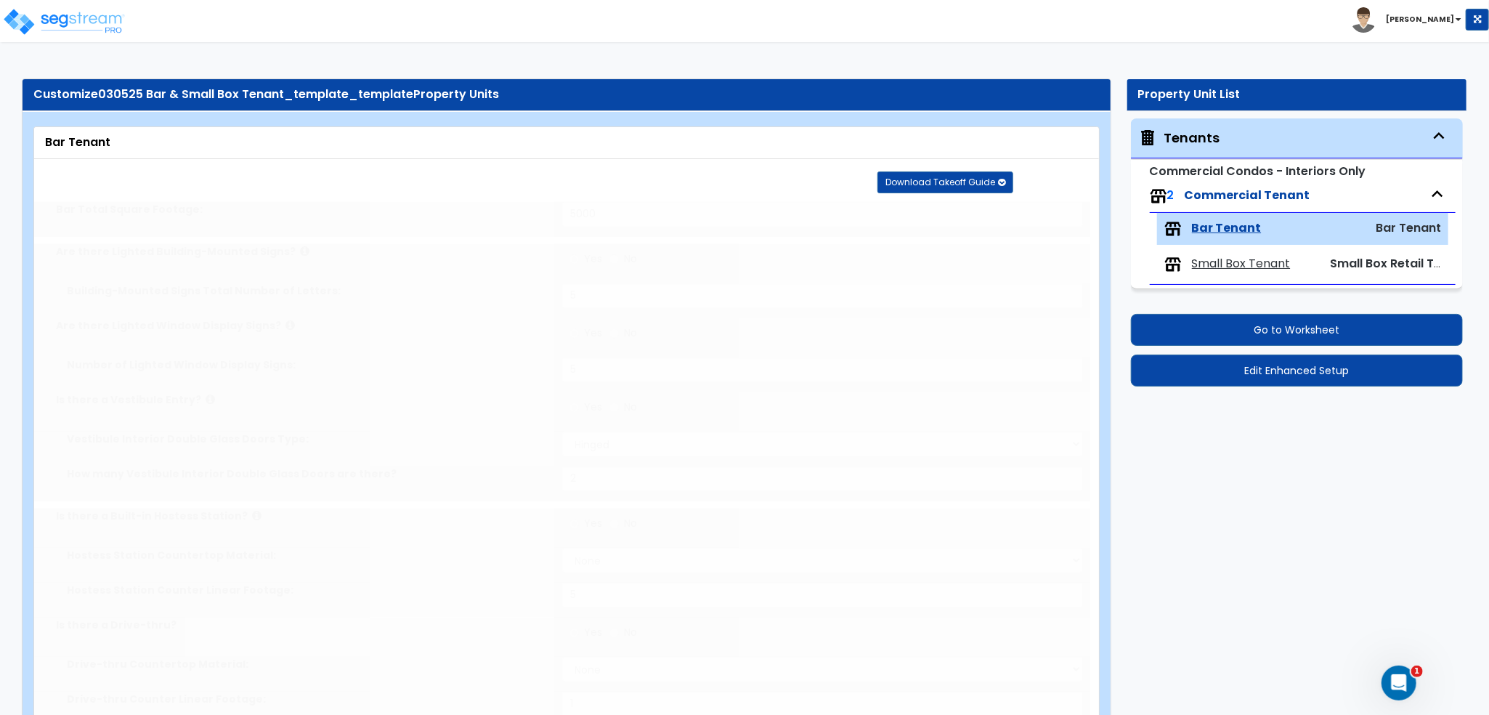
type input "5"
radio input "true"
type input "5"
radio input "true"
type input "2"
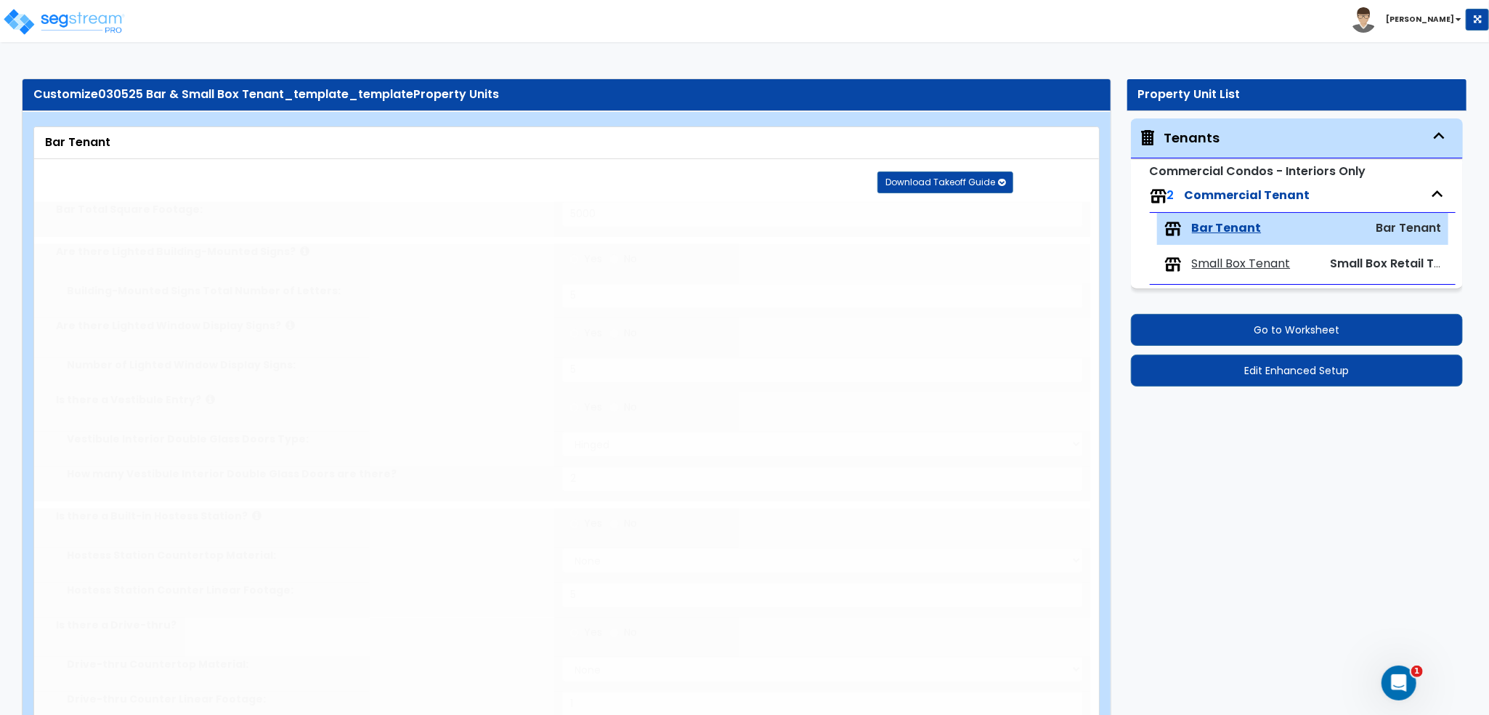
type input "300"
select select "1"
type input "12"
type input "10"
type input "2"
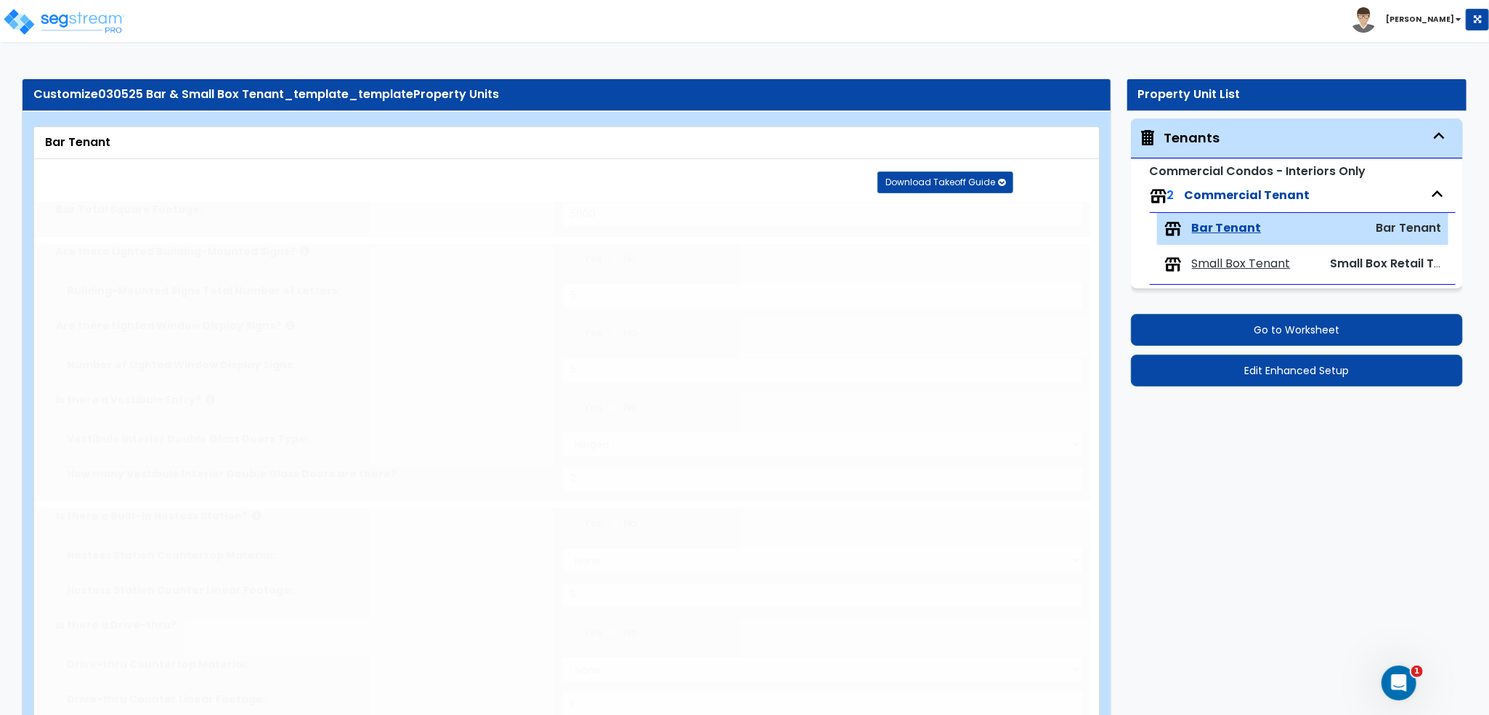
select select "1"
type input "2"
radio input "true"
type input "2"
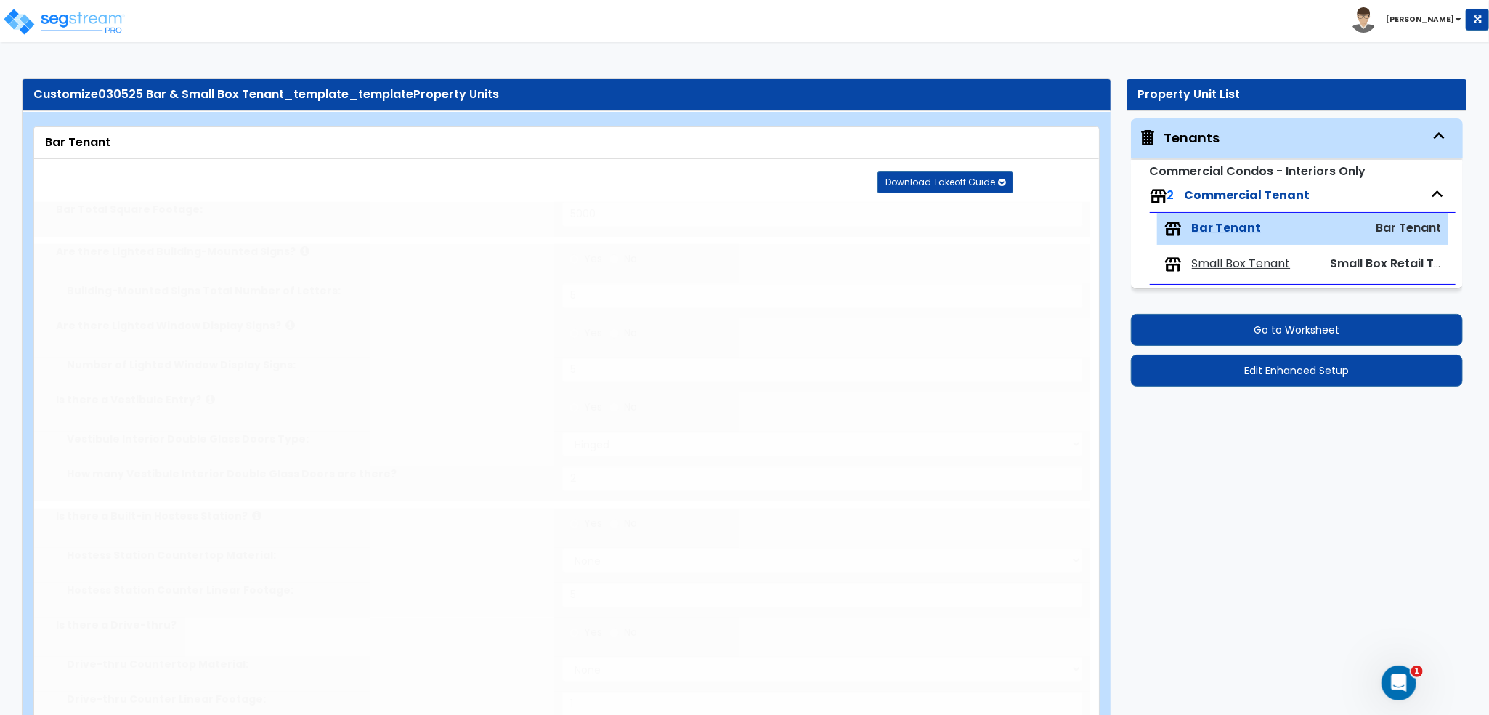
radio input "true"
type input "2"
radio input "true"
type input "2"
radio input "true"
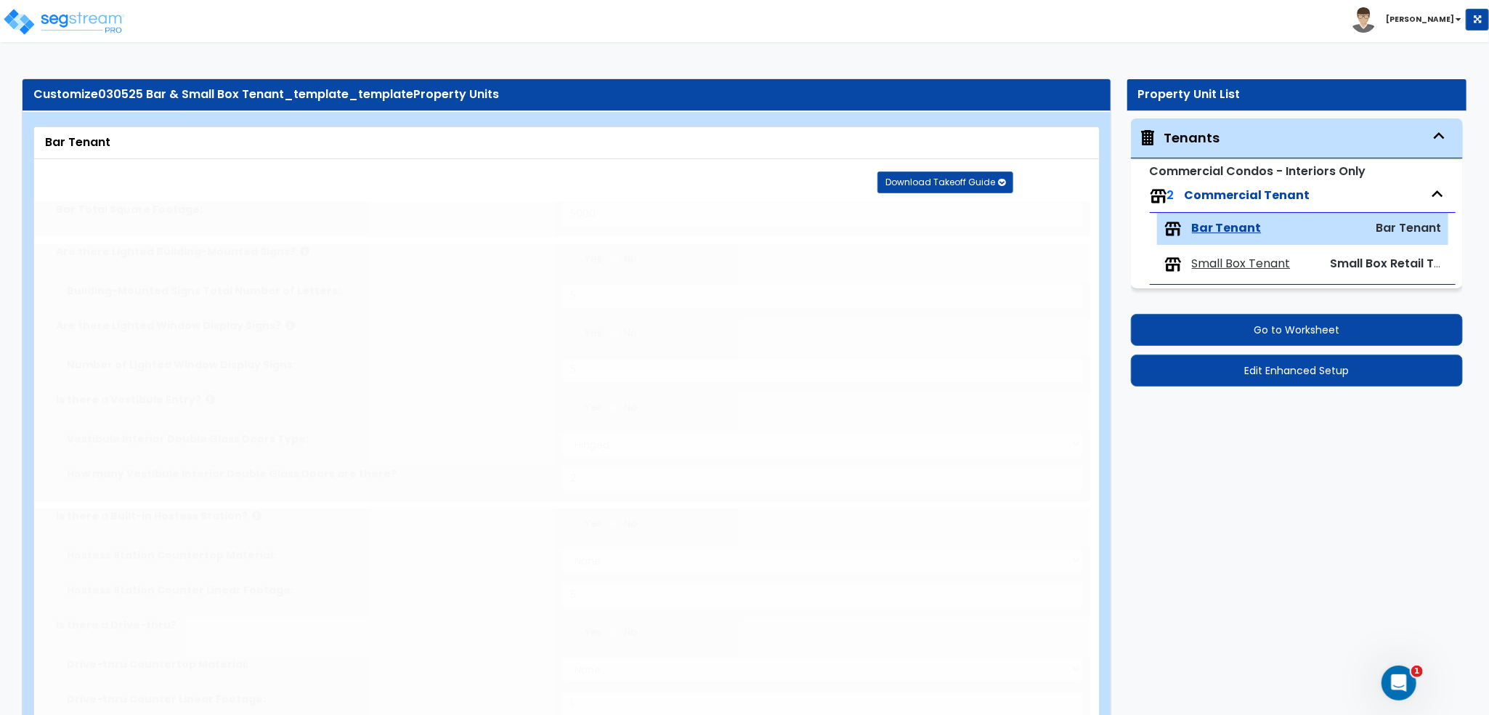
type input "1"
radio input "true"
type input "2"
radio input "true"
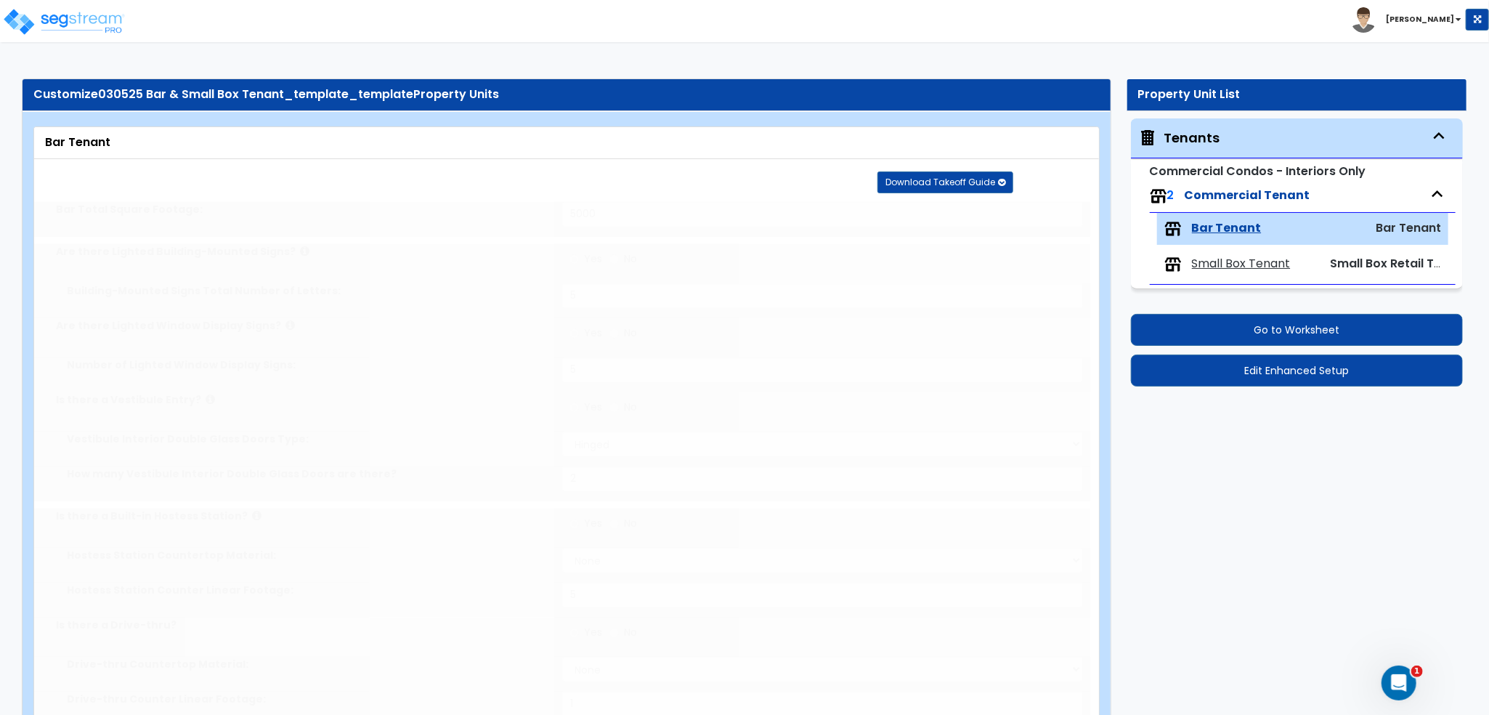
radio input "true"
type input "2"
select select "2"
select select "1"
radio input "true"
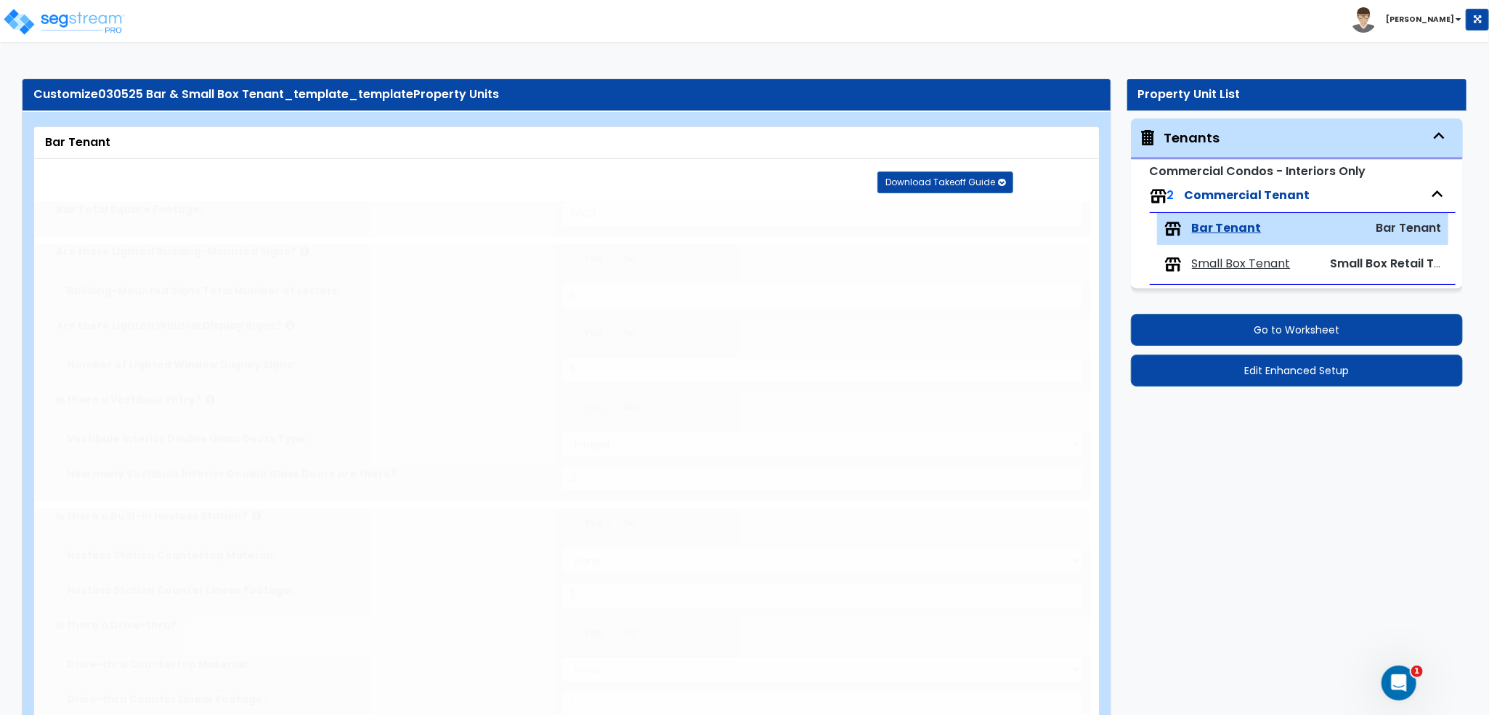
type input "1"
radio input "true"
type input "6"
type input "4"
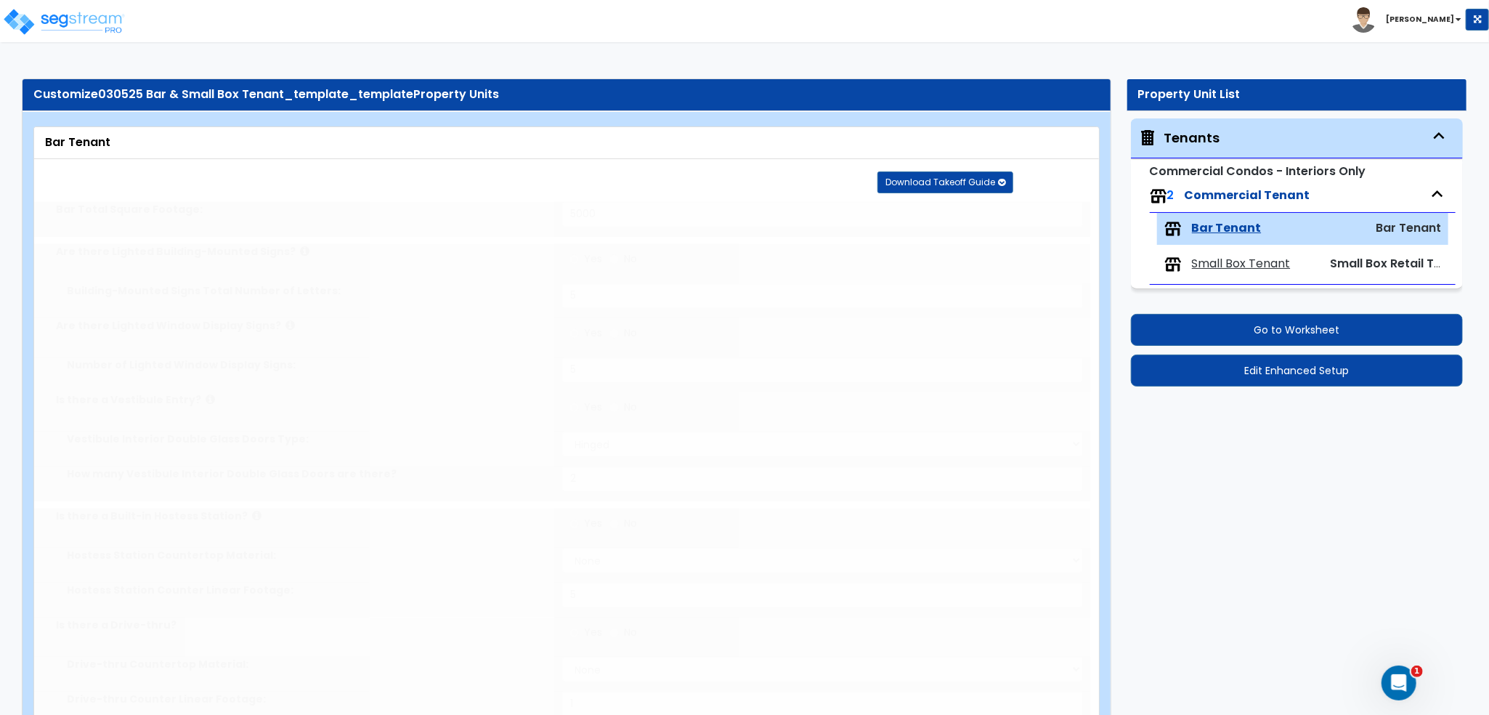
type input "4"
type input "2"
select select "1"
radio input "true"
select select "1"
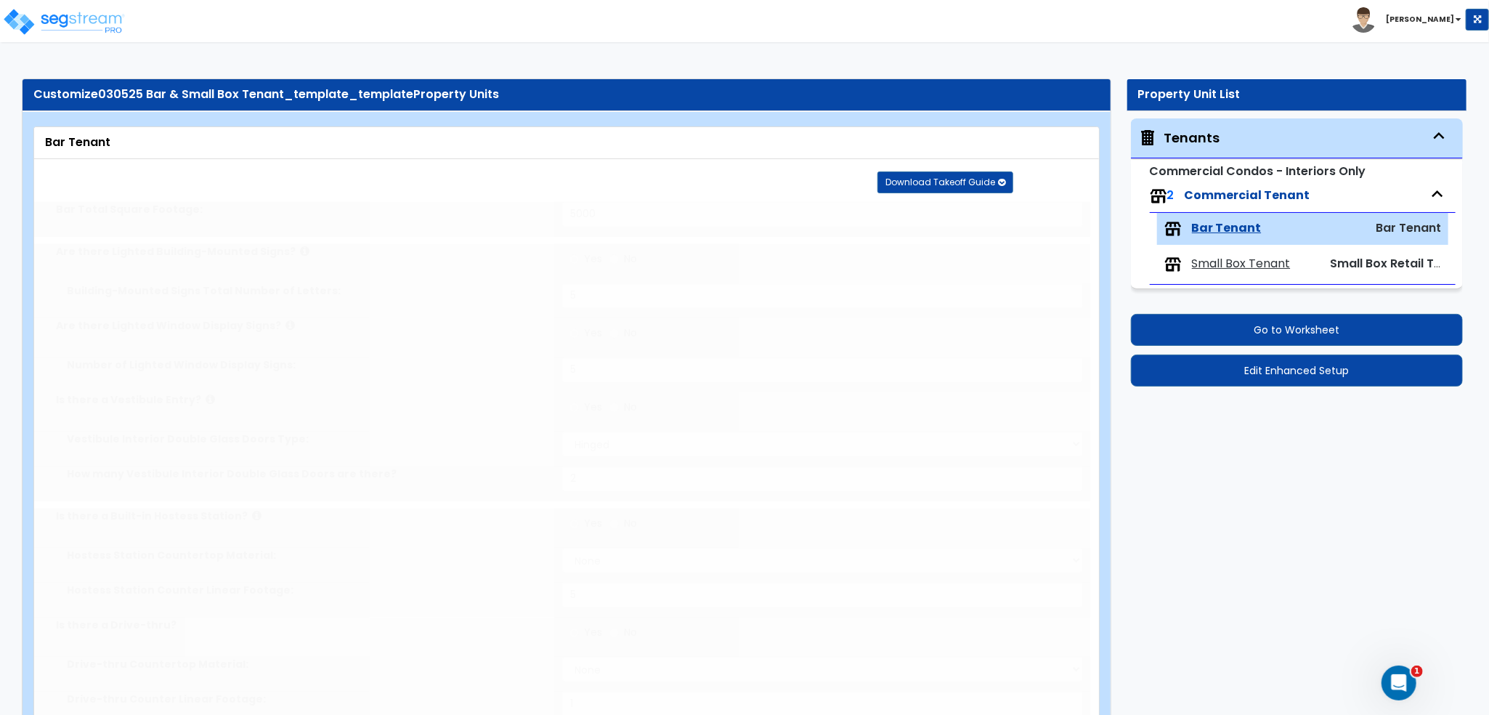
type input "2"
radio input "true"
type input "2"
radio input "true"
select select "4"
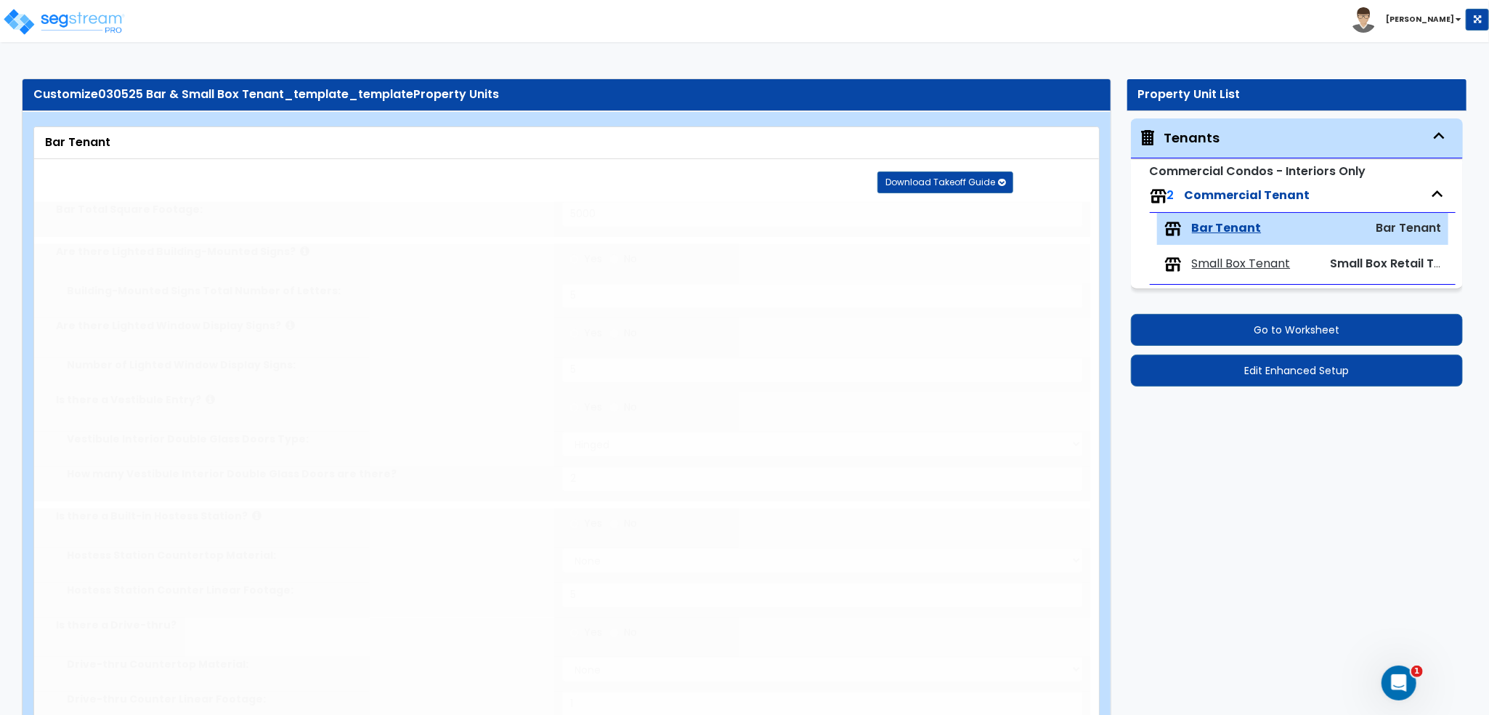
type input "10"
select select "1"
type input "10"
select select "1"
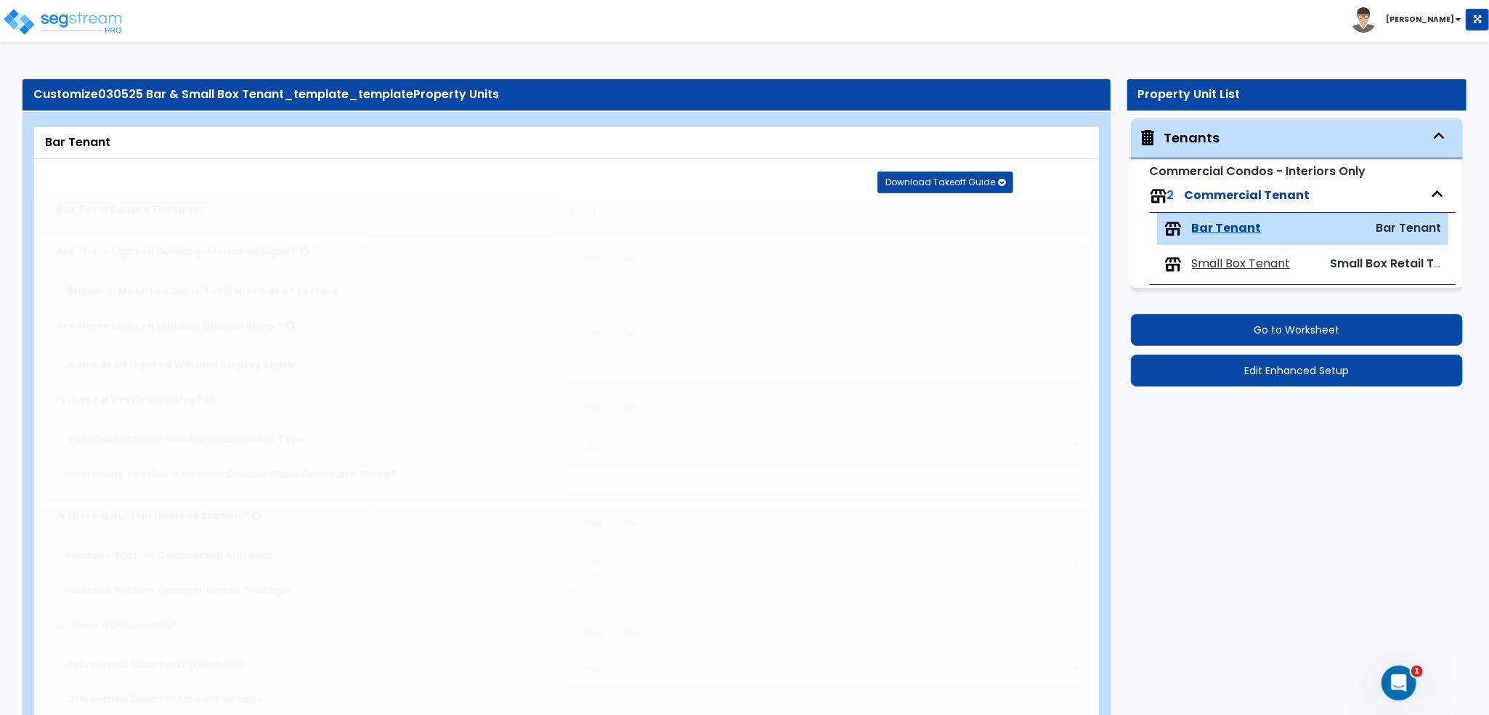
radio input "true"
type input "10"
radio input "true"
type input "1"
radio input "true"
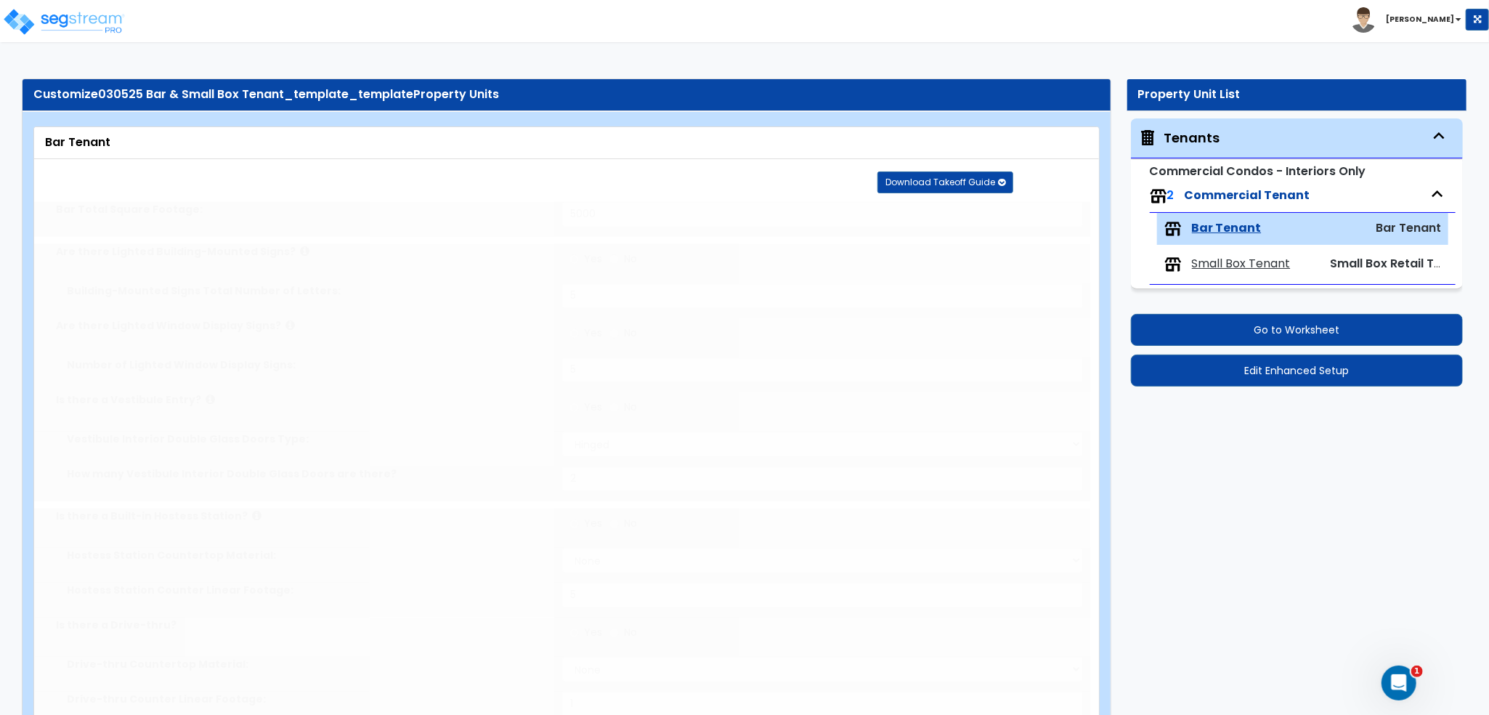
radio input "true"
select select "5"
select select "1"
select select "7"
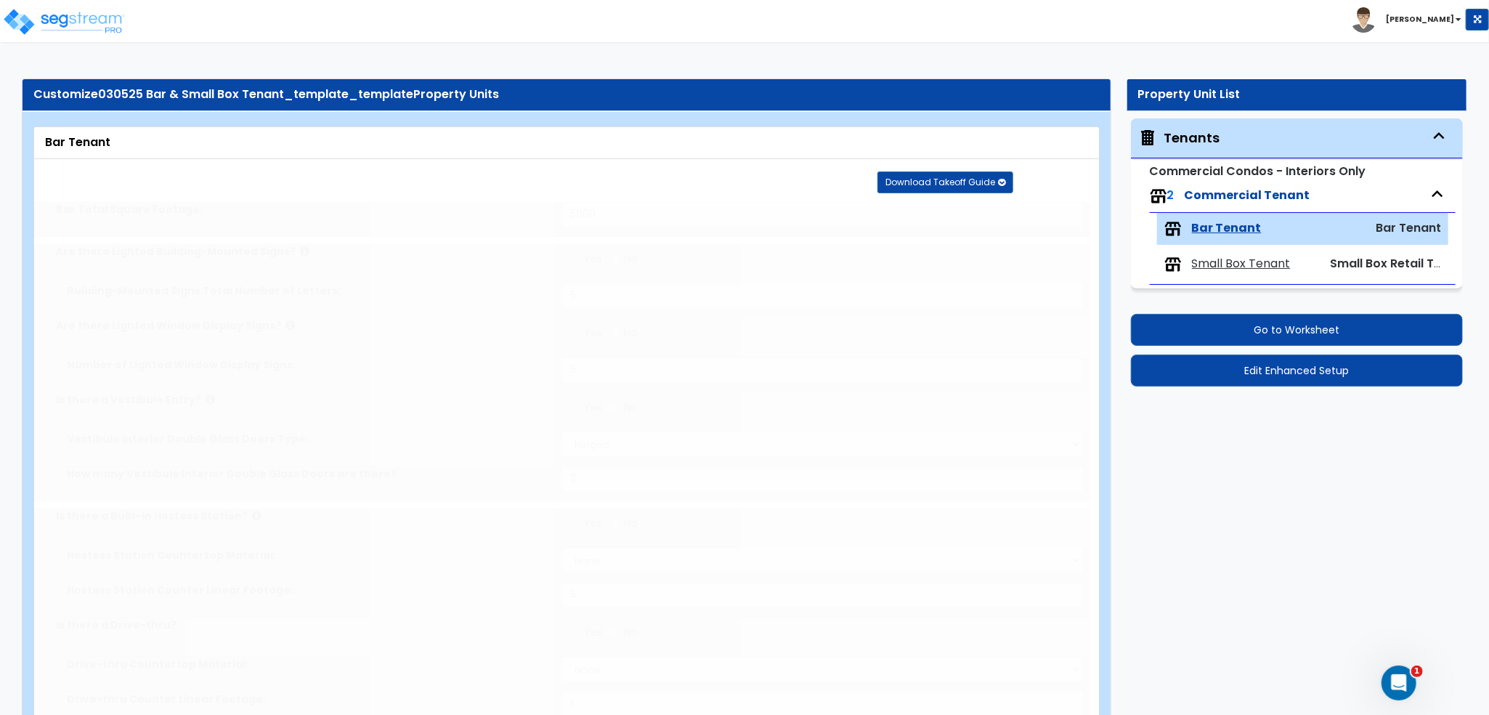
radio input "true"
type input "2"
radio input "true"
type input "2"
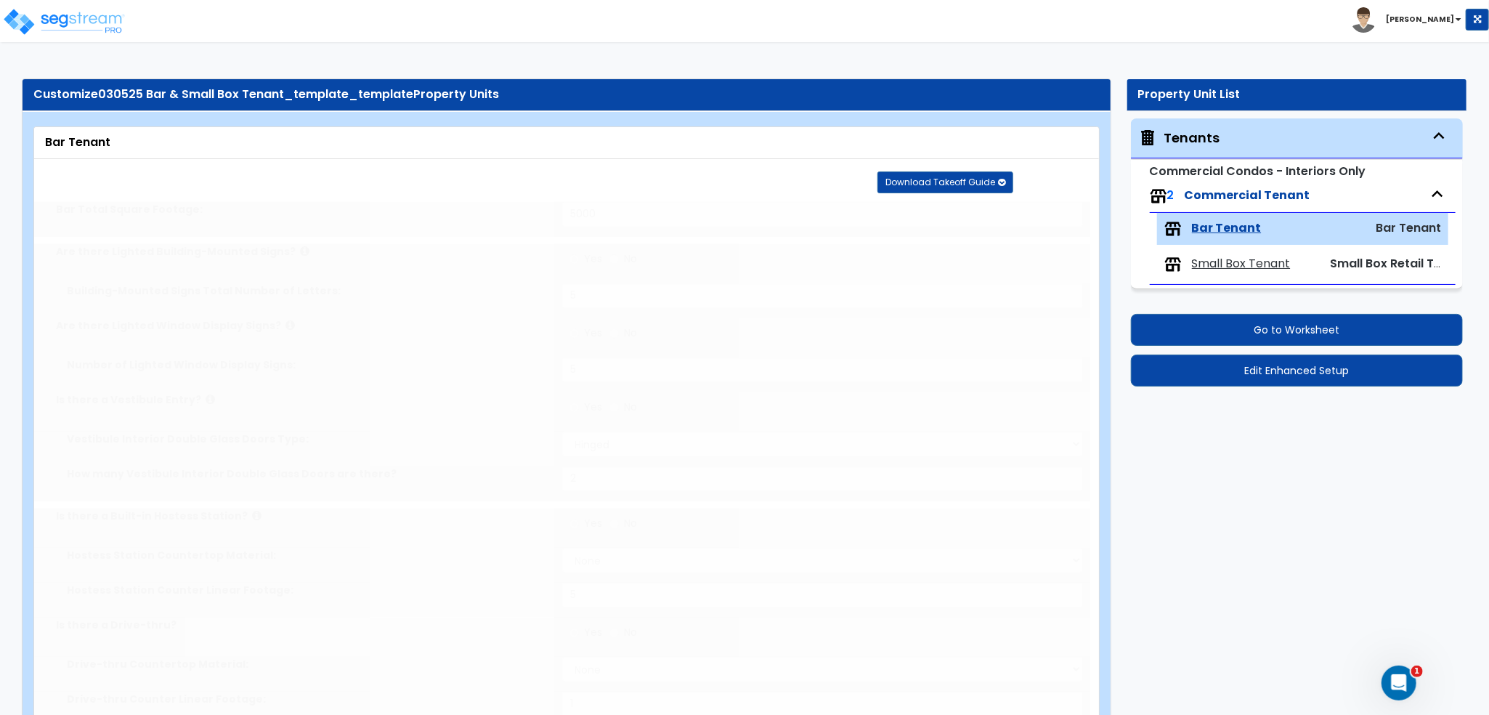
radio input "true"
type input "2"
radio input "true"
type input "2"
radio input "true"
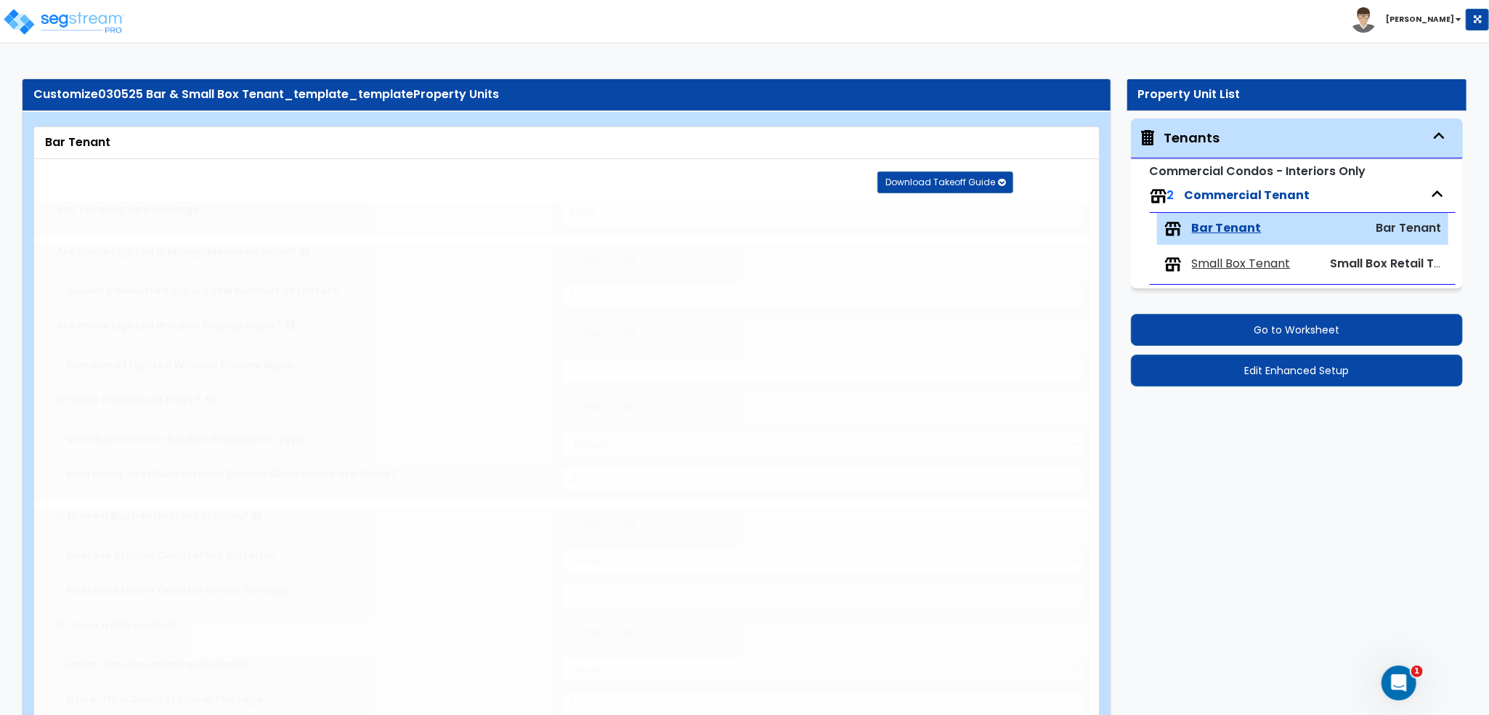
type input "2"
radio input "true"
type input "2"
radio input "true"
type input "2"
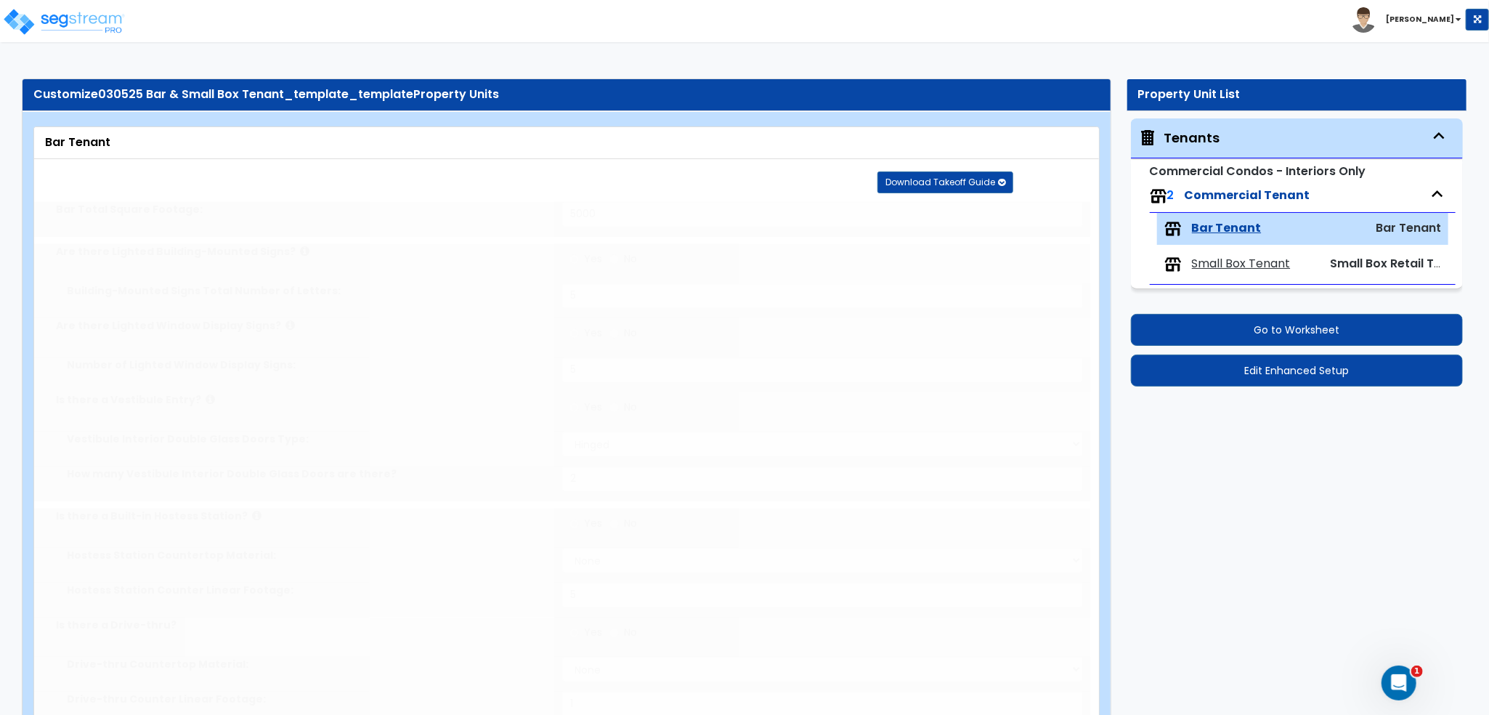
radio input "true"
select select "2"
select select "1"
type input "2"
select select "5"
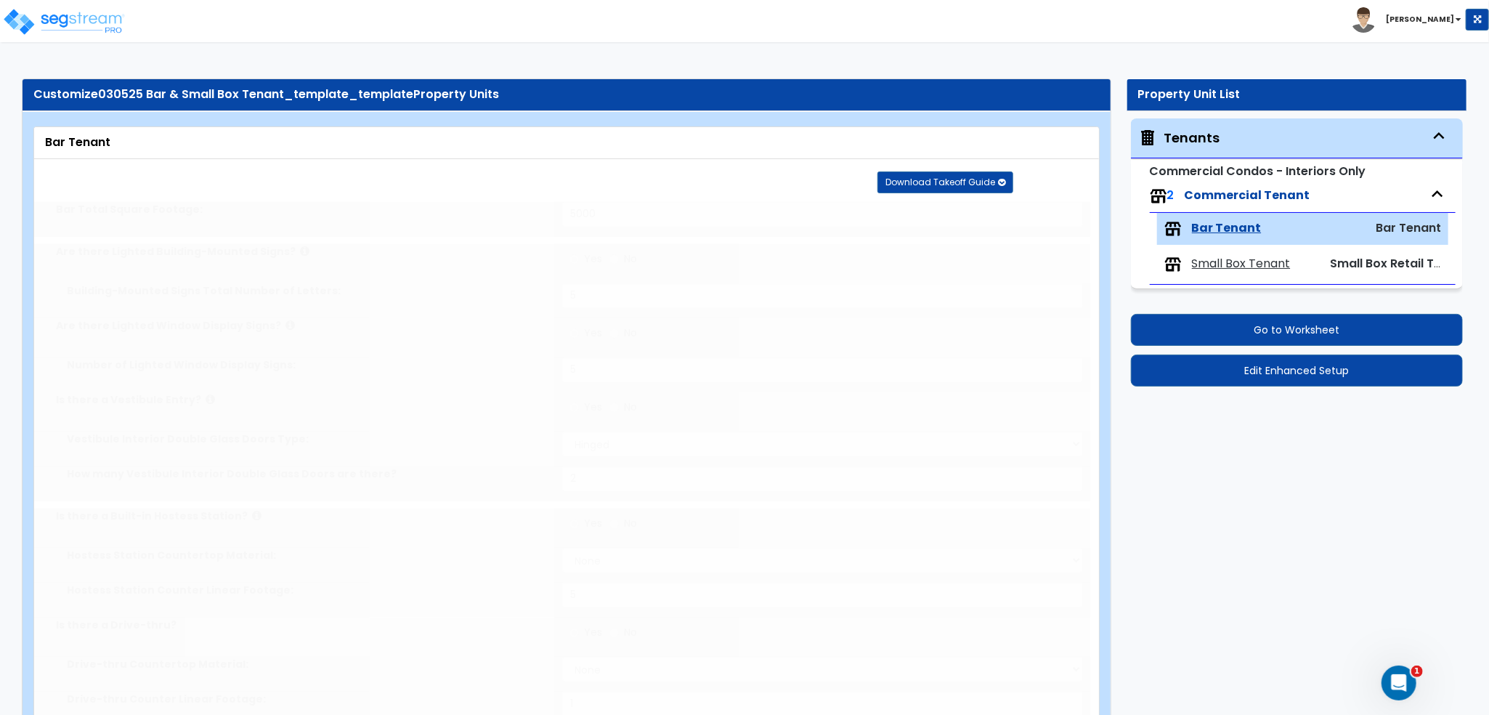
type input "50"
type input "2"
radio input "true"
select select "1"
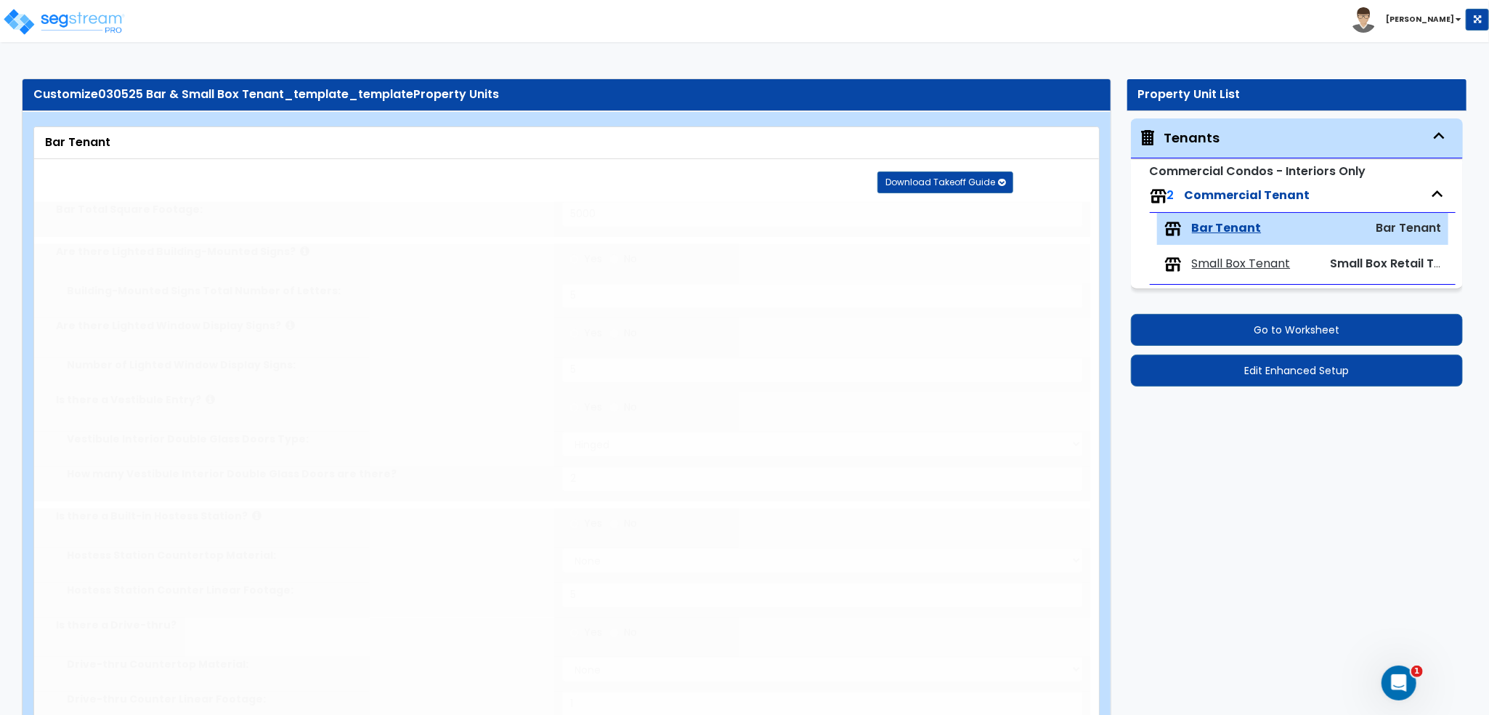
type input "2"
radio input "true"
type input "1"
select select "1"
type input "6"
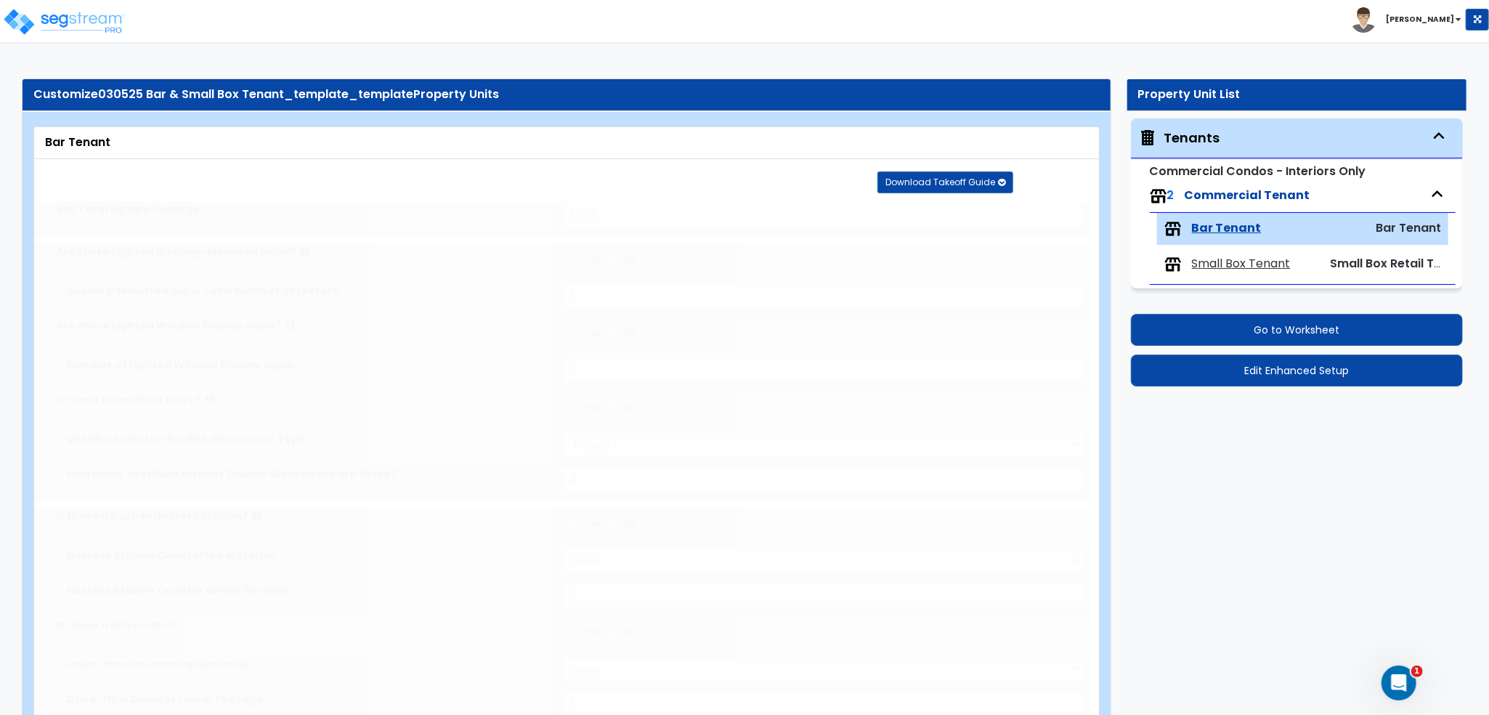
radio input "true"
type input "1"
radio input "true"
type input "1"
radio input "true"
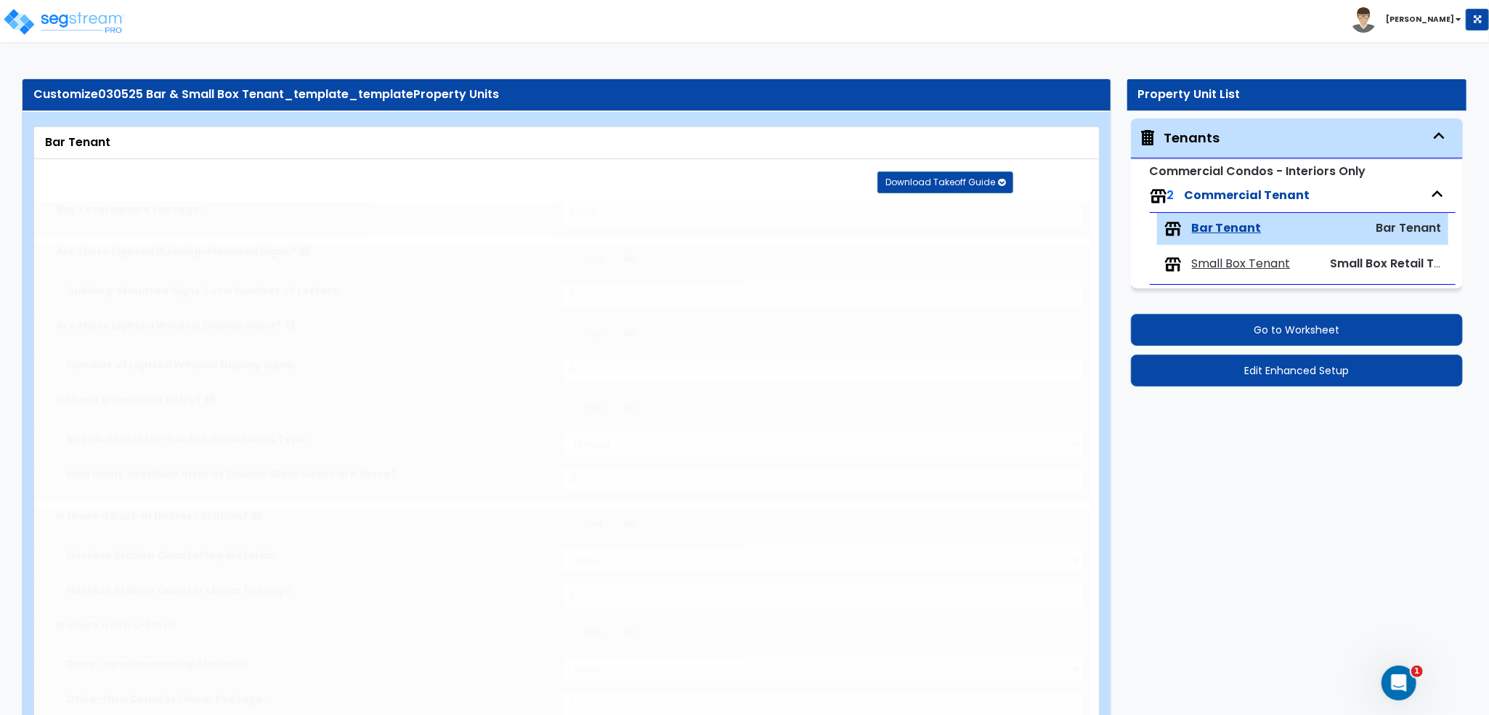
radio input "true"
type input "2"
radio input "true"
select select "2"
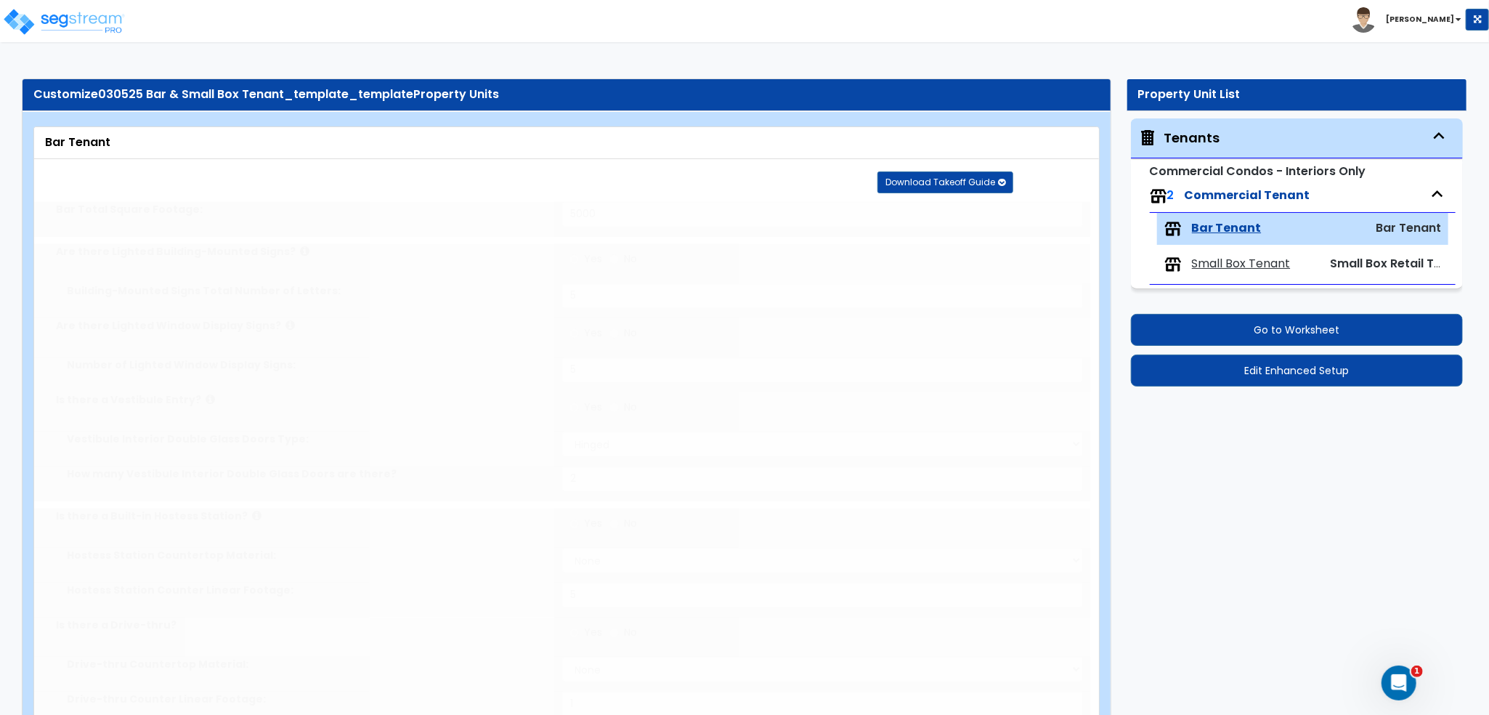
type input "1"
type input "2"
type input "1"
radio input "true"
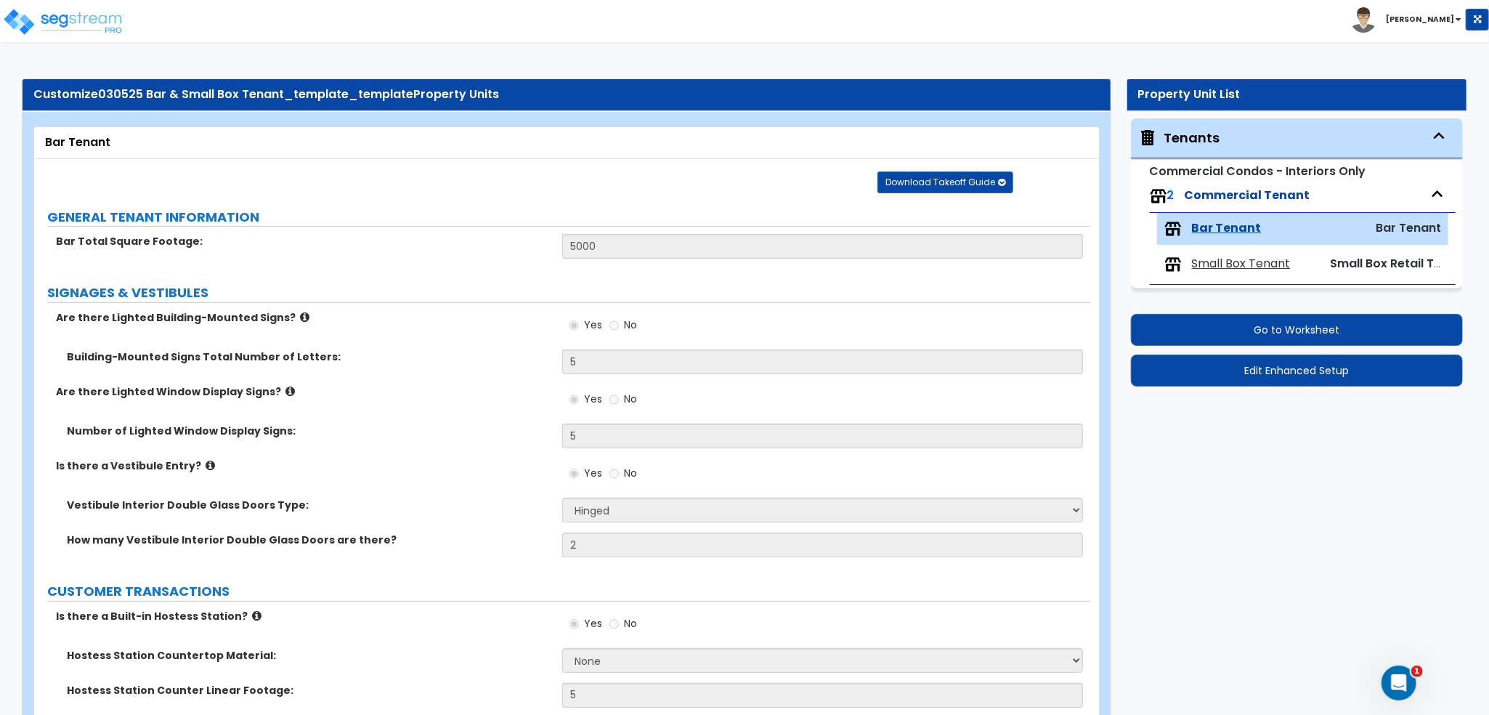
click at [1227, 171] on small "Commercial Condos - Interiors Only" at bounding box center [1258, 171] width 216 height 17
click at [1229, 137] on div "Tenants" at bounding box center [1297, 138] width 333 height 40
drag, startPoint x: 1168, startPoint y: 139, endPoint x: 1168, endPoint y: 147, distance: 8.7
click at [1167, 139] on div "Tenants" at bounding box center [1192, 138] width 56 height 19
click at [1253, 259] on span "Small Box Tenant" at bounding box center [1241, 264] width 99 height 17
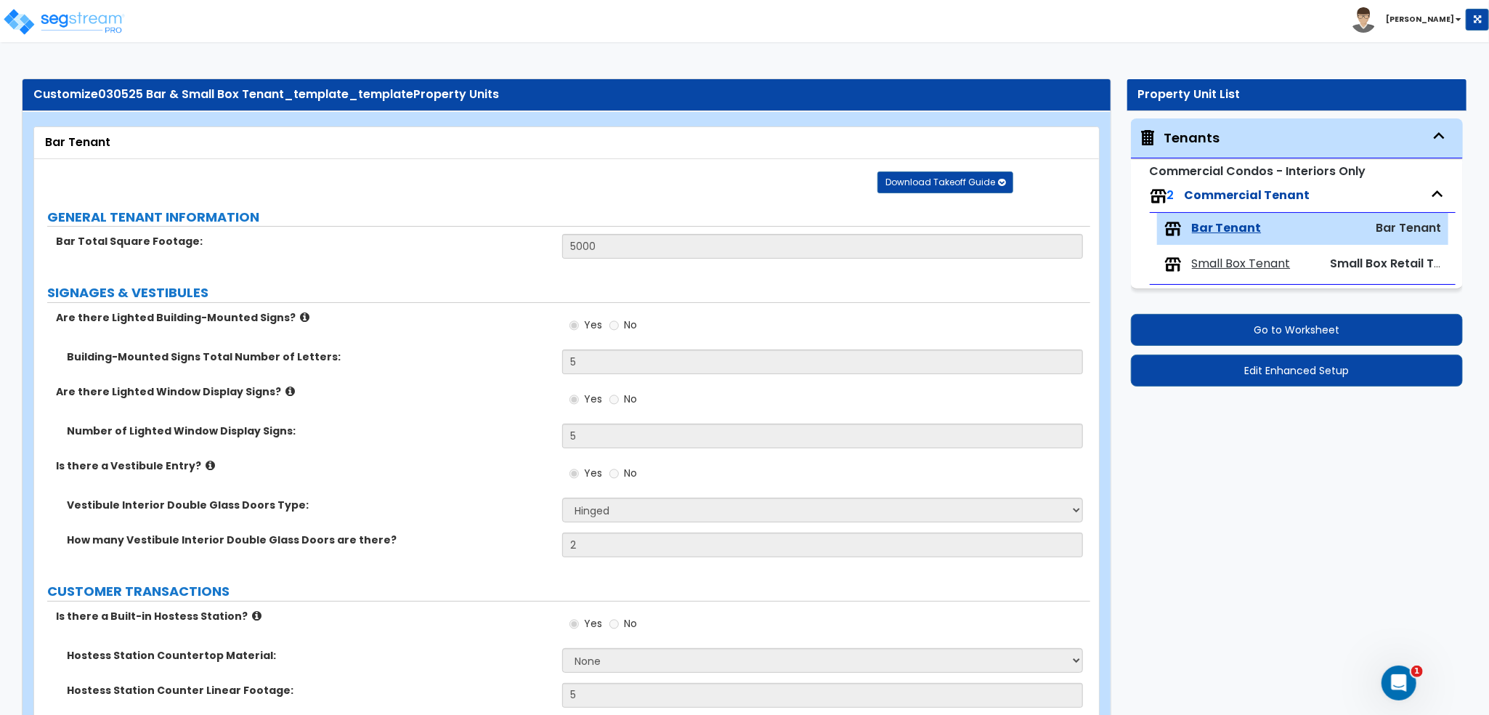
select select "1"
select select "4"
select select "2"
select select "7"
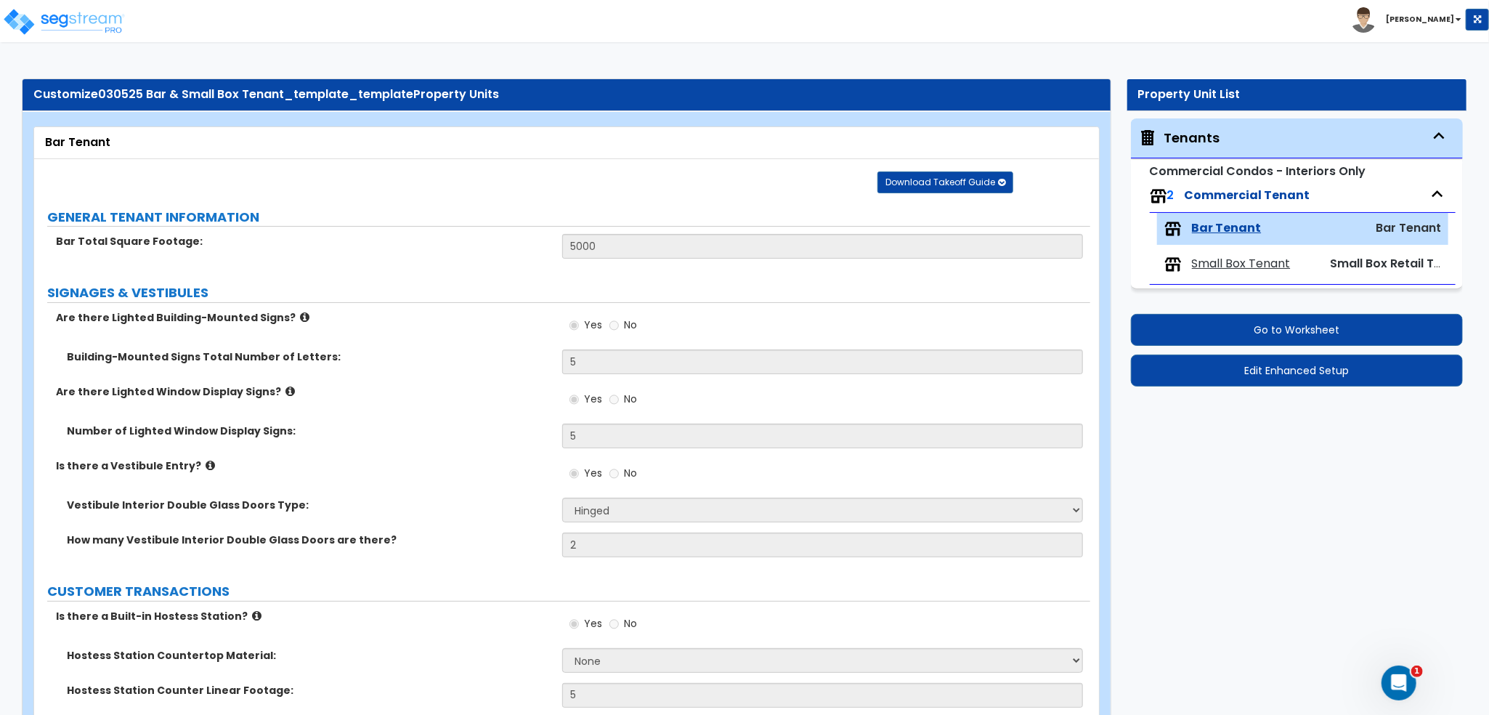
select select "3"
select select "1"
select select "2"
select select "3"
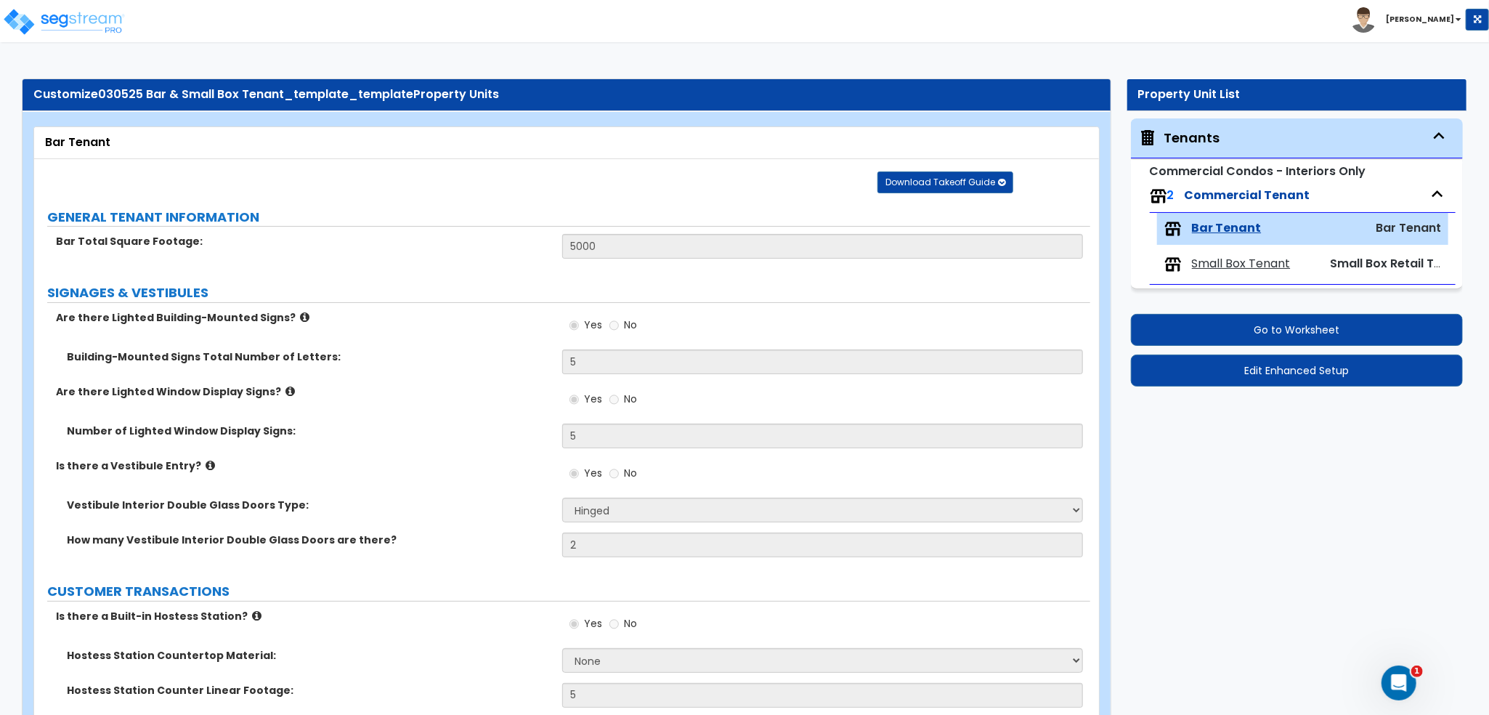
select select "1"
select select "2"
select select "1"
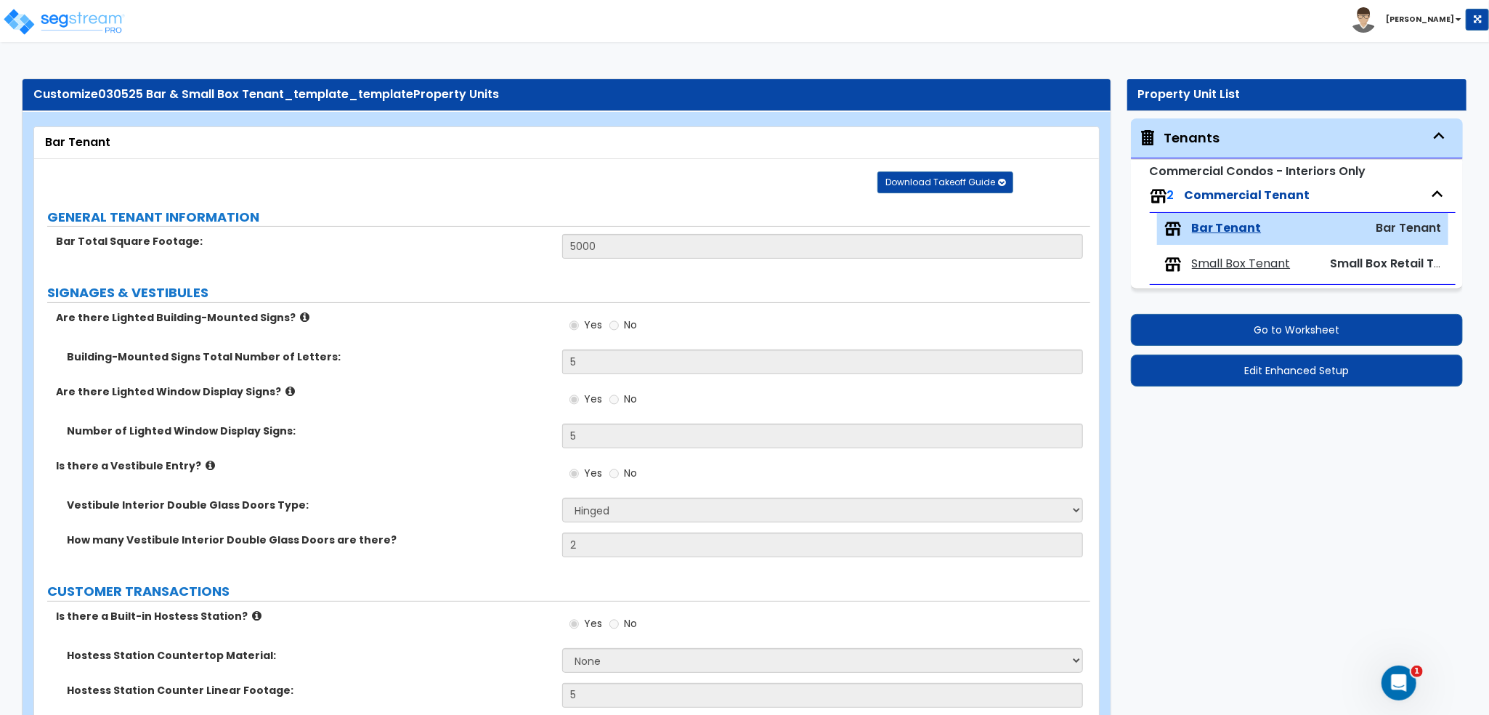
select select "3"
select select "1"
select select "4"
select select "6"
select select "2"
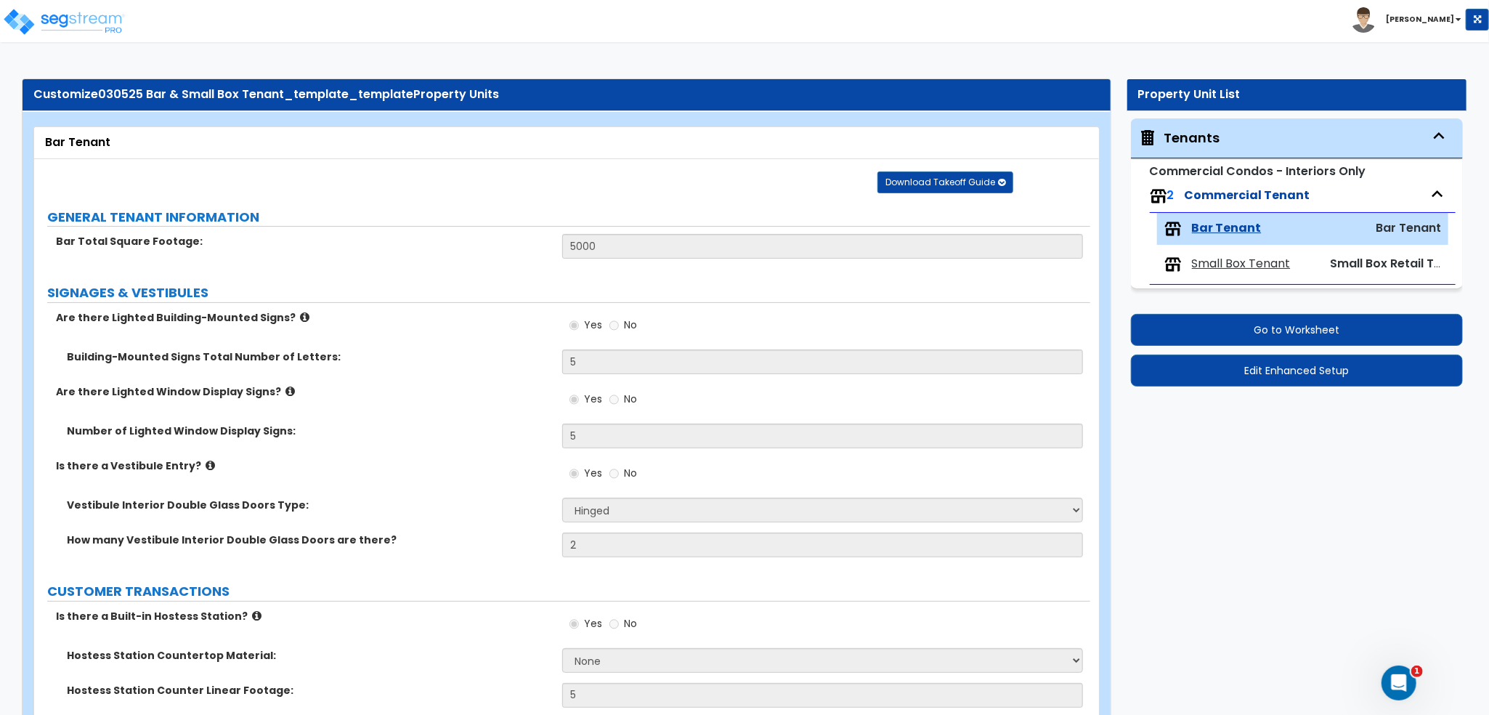
select select "3"
select select "2"
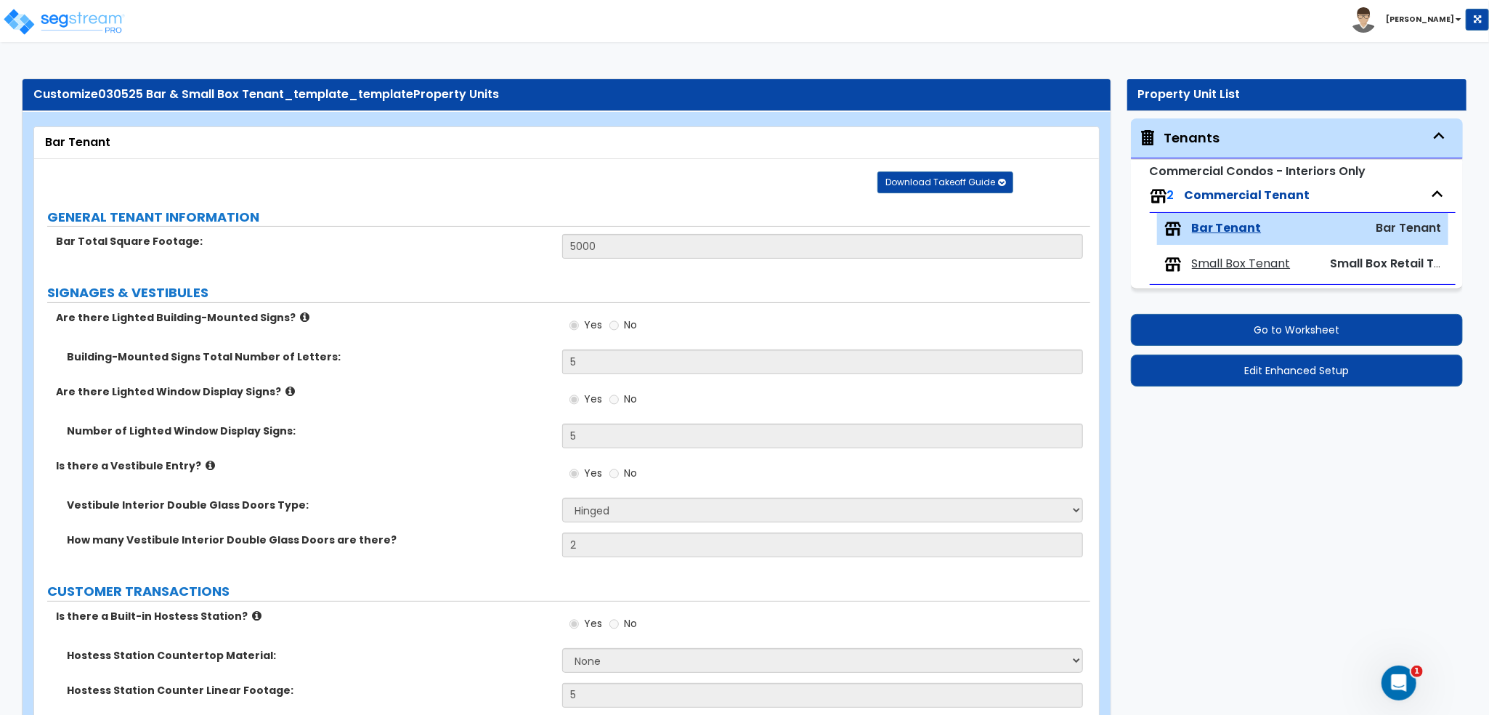
select select "6"
select select "2"
select select "4"
select select "1"
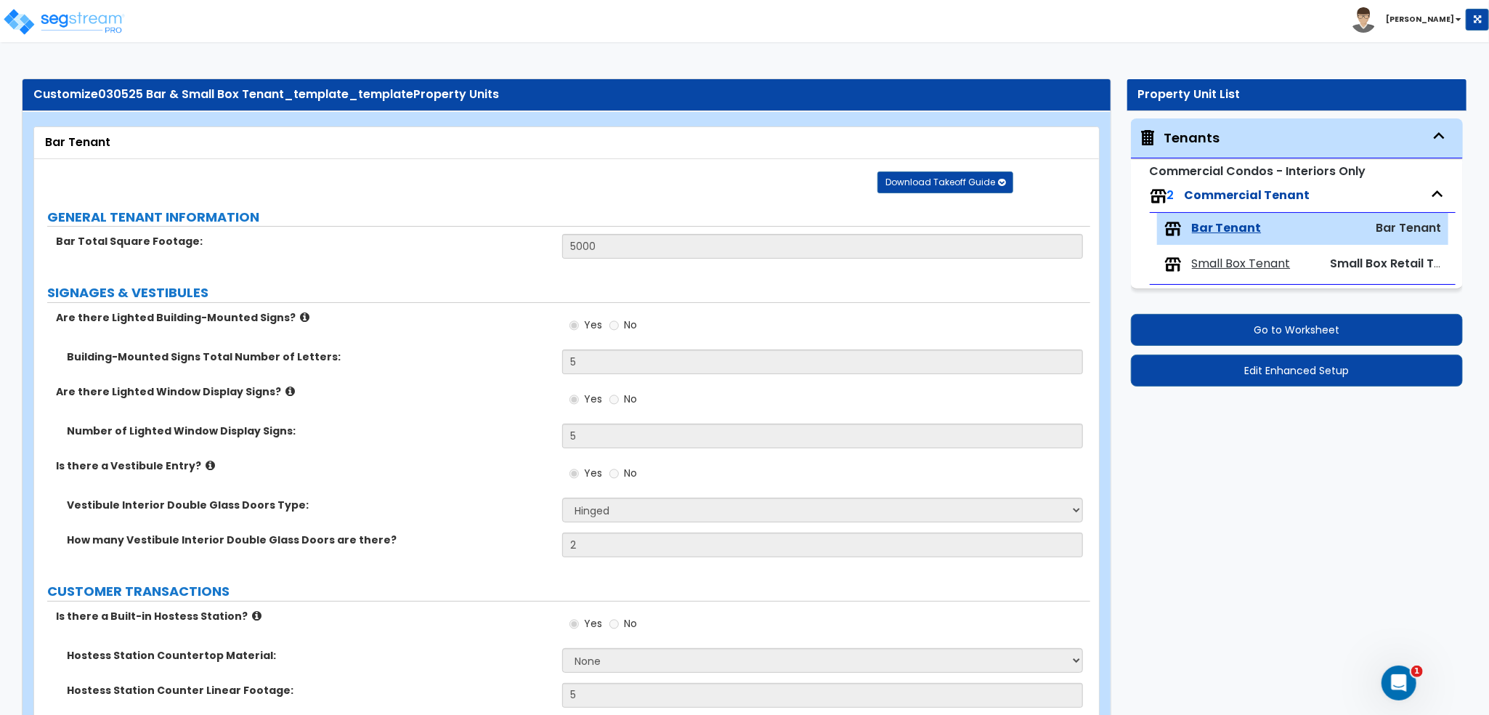
select select "2"
select select "1"
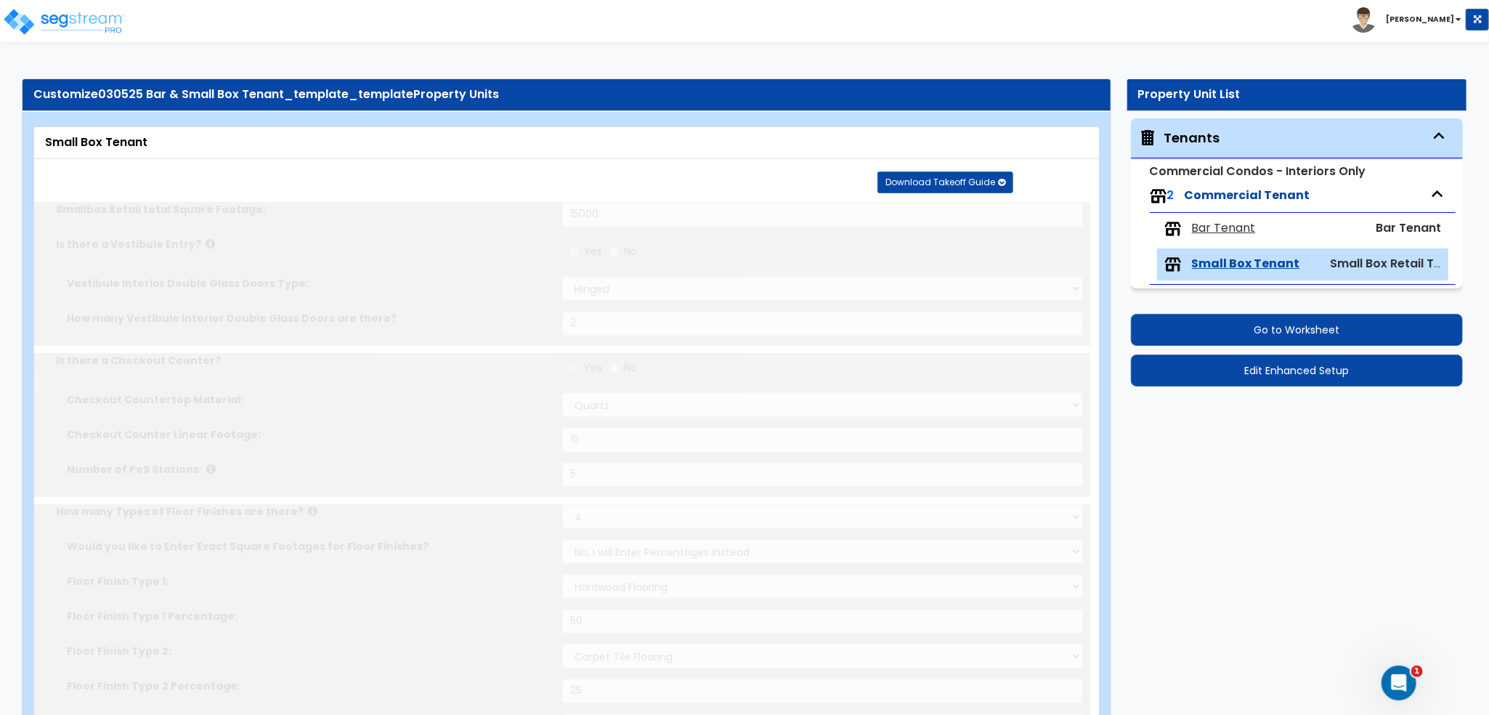
radio input "true"
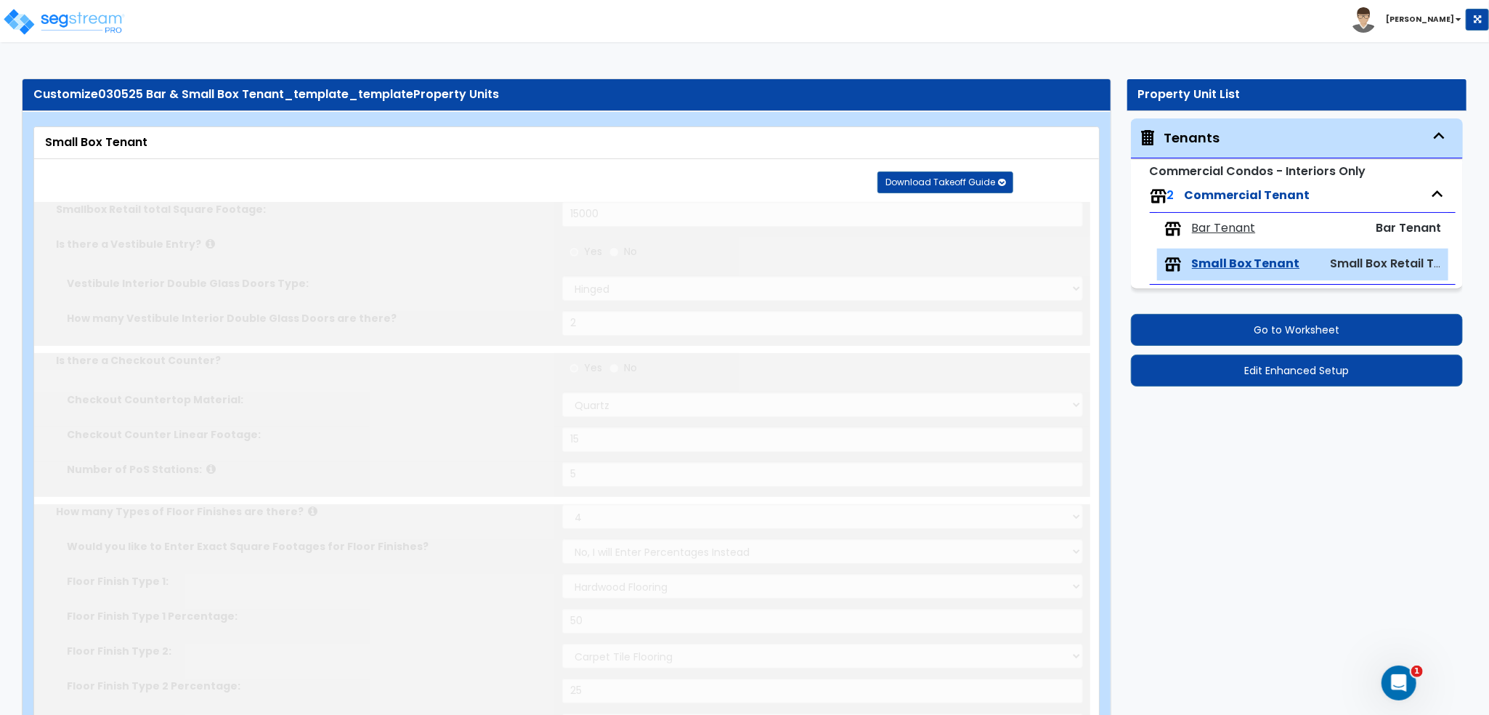
radio input "true"
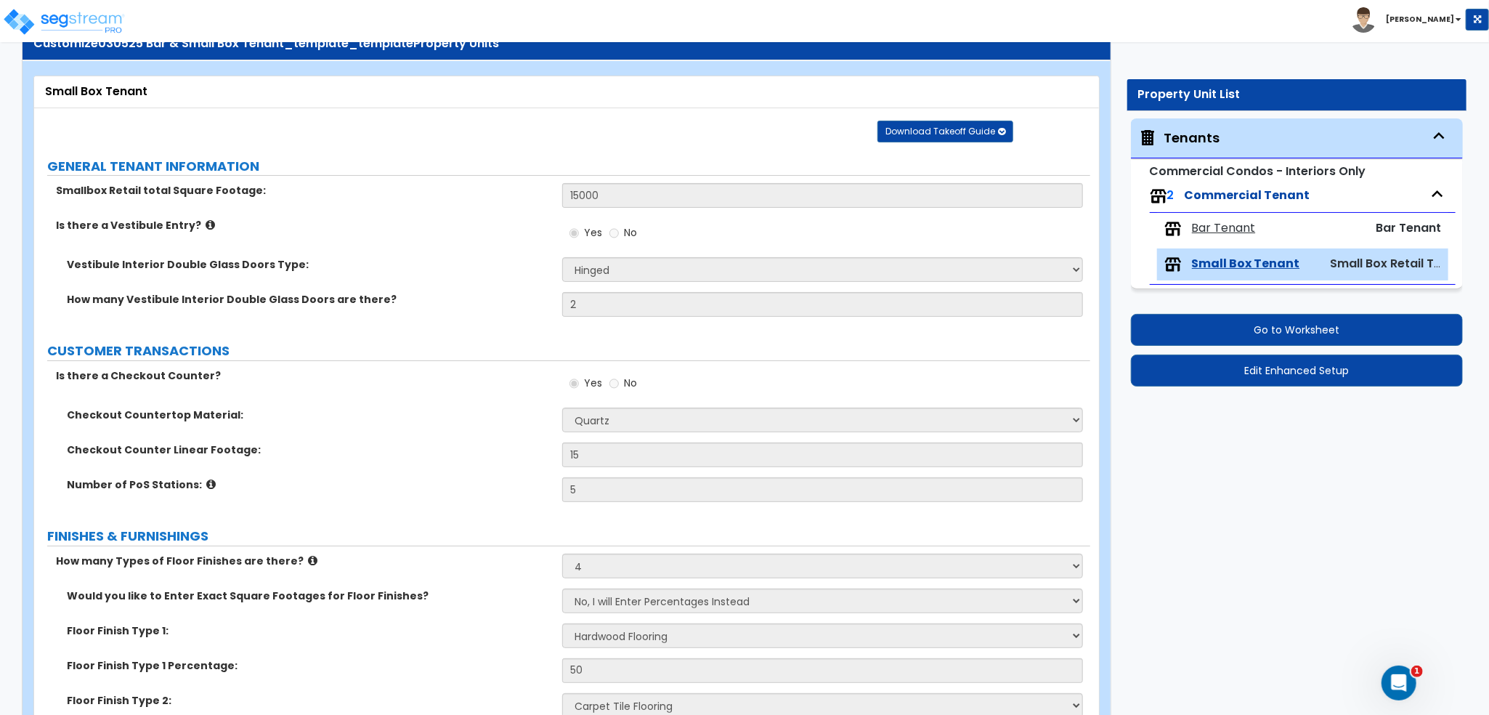
scroll to position [145, 0]
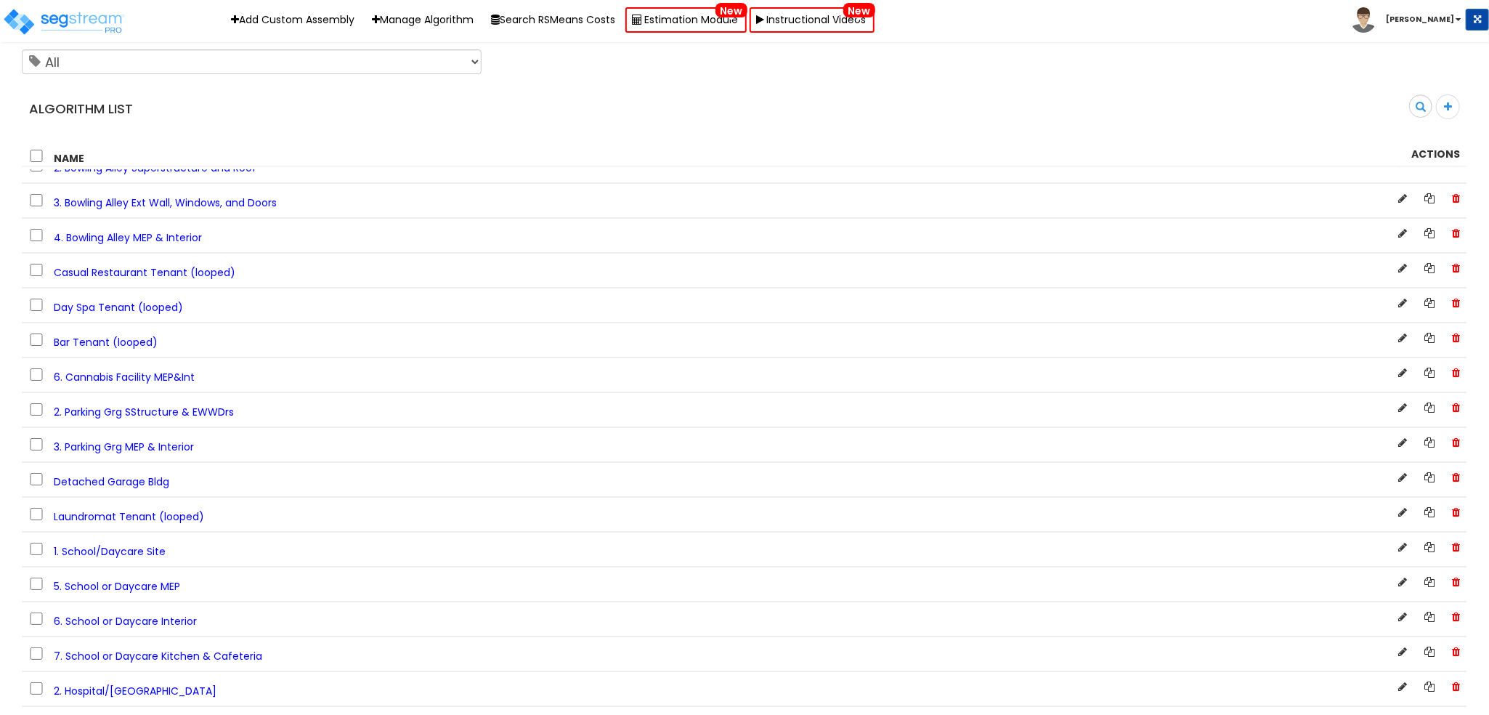
scroll to position [8292, 0]
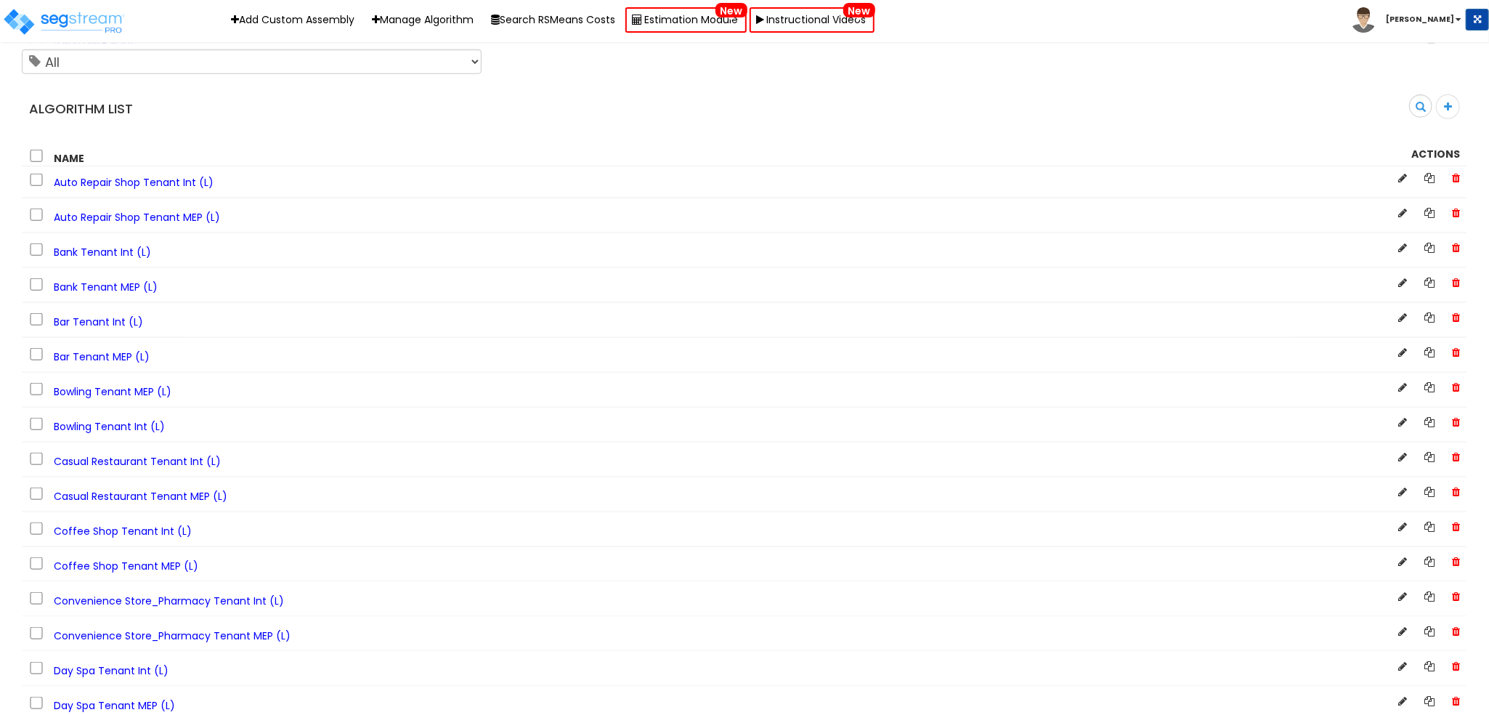
click at [113, 329] on span "Bar Tenant Int (L)" at bounding box center [98, 321] width 89 height 15
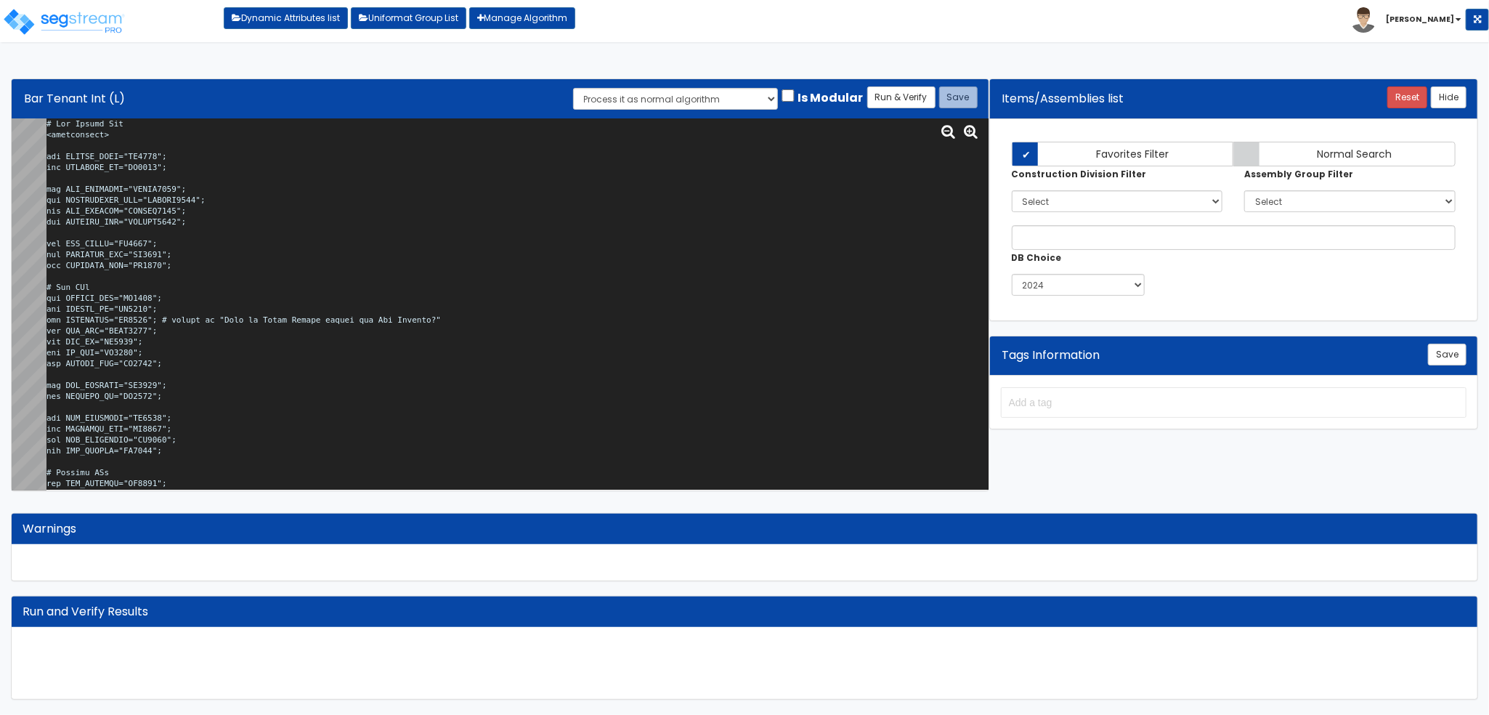
click at [523, 254] on textarea at bounding box center [517, 304] width 942 height 372
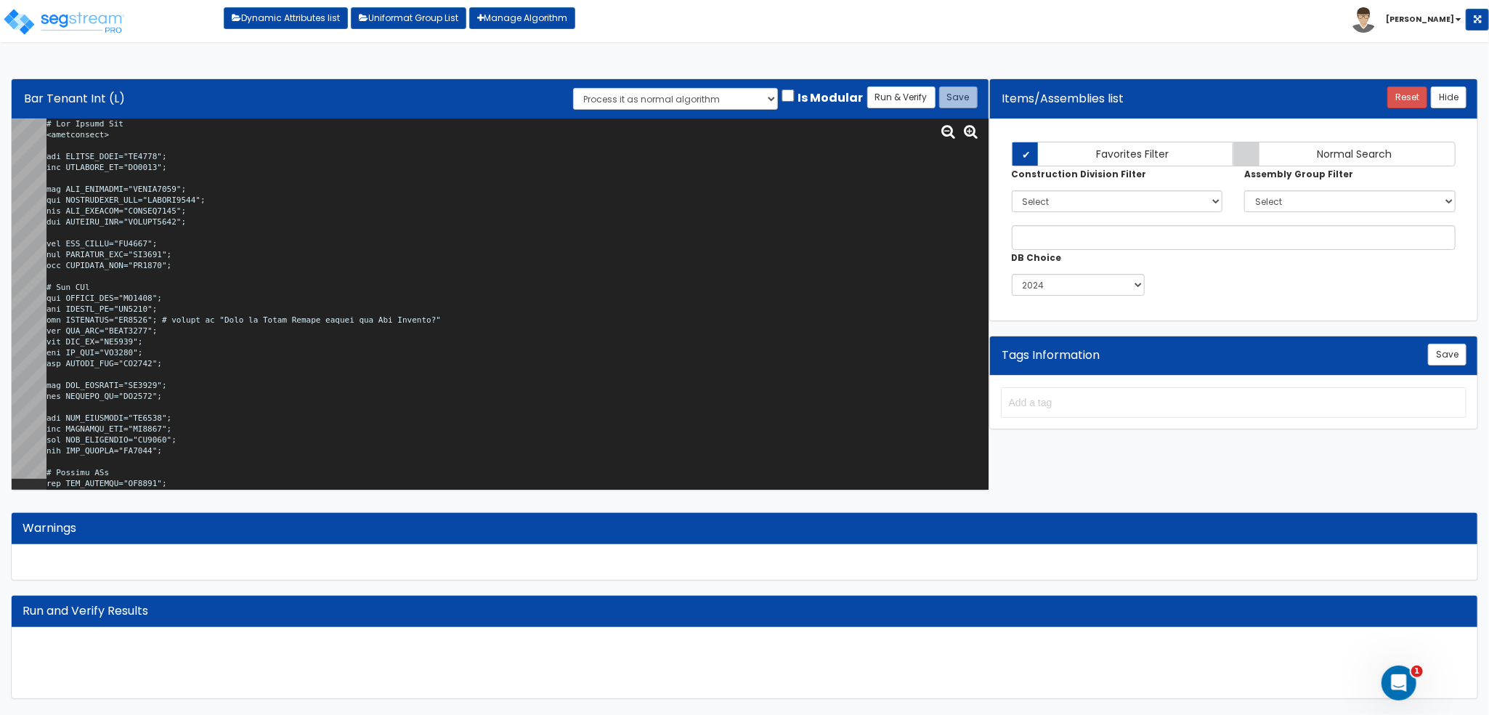
scroll to position [8626, 0]
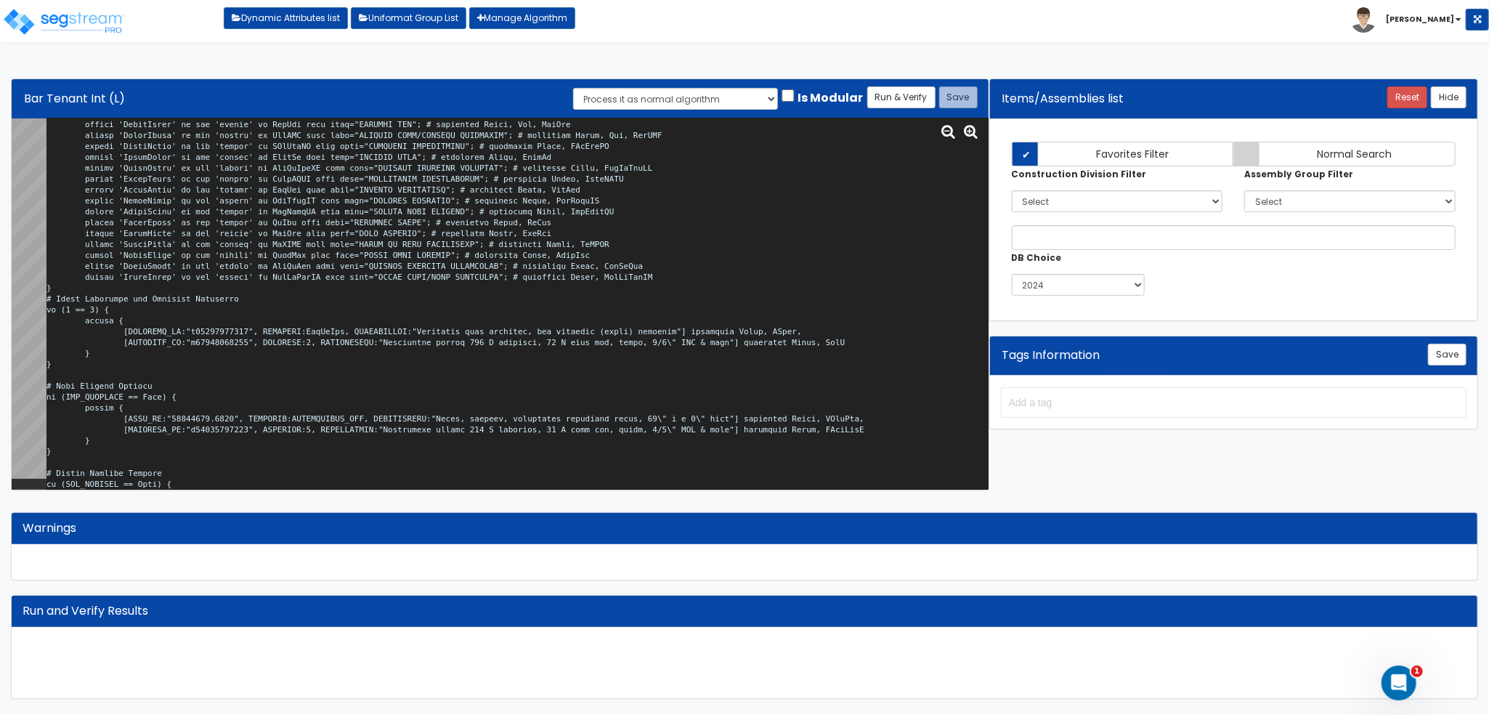
click at [312, 327] on textarea at bounding box center [517, 304] width 942 height 372
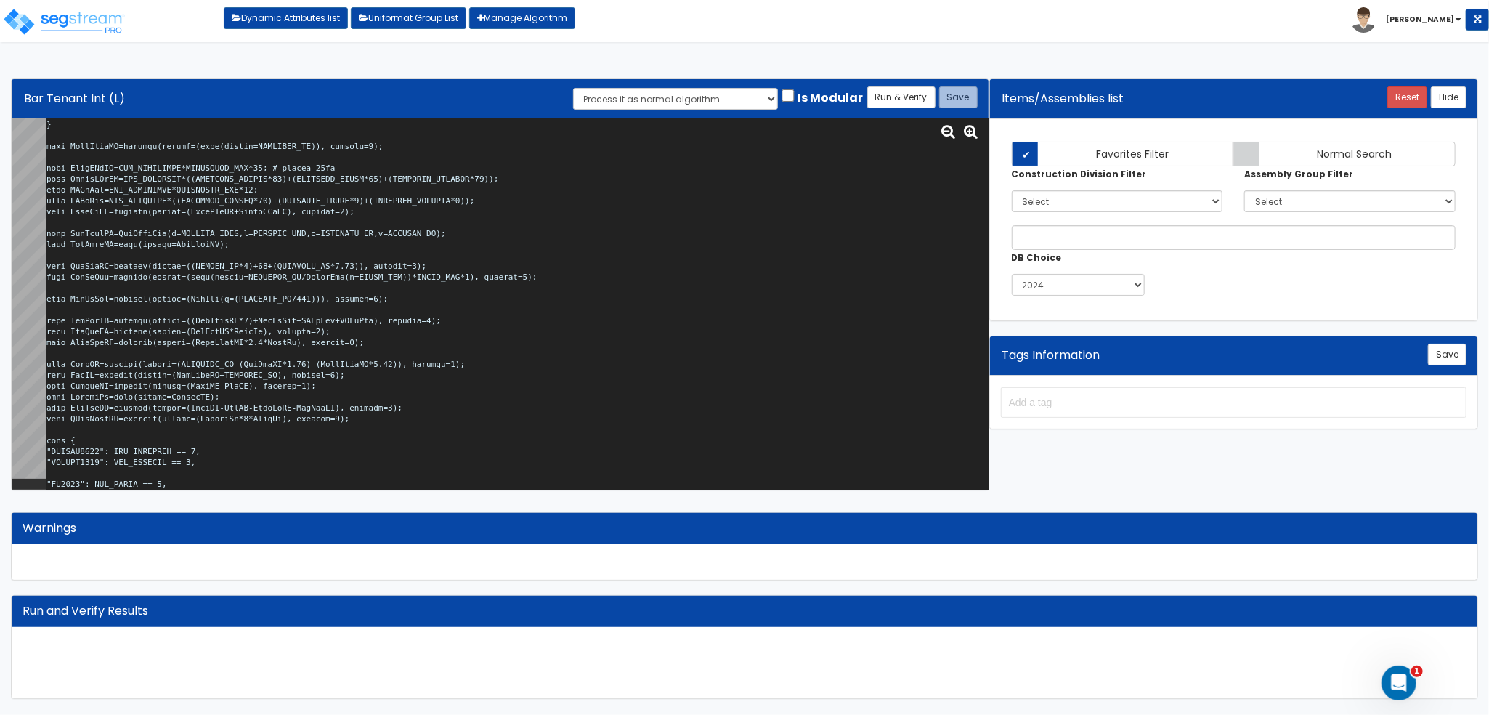
click at [243, 298] on textarea at bounding box center [517, 304] width 942 height 372
click at [89, 297] on textarea at bounding box center [517, 304] width 942 height 372
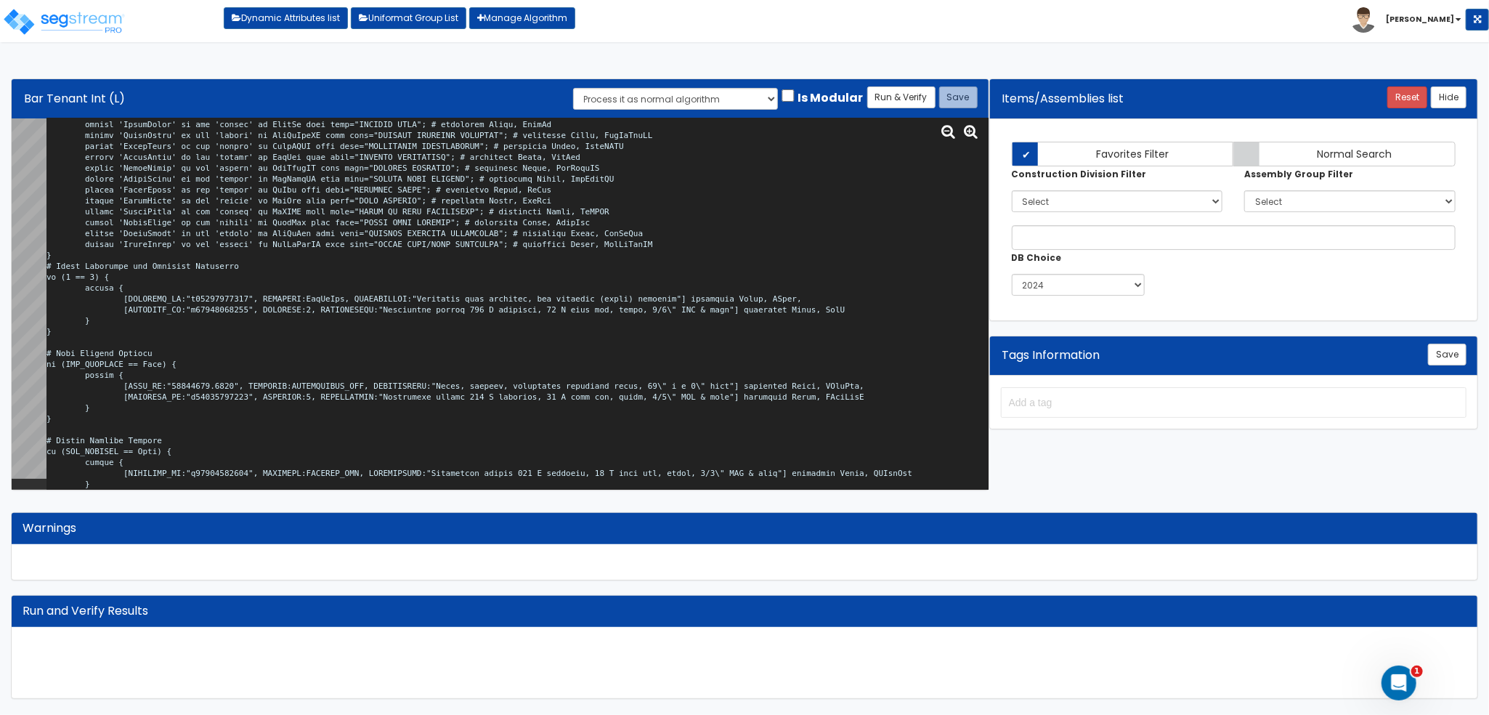
click at [182, 301] on textarea at bounding box center [517, 304] width 942 height 372
click at [306, 297] on textarea at bounding box center [517, 304] width 942 height 372
click at [895, 105] on button "Run & Verify" at bounding box center [901, 97] width 68 height 22
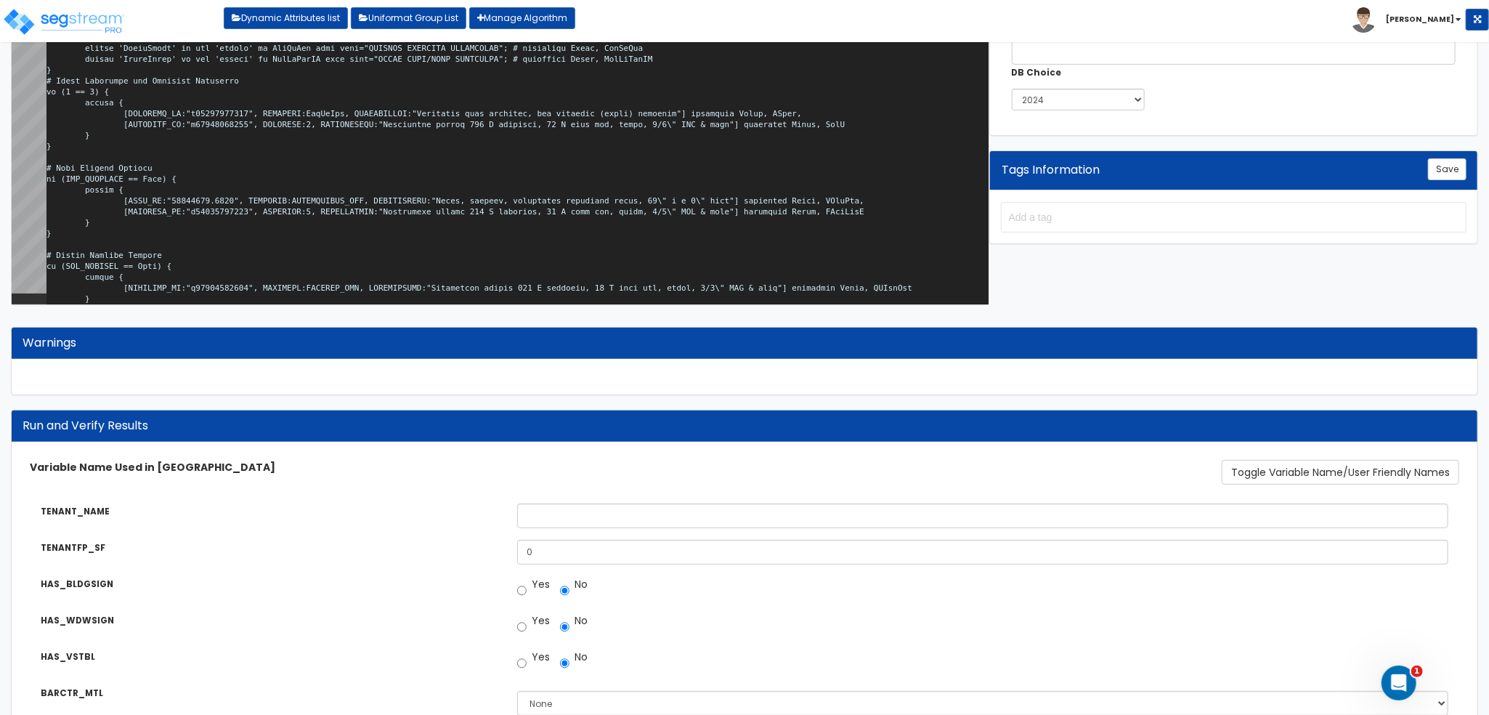
scroll to position [218, 0]
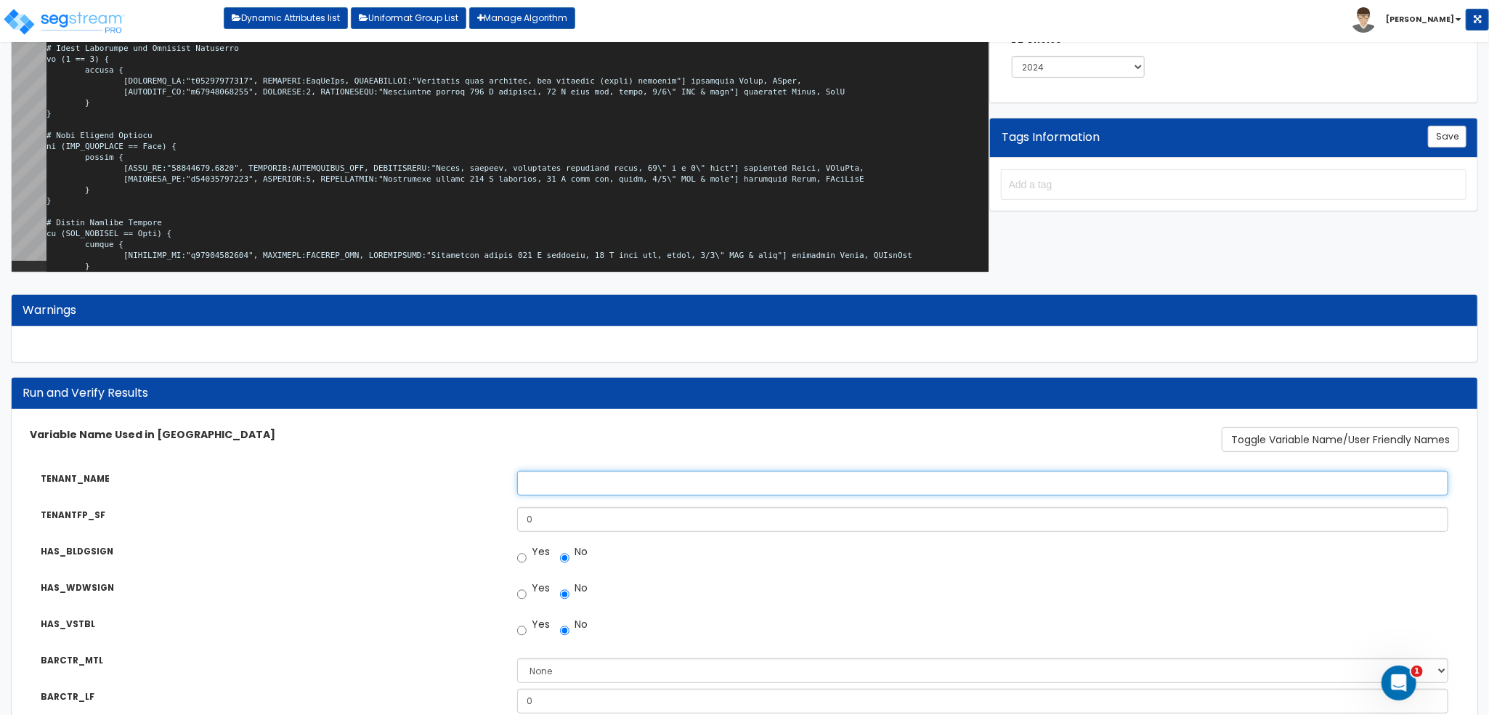
click at [638, 479] on input "TENANT_NAME" at bounding box center [982, 483] width 931 height 25
type input "9"
type input "bar"
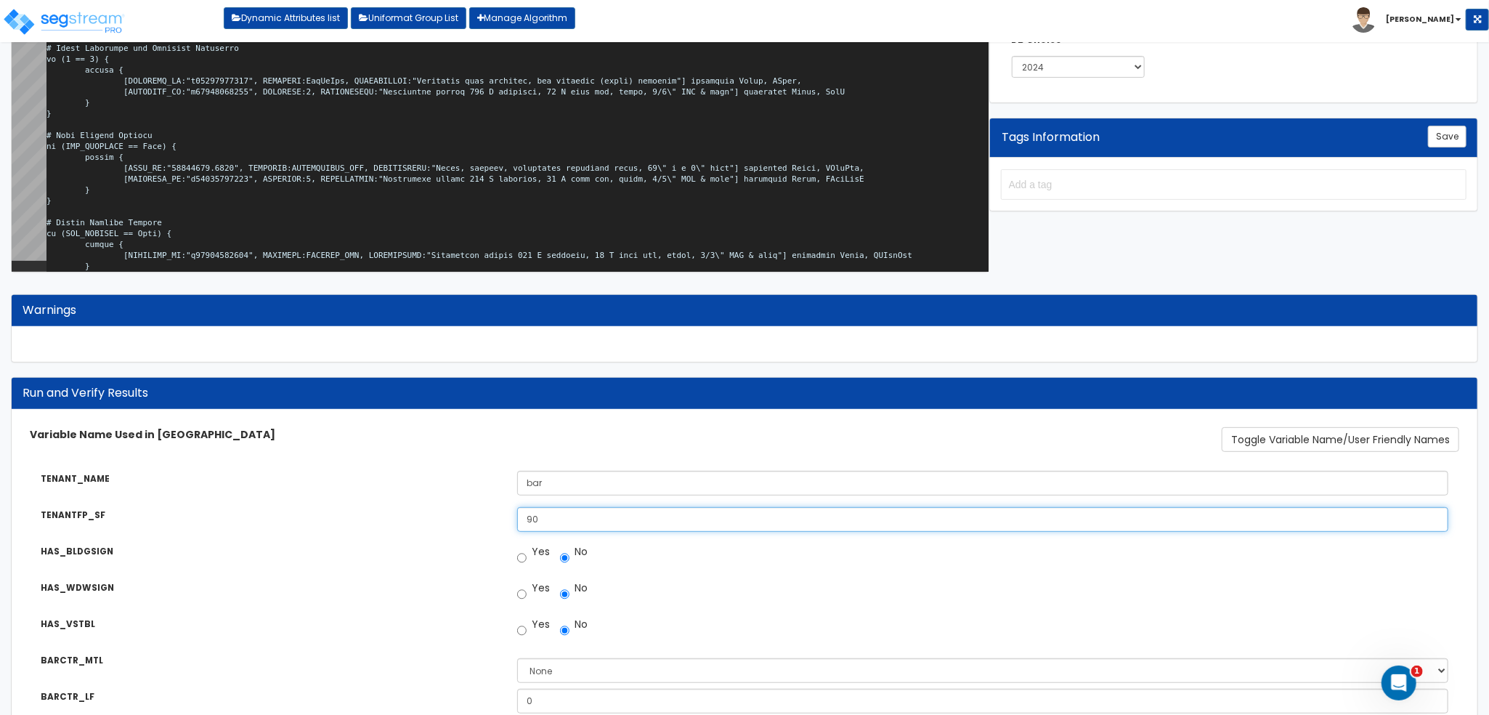
type input "9"
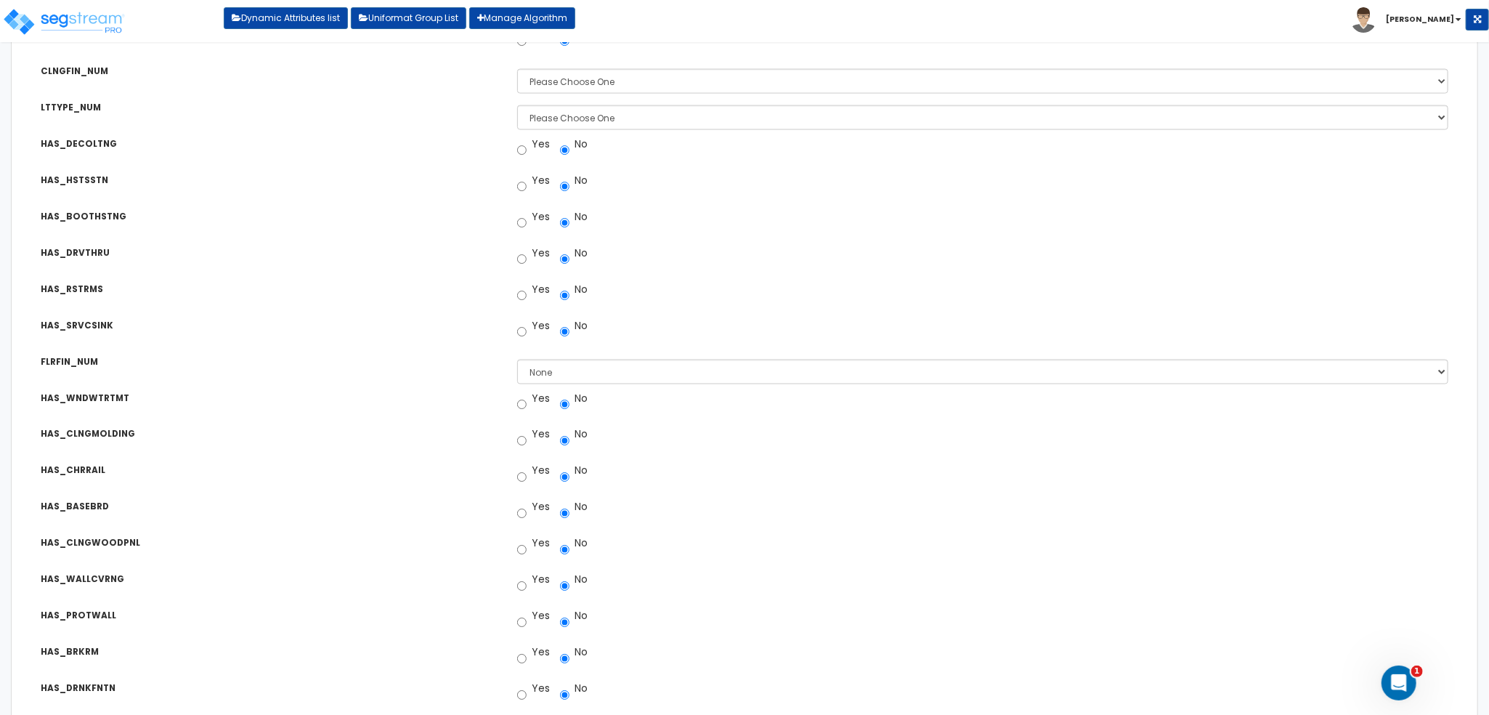
scroll to position [1560, 0]
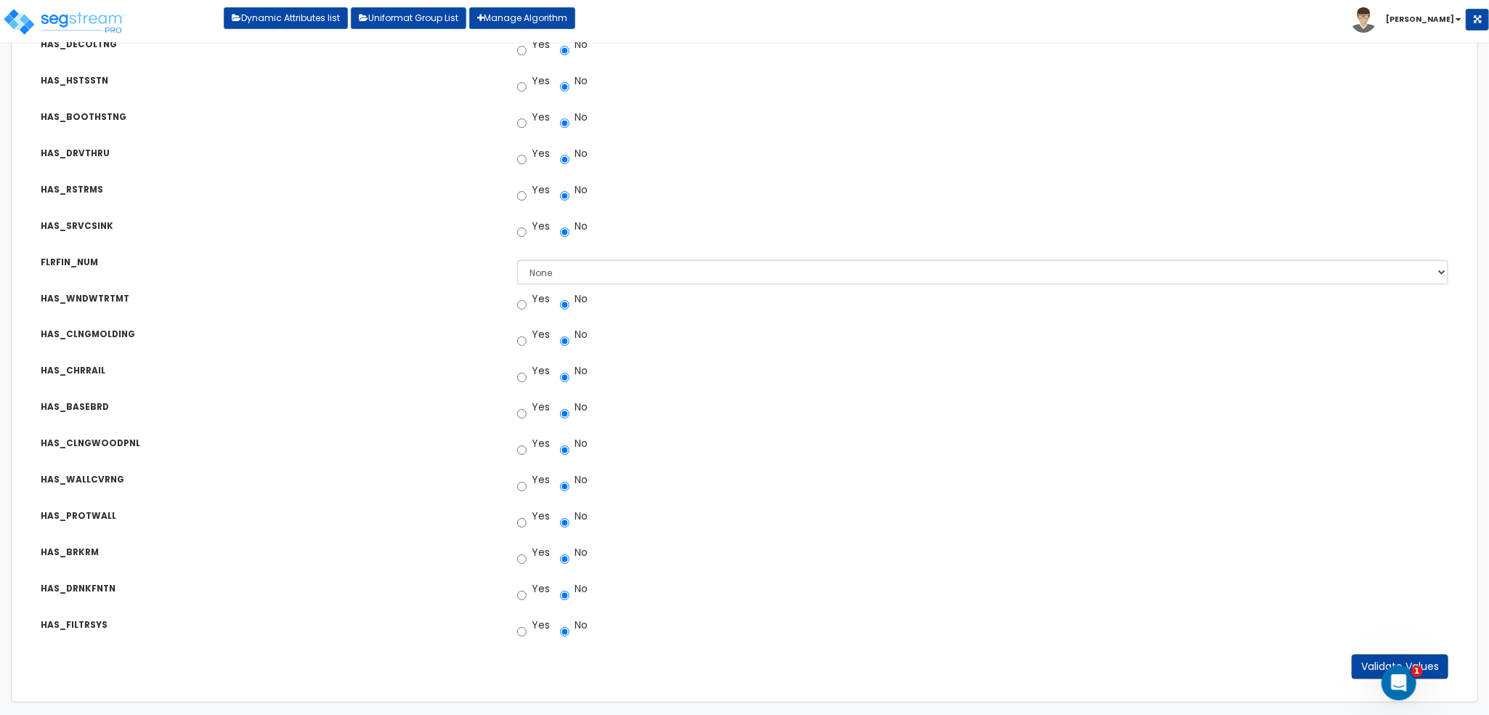
type input "5000"
drag, startPoint x: 1356, startPoint y: 662, endPoint x: 1048, endPoint y: 563, distance: 323.8
click at [1357, 662] on button "Validate Values" at bounding box center [1399, 666] width 97 height 25
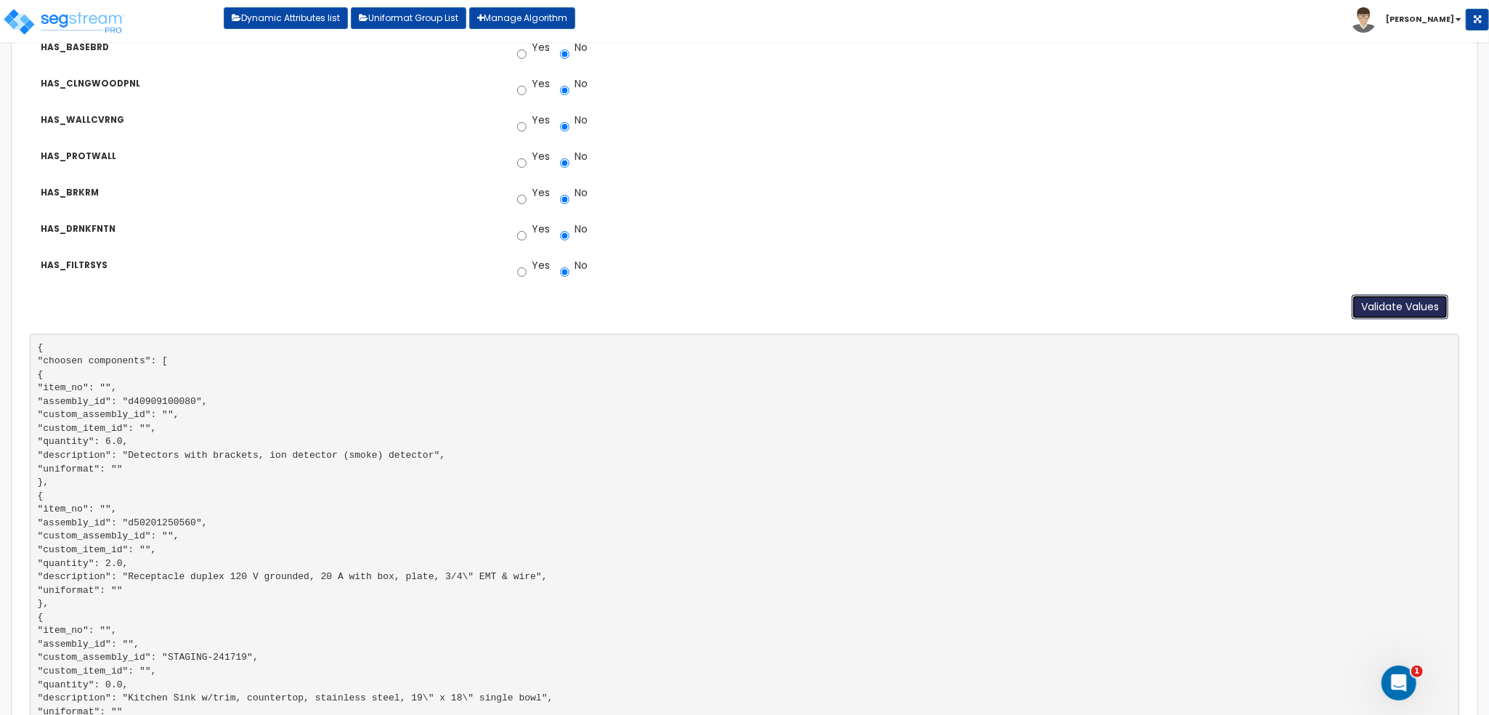
scroll to position [2068, 0]
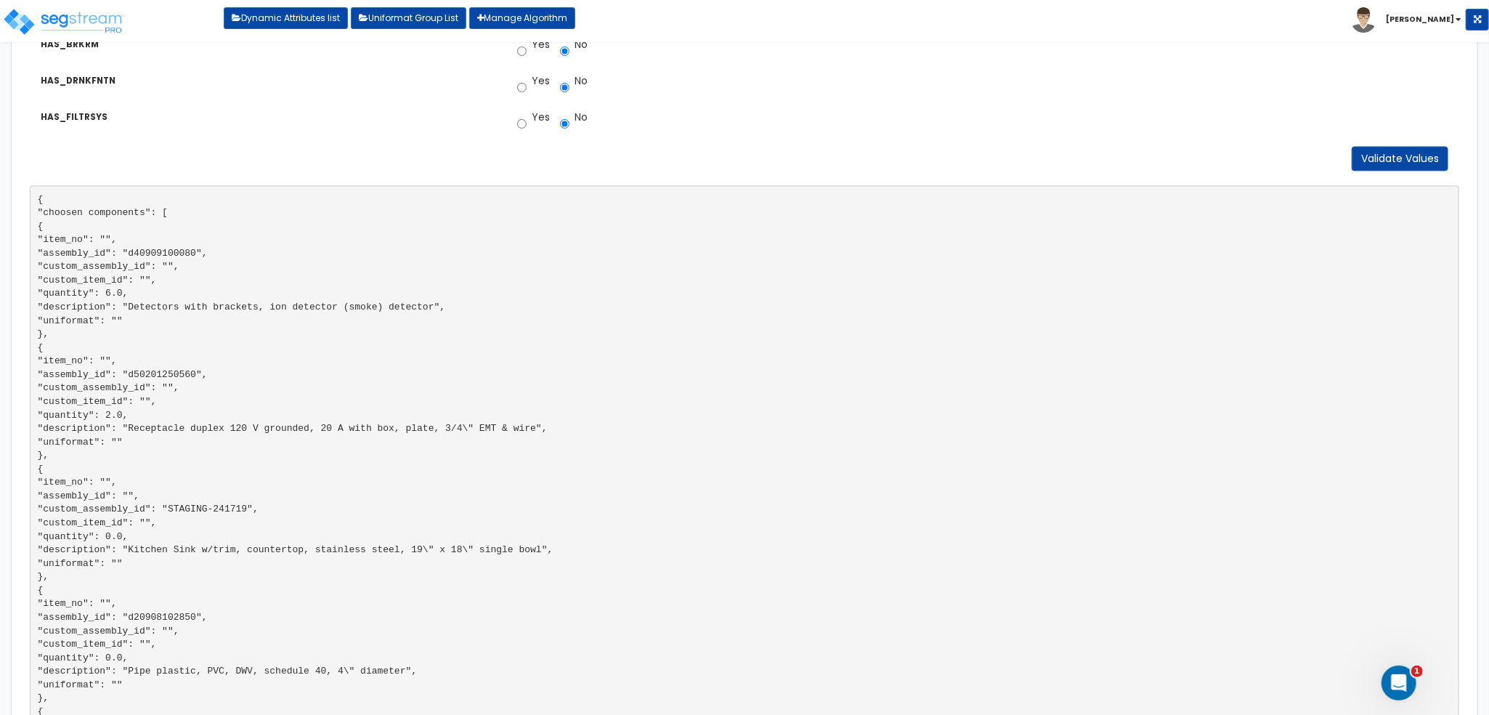
copy pre "Detectors"
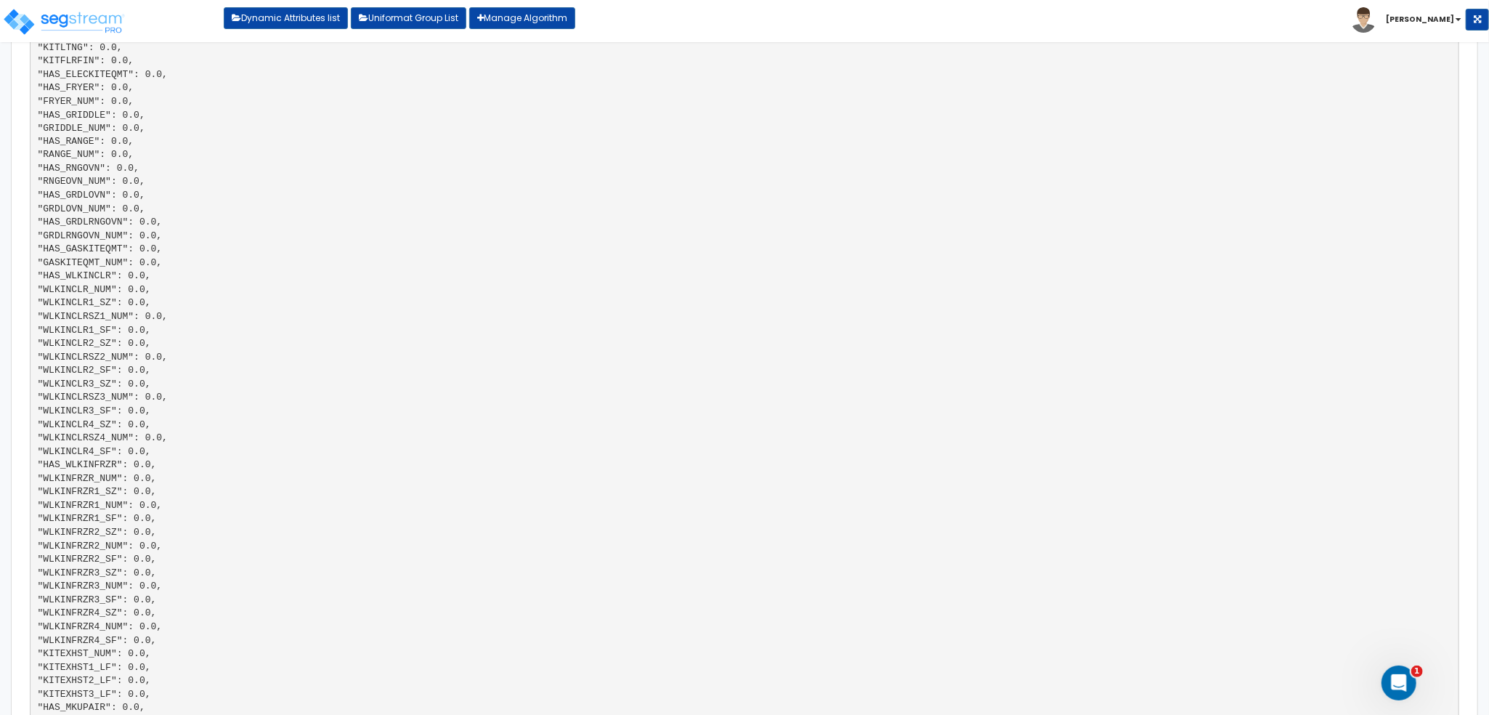
scroll to position [9423, 0]
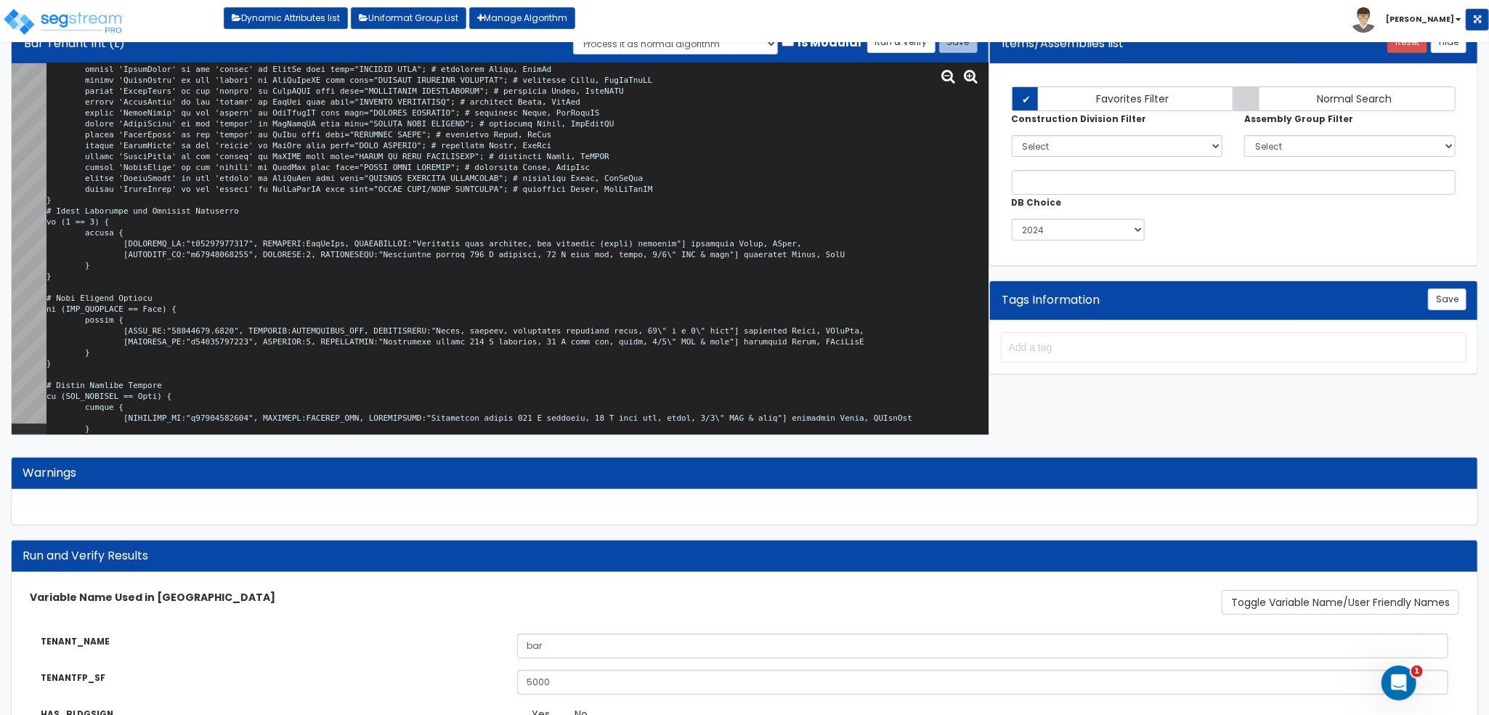
scroll to position [0, 0]
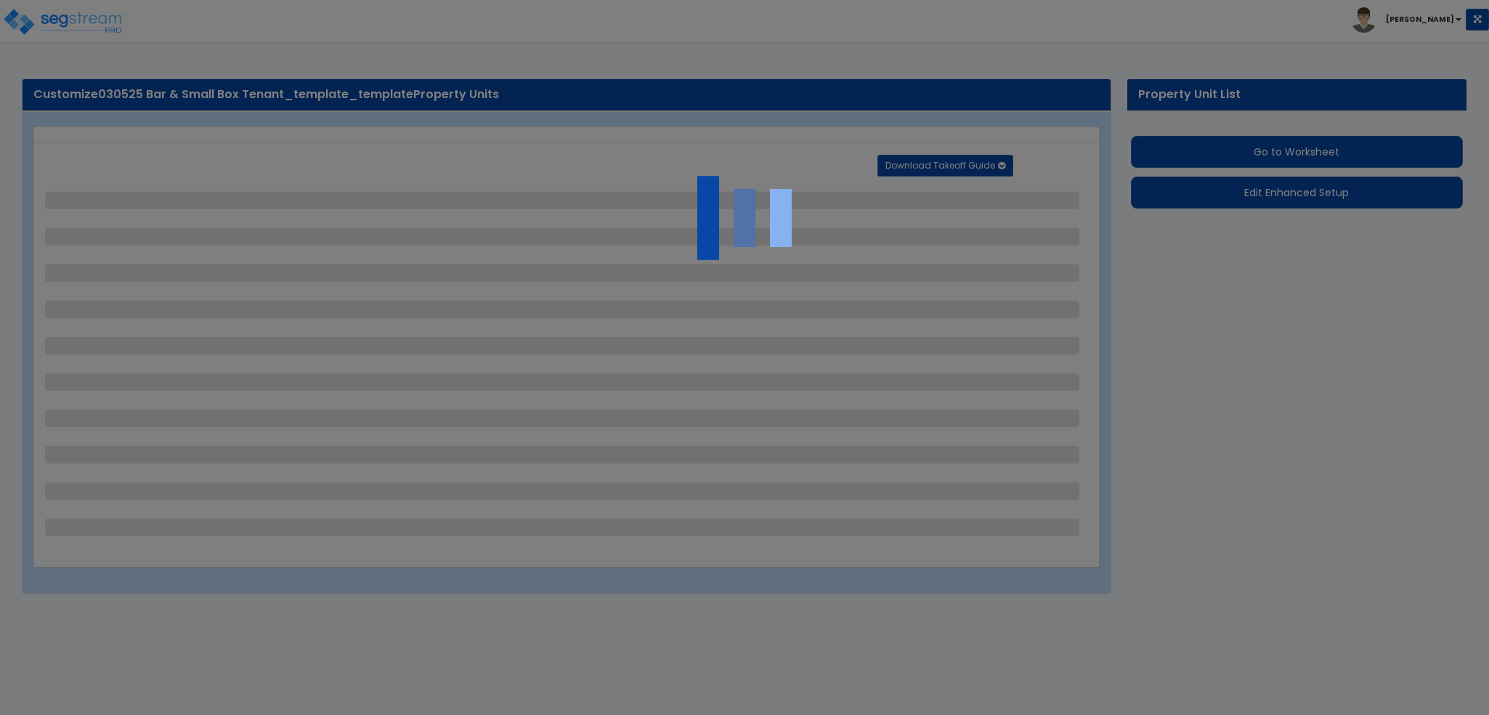
select select "1"
select select "5"
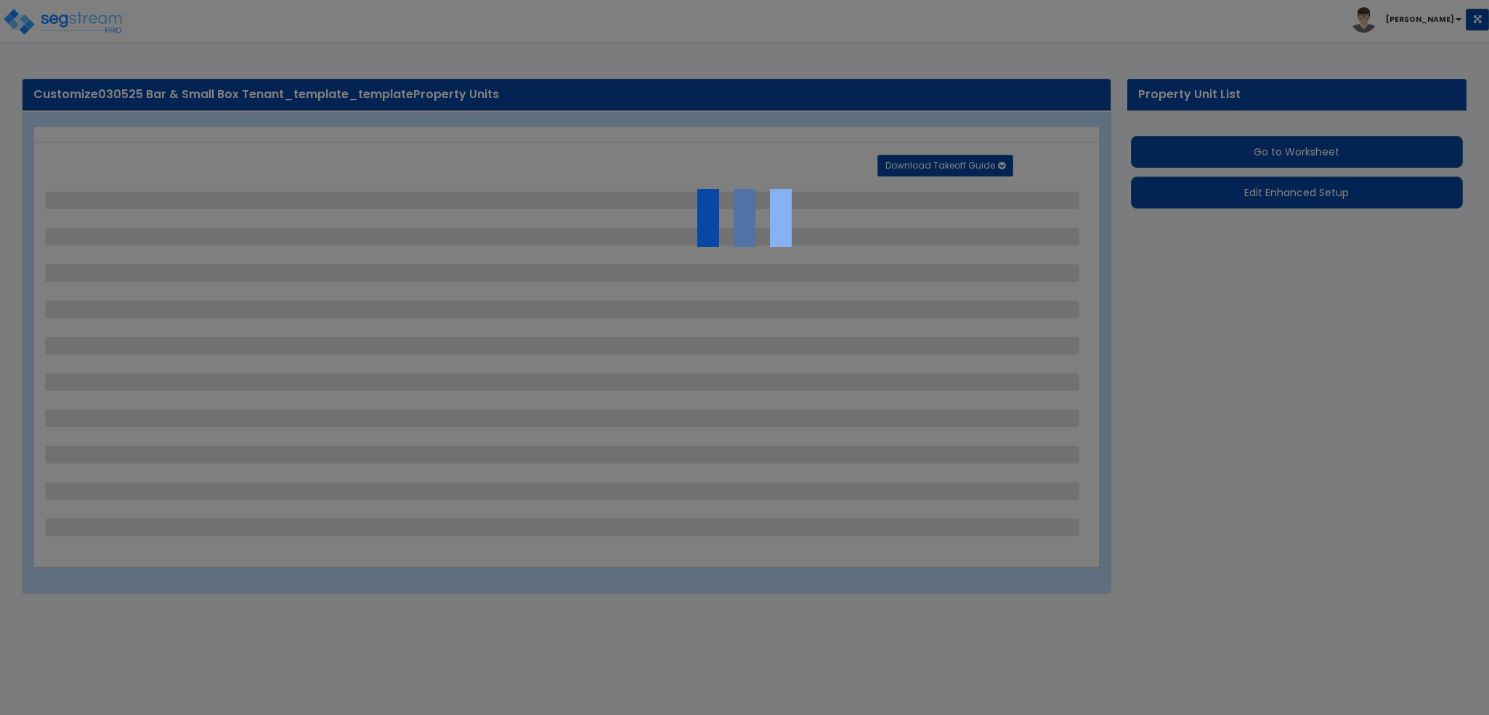
select select "5"
select select "6"
select select "4"
select select "3"
select select "1"
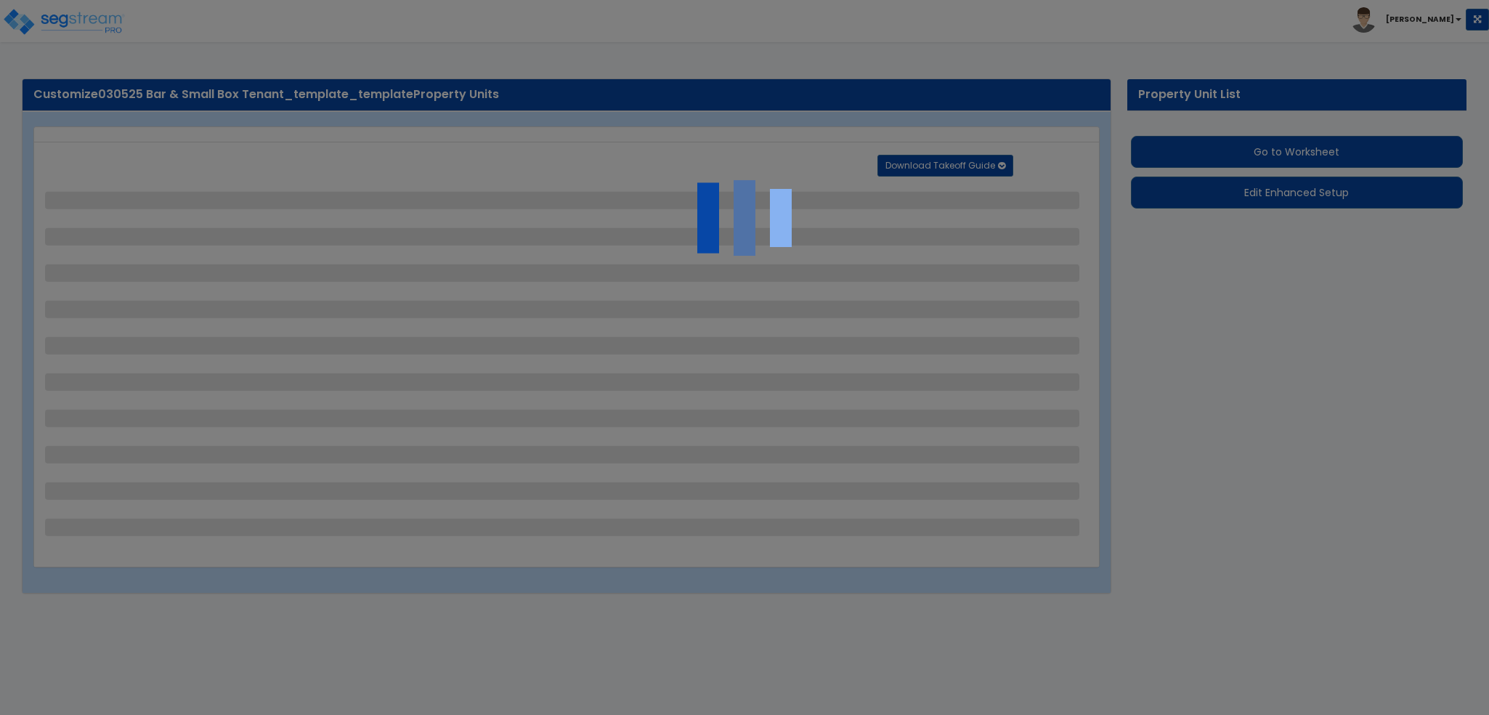
select select "1"
select select "6"
select select "1"
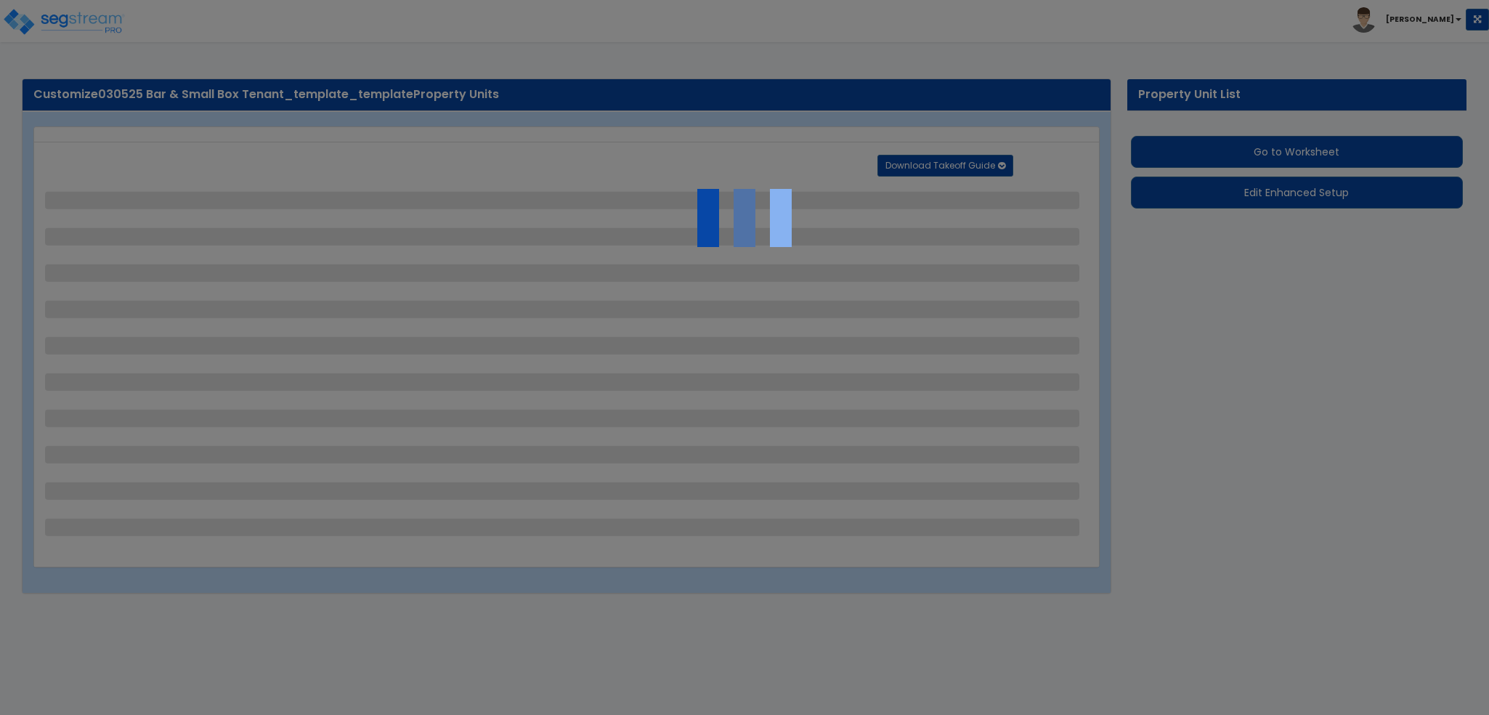
select select "1"
select select "2"
select select "1"
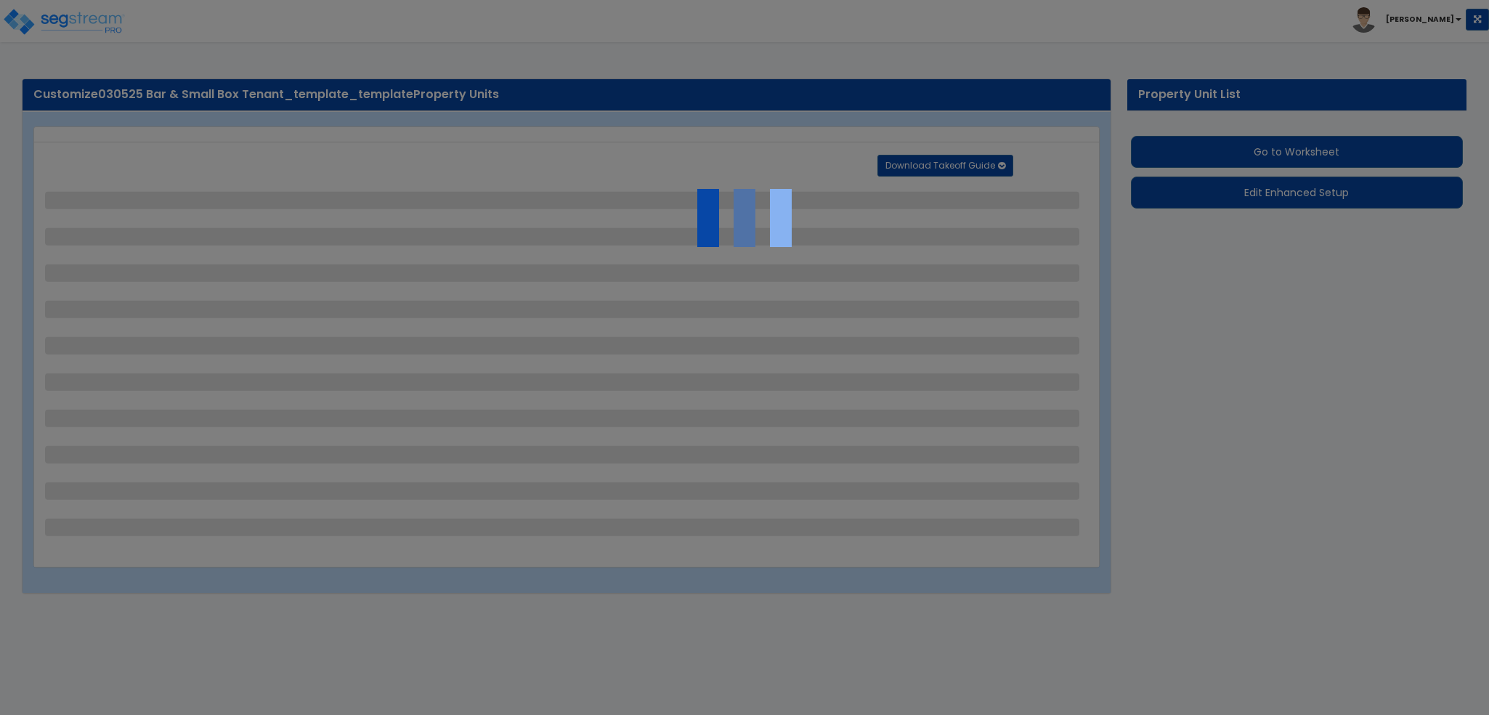
select select "4"
select select "1"
select select "5"
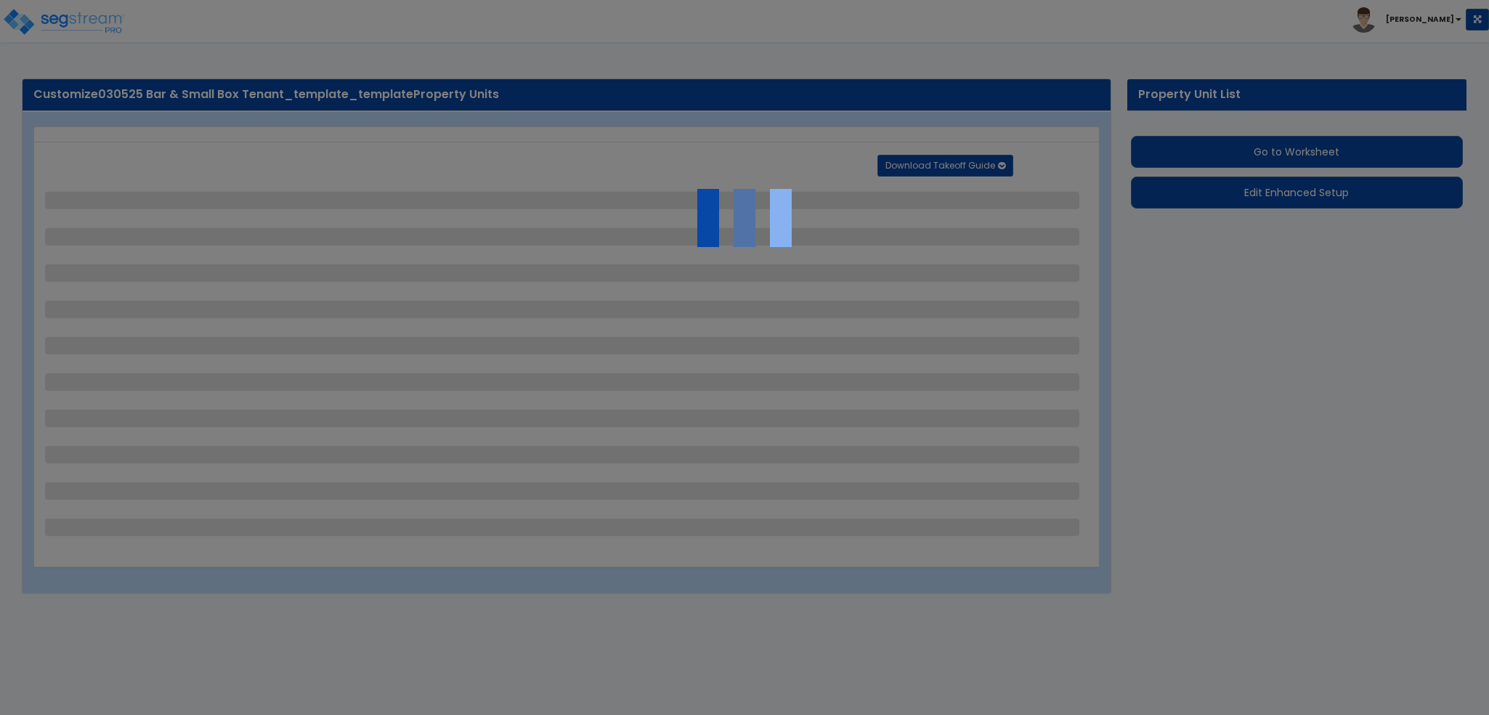
select select "1"
select select "7"
select select "2"
select select "1"
select select "5"
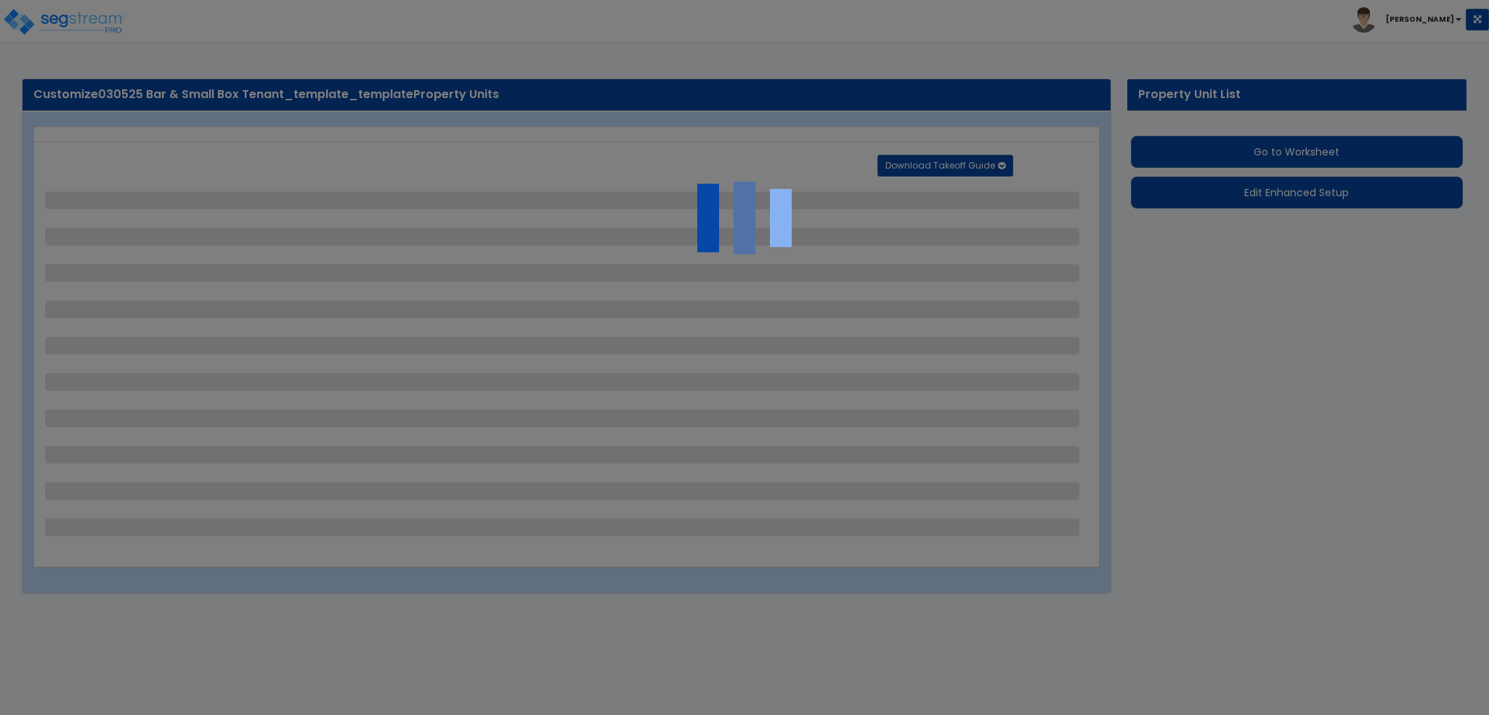
select select "1"
select select "2"
